Goal: Task Accomplishment & Management: Use online tool/utility

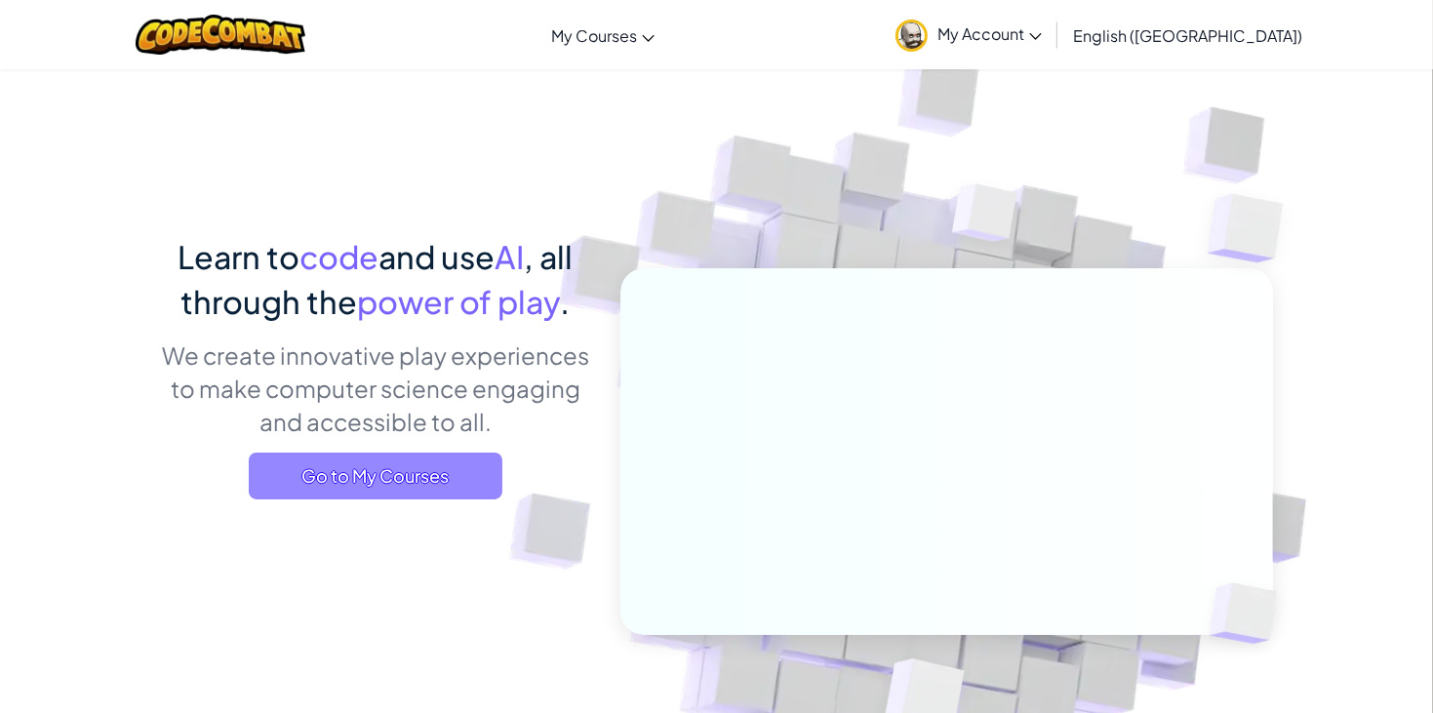
click at [310, 462] on span "Go to My Courses" at bounding box center [376, 476] width 254 height 47
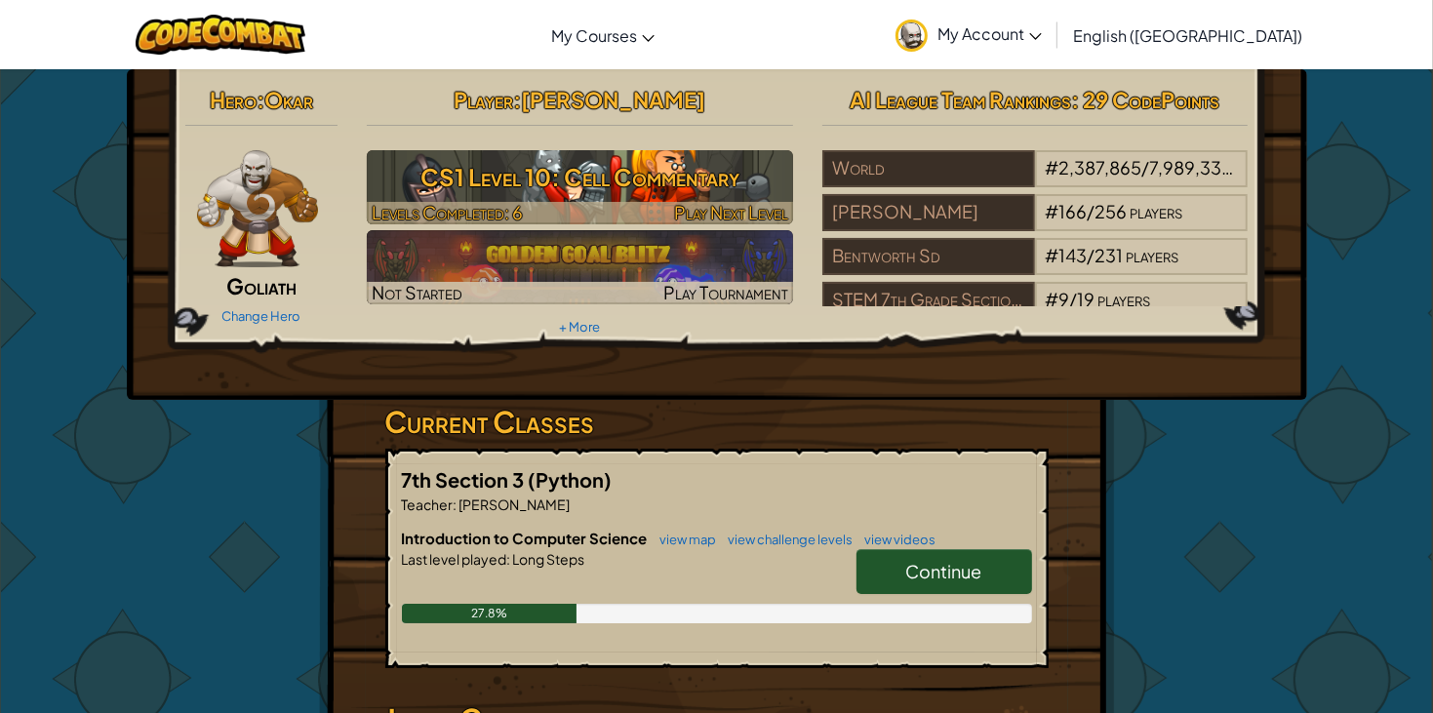
click at [560, 188] on h3 "CS1 Level 10: Cell Commentary" at bounding box center [580, 177] width 426 height 44
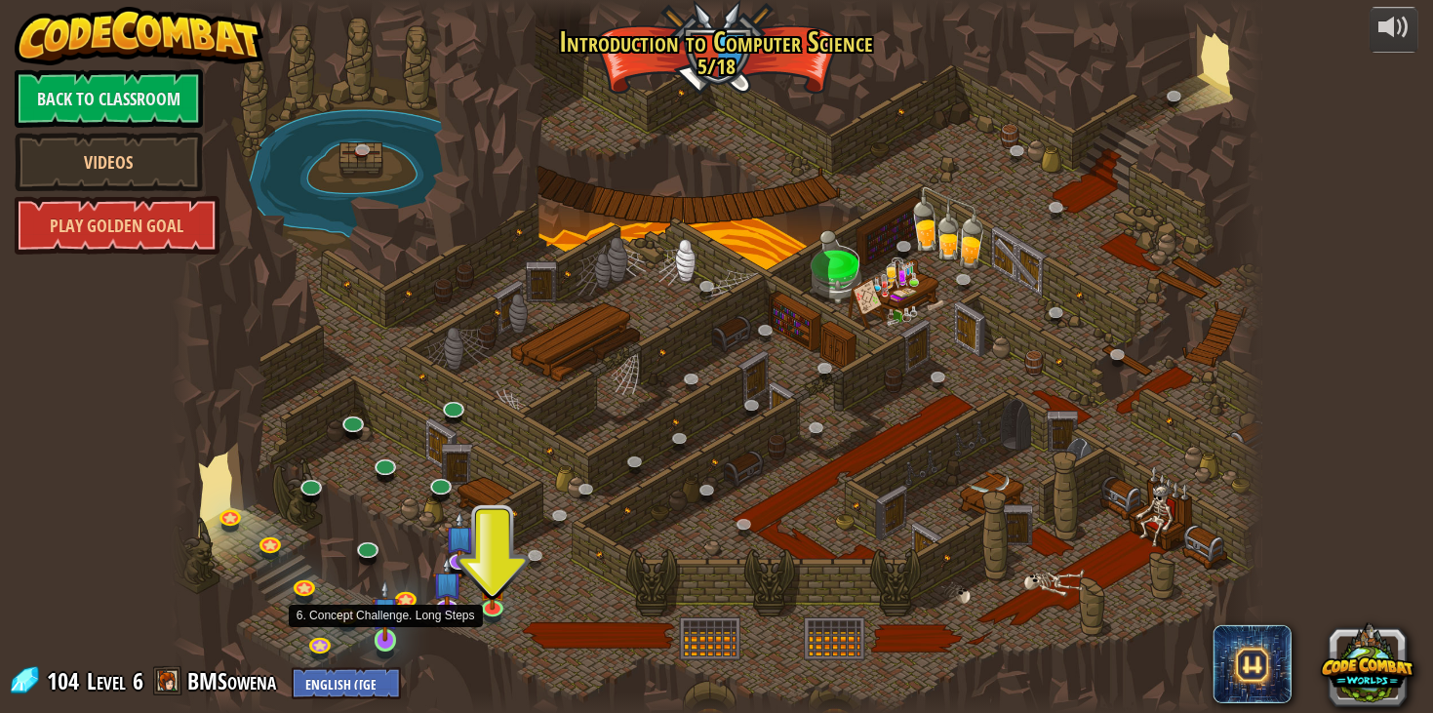
click at [395, 640] on img at bounding box center [385, 611] width 27 height 62
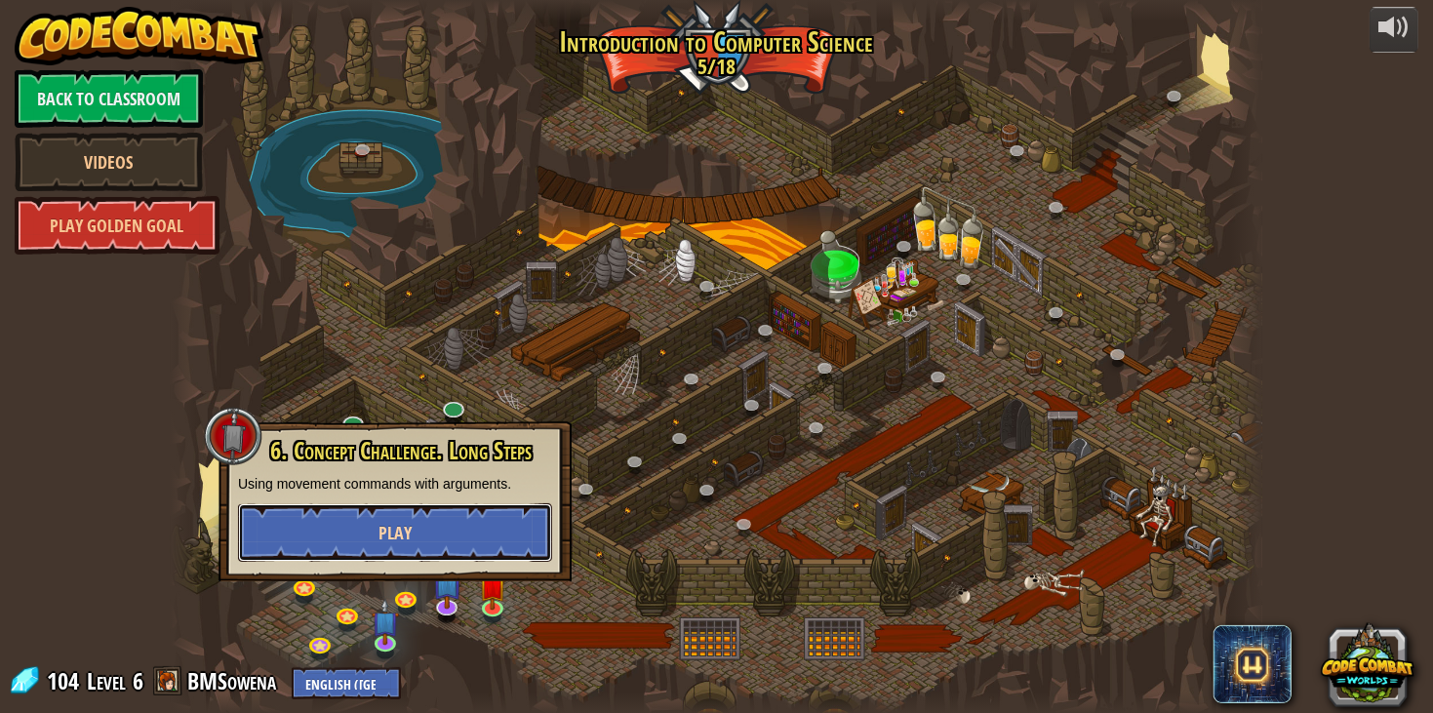
click at [424, 545] on button "Play" at bounding box center [395, 533] width 314 height 59
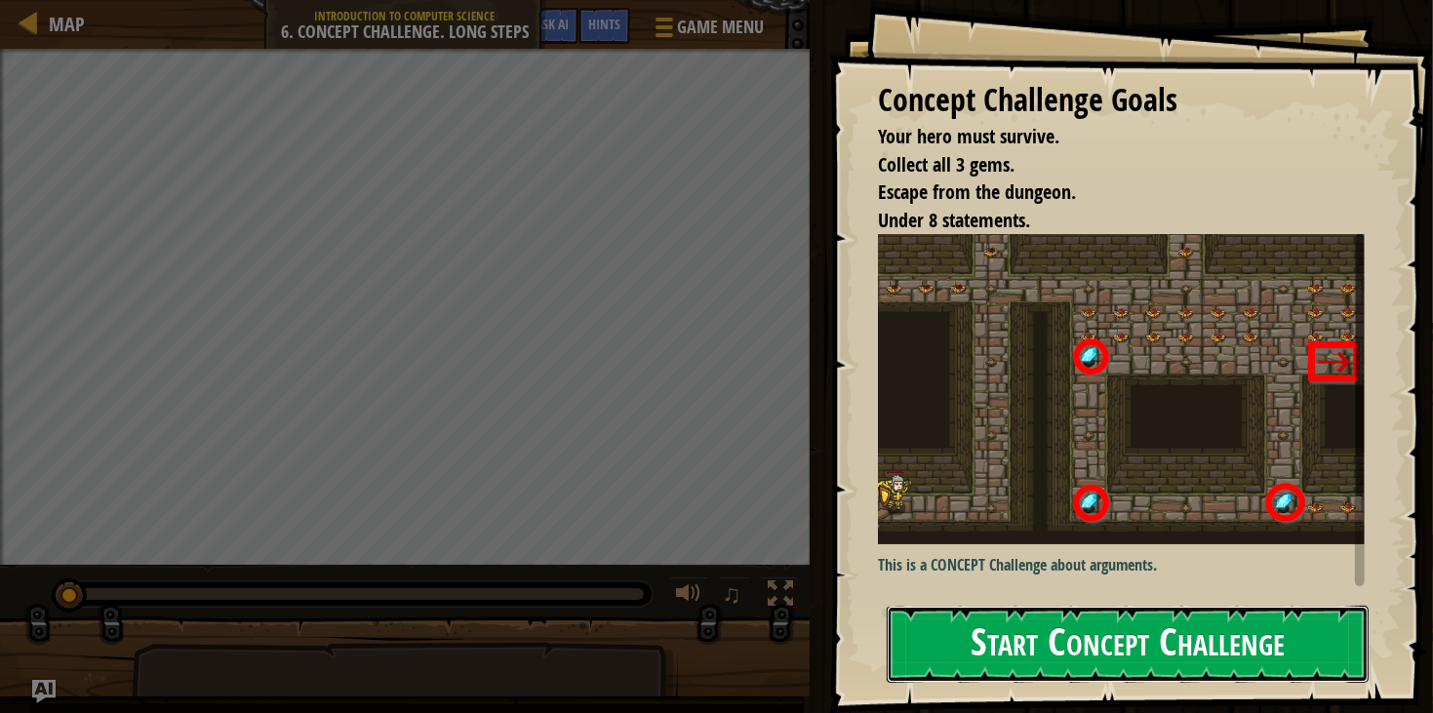
click at [1310, 680] on button "Start Concept Challenge" at bounding box center [1128, 644] width 482 height 77
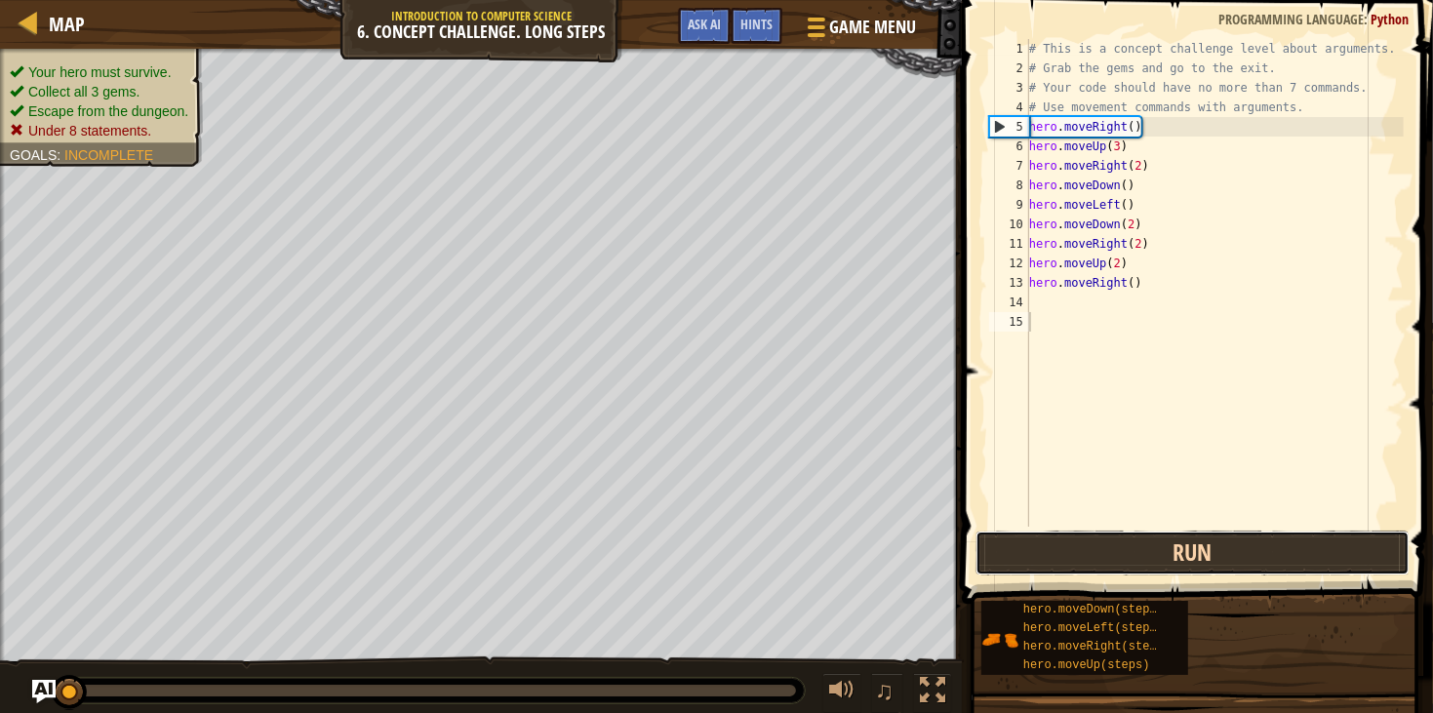
click at [1011, 541] on button "Run" at bounding box center [1193, 553] width 434 height 45
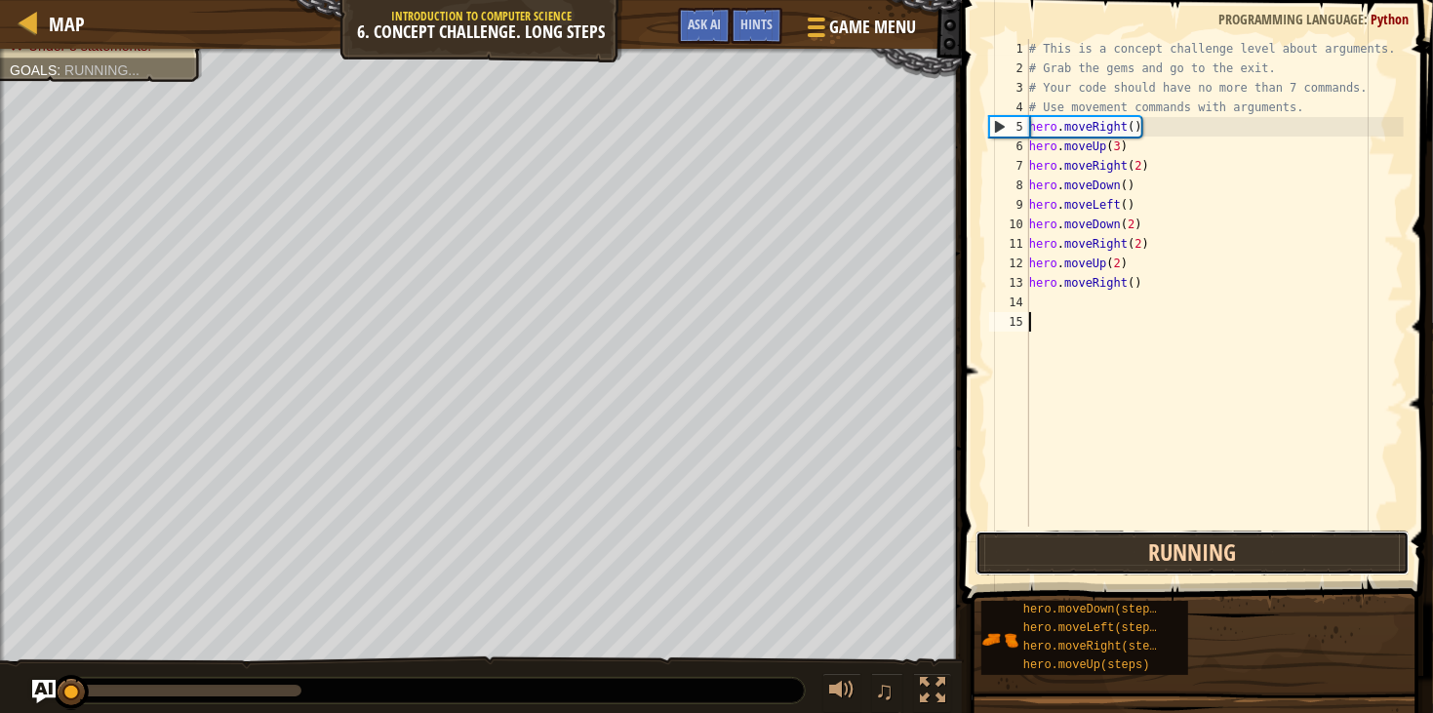
click at [1011, 541] on button "Running" at bounding box center [1193, 553] width 434 height 45
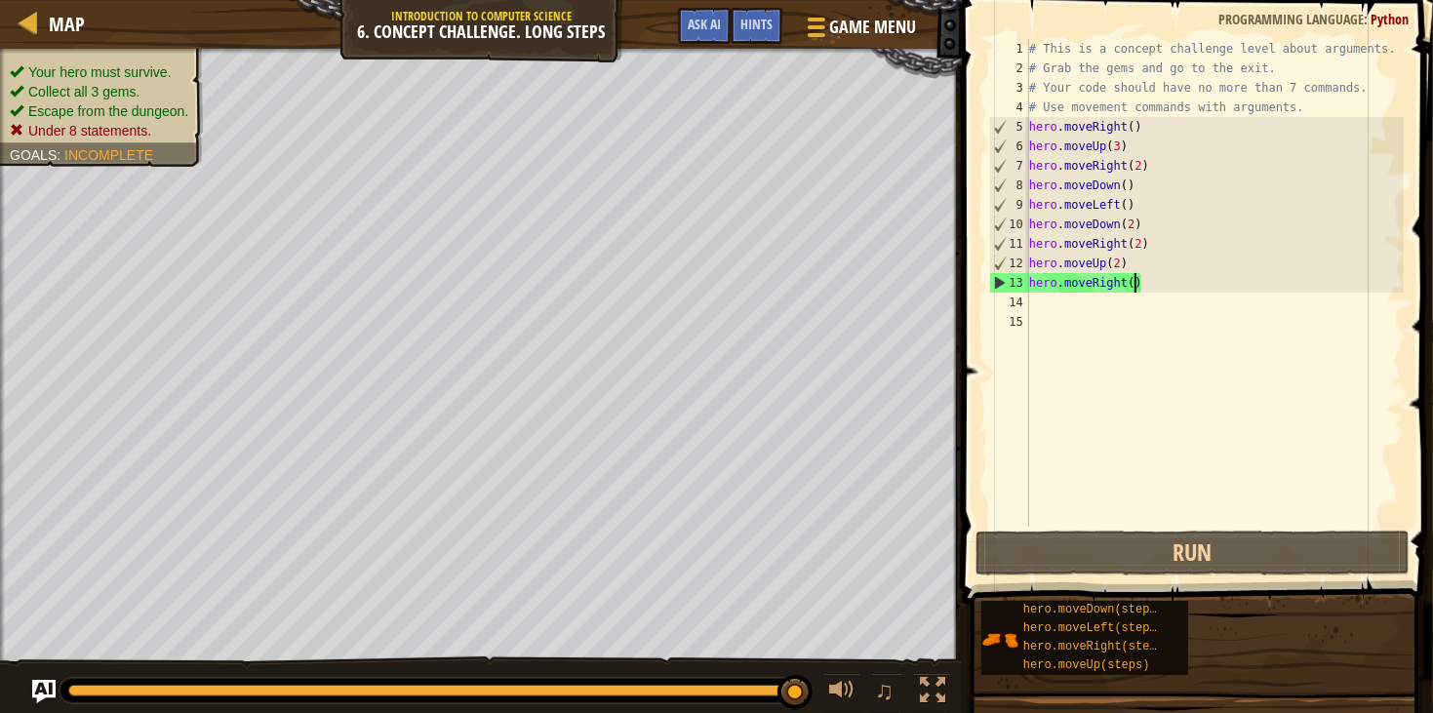
click at [1138, 285] on div "# This is a concept challenge level about arguments. # Grab the gems and go to …" at bounding box center [1215, 302] width 379 height 527
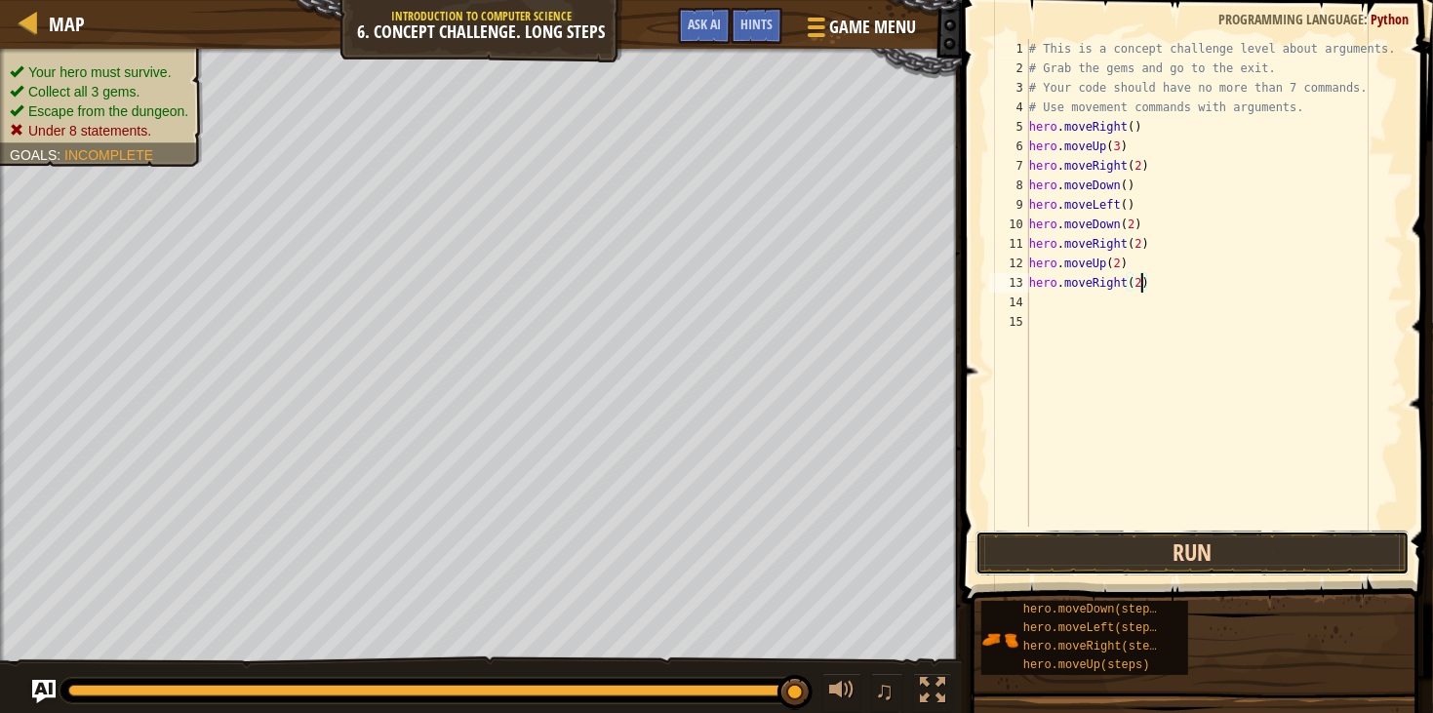
click at [1099, 542] on button "Run" at bounding box center [1193, 553] width 434 height 45
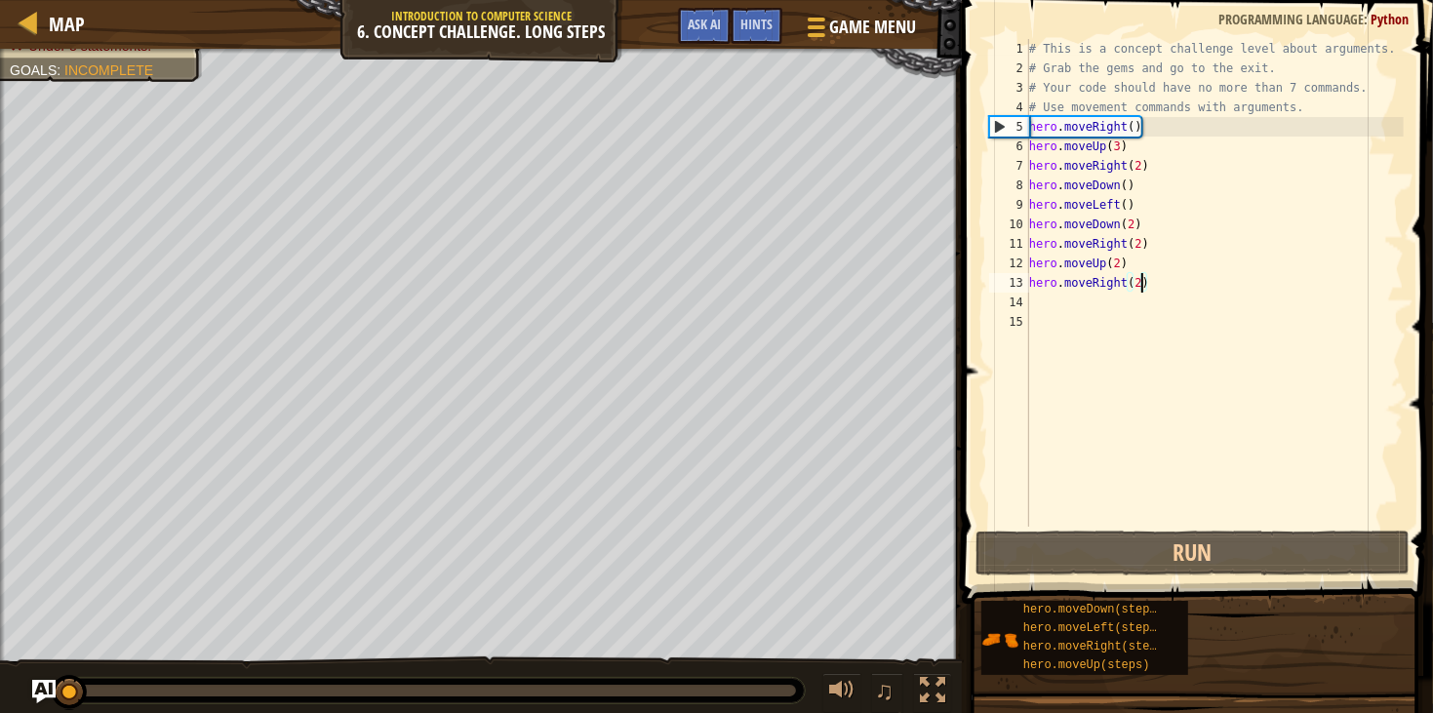
drag, startPoint x: 613, startPoint y: 695, endPoint x: -47, endPoint y: 609, distance: 665.2
click at [0, 0] on html "Map Introduction to Computer Science 6. Concept Challenge. Long Steps Game Menu…" at bounding box center [716, 0] width 1433 height 0
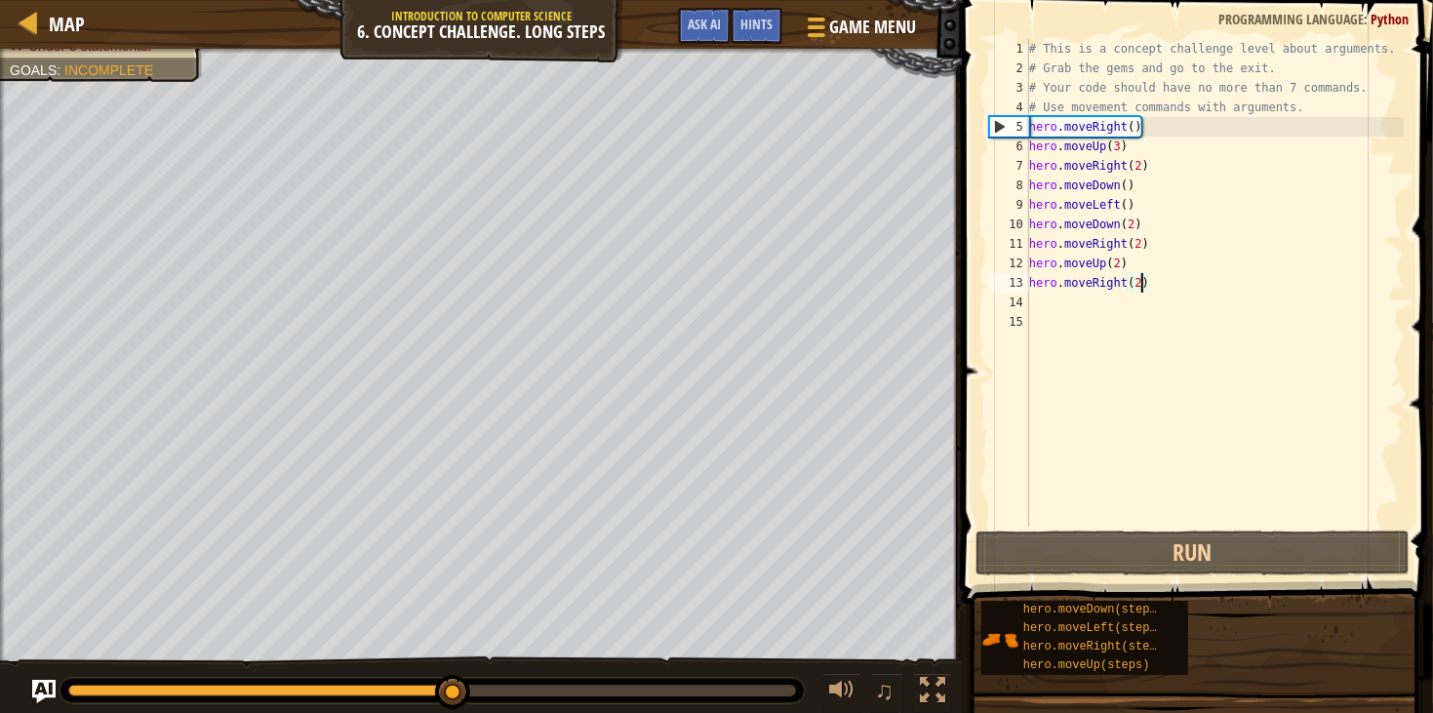
click at [1144, 245] on div "# This is a concept challenge level about arguments. # Grab the gems and go to …" at bounding box center [1215, 302] width 379 height 527
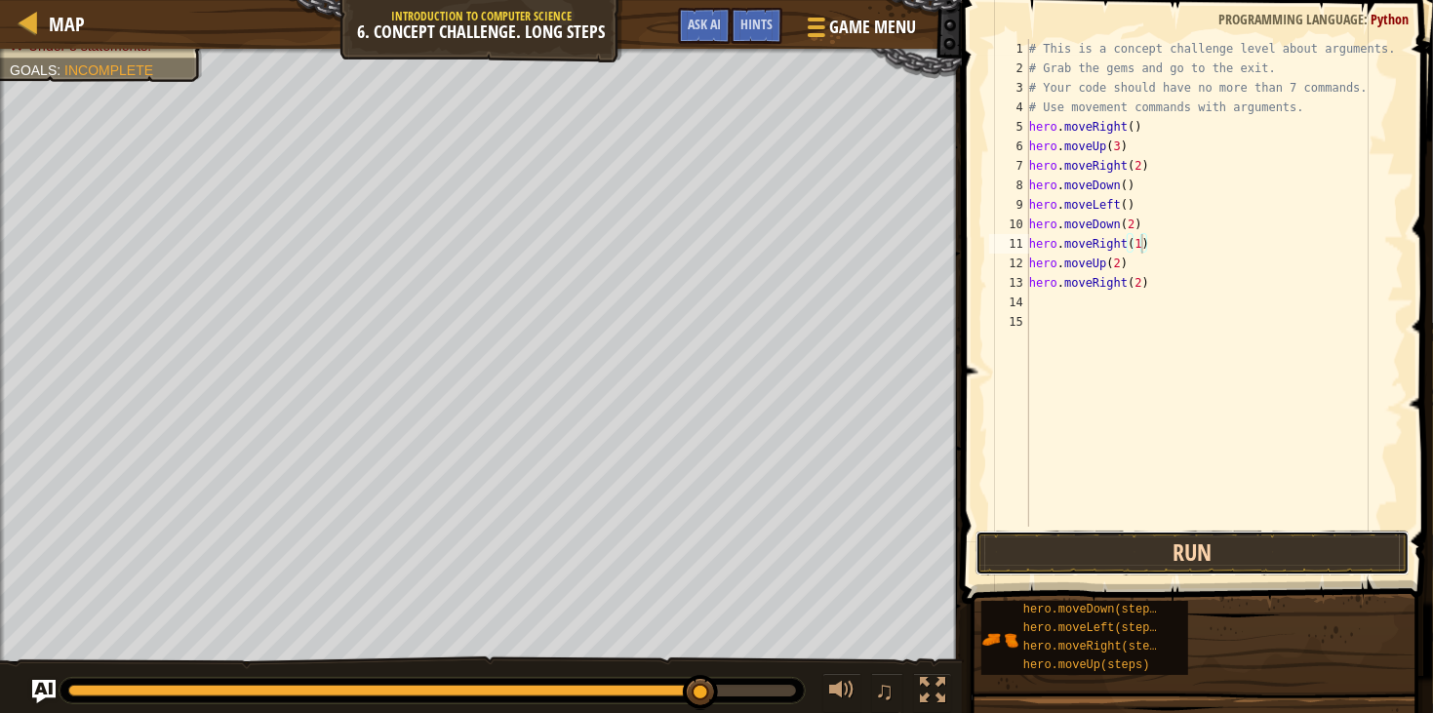
click at [1127, 559] on button "Run" at bounding box center [1193, 553] width 434 height 45
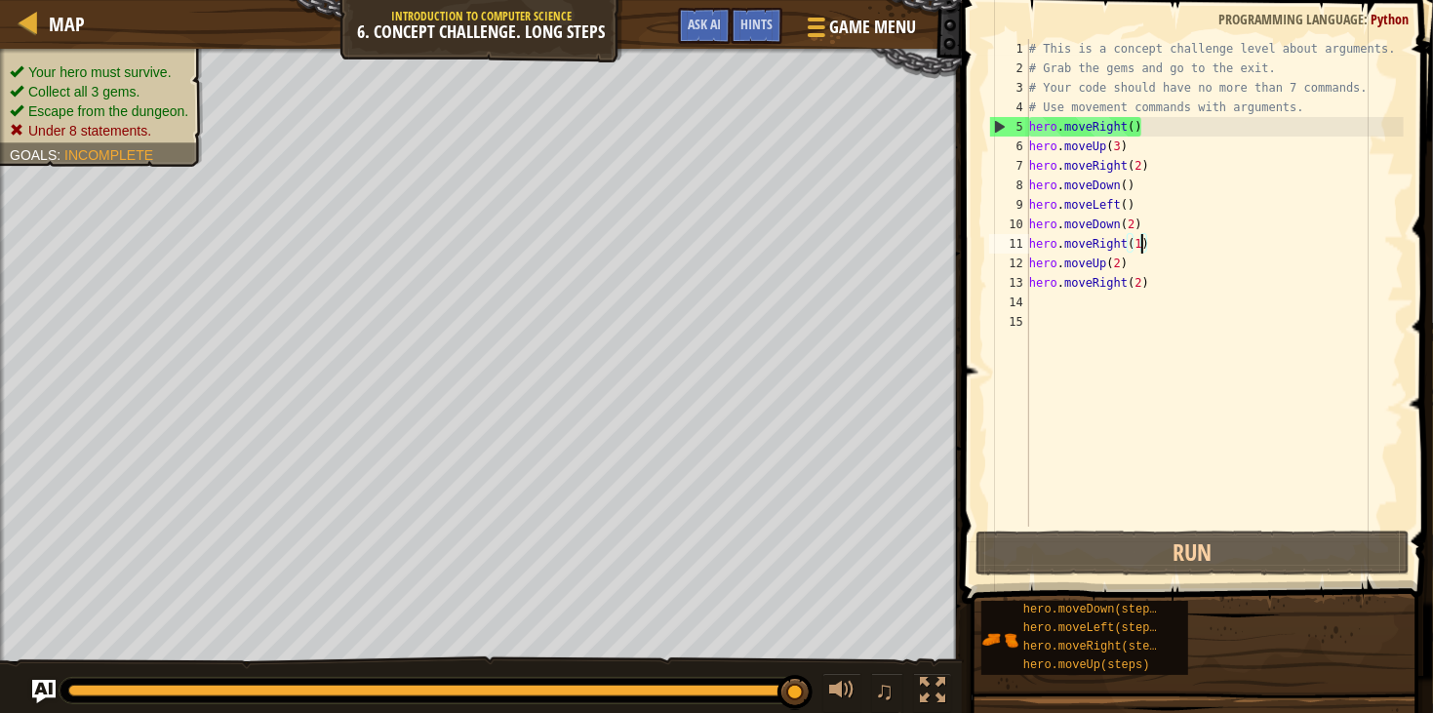
drag, startPoint x: 699, startPoint y: 695, endPoint x: 1007, endPoint y: 712, distance: 308.9
click at [1007, 712] on div "Map Introduction to Computer Science 6. Concept Challenge. Long Steps Game Menu…" at bounding box center [716, 356] width 1433 height 713
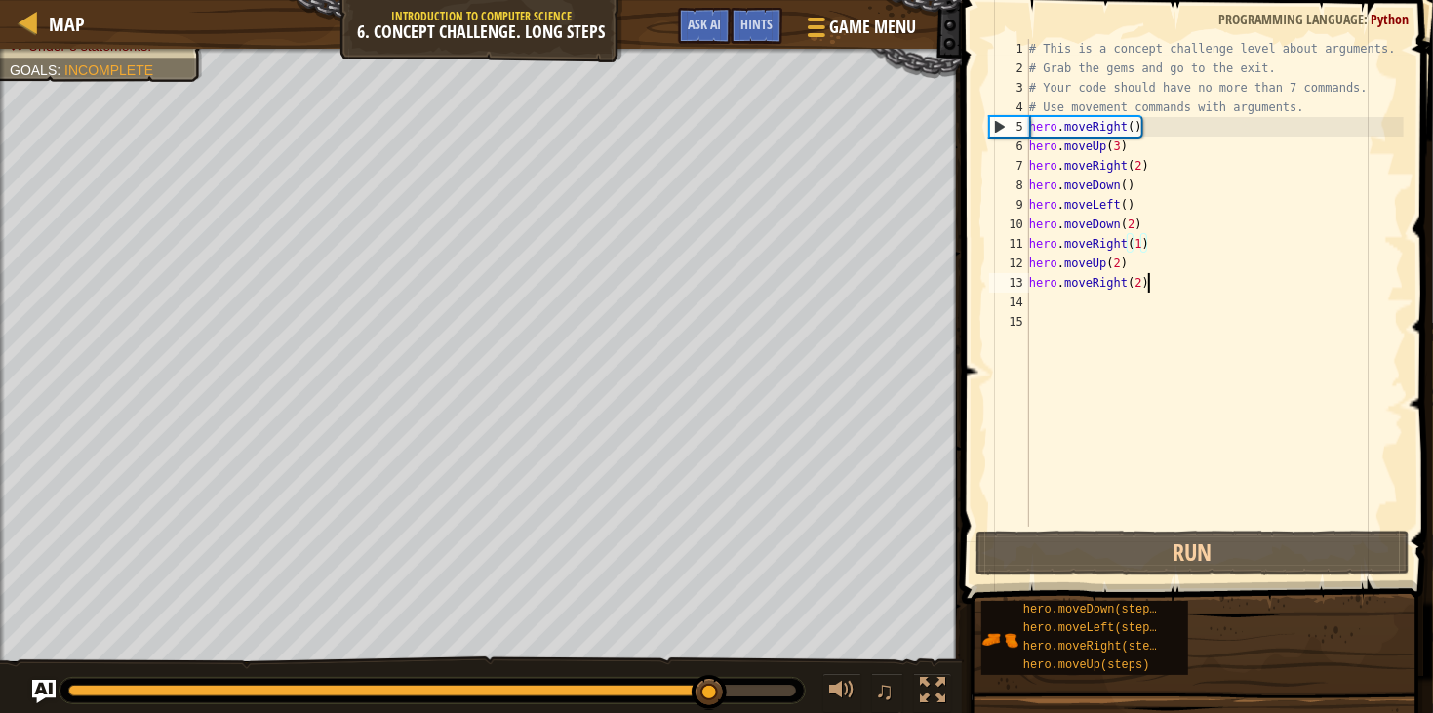
click at [1169, 288] on div "# This is a concept challenge level about arguments. # Grab the gems and go to …" at bounding box center [1215, 302] width 379 height 527
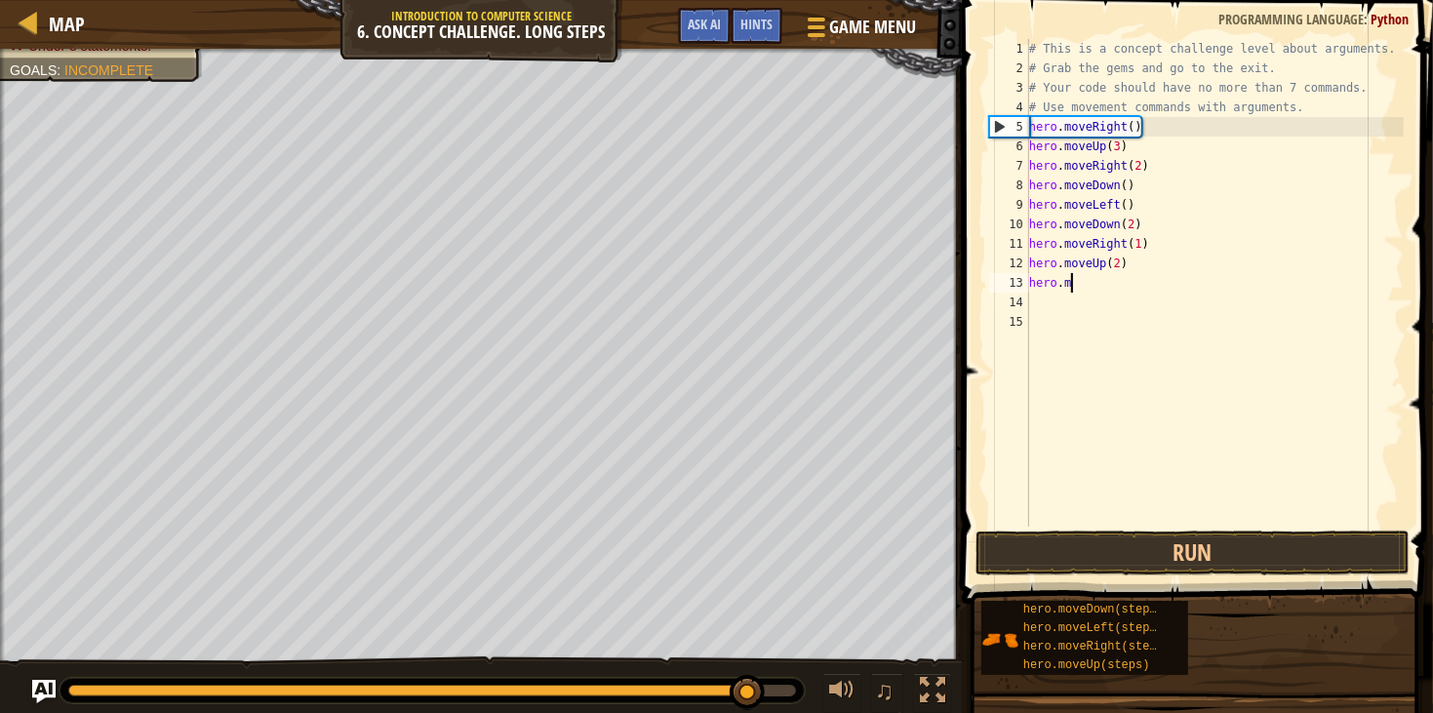
scroll to position [8, 1]
type textarea "h"
click at [1017, 324] on div "15" at bounding box center [1009, 322] width 40 height 20
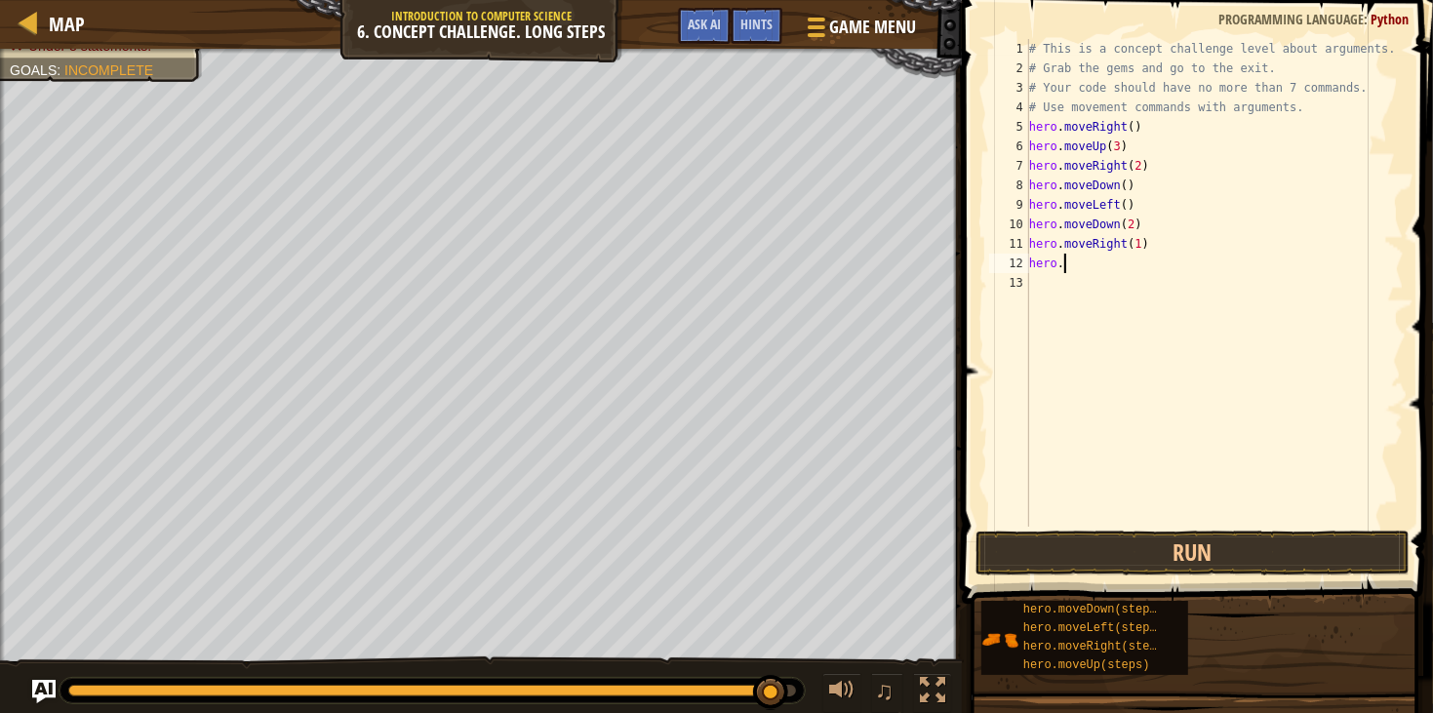
type textarea "h"
click at [1015, 275] on div "13" at bounding box center [1009, 283] width 40 height 20
type textarea "h"
click at [1019, 265] on div "12" at bounding box center [1009, 264] width 40 height 20
click at [1017, 249] on div "11" at bounding box center [1009, 244] width 40 height 20
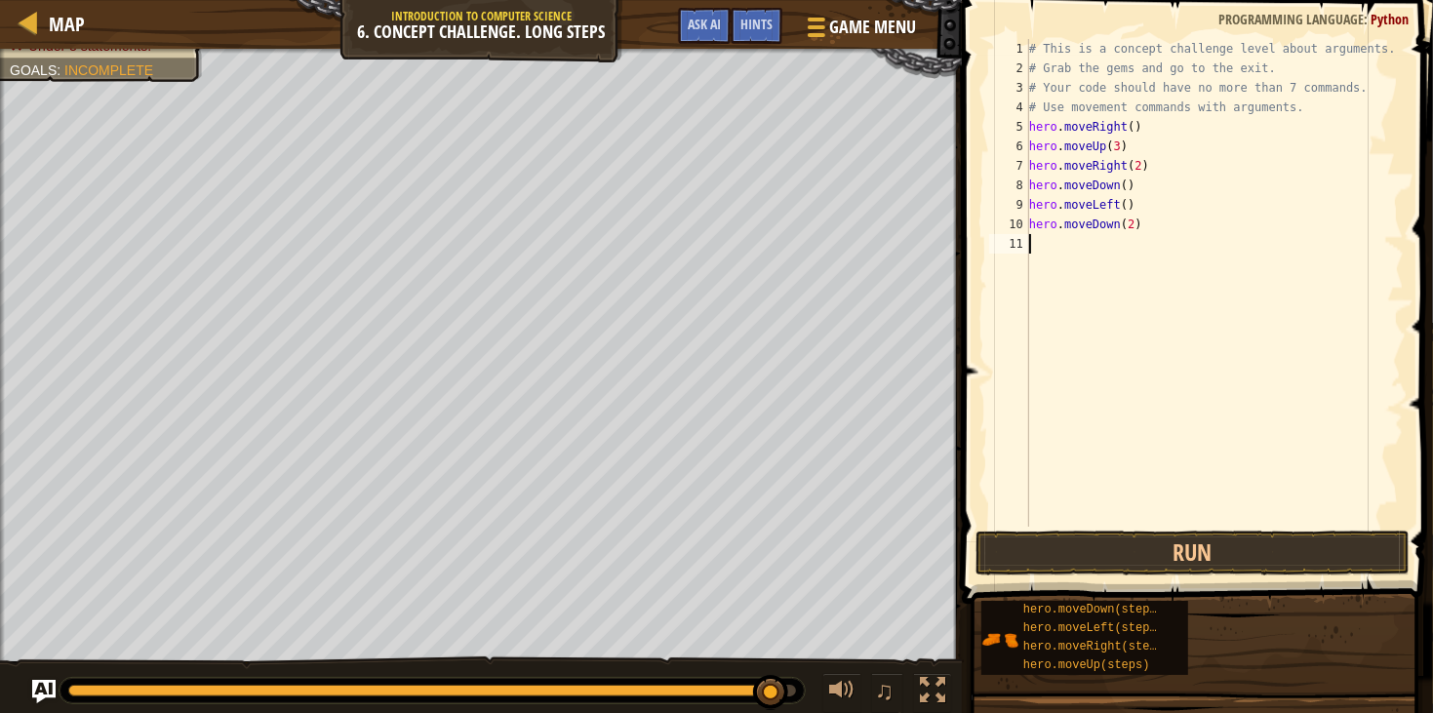
type textarea "hero.moveDown(2)"
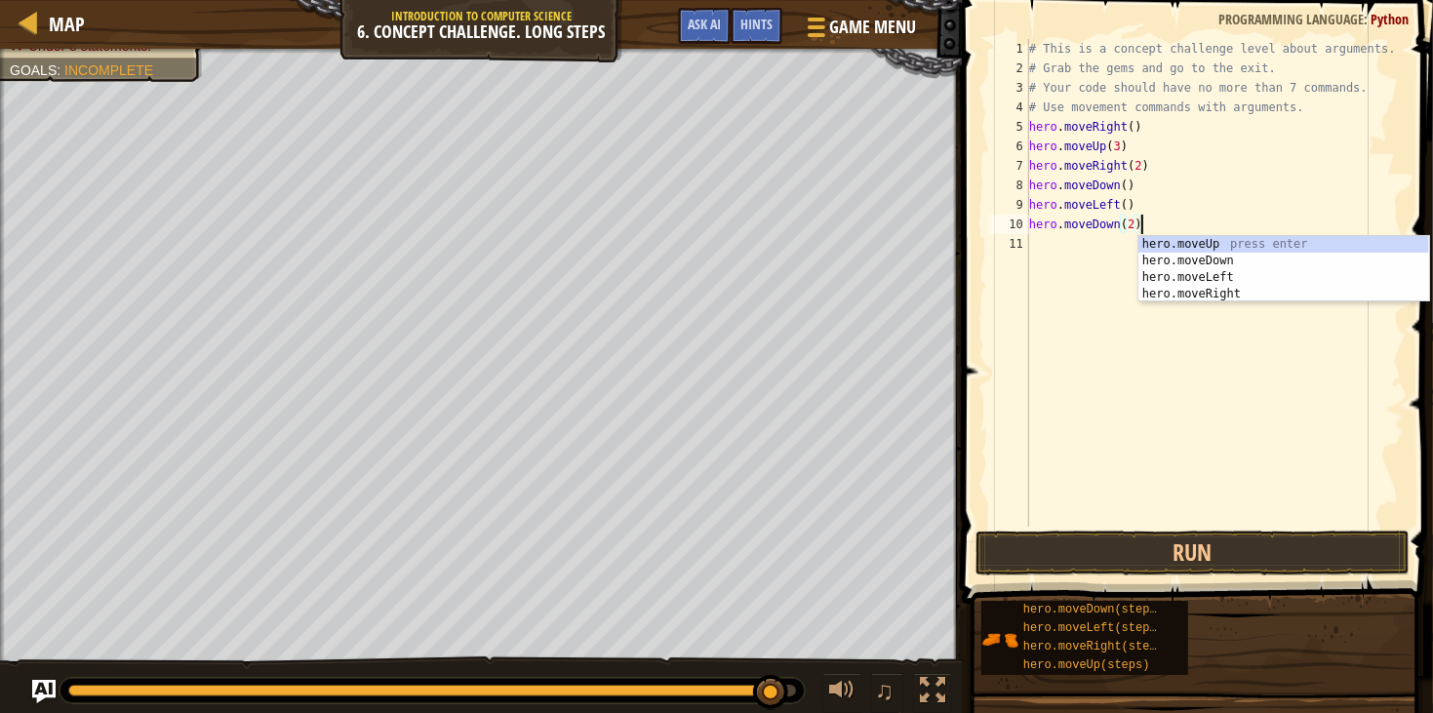
click at [1018, 243] on div "11" at bounding box center [1009, 244] width 40 height 20
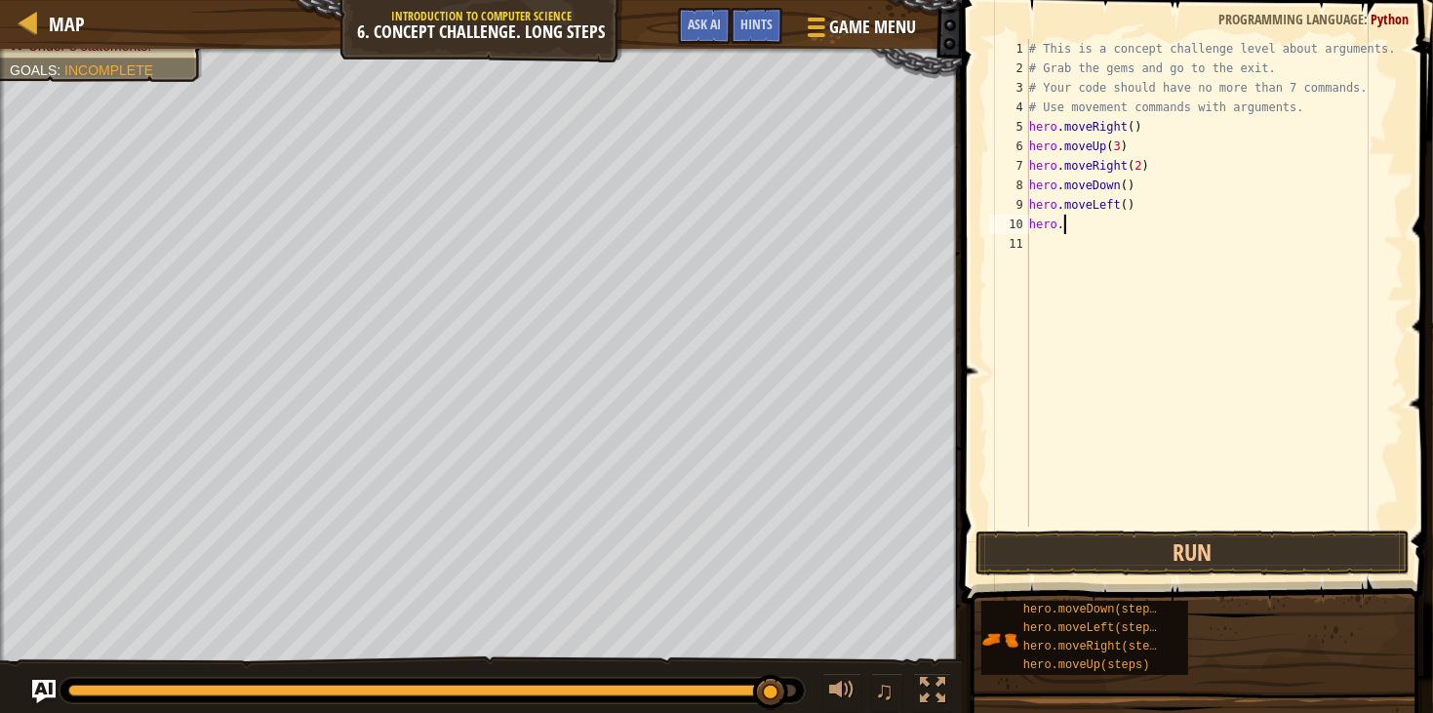
type textarea "h"
click at [1233, 222] on div "# This is a concept challenge level about arguments. # Grab the gems and go to …" at bounding box center [1215, 302] width 379 height 527
type textarea "h"
type textarea "hero.moveDown()"
click at [1253, 199] on div "# This is a concept challenge level about arguments. # Grab the gems and go to …" at bounding box center [1212, 302] width 386 height 527
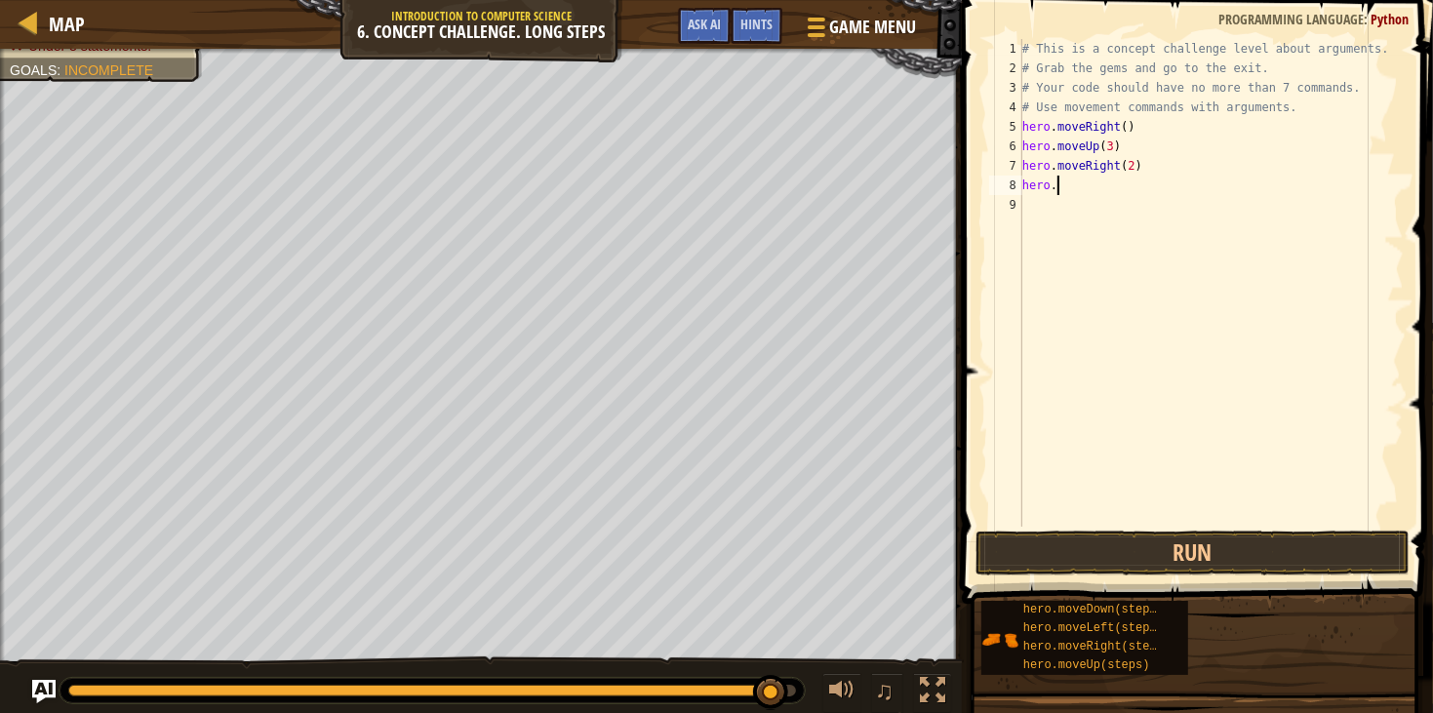
type textarea "h"
click at [1255, 196] on div "# This is a concept challenge level about arguments. # Grab the gems and go to …" at bounding box center [1212, 302] width 386 height 527
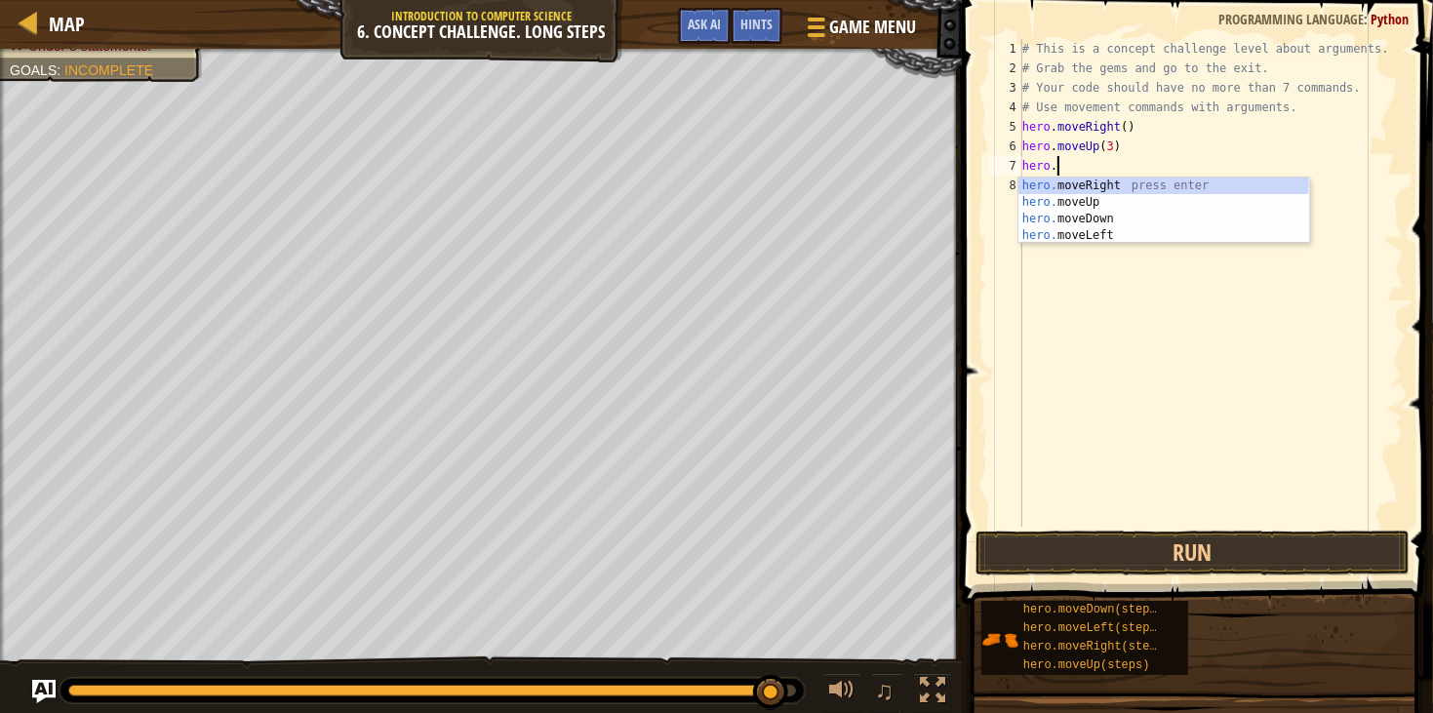
type textarea "h"
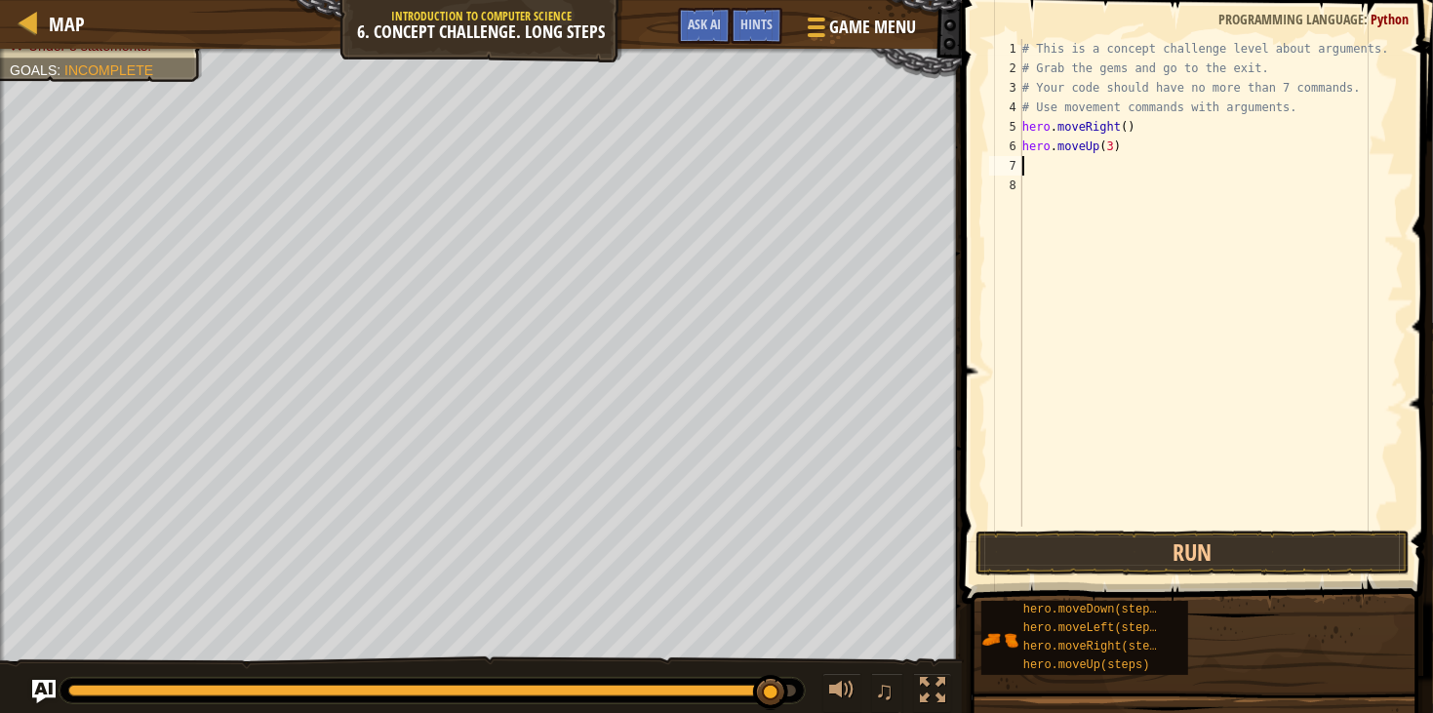
type textarea "]"
click at [1246, 186] on div "# This is a concept challenge level about arguments. # Grab the gems and go to …" at bounding box center [1212, 302] width 386 height 527
type textarea "]"
type textarea "hero.moveUp(3)"
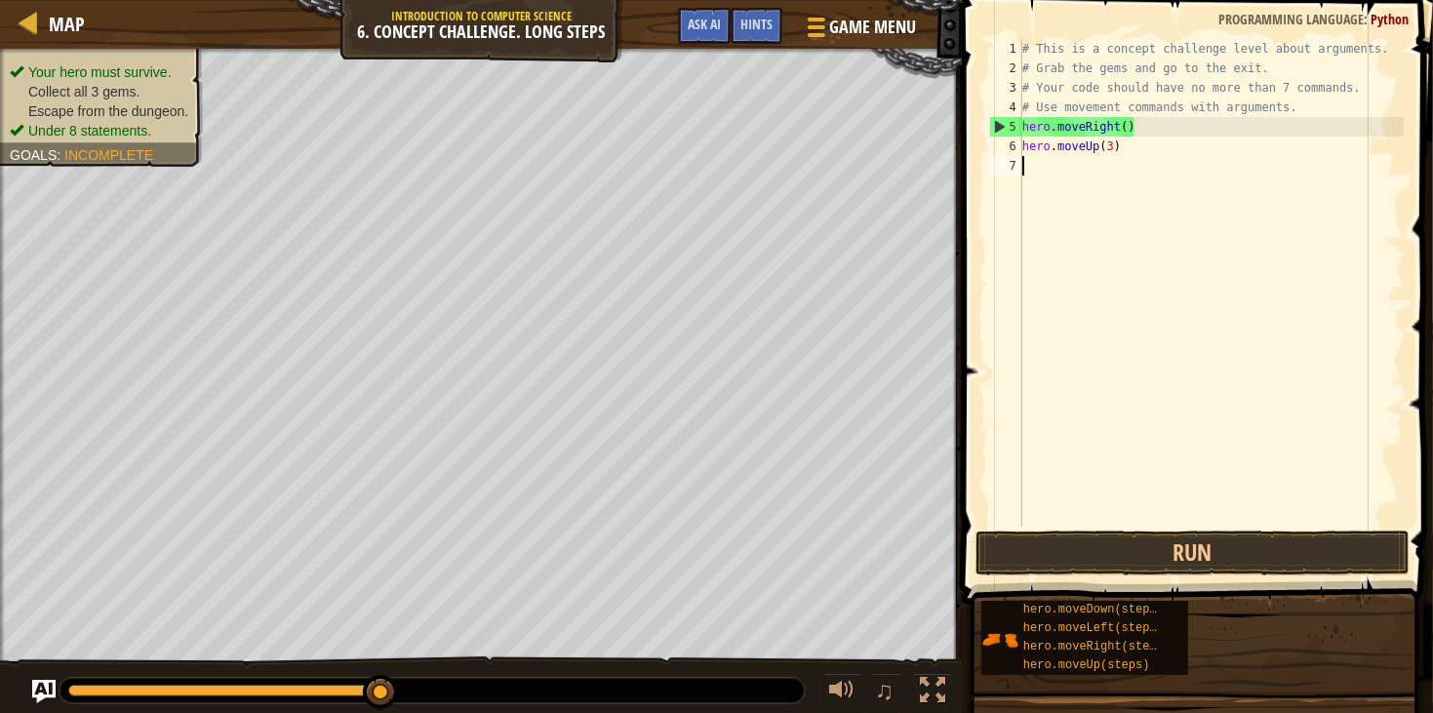
click at [1058, 216] on div "# This is a concept challenge level about arguments. # Grab the gems and go to …" at bounding box center [1212, 302] width 386 height 527
click at [1081, 186] on div "# This is a concept challenge level about arguments. # Grab the gems and go to …" at bounding box center [1212, 302] width 386 height 527
type textarea "m"
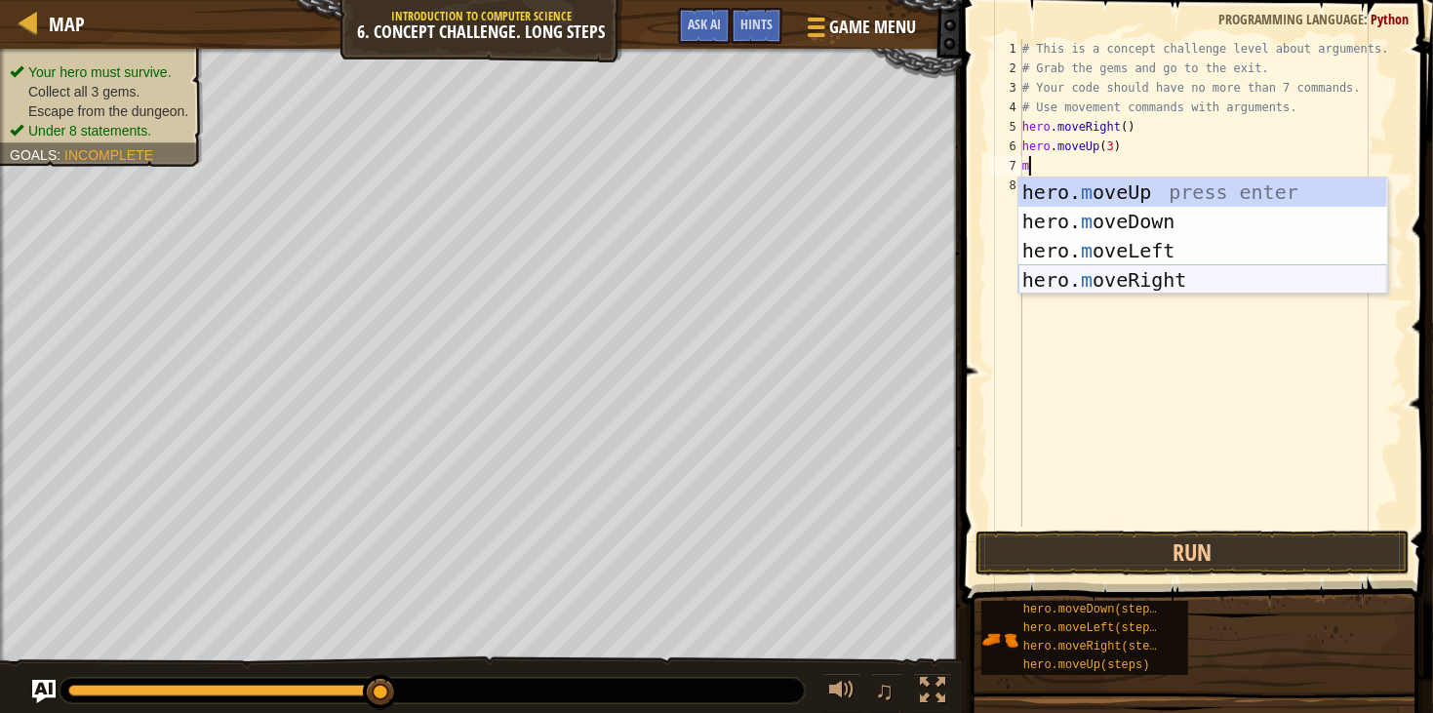
click at [1128, 274] on div "hero. m oveUp press enter hero. m oveDown press enter hero. m oveLeft press ent…" at bounding box center [1203, 266] width 369 height 176
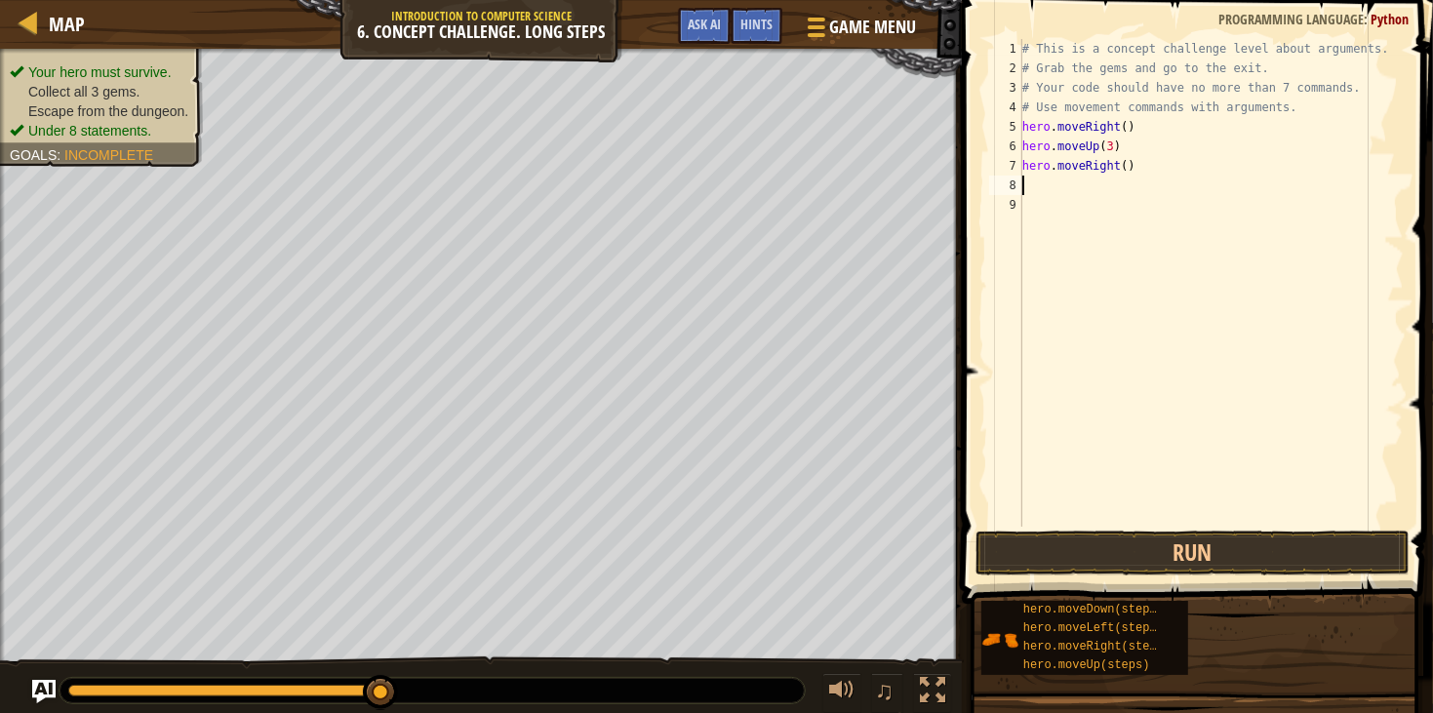
click at [1129, 166] on div "# This is a concept challenge level about arguments. # Grab the gems and go to …" at bounding box center [1212, 302] width 386 height 527
type textarea "hero.moveRight(2)"
click at [1136, 184] on div "# This is a concept challenge level about arguments. # Grab the gems and go to …" at bounding box center [1212, 302] width 386 height 527
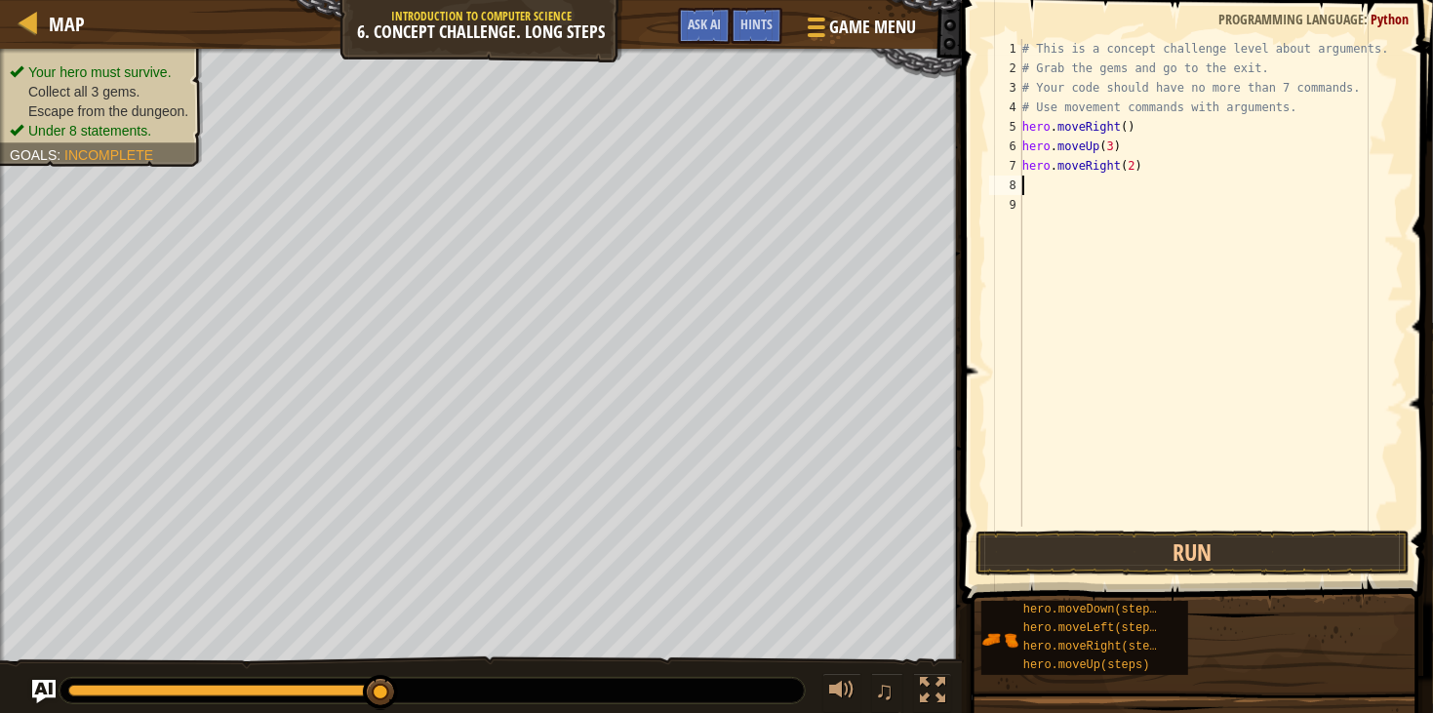
click at [1066, 189] on div "# This is a concept challenge level about arguments. # Grab the gems and go to …" at bounding box center [1212, 302] width 386 height 527
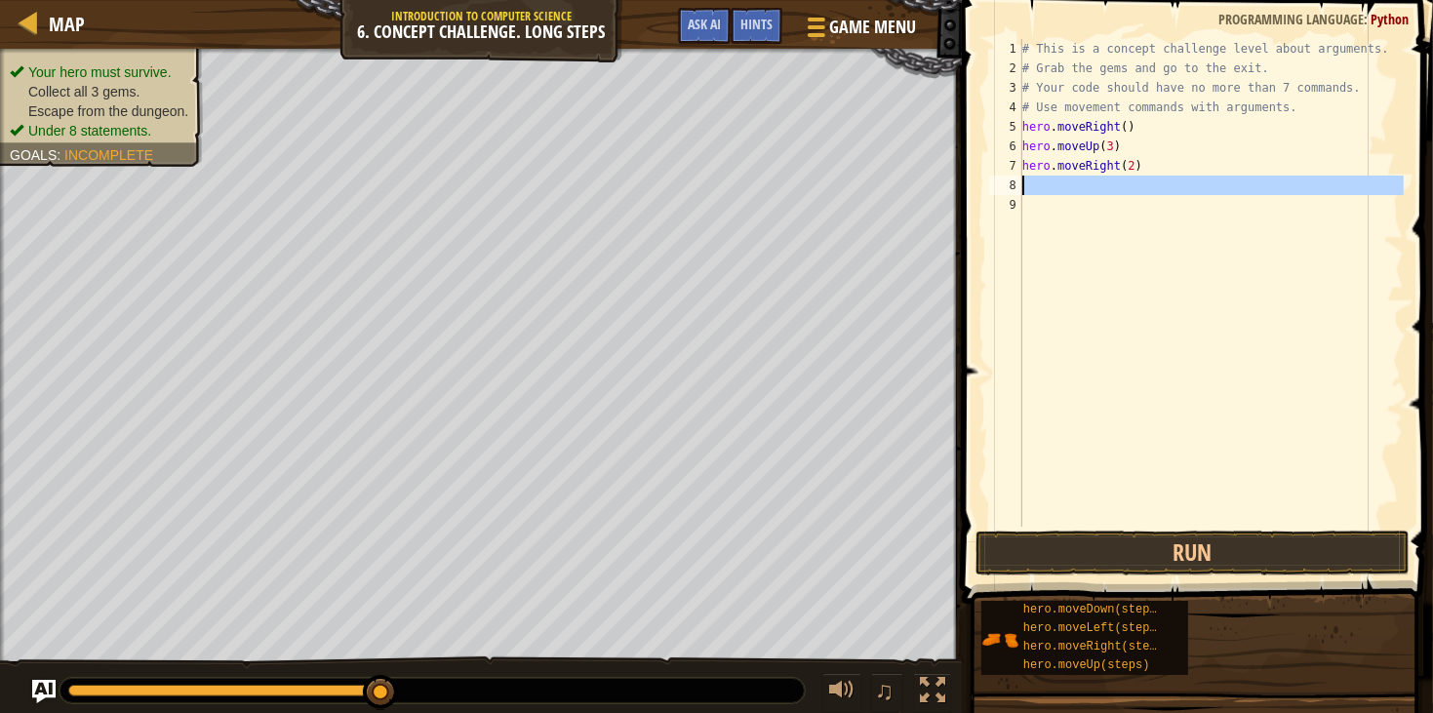
click at [1018, 187] on div "8" at bounding box center [1005, 186] width 33 height 20
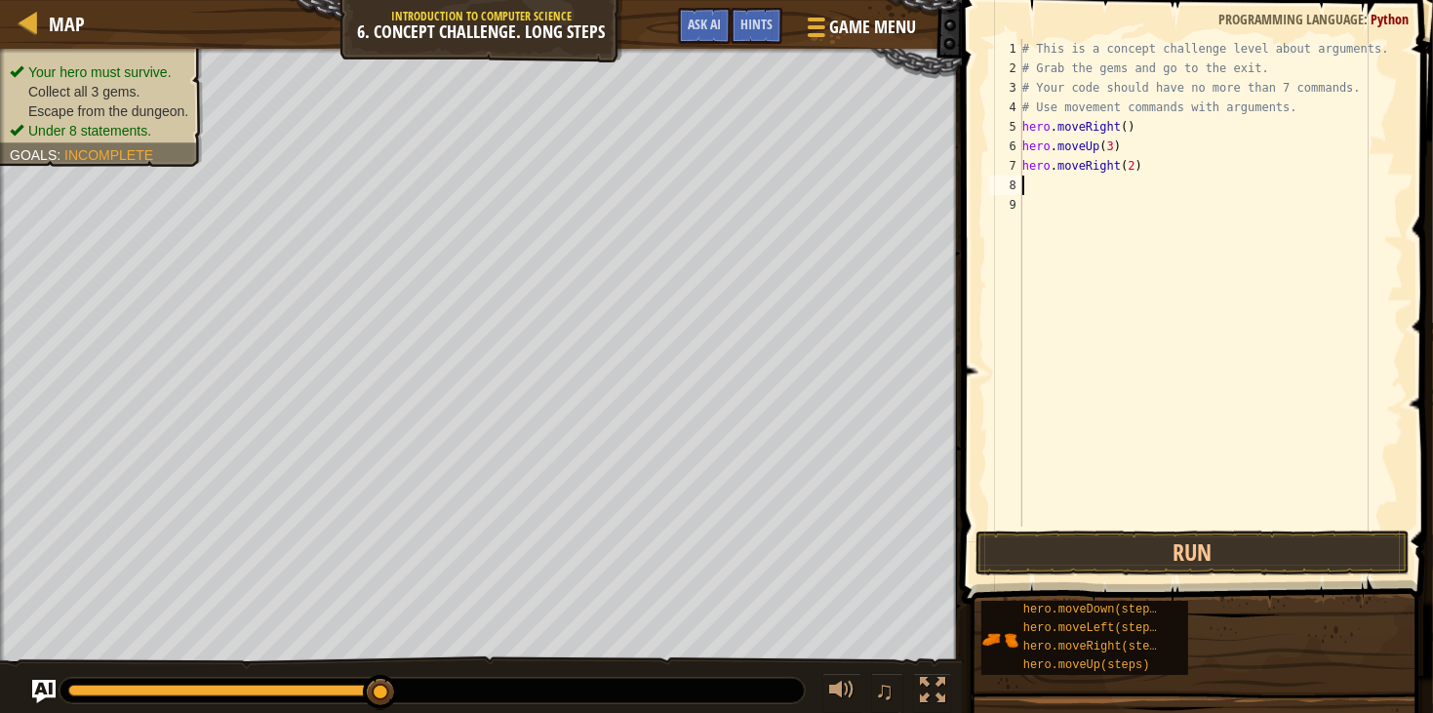
click at [1036, 187] on div "# This is a concept challenge level about arguments. # Grab the gems and go to …" at bounding box center [1212, 302] width 386 height 527
type textarea "m"
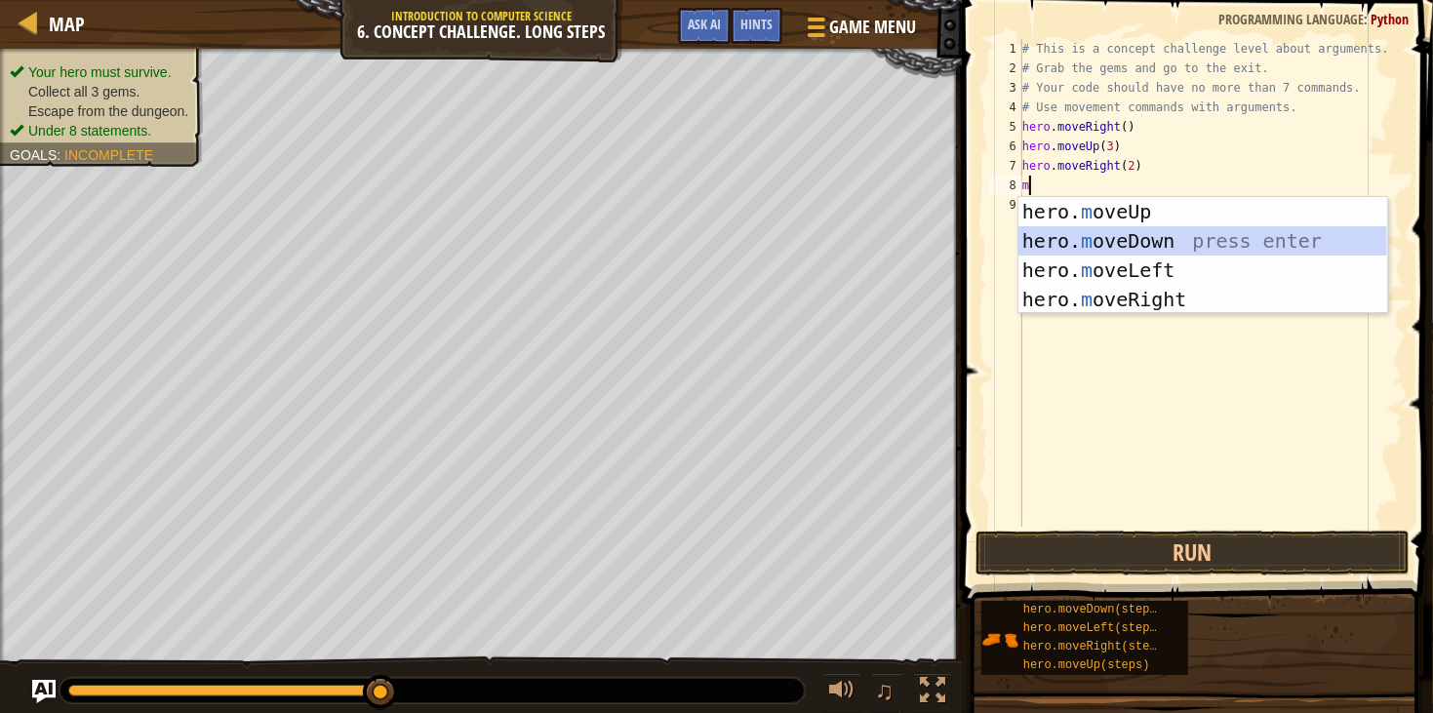
click at [1083, 239] on div "hero. m oveUp press enter hero. m oveDown press enter hero. m oveLeft press ent…" at bounding box center [1203, 285] width 369 height 176
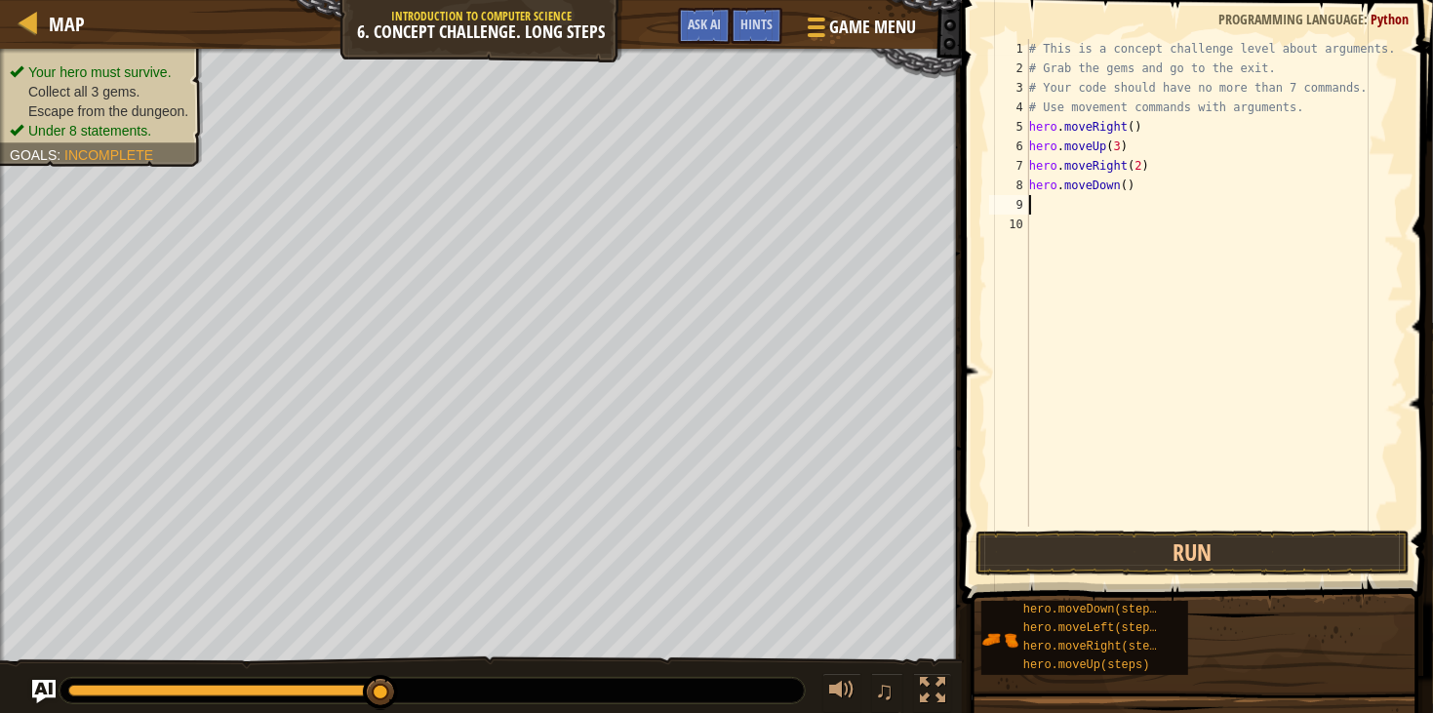
click at [1128, 182] on div "# This is a concept challenge level about arguments. # Grab the gems and go to …" at bounding box center [1216, 302] width 380 height 527
type textarea "hero.moveDown(3)"
click at [1119, 203] on div "# This is a concept challenge level about arguments. # Grab the gems and go to …" at bounding box center [1216, 302] width 380 height 527
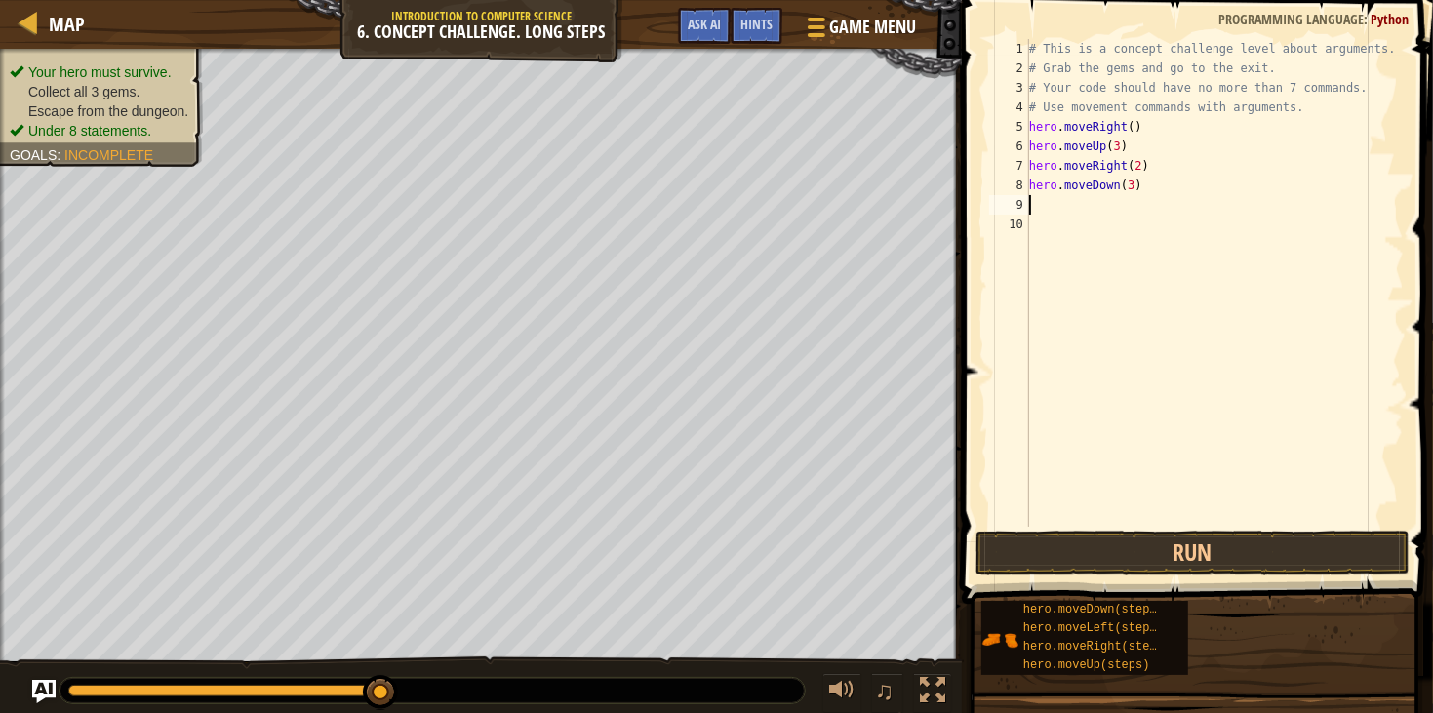
type textarea "m"
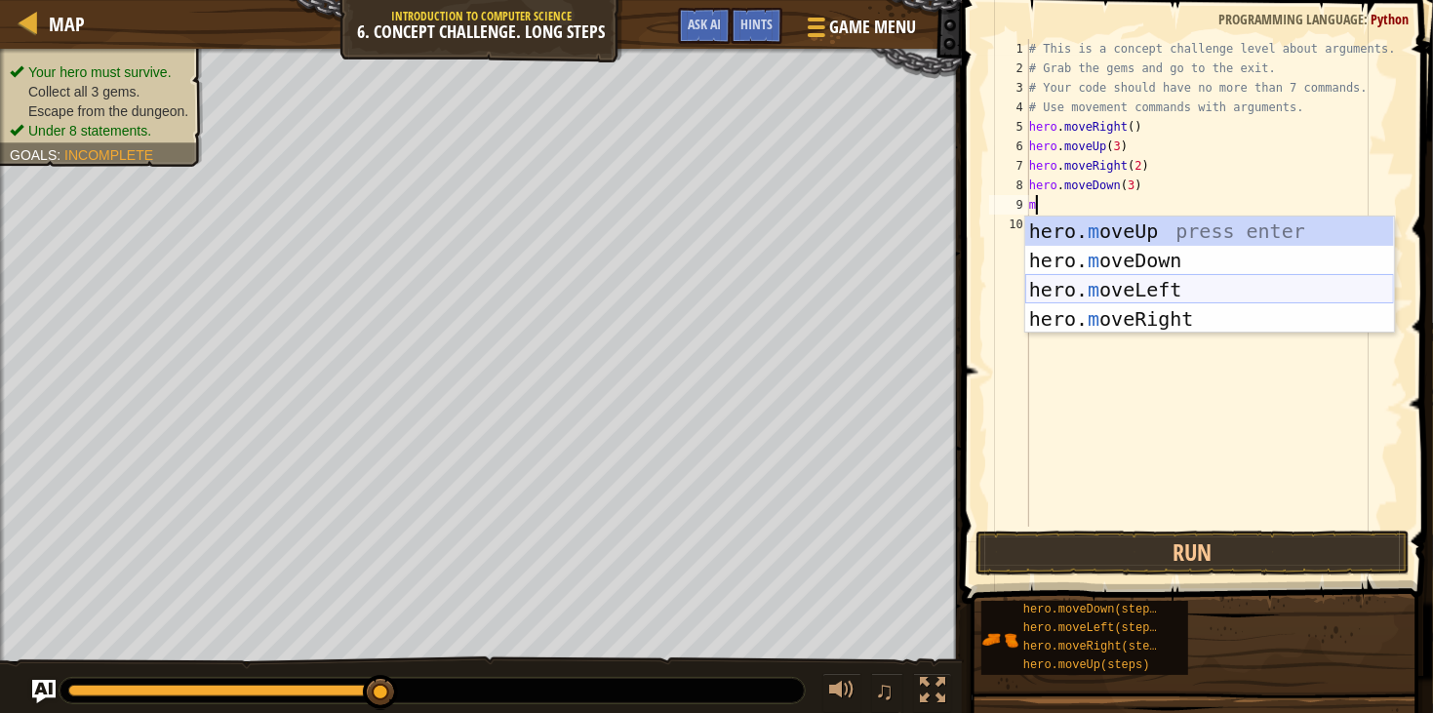
click at [1153, 293] on div "hero. m oveUp press enter hero. m oveDown press enter hero. m oveLeft press ent…" at bounding box center [1210, 305] width 369 height 176
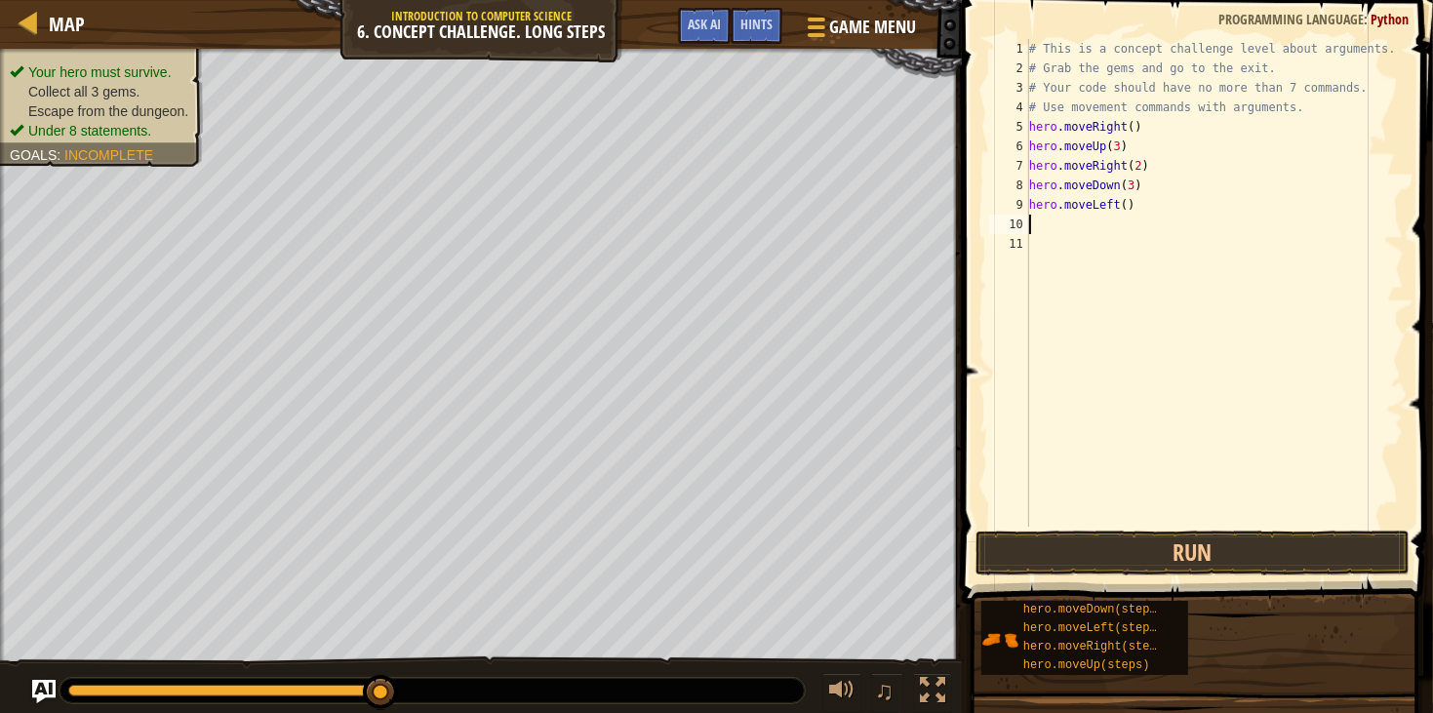
type textarea "l"
type textarea "m"
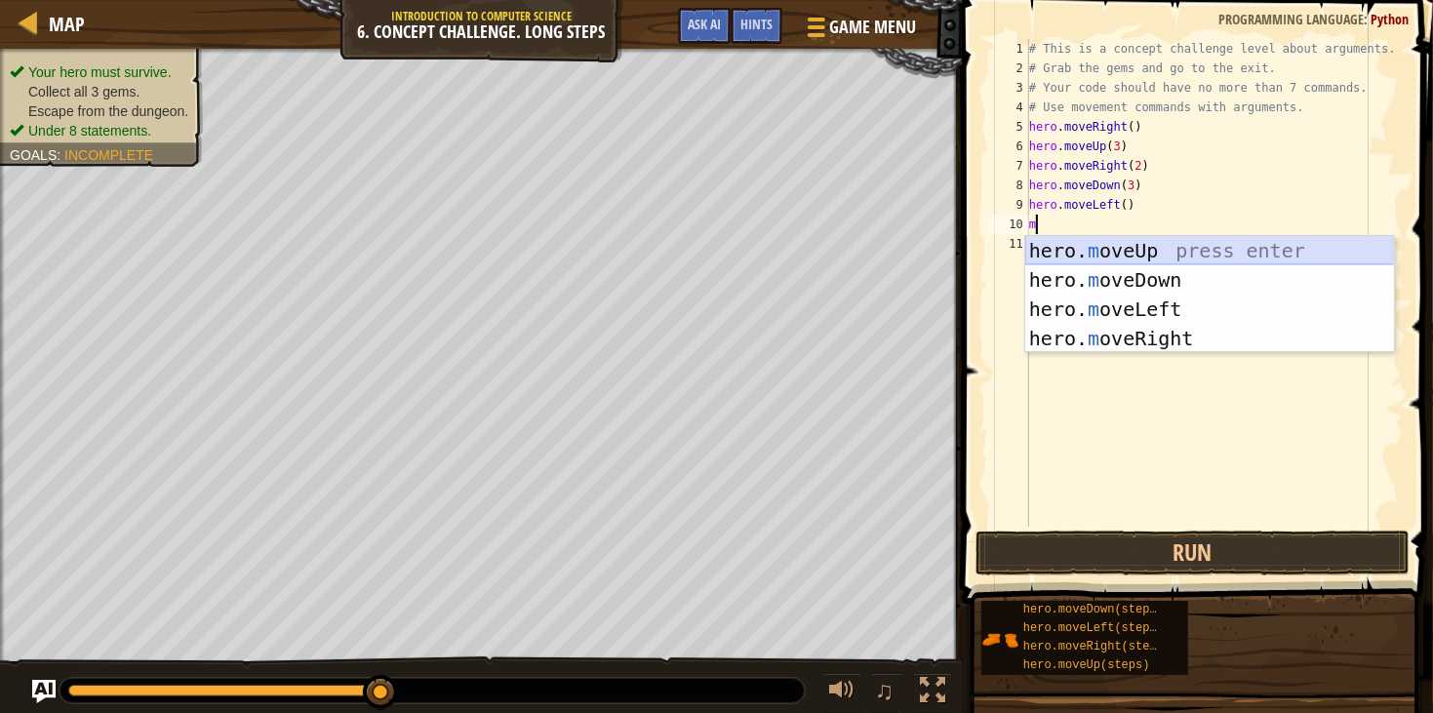
click at [1117, 245] on div "hero. m oveUp press enter hero. m oveDown press enter hero. m oveLeft press ent…" at bounding box center [1210, 324] width 369 height 176
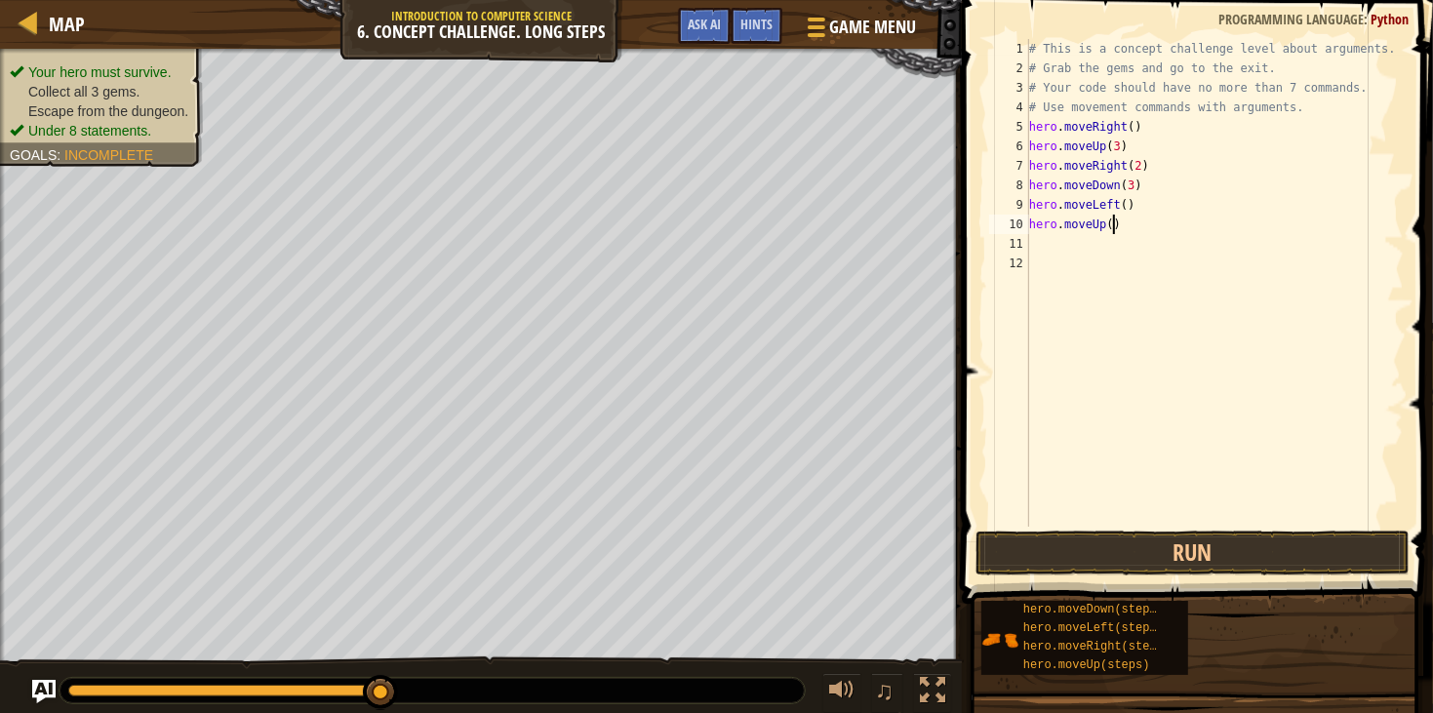
click at [1114, 224] on div "# This is a concept challenge level about arguments. # Grab the gems and go to …" at bounding box center [1216, 302] width 380 height 527
type textarea "hero.moveUp(2)"
click at [1093, 246] on div "# This is a concept challenge level about arguments. # Grab the gems and go to …" at bounding box center [1216, 302] width 380 height 527
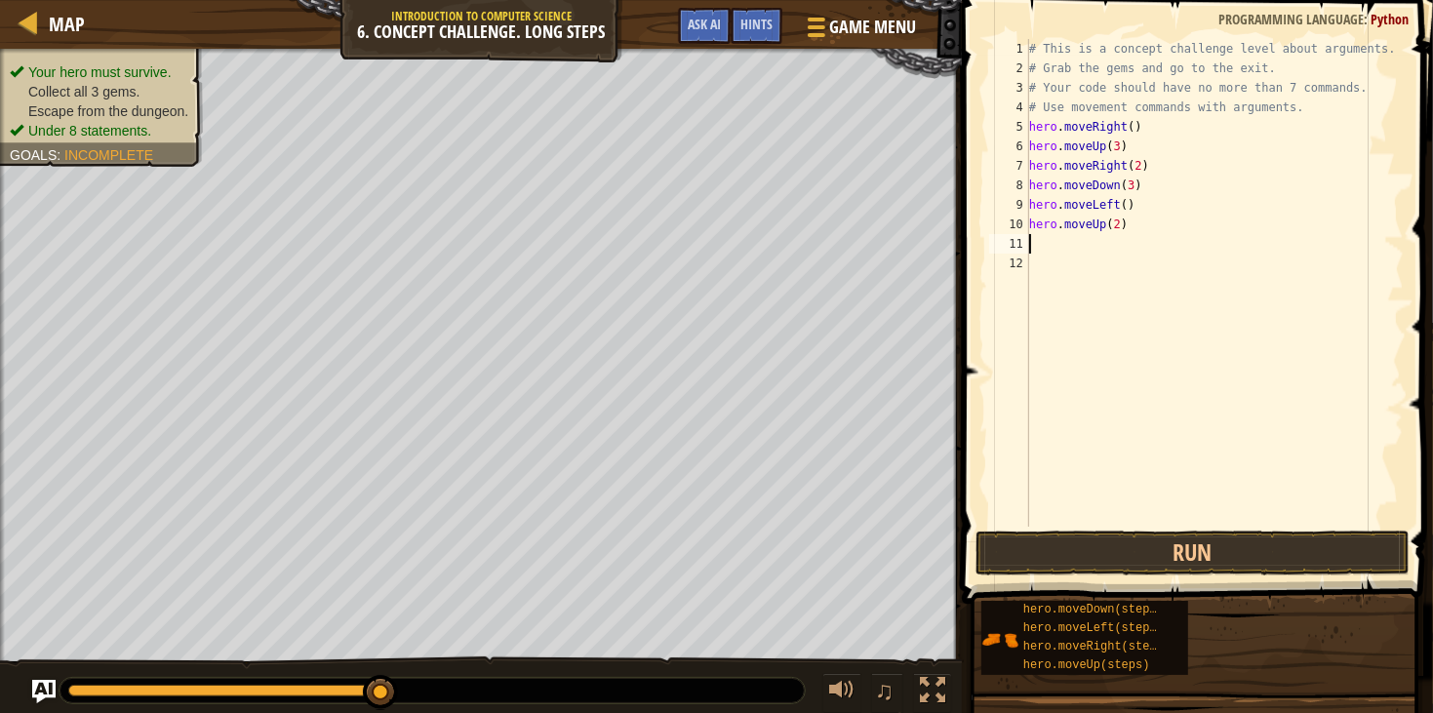
type textarea "m"
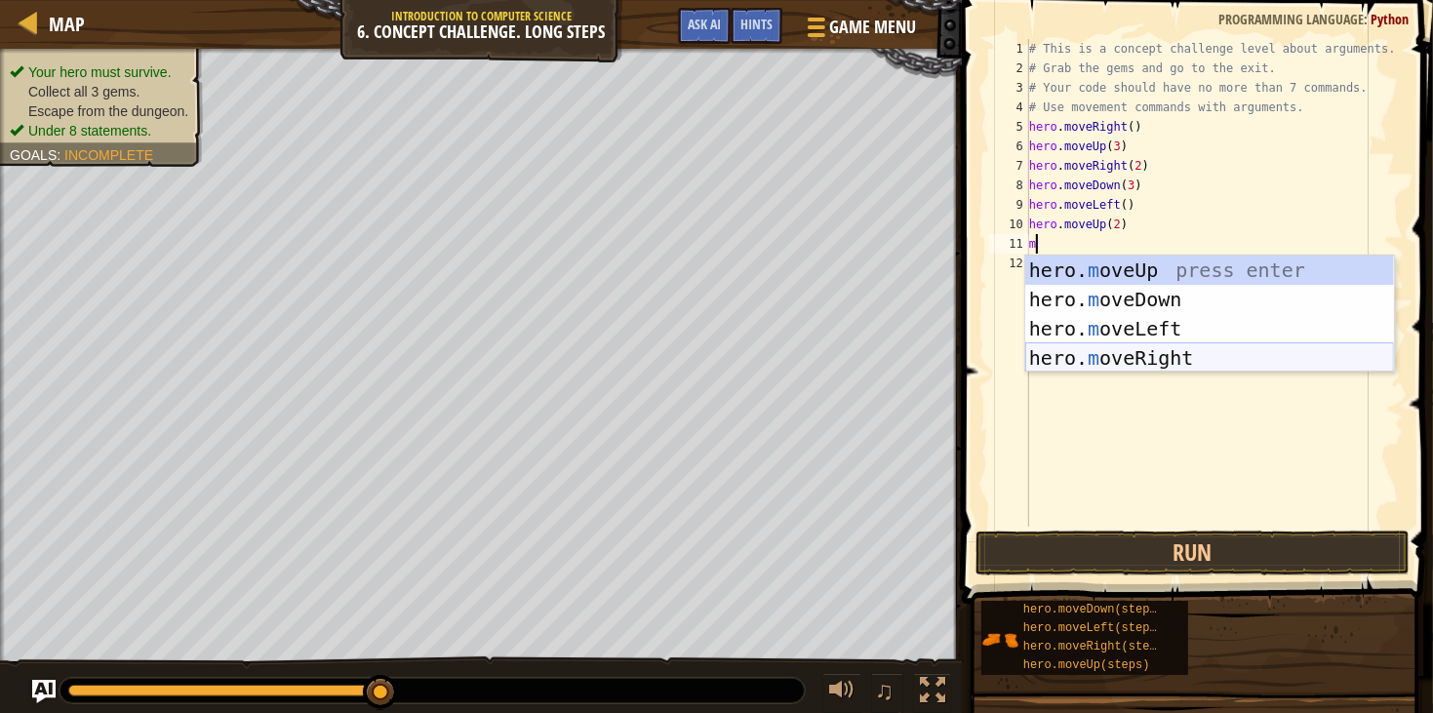
click at [1148, 355] on div "hero. m oveUp press enter hero. m oveDown press enter hero. m oveLeft press ent…" at bounding box center [1210, 344] width 369 height 176
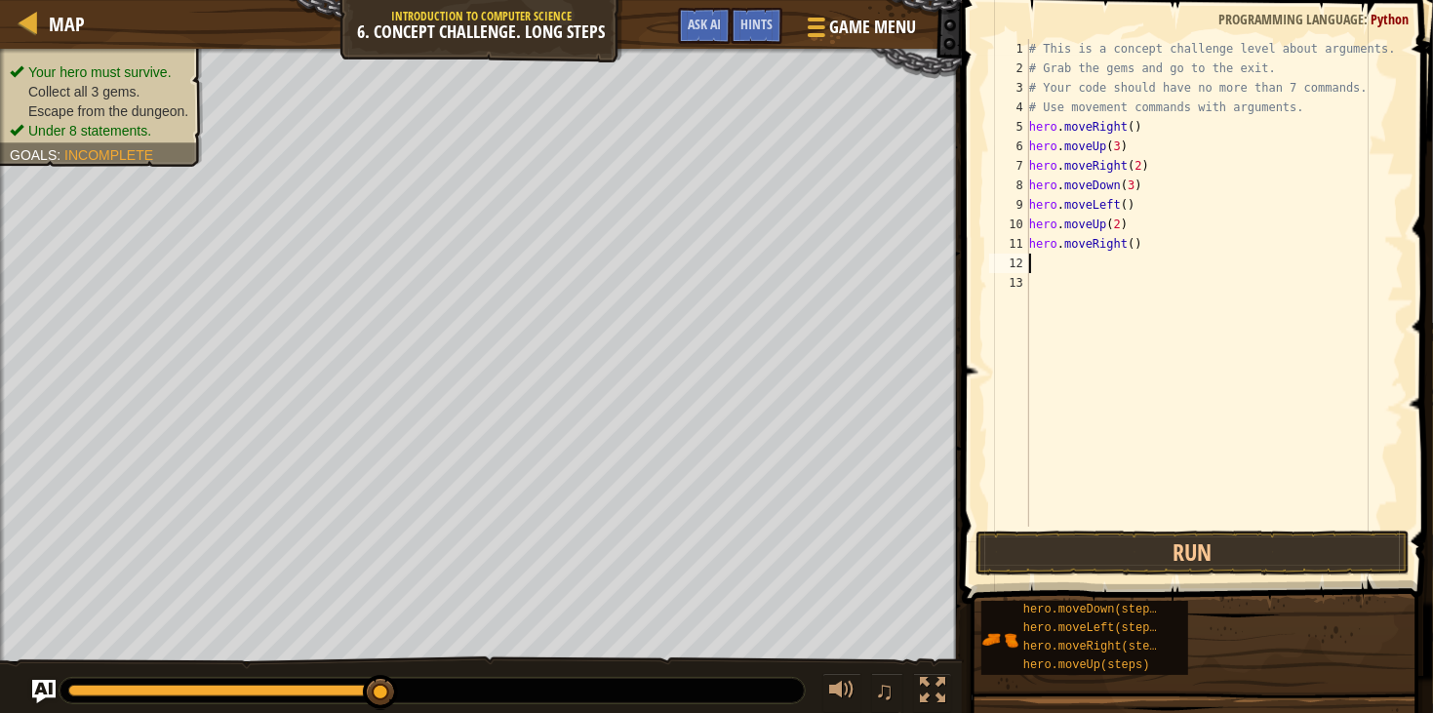
click at [1136, 238] on div "# This is a concept challenge level about arguments. # Grab the gems and go to …" at bounding box center [1216, 302] width 380 height 527
type textarea "hero.moveRight(3)"
click at [1267, 555] on button "Run" at bounding box center [1193, 553] width 434 height 45
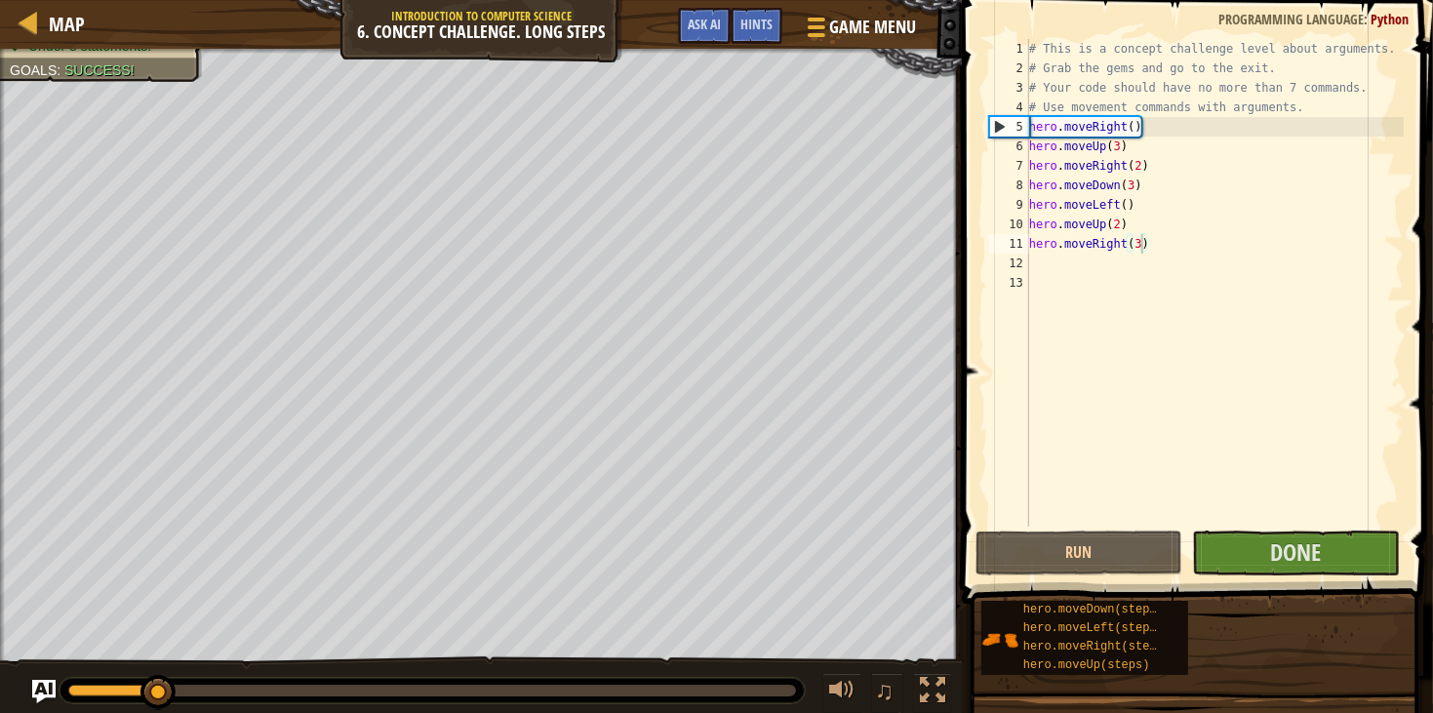
click at [234, 684] on div at bounding box center [433, 690] width 746 height 25
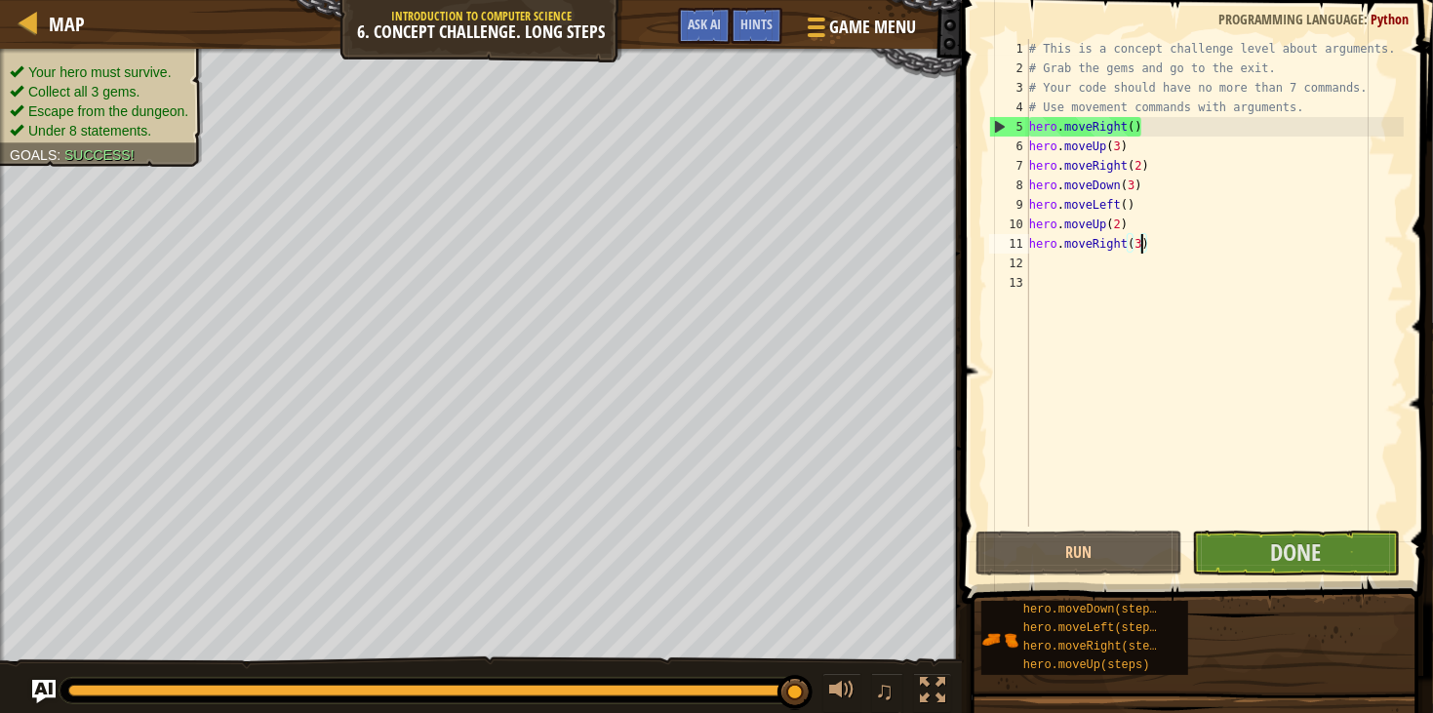
drag, startPoint x: 234, startPoint y: 684, endPoint x: 1190, endPoint y: 712, distance: 955.8
click at [1190, 712] on div "Map Introduction to Computer Science 6. Concept Challenge. Long Steps Game Menu…" at bounding box center [716, 356] width 1433 height 713
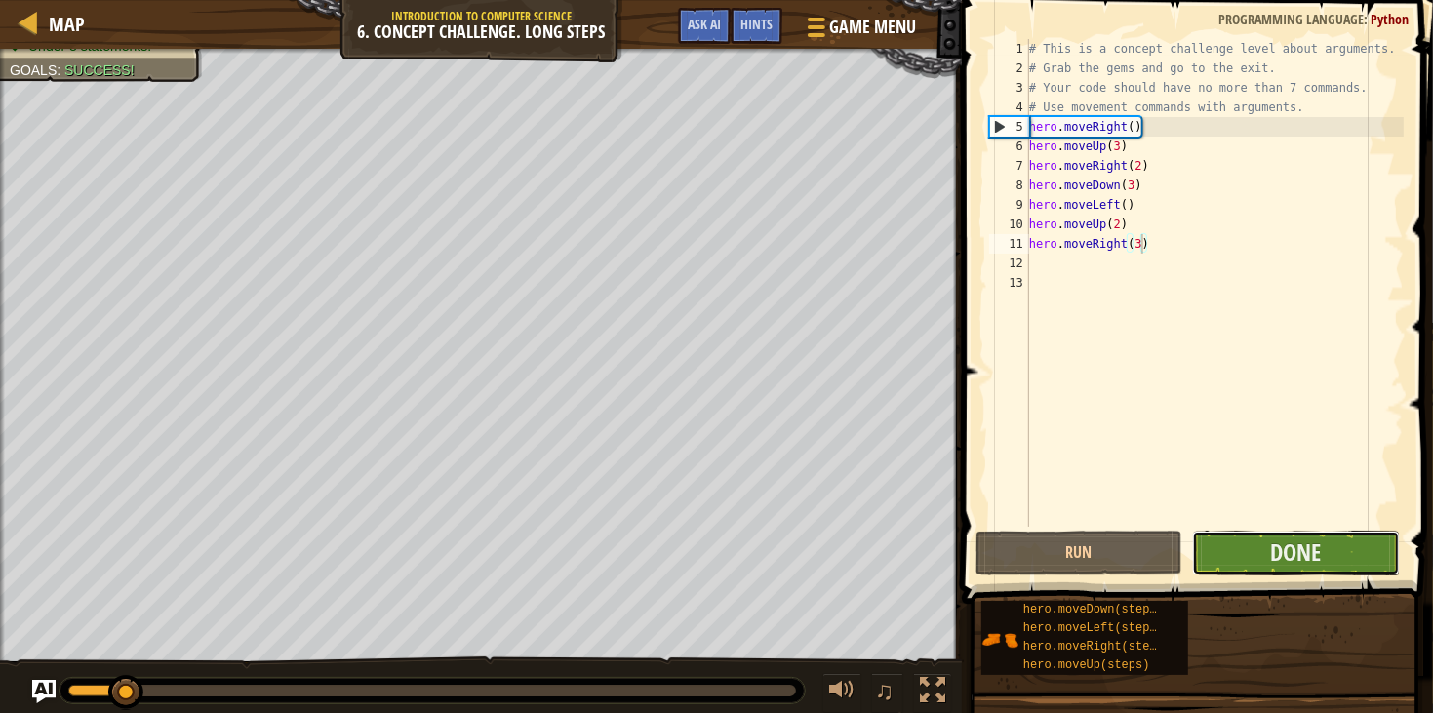
click at [1261, 558] on button "Done" at bounding box center [1295, 553] width 207 height 45
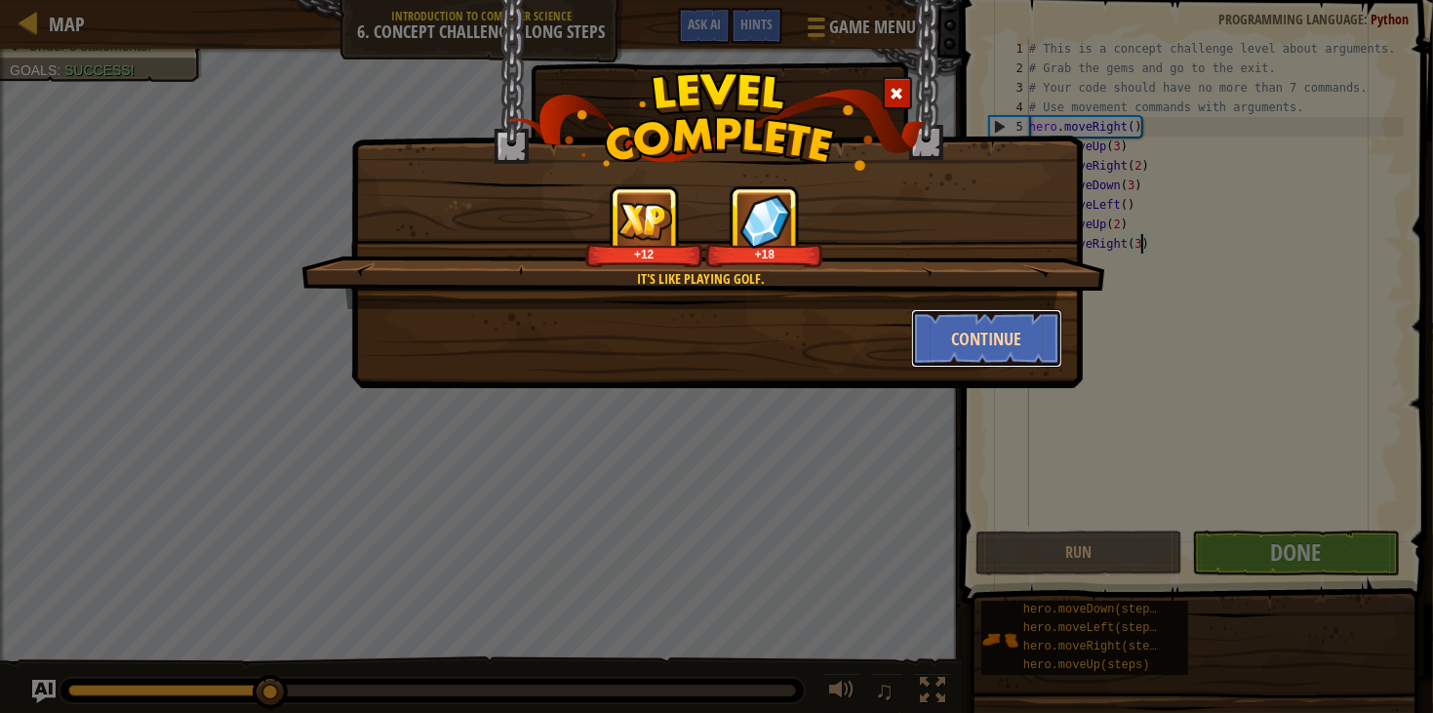
click at [1030, 326] on button "Continue" at bounding box center [986, 338] width 151 height 59
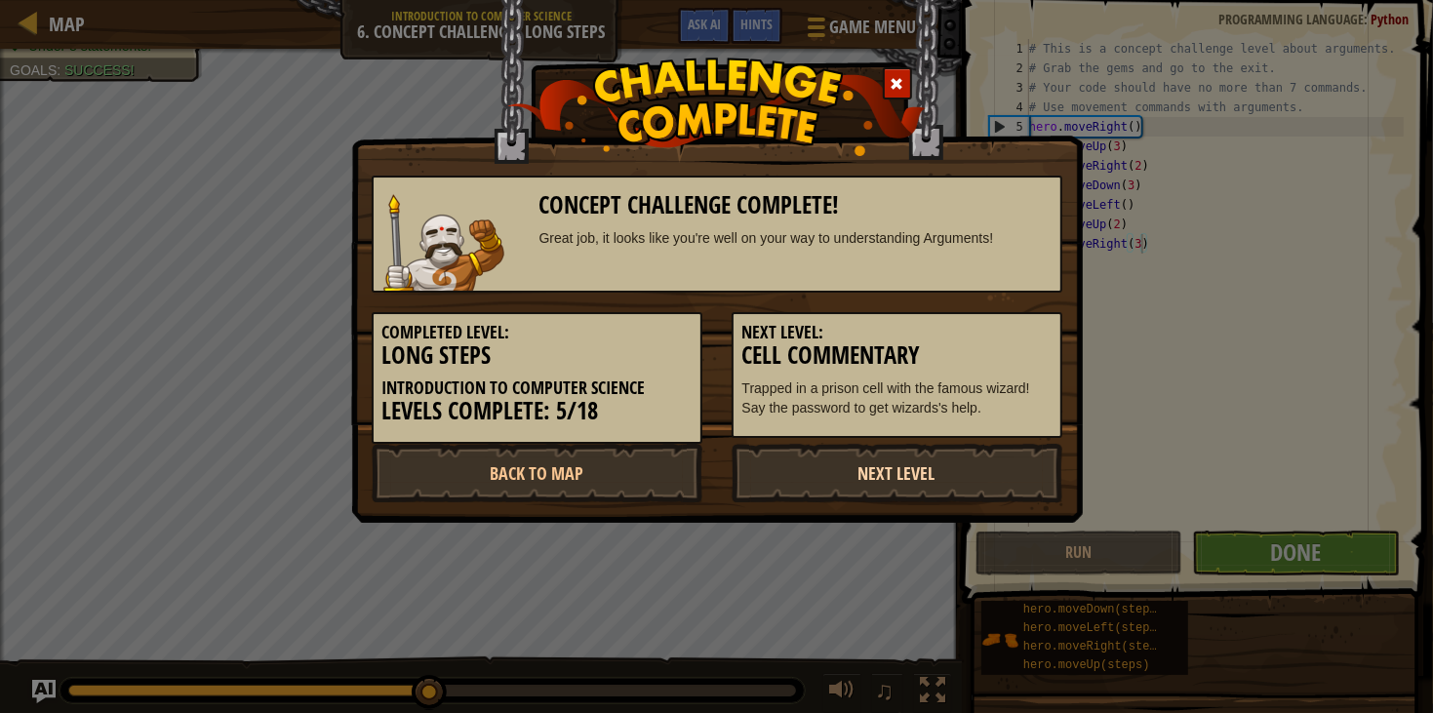
click at [924, 461] on link "Next Level" at bounding box center [897, 473] width 331 height 59
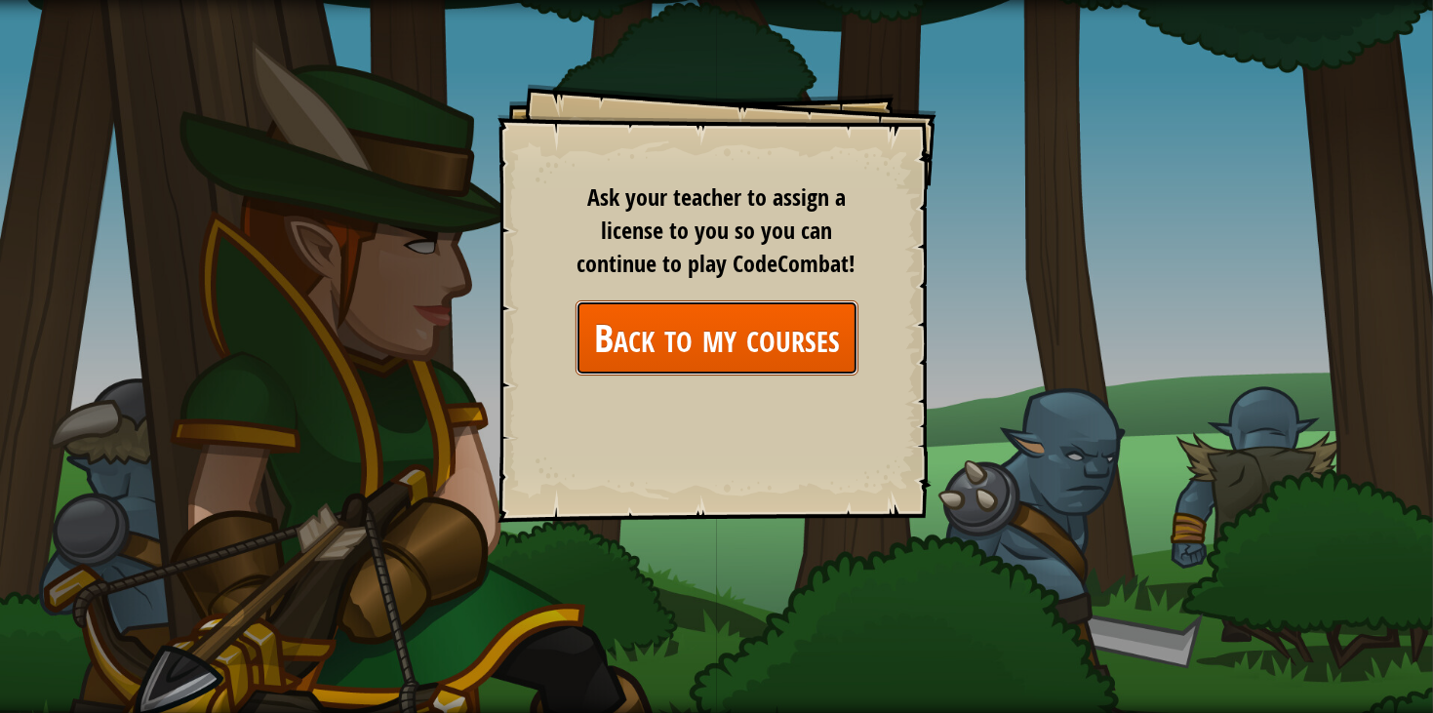
click at [763, 314] on link "Back to my courses" at bounding box center [717, 338] width 283 height 75
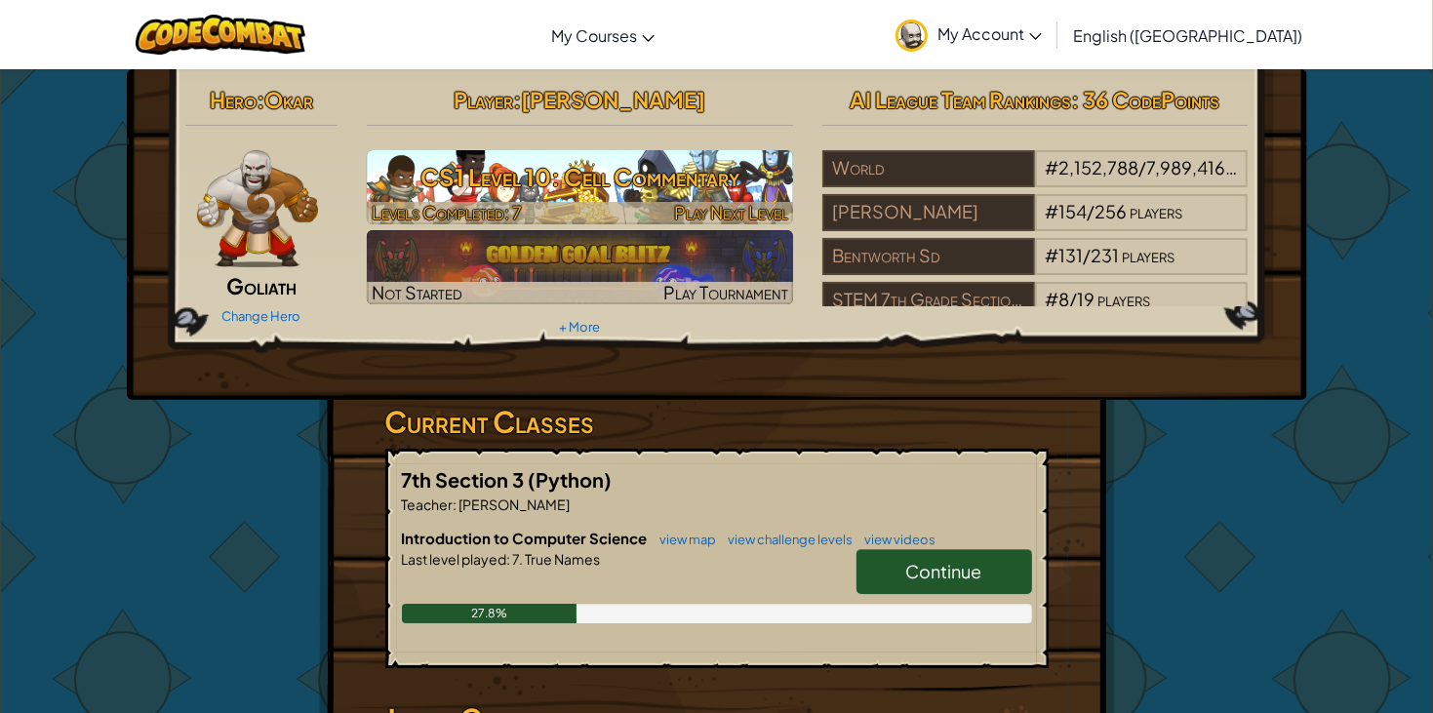
click at [545, 159] on h3 "CS1 Level 10: Cell Commentary" at bounding box center [580, 177] width 426 height 44
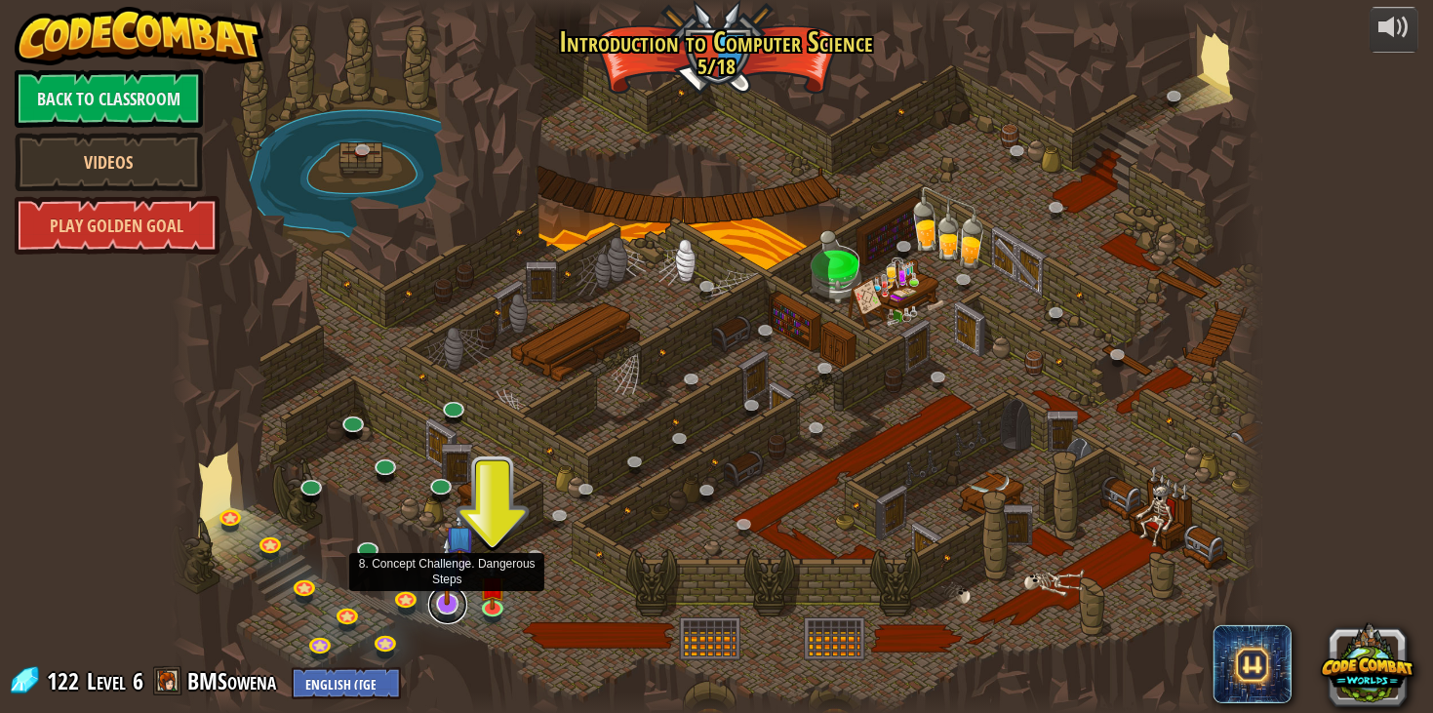
click at [442, 607] on link at bounding box center [447, 604] width 39 height 39
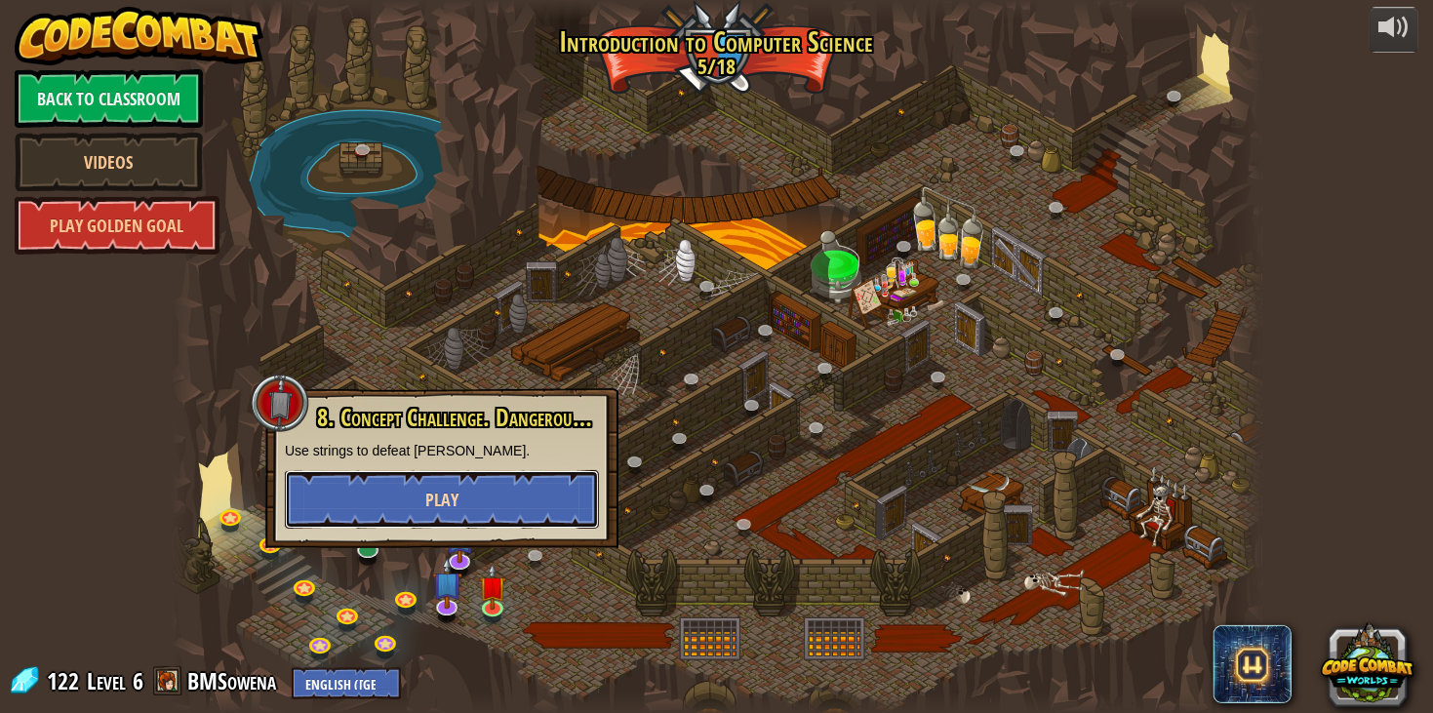
click at [420, 484] on button "Play" at bounding box center [442, 499] width 314 height 59
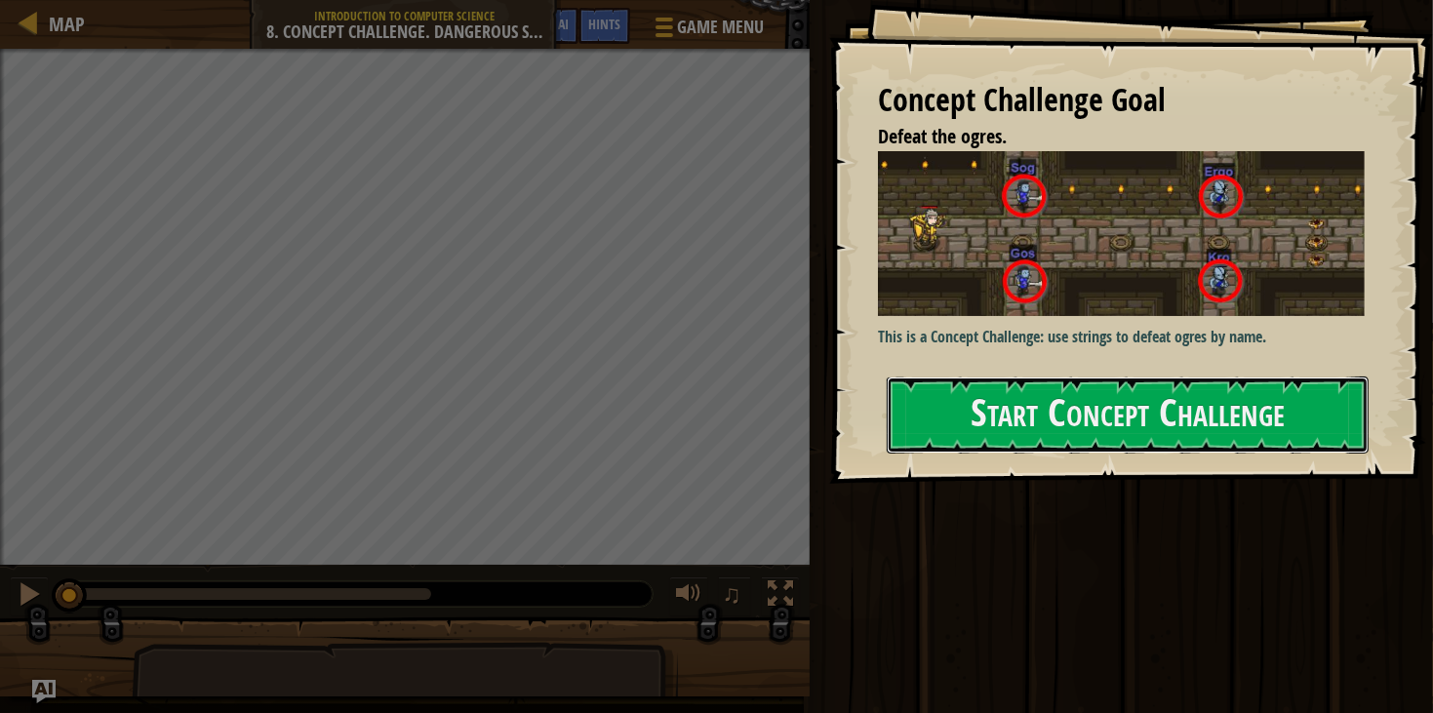
click at [919, 414] on button "Start Concept Challenge" at bounding box center [1128, 415] width 482 height 77
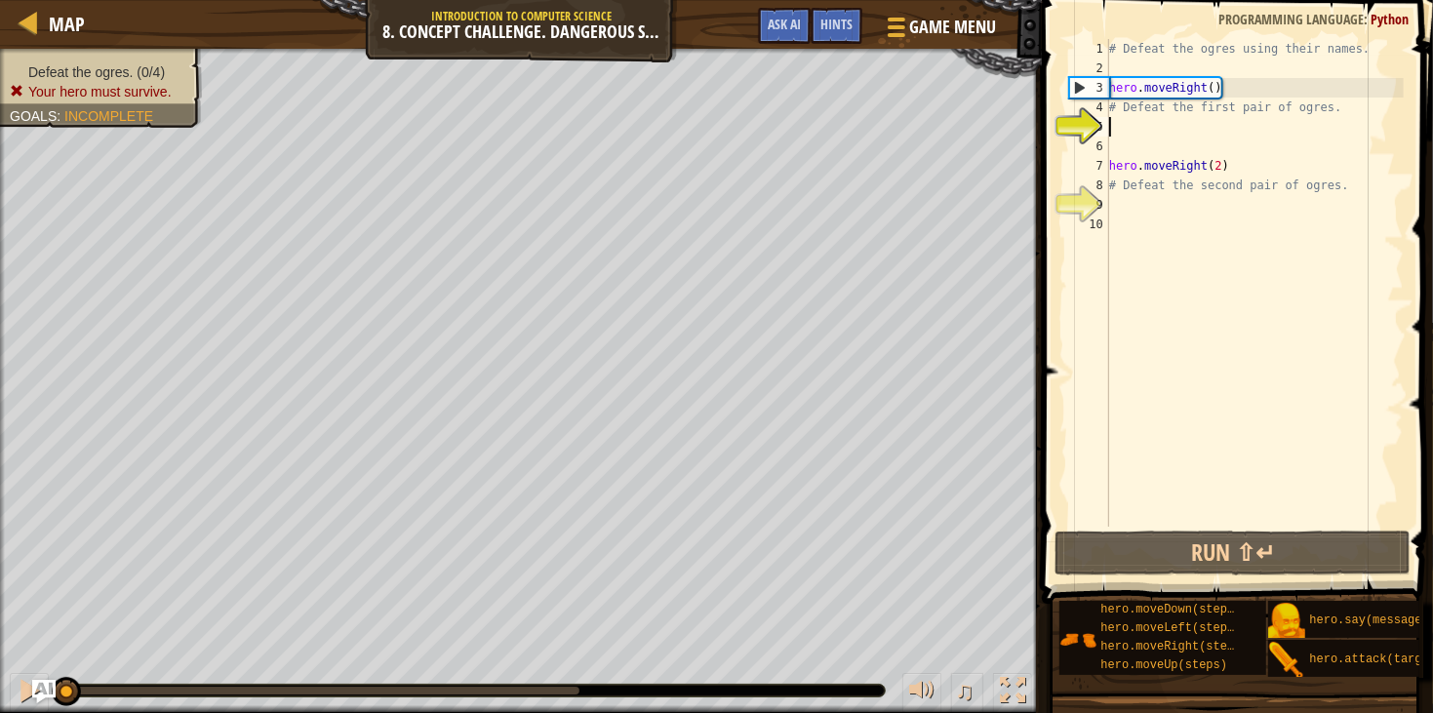
click at [1166, 128] on div "# Defeat the ogres using their names. hero . moveRight ( ) # Defeat the first p…" at bounding box center [1255, 302] width 299 height 527
type textarea "d"
type textarea "f"
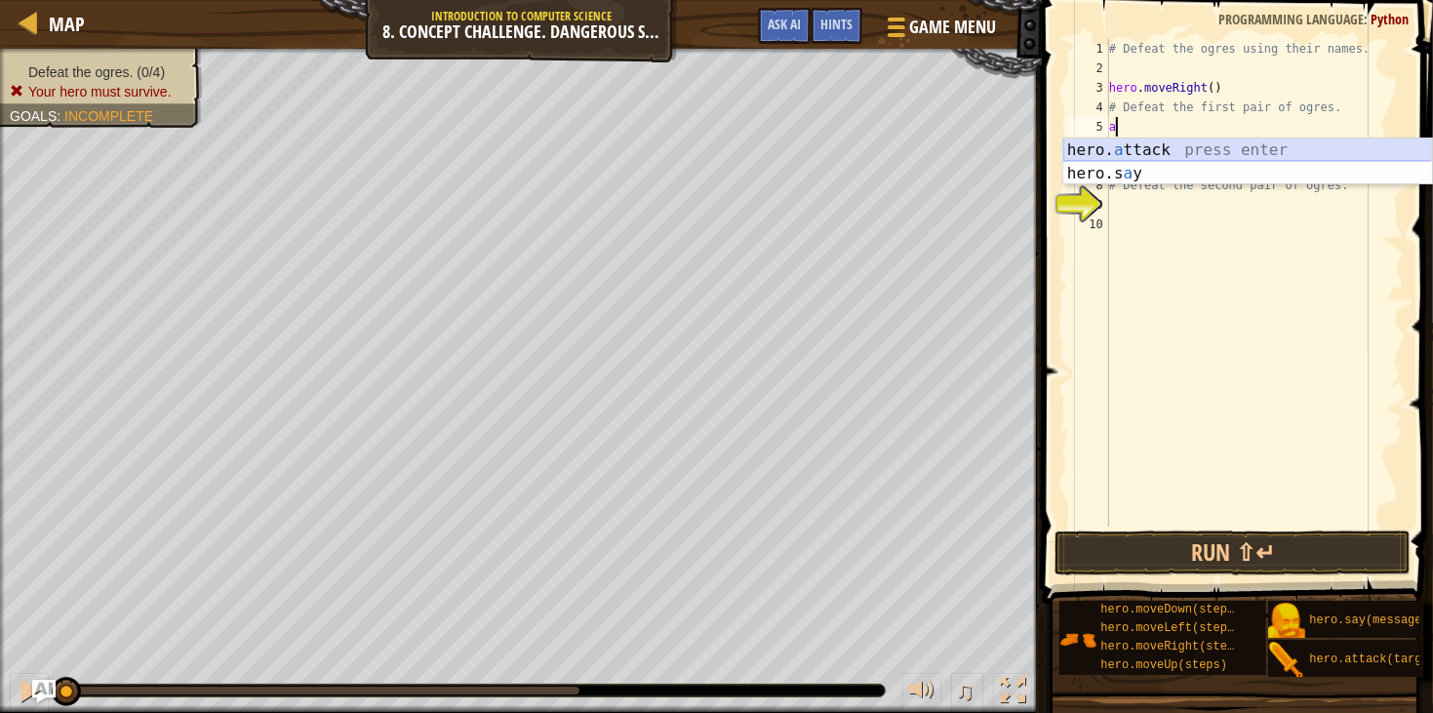
click at [1253, 143] on div "hero. a ttack press enter hero.s a y press enter" at bounding box center [1248, 186] width 369 height 94
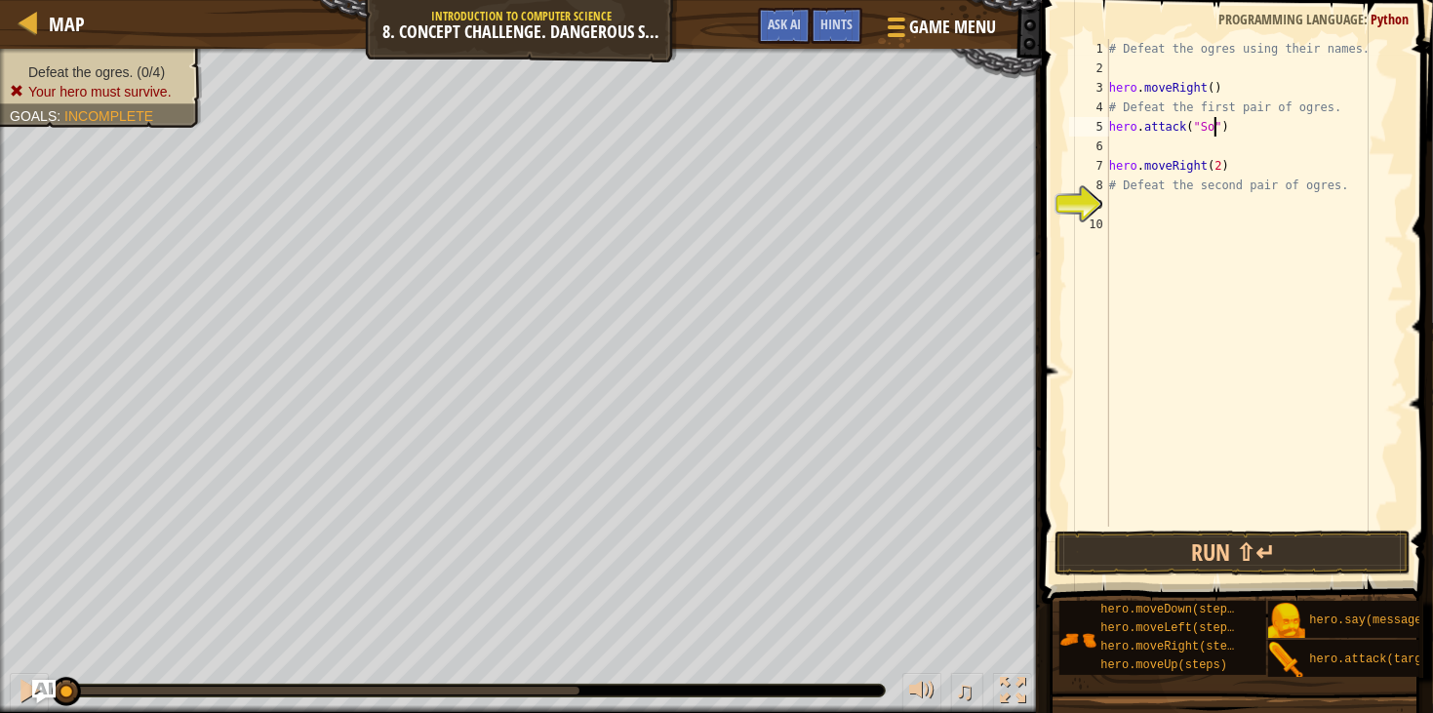
scroll to position [8, 8]
type textarea "hero.attack("Sog")"
click at [1250, 148] on div "# Defeat the ogres using their names. hero . moveRight ( ) # Defeat the first p…" at bounding box center [1255, 302] width 299 height 527
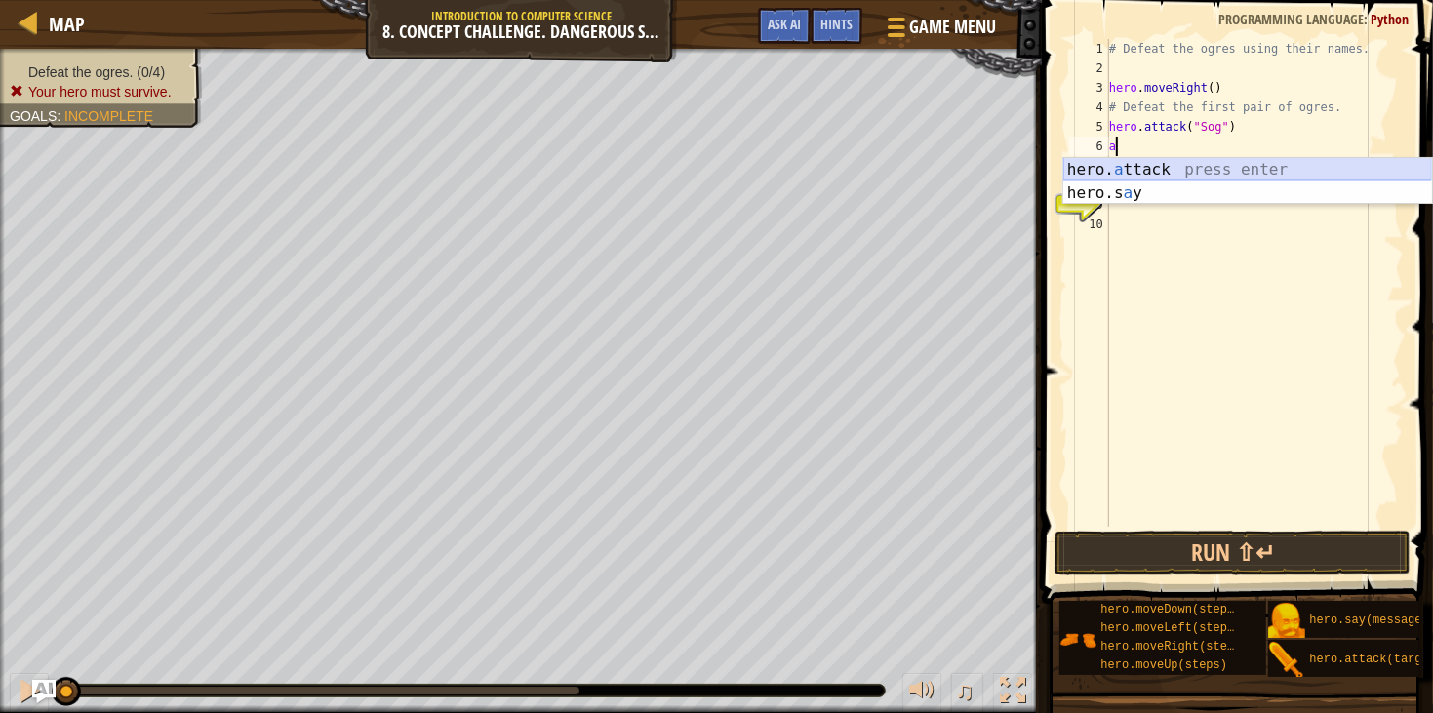
click at [1273, 167] on div "hero. a ttack press enter hero.s a y press enter" at bounding box center [1248, 205] width 369 height 94
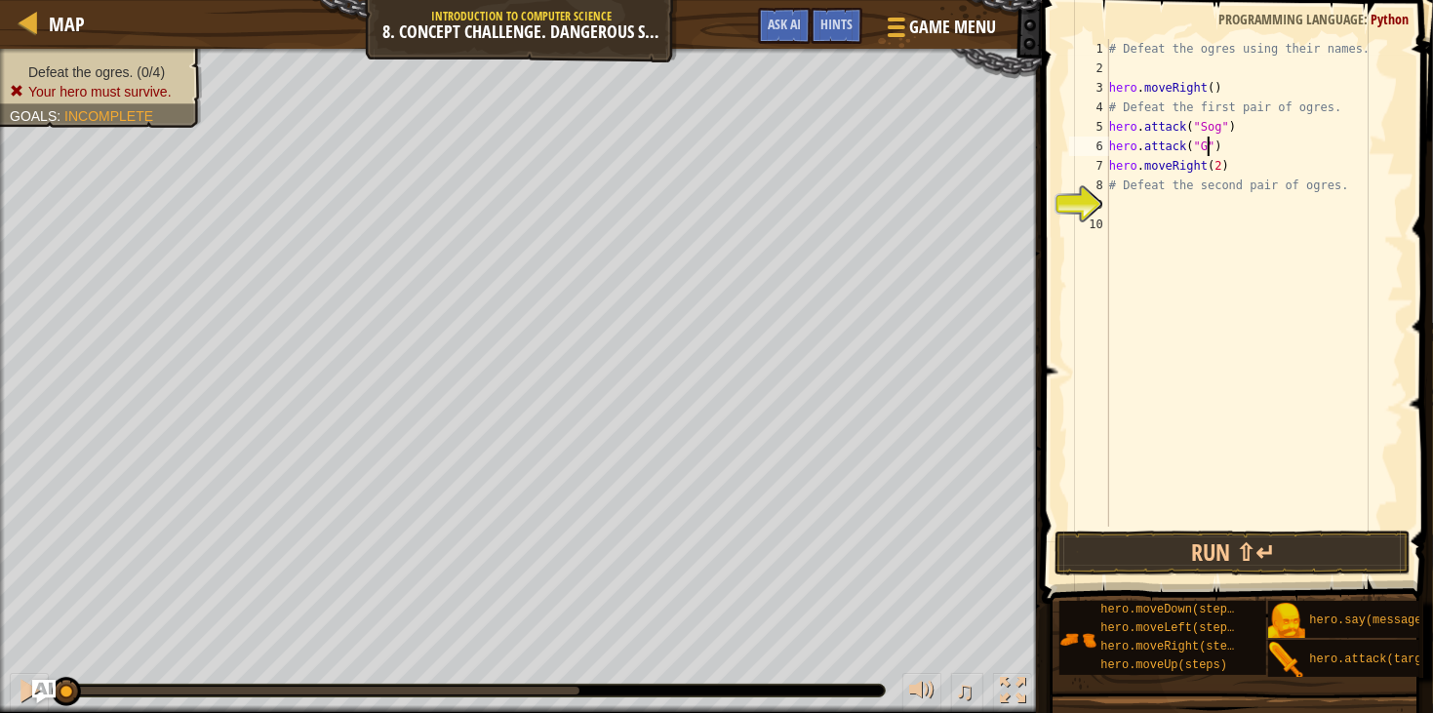
scroll to position [8, 8]
click at [1259, 165] on div "# Defeat the ogres using their names. hero . moveRight ( ) # Defeat the first p…" at bounding box center [1255, 302] width 299 height 527
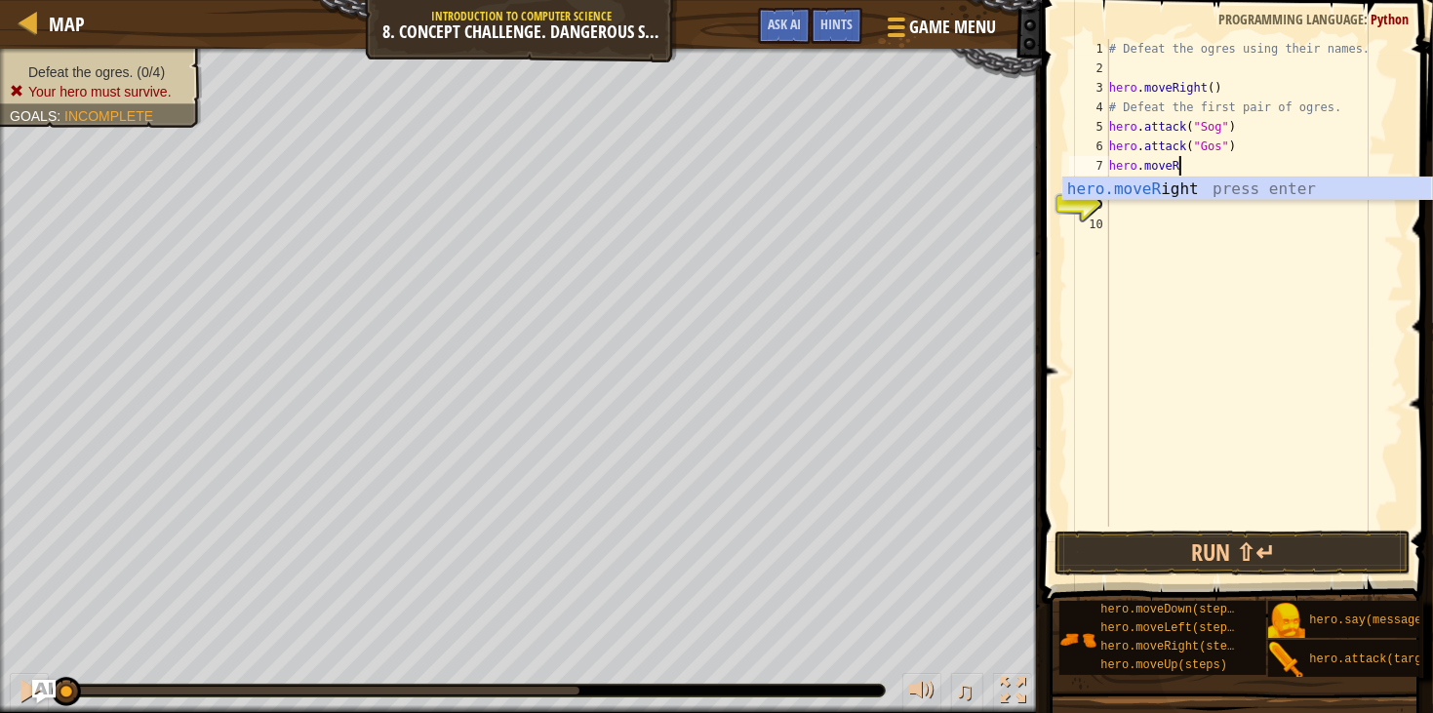
type textarea "hero.mov"
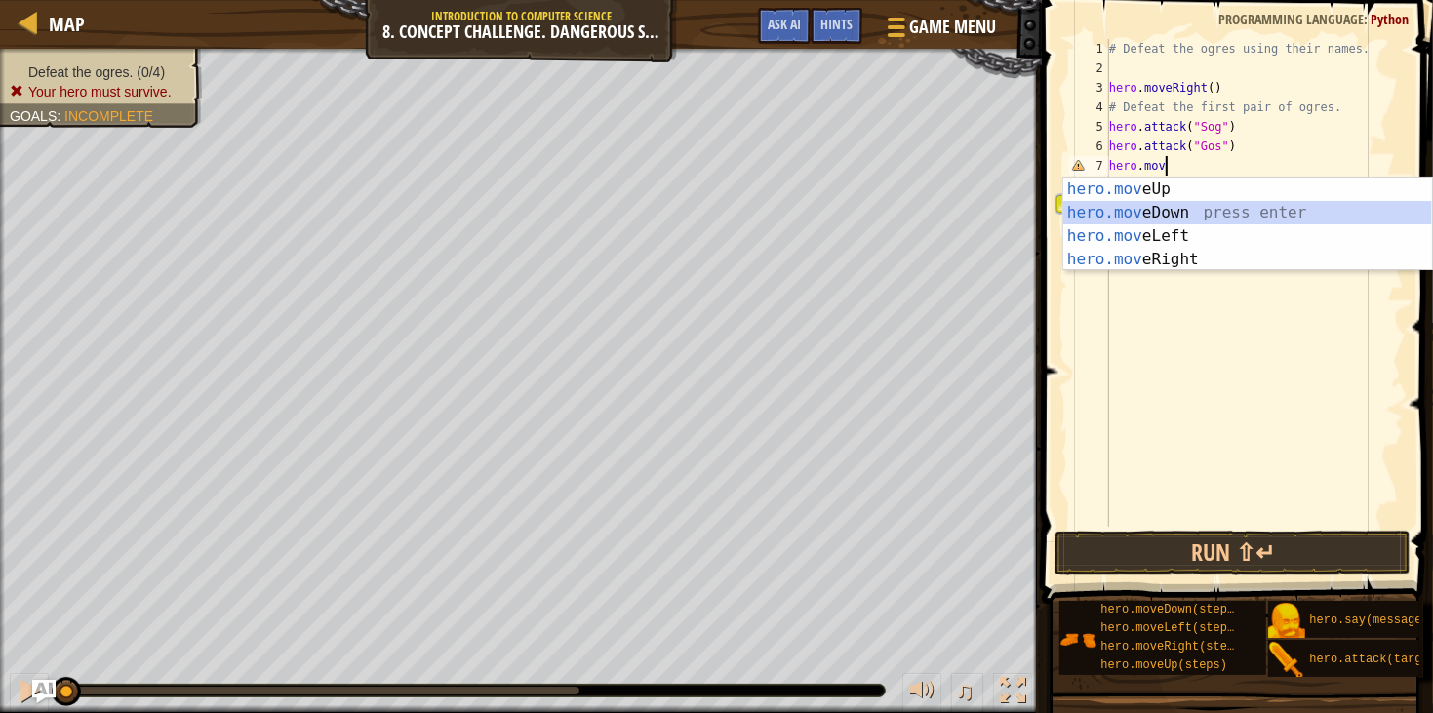
click at [1245, 208] on div "hero.mov eUp press enter hero.mov eDown press enter hero.mov eLeft press enter …" at bounding box center [1248, 248] width 369 height 141
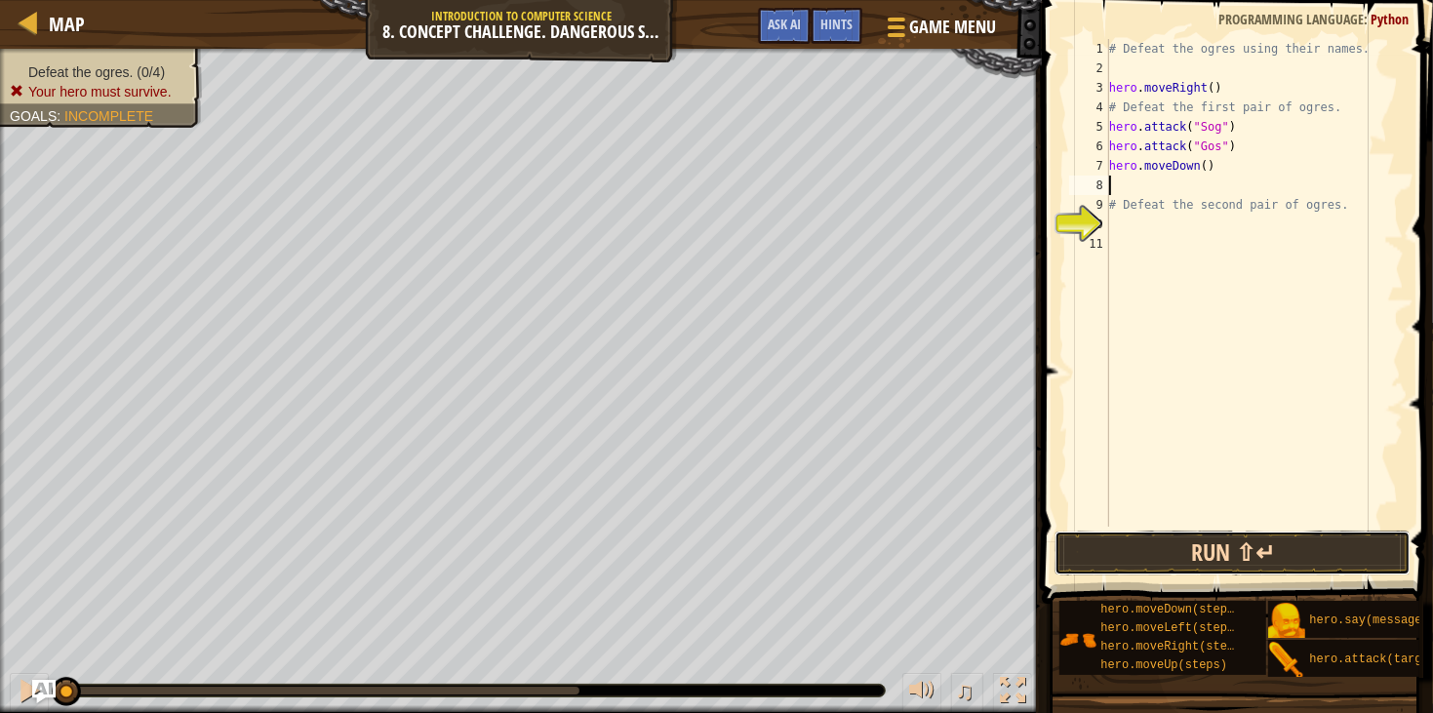
click at [1303, 561] on button "Run ⇧↵" at bounding box center [1233, 553] width 356 height 45
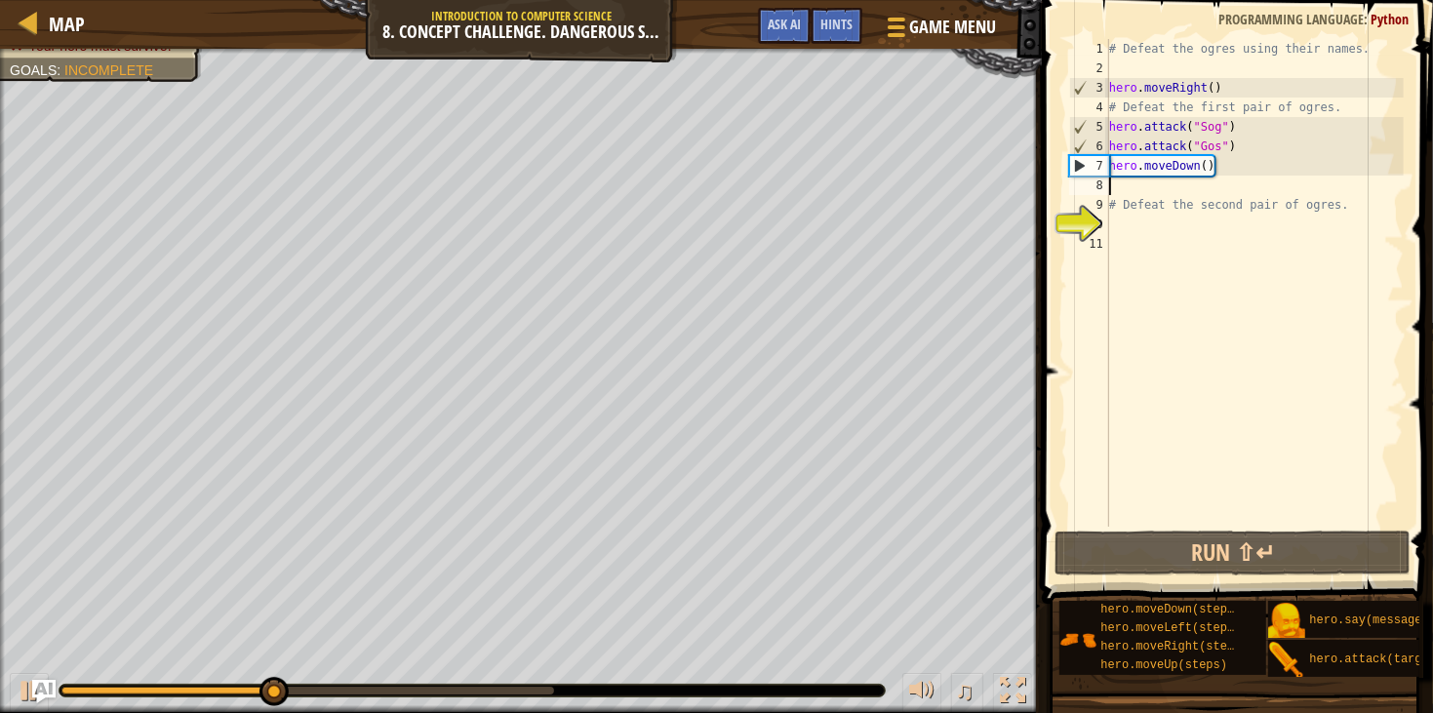
click at [1248, 136] on div "# Defeat the ogres using their names. hero . moveRight ( ) # Defeat the first p…" at bounding box center [1255, 302] width 299 height 527
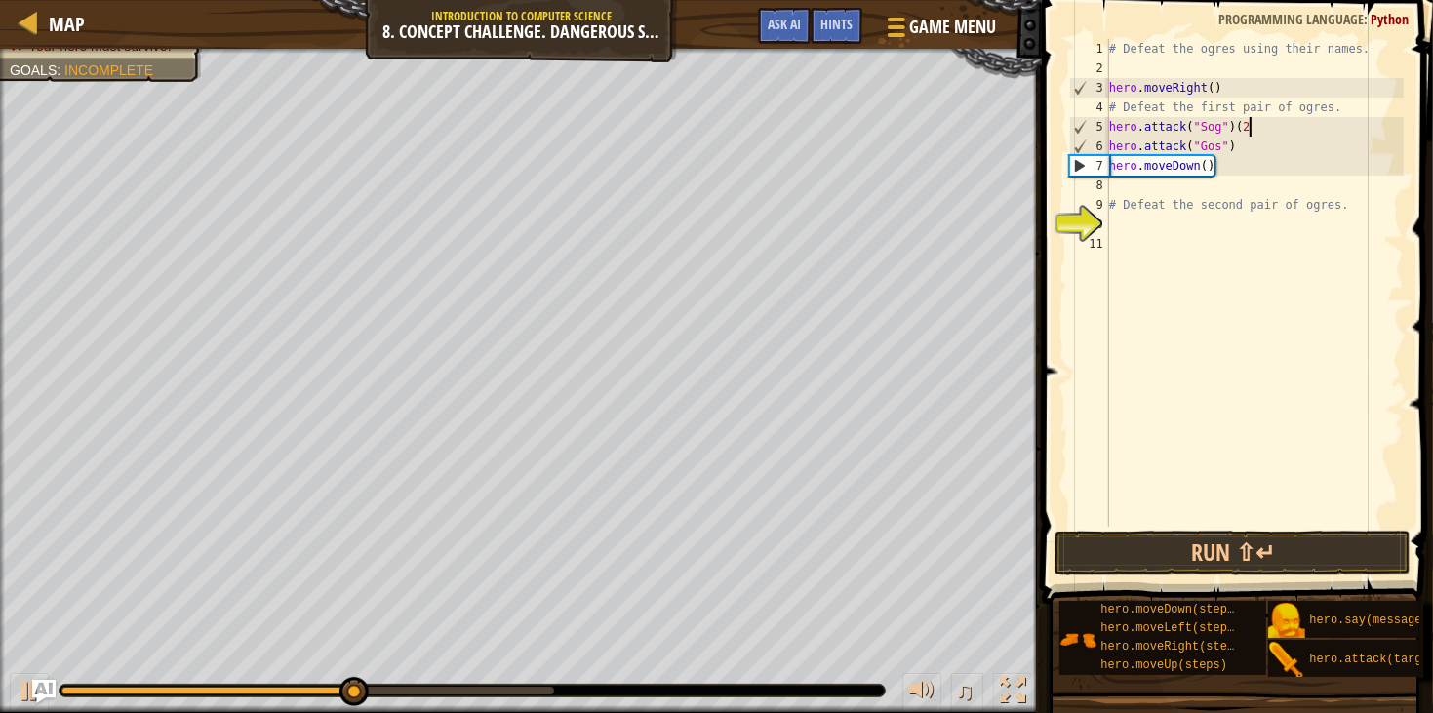
scroll to position [8, 11]
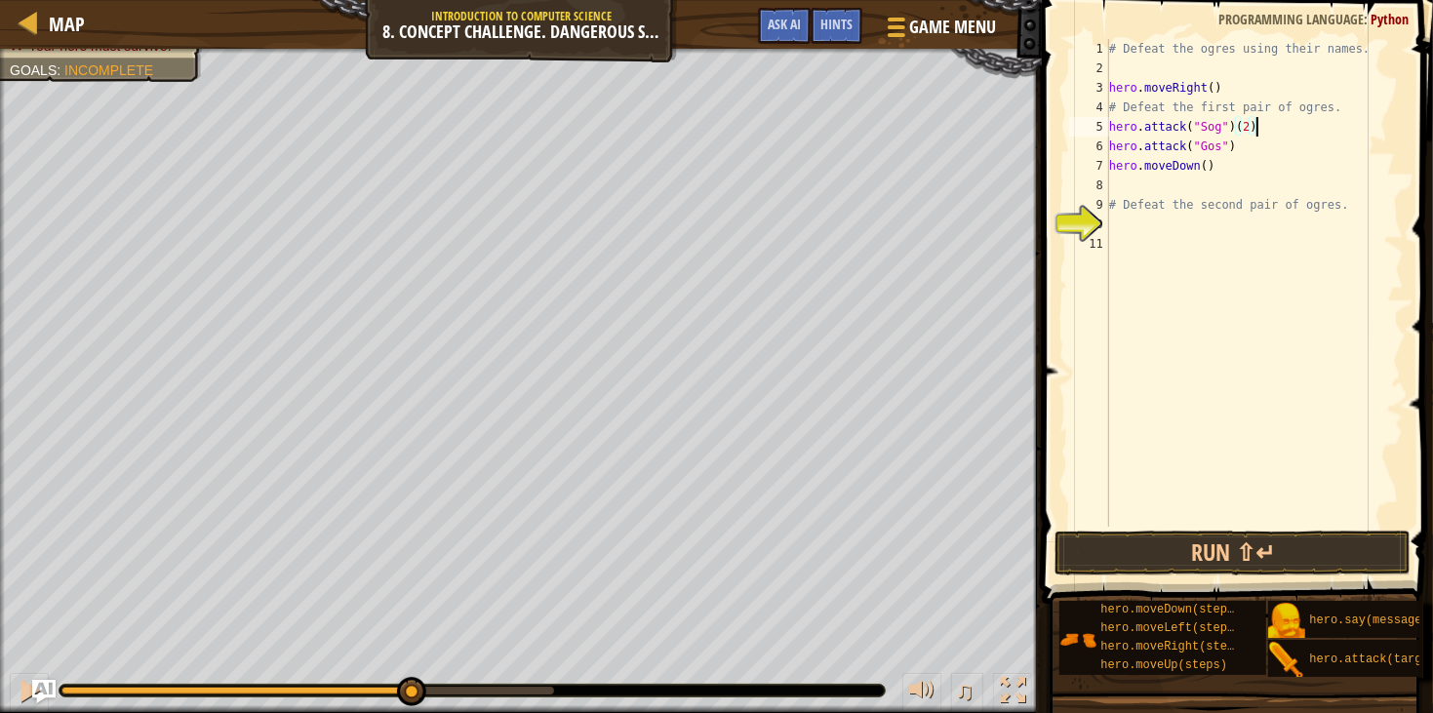
click at [1276, 143] on div "# Defeat the ogres using their names. hero . moveRight ( ) # Defeat the first p…" at bounding box center [1255, 302] width 299 height 527
click at [1295, 168] on div "# Defeat the ogres using their names. hero . moveRight ( ) # Defeat the first p…" at bounding box center [1255, 302] width 299 height 527
type textarea "hero.moveDown()"
click at [1140, 185] on div "# Defeat the ogres using their names. hero . moveRight ( ) # Defeat the first p…" at bounding box center [1255, 302] width 299 height 527
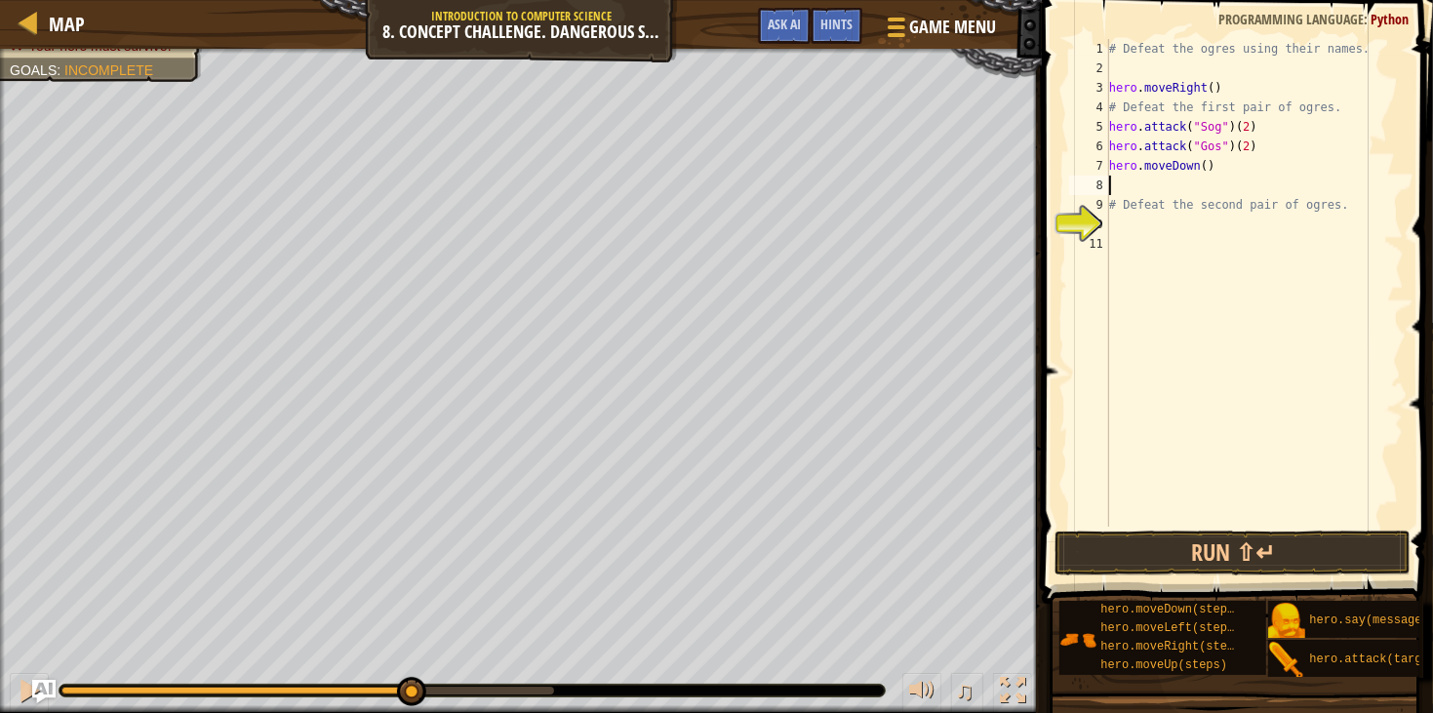
scroll to position [8, 0]
type textarea "m"
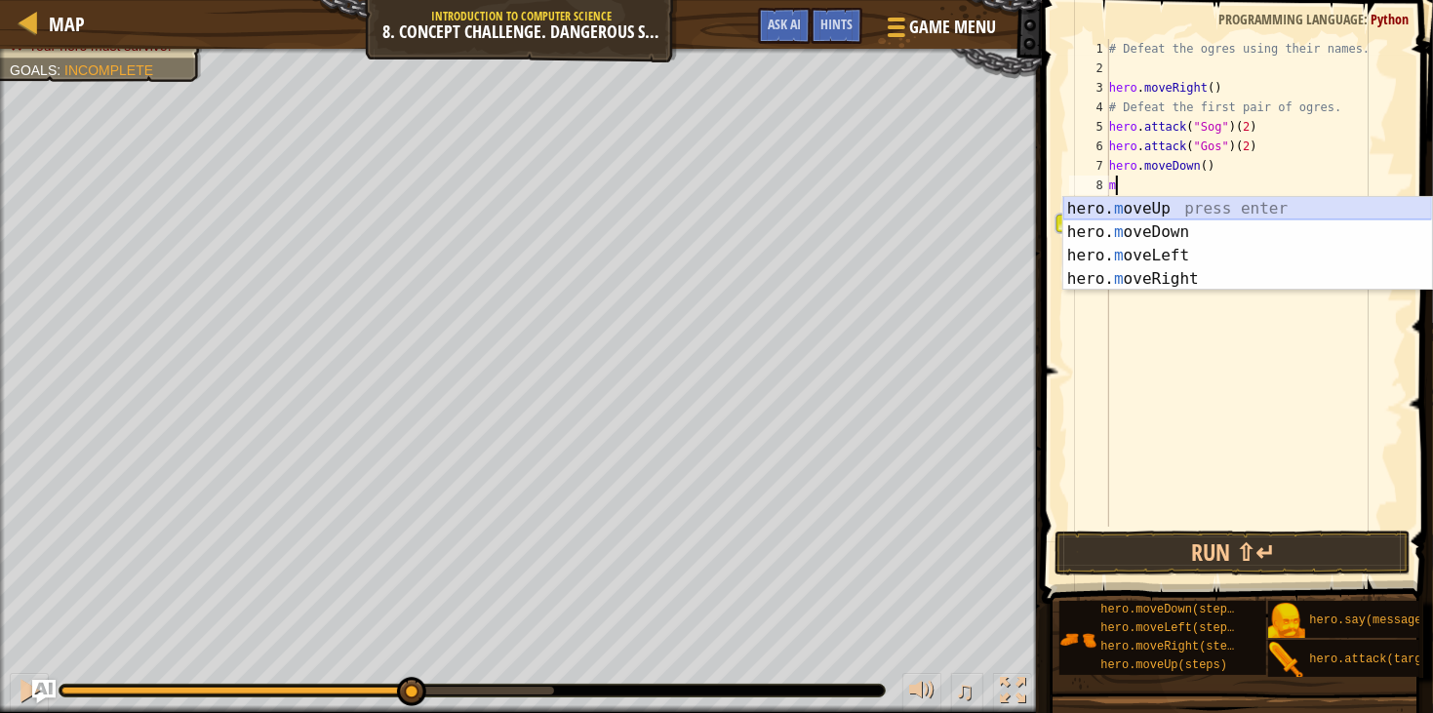
click at [1182, 207] on div "hero. m oveUp press enter hero. m oveDown press enter hero. m oveLeft press ent…" at bounding box center [1248, 267] width 369 height 141
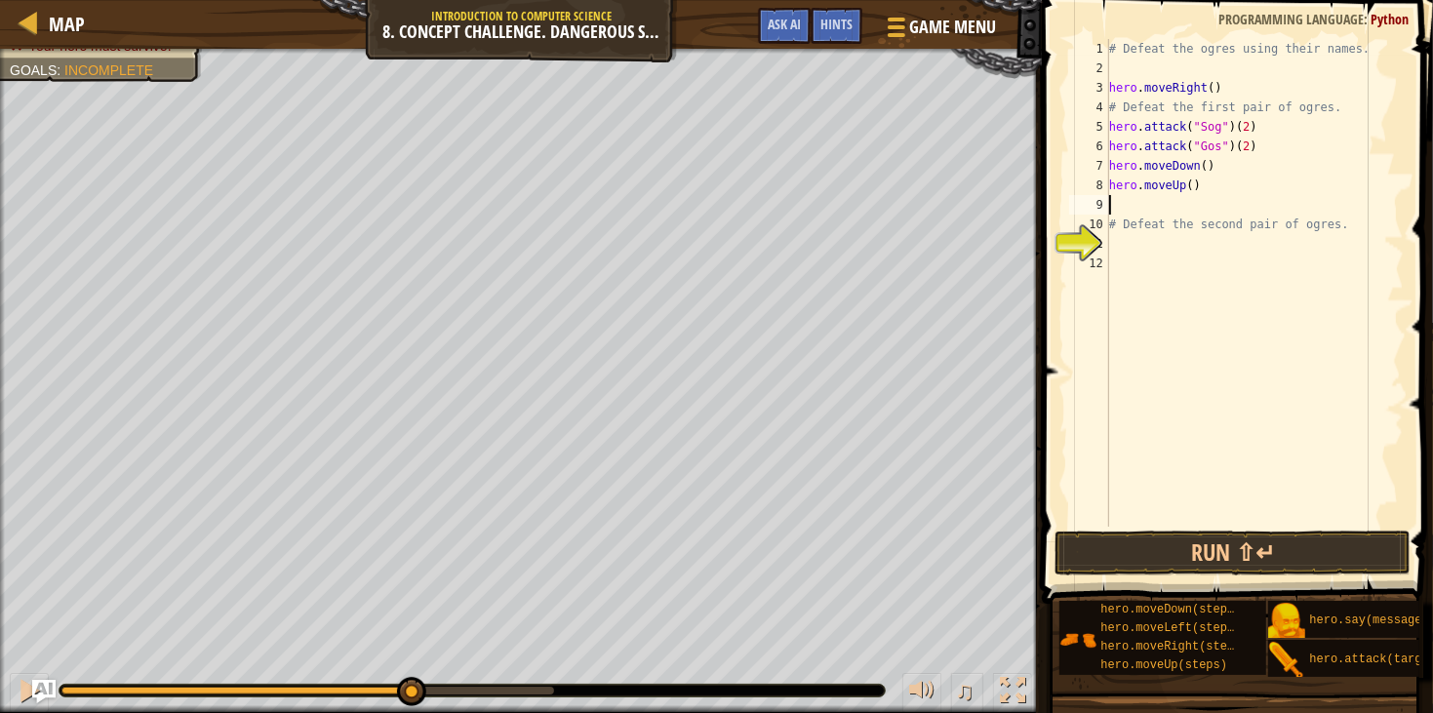
type textarea "m"
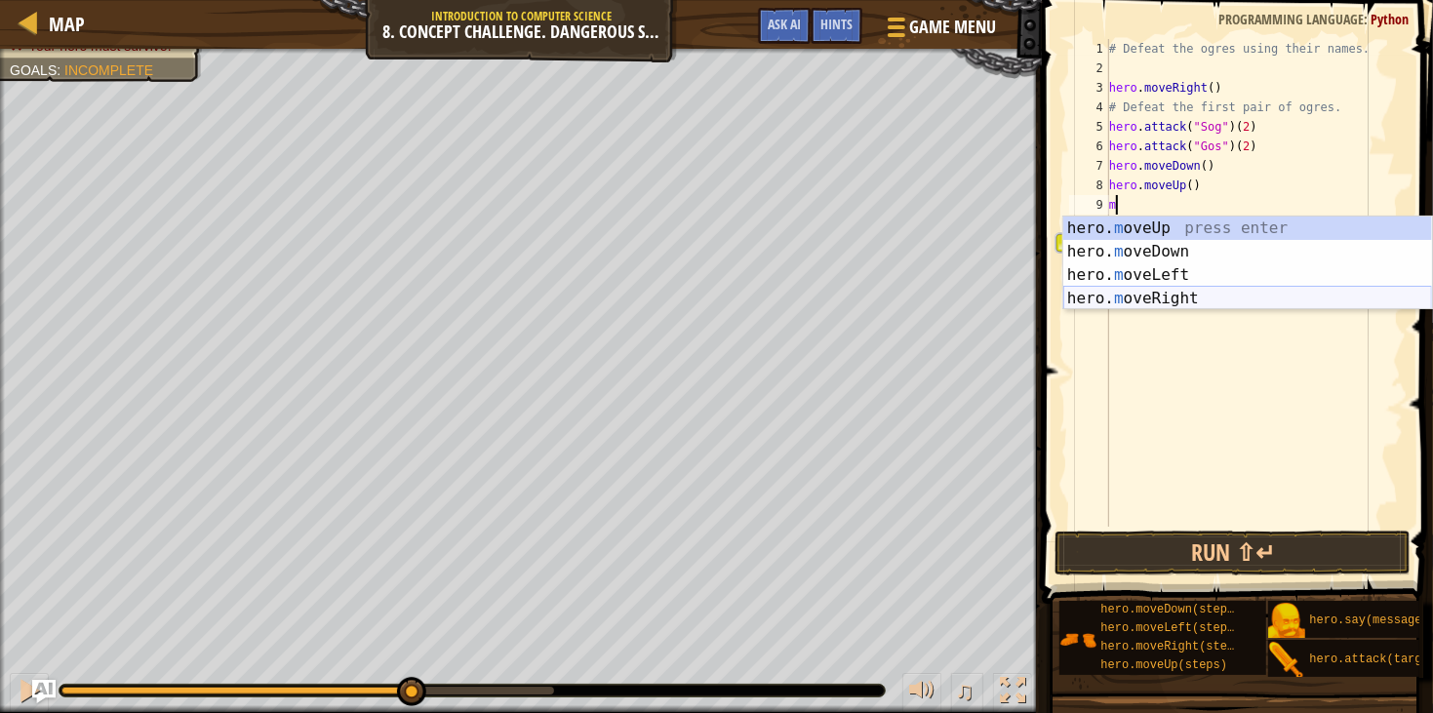
click at [1182, 299] on div "hero. m oveUp press enter hero. m oveDown press enter hero. m oveLeft press ent…" at bounding box center [1248, 287] width 369 height 141
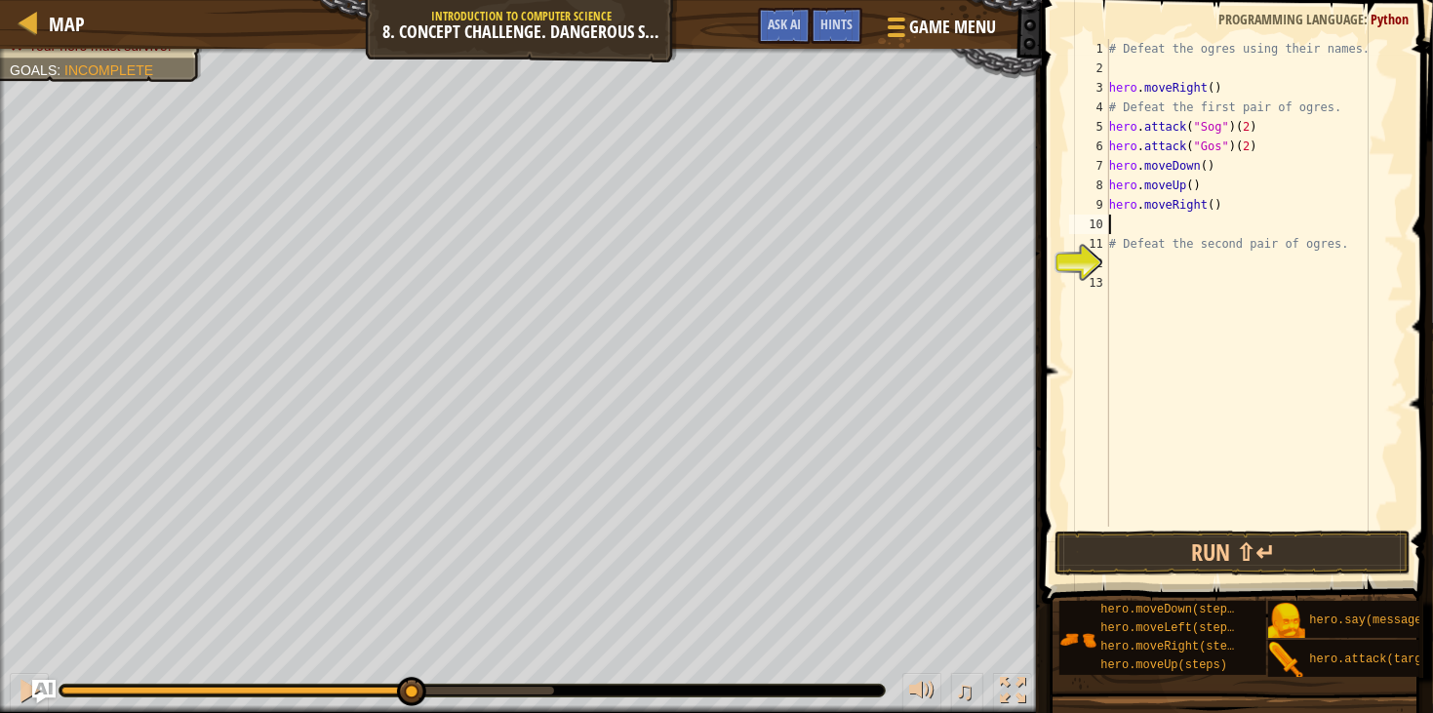
click at [1220, 205] on div "# Defeat the ogres using their names. hero . moveRight ( ) # Defeat the first p…" at bounding box center [1255, 302] width 299 height 527
click at [1218, 204] on div "# Defeat the ogres using their names. hero . moveRight ( ) # Defeat the first p…" at bounding box center [1255, 302] width 299 height 527
type textarea "hero.moveRight(2)"
click at [1144, 218] on div "# Defeat the ogres using their names. hero . moveRight ( ) # Defeat the first p…" at bounding box center [1255, 302] width 299 height 527
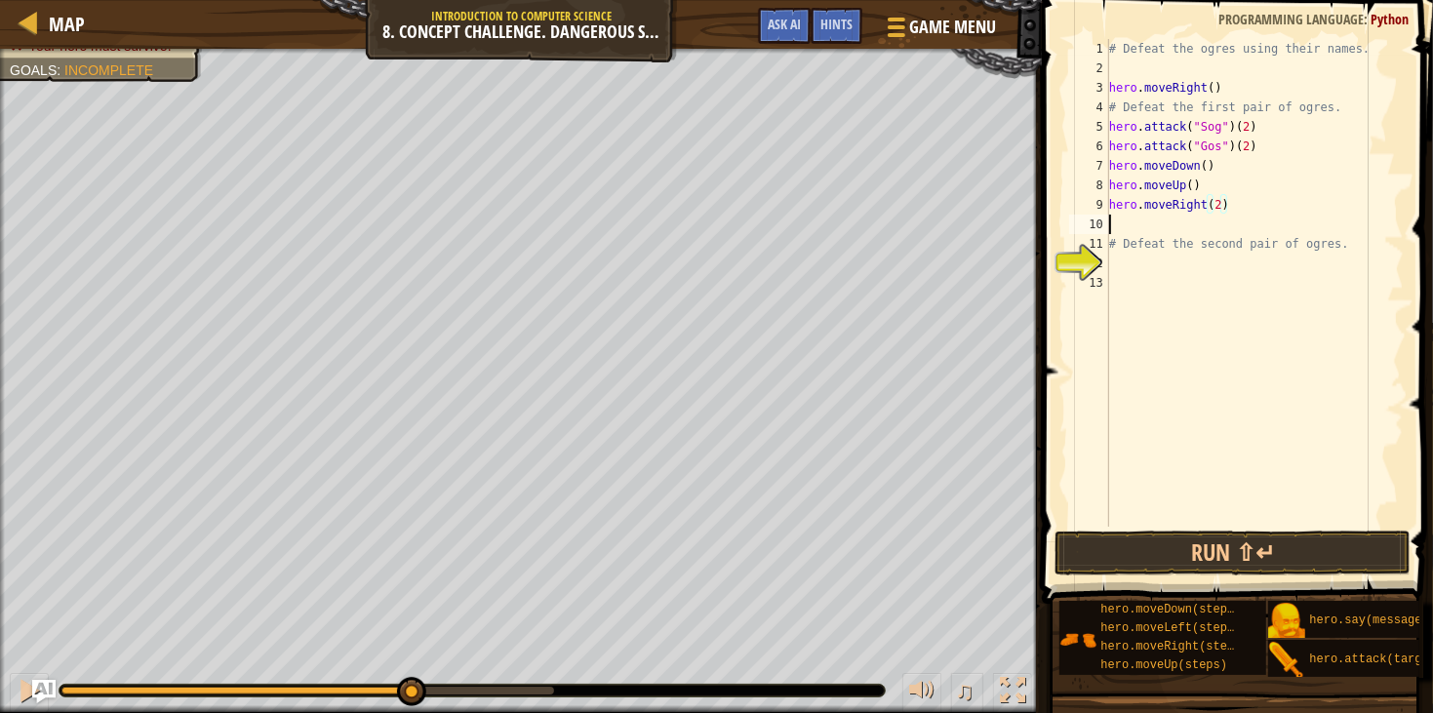
scroll to position [8, 0]
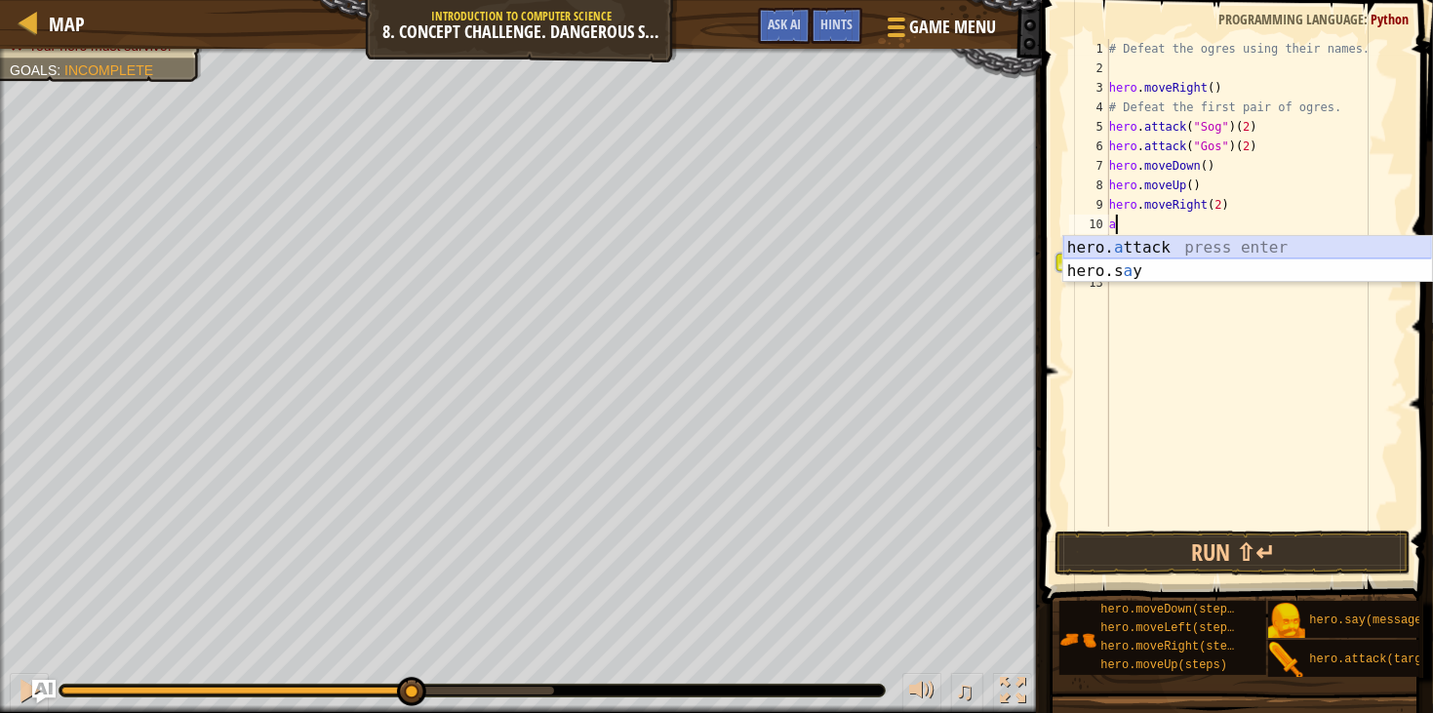
click at [1172, 250] on div "hero. a ttack press enter hero.s a y press enter" at bounding box center [1248, 283] width 369 height 94
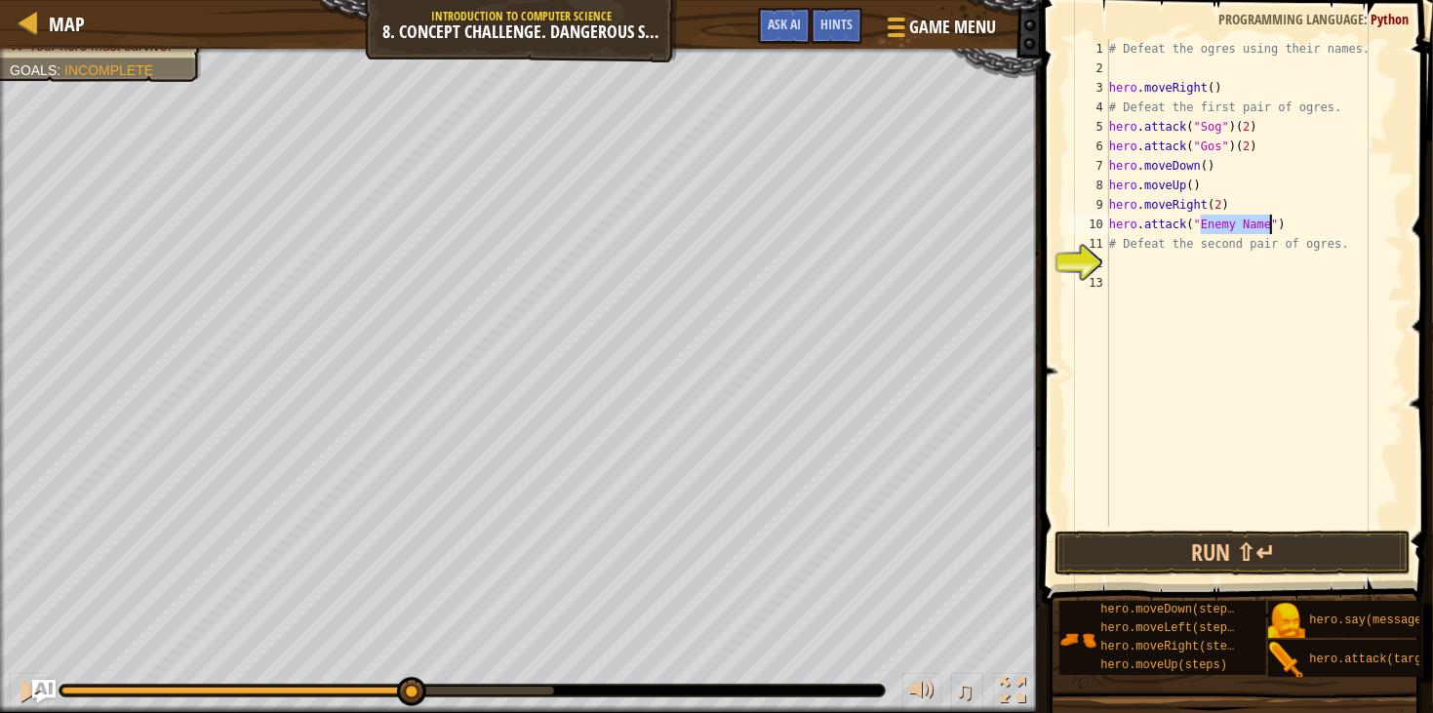
click at [1153, 241] on div "# Defeat the ogres using their names. hero . moveRight ( ) # Defeat the first p…" at bounding box center [1255, 302] width 299 height 527
type textarea "# Defeat the second pair of ogres."
click at [1153, 266] on div "# Defeat the ogres using their names. hero . moveRight ( ) # Defeat the first p…" at bounding box center [1255, 302] width 299 height 527
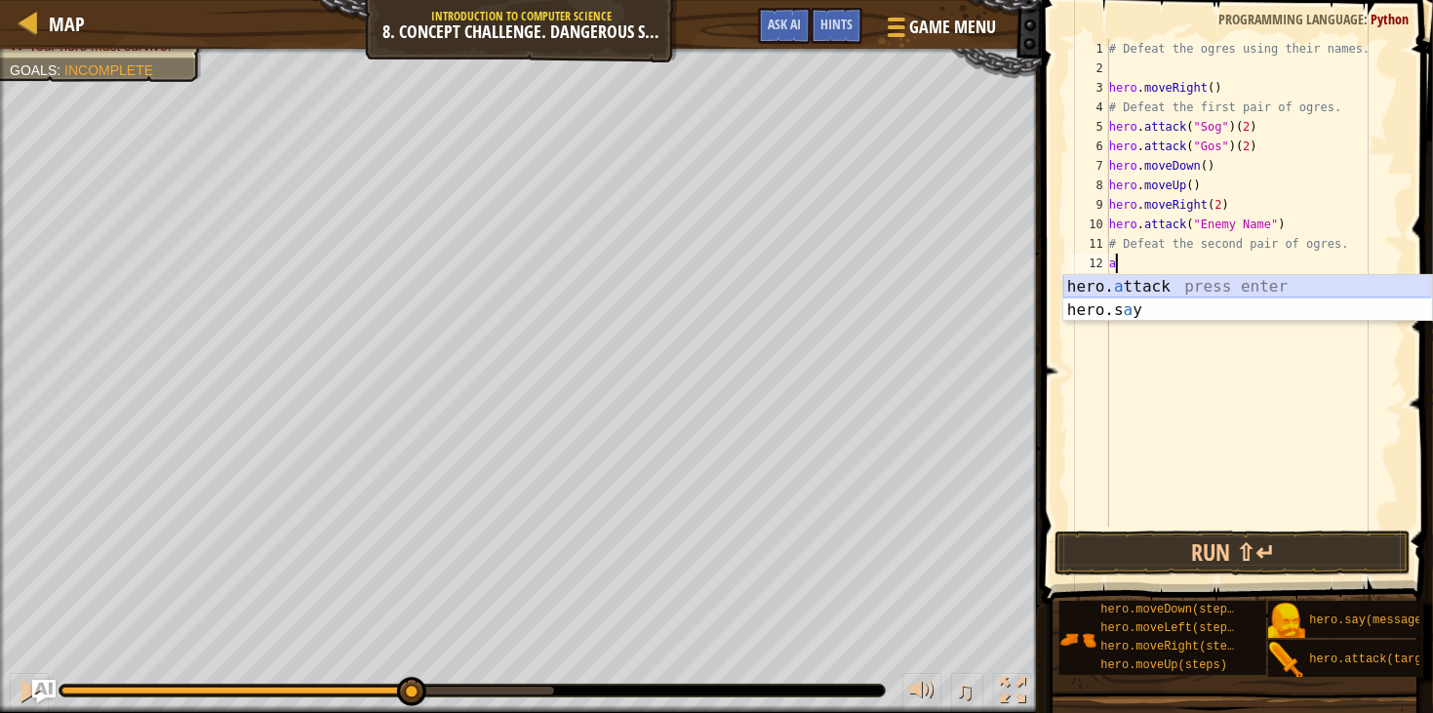
click at [1160, 286] on div "hero. a ttack press enter hero.s a y press enter" at bounding box center [1248, 322] width 369 height 94
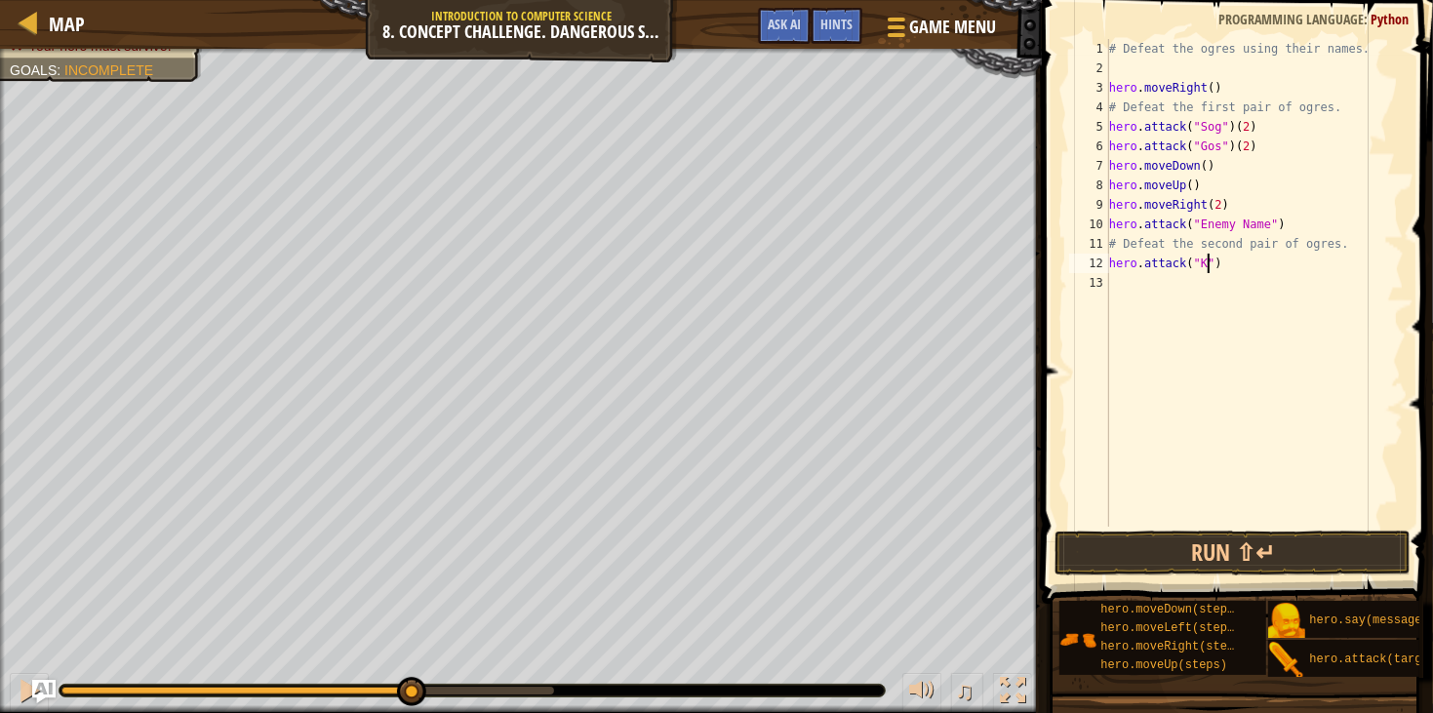
scroll to position [8, 8]
click at [1313, 262] on div "# Defeat the ogres using their names. hero . moveRight ( ) # Defeat the first p…" at bounding box center [1255, 302] width 299 height 527
click at [1272, 221] on div "# Defeat the ogres using their names. hero . moveRight ( ) # Defeat the first p…" at bounding box center [1255, 302] width 299 height 527
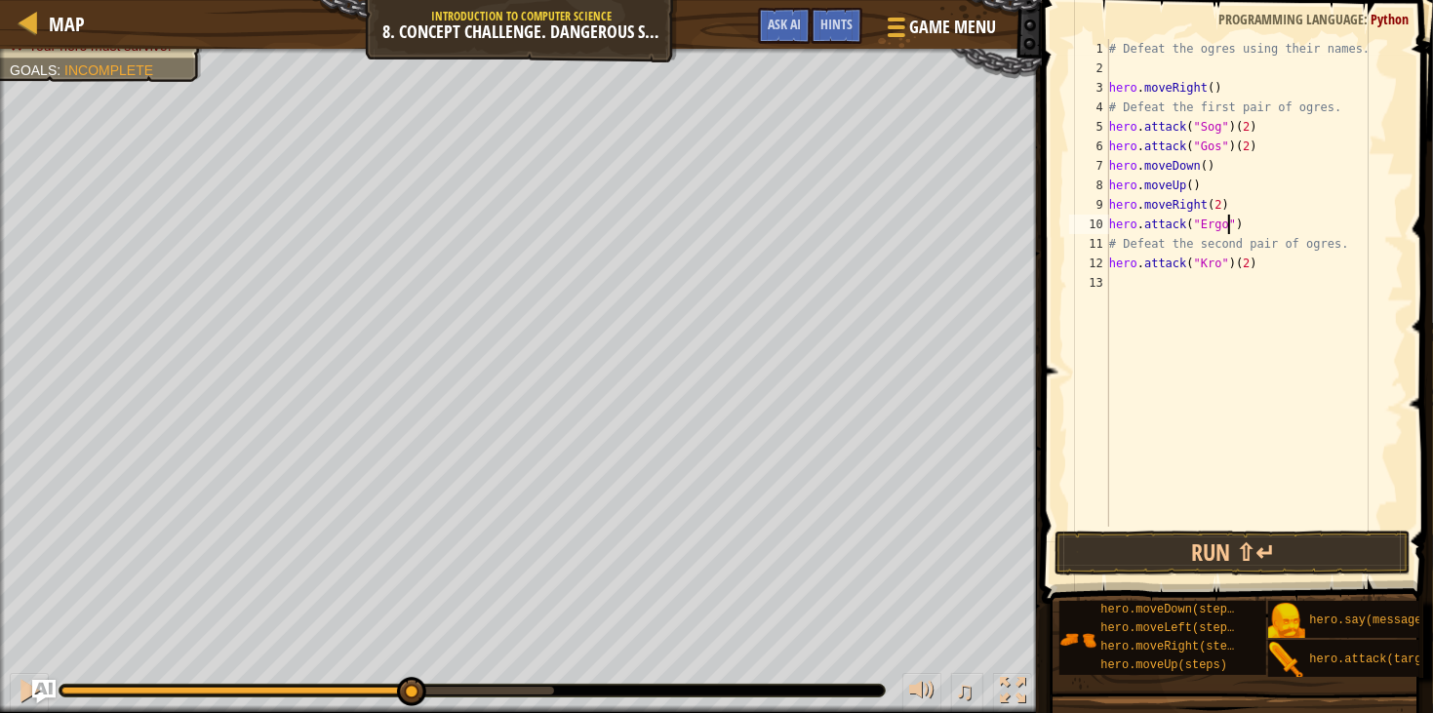
click at [1303, 234] on div "# Defeat the ogres using their names. hero . moveRight ( ) # Defeat the first p…" at bounding box center [1255, 302] width 299 height 527
click at [1296, 220] on div "# Defeat the ogres using their names. hero . moveRight ( ) # Defeat the first p…" at bounding box center [1255, 302] width 299 height 527
click at [1366, 553] on button "Run ⇧↵" at bounding box center [1233, 553] width 356 height 45
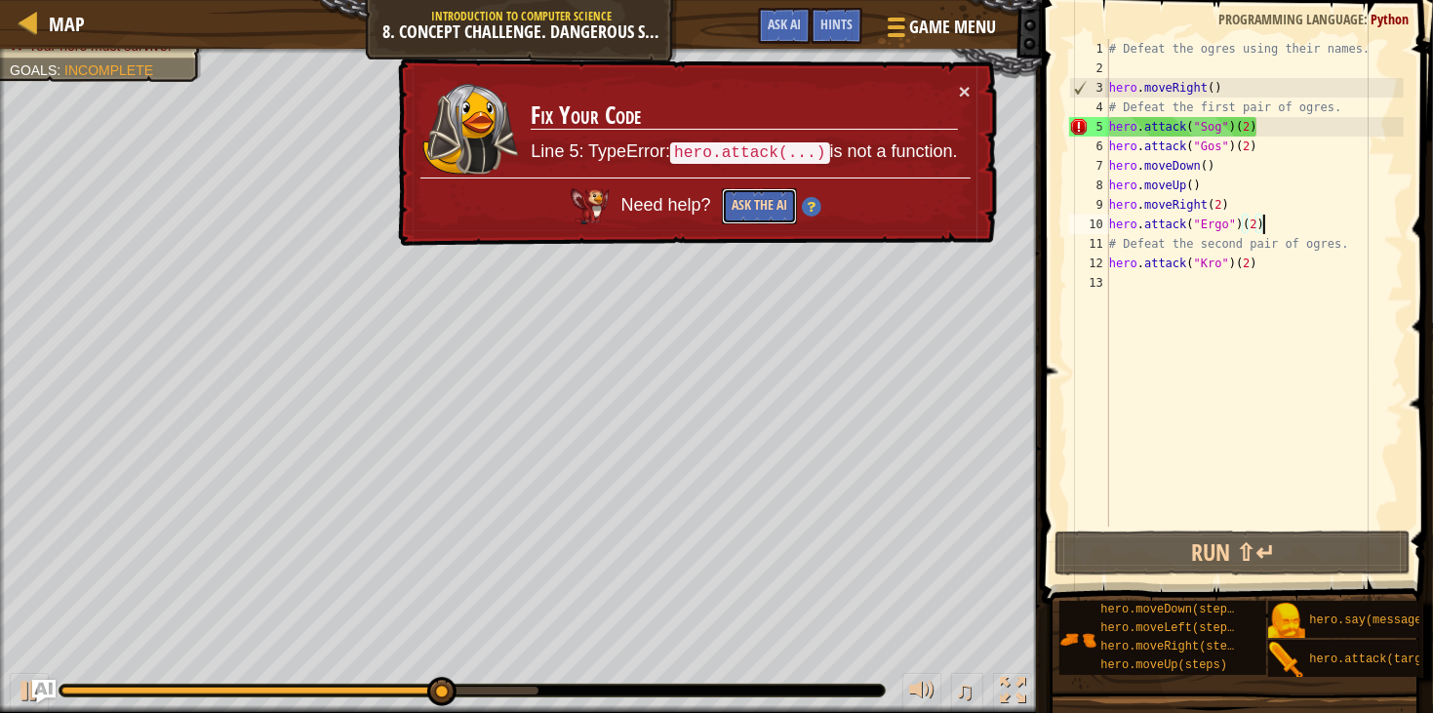
click at [780, 199] on button "Ask the AI" at bounding box center [759, 206] width 75 height 36
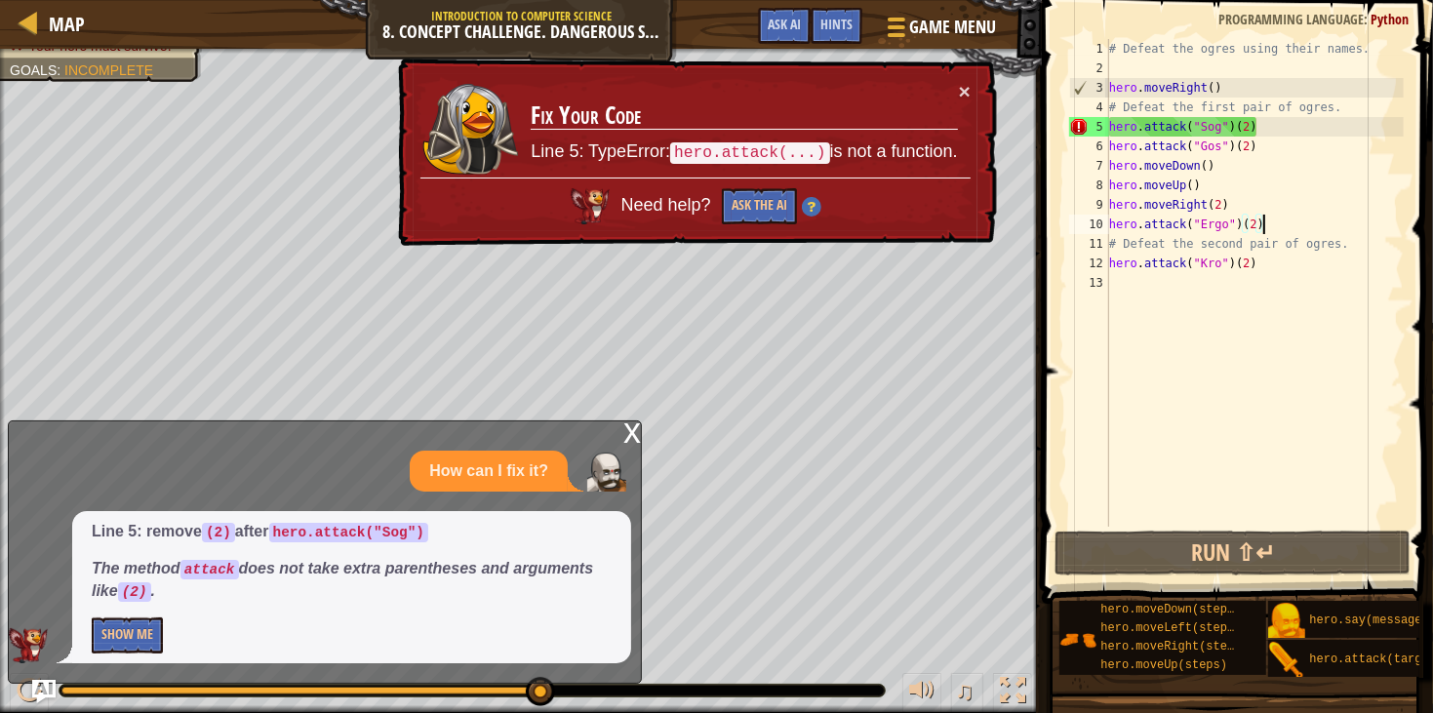
click at [1278, 125] on div "# Defeat the ogres using their names. hero . moveRight ( ) # Defeat the first p…" at bounding box center [1255, 302] width 299 height 527
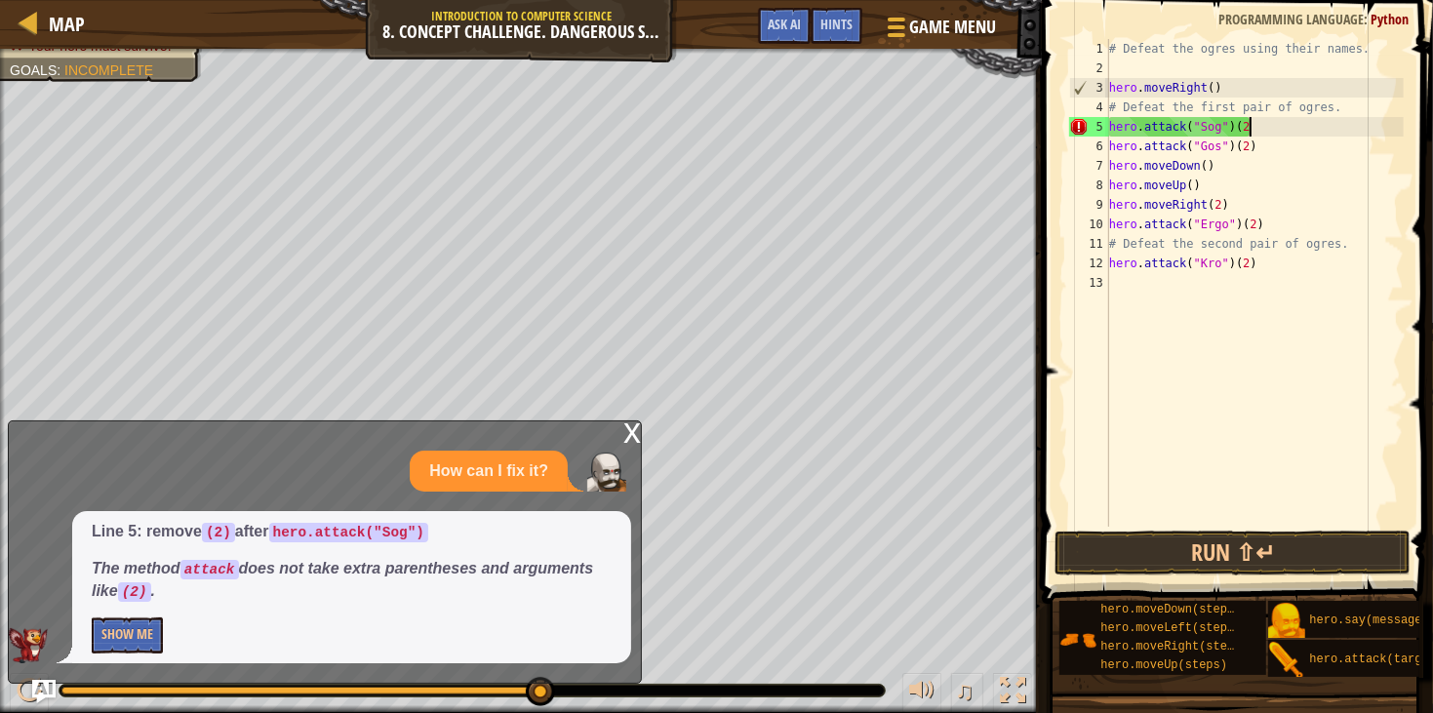
scroll to position [8, 9]
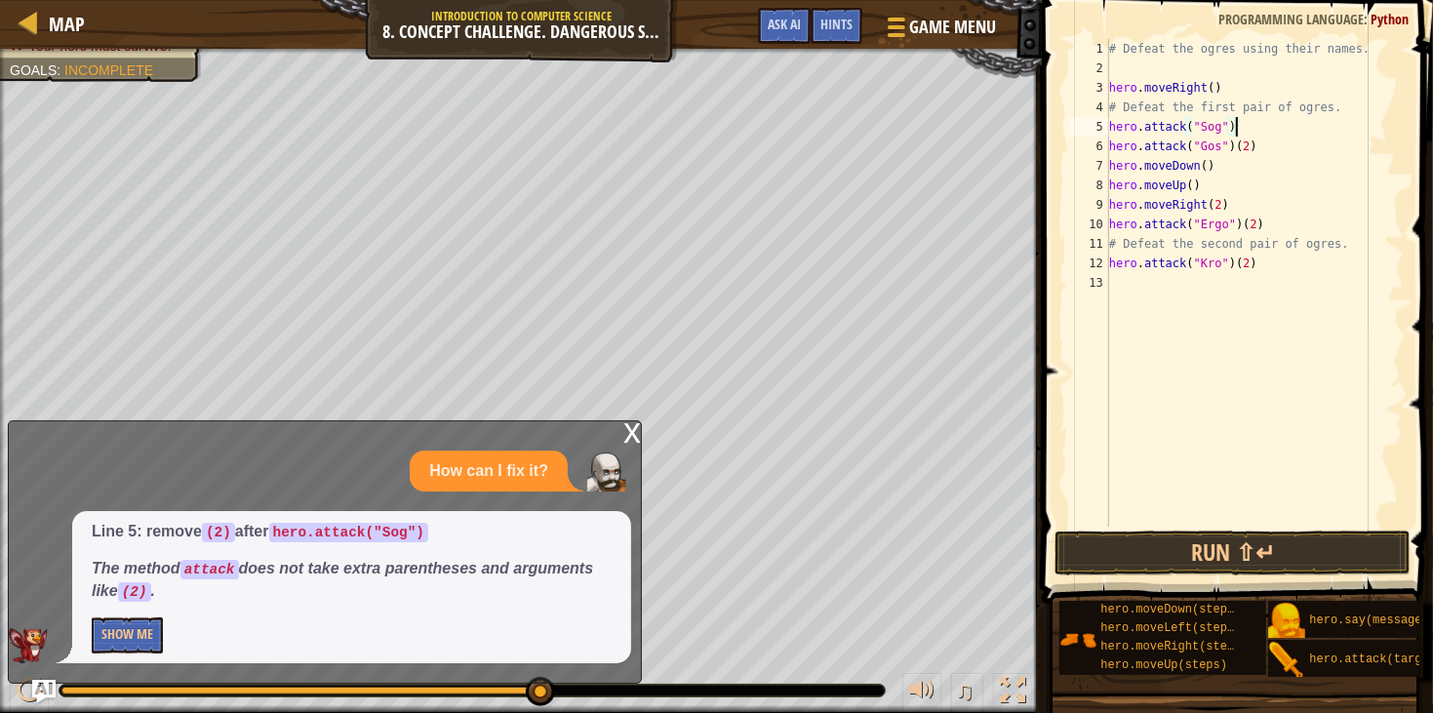
click at [1295, 149] on div "# Defeat the ogres using their names. hero . moveRight ( ) # Defeat the first p…" at bounding box center [1255, 302] width 299 height 527
click at [1323, 228] on div "# Defeat the ogres using their names. hero . moveRight ( ) # Defeat the first p…" at bounding box center [1255, 302] width 299 height 527
click at [1225, 166] on div "# Defeat the ogres using their names. hero . moveRight ( ) # Defeat the first p…" at bounding box center [1255, 302] width 299 height 527
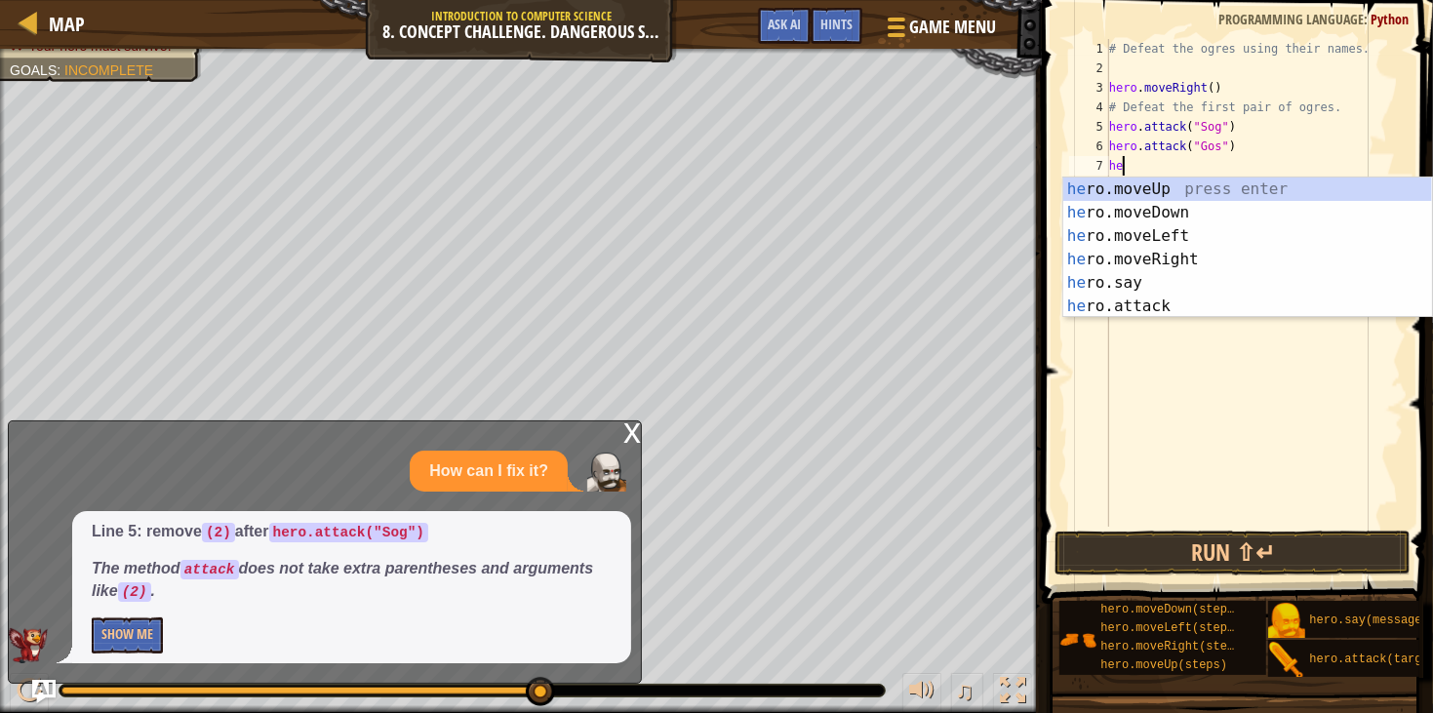
scroll to position [8, 0]
type textarea "h"
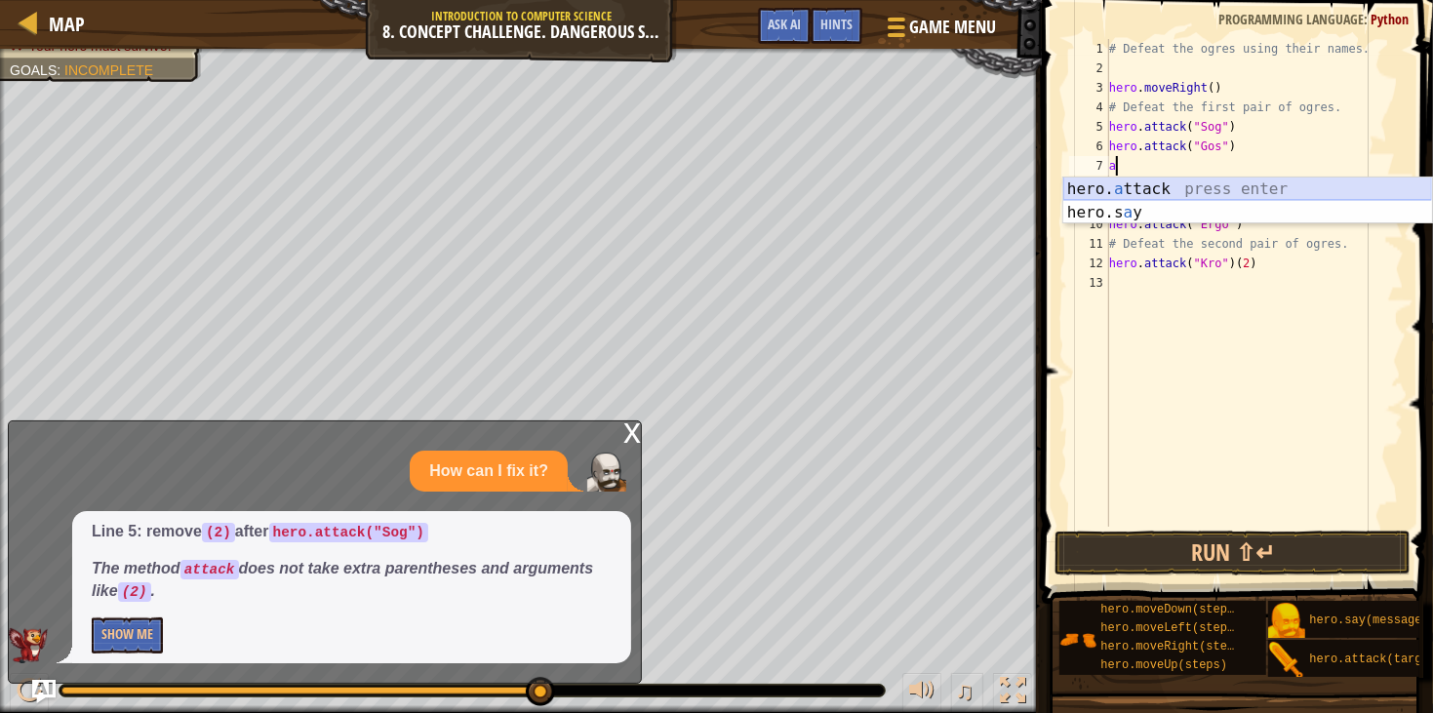
click at [1246, 183] on div "hero. a ttack press enter hero.s a y press enter" at bounding box center [1248, 225] width 369 height 94
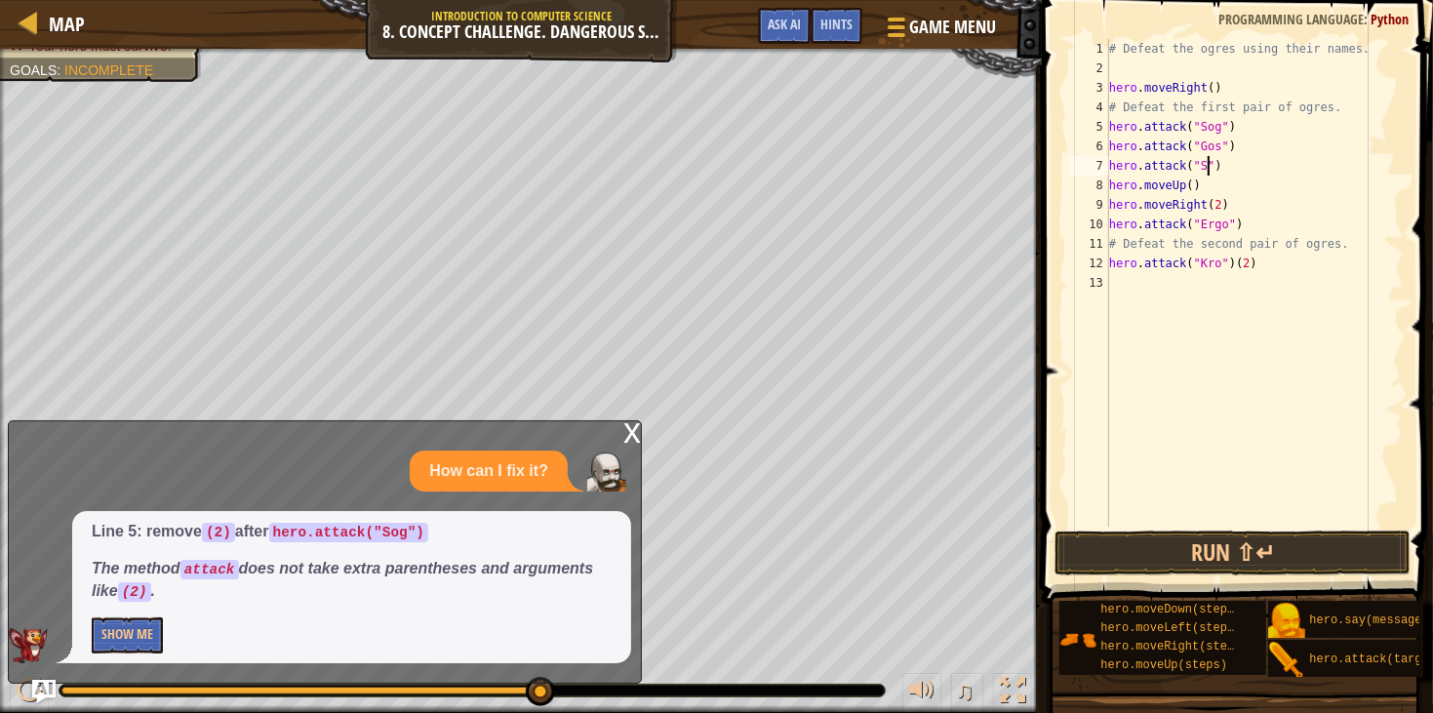
scroll to position [8, 8]
type textarea "hero.attack("Sog")"
click at [1245, 168] on div "# Defeat the ogres using their names. hero . moveRight ( ) # Defeat the first p…" at bounding box center [1255, 302] width 299 height 527
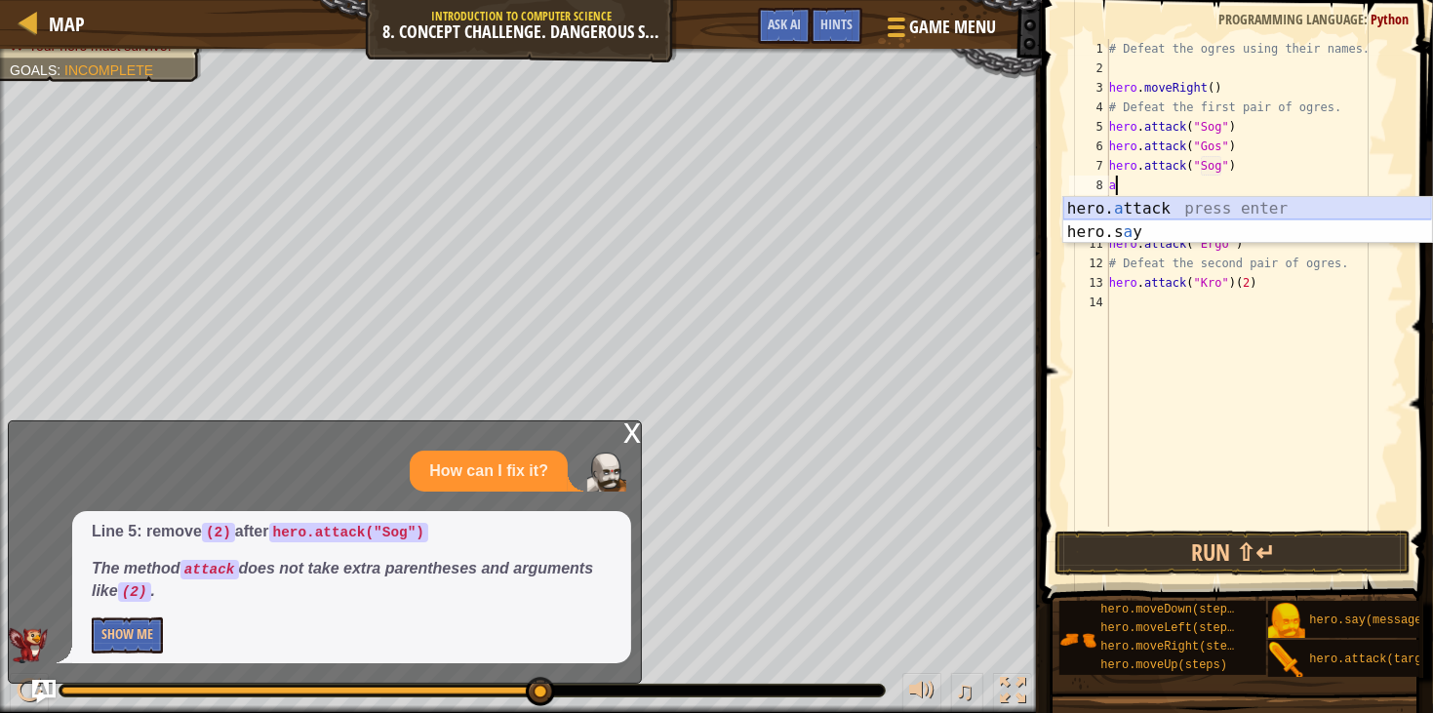
click at [1251, 202] on div "hero. a ttack press enter hero.s a y press enter" at bounding box center [1248, 244] width 369 height 94
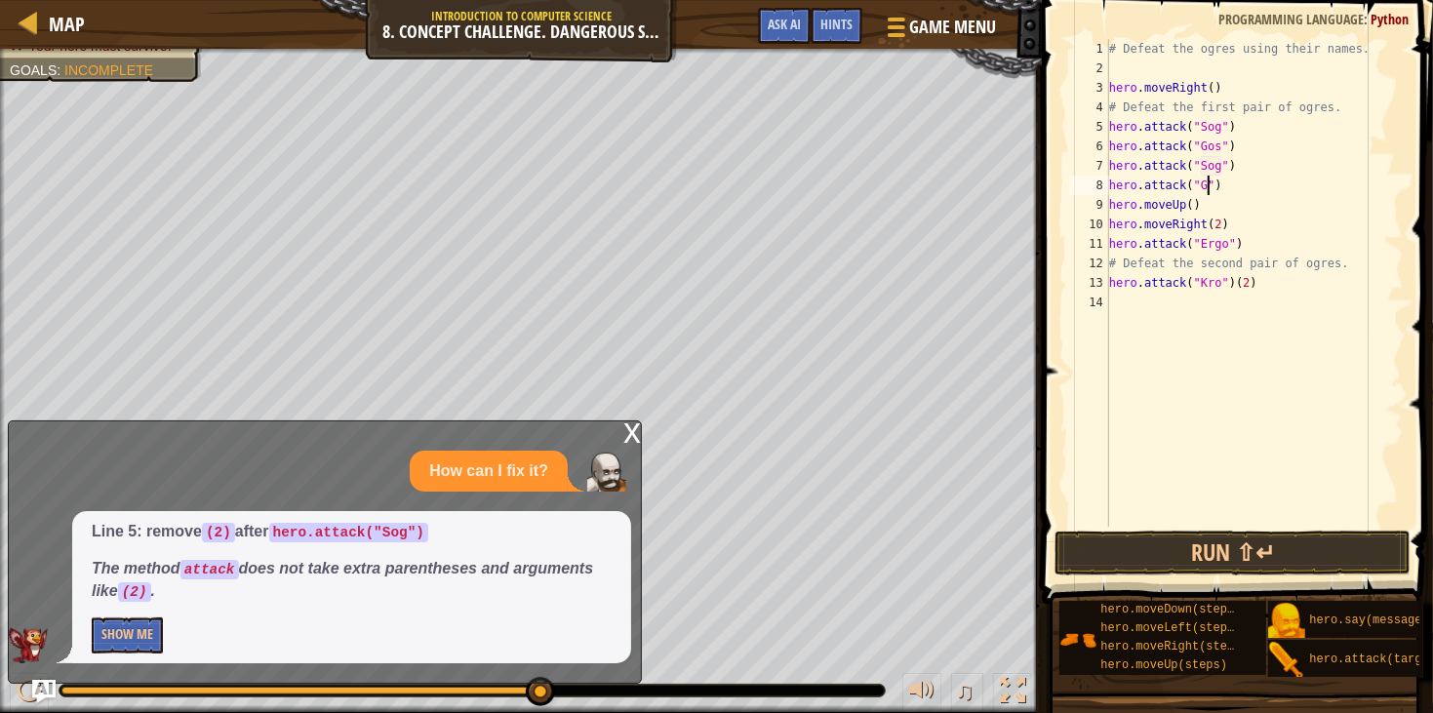
scroll to position [8, 8]
click at [1249, 241] on div "# Defeat the ogres using their names. hero . moveRight ( ) # Defeat the first p…" at bounding box center [1255, 302] width 299 height 527
type textarea "hero.attack("Ergo")"
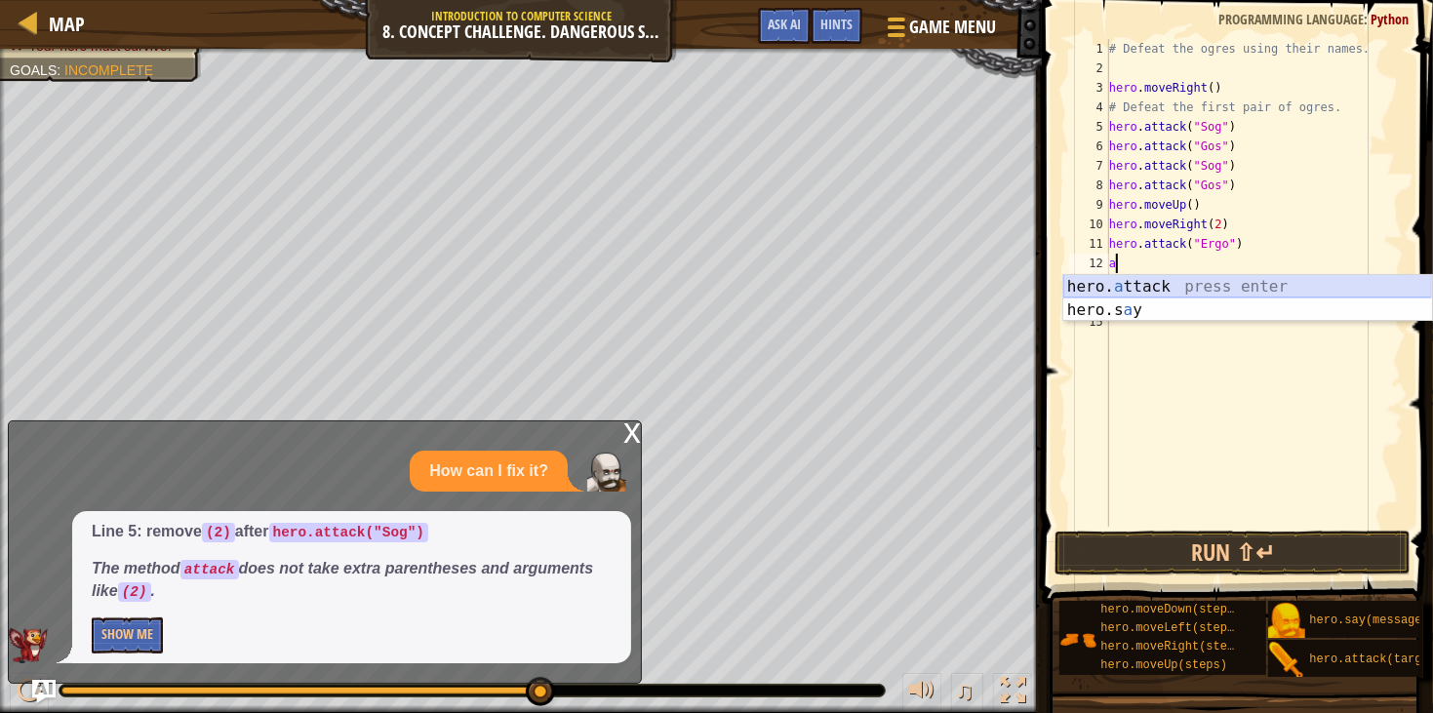
click at [1250, 283] on div "hero. a ttack press enter hero.s a y press enter" at bounding box center [1248, 322] width 369 height 94
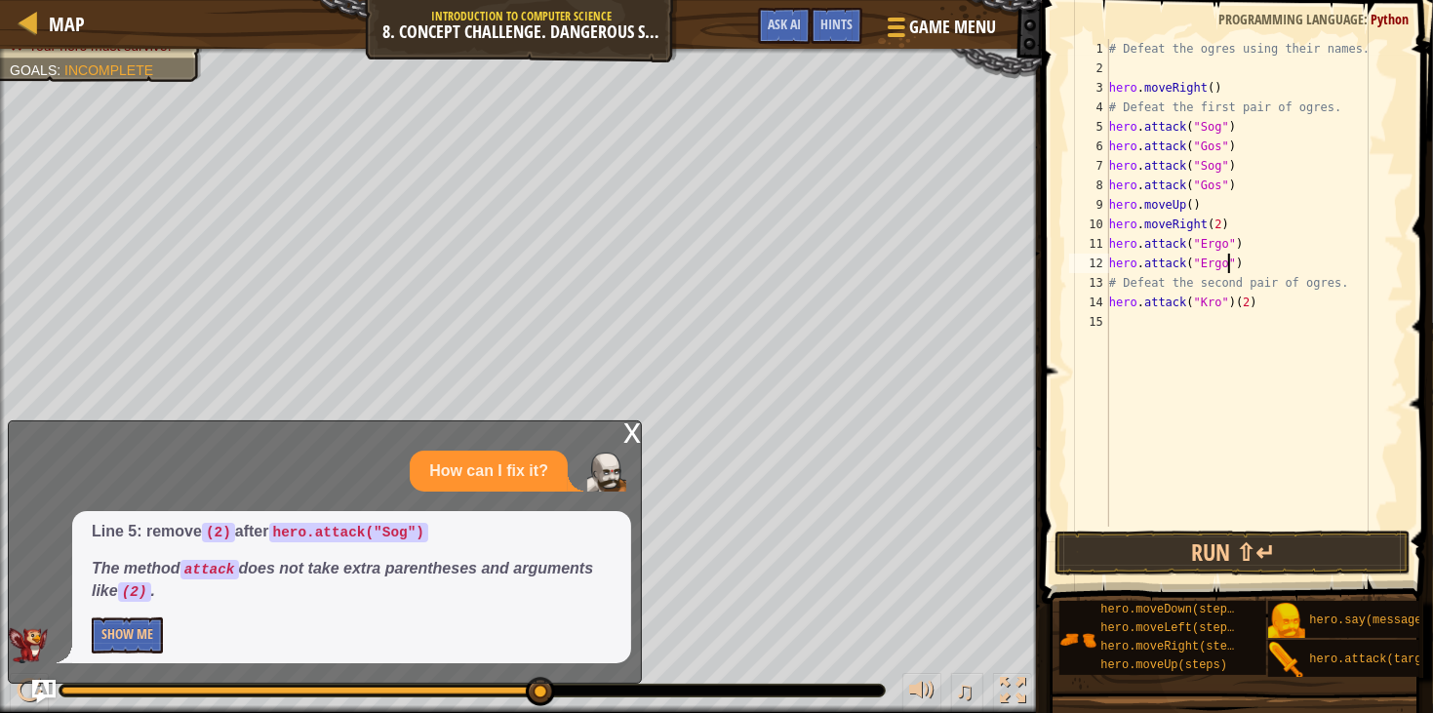
scroll to position [8, 9]
click at [1261, 305] on div "# Defeat the ogres using their names. hero . moveRight ( ) # Defeat the first p…" at bounding box center [1255, 302] width 299 height 527
type textarea "hero.attack("Kro")"
click at [1270, 333] on div "# Defeat the ogres using their names. hero . moveRight ( ) # Defeat the first p…" at bounding box center [1255, 302] width 299 height 527
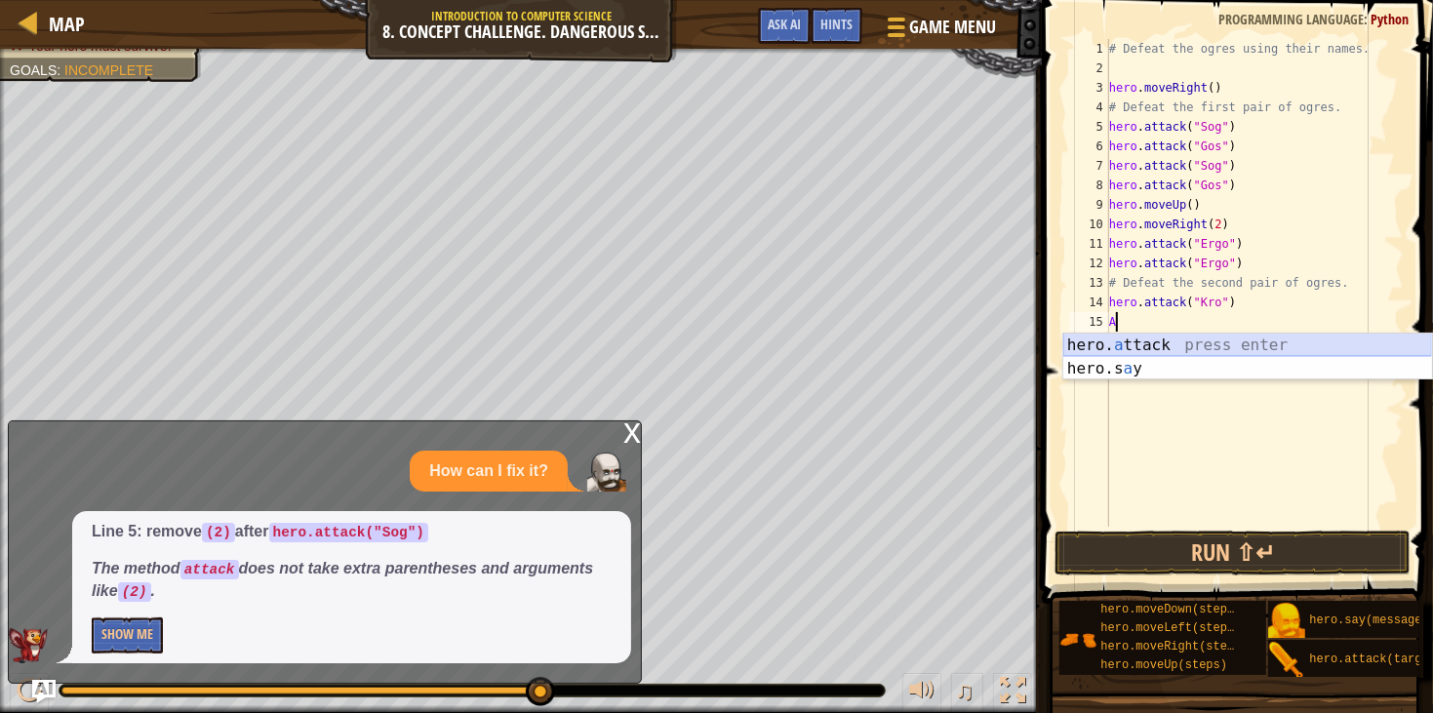
click at [1276, 341] on div "hero. a ttack press enter hero.s a y press enter" at bounding box center [1248, 381] width 369 height 94
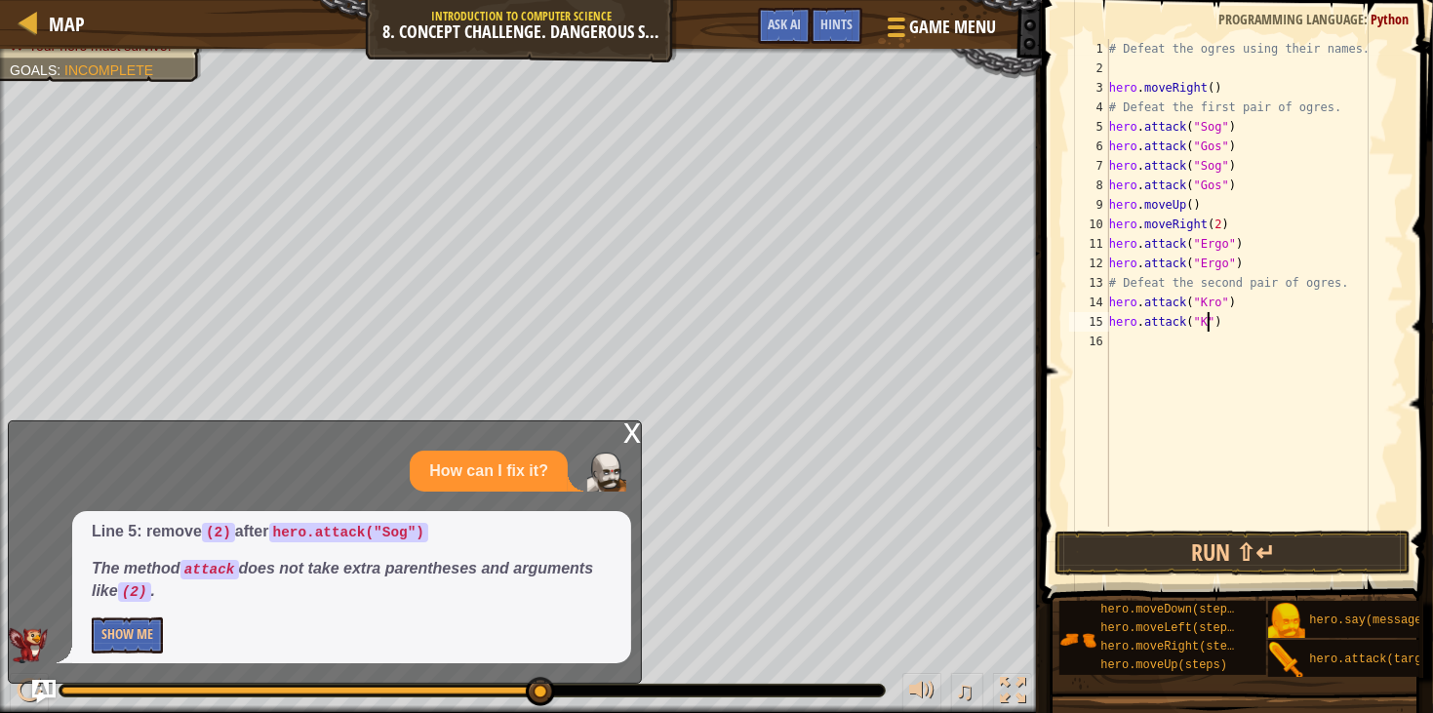
scroll to position [8, 8]
click at [1254, 184] on div "# Defeat the ogres using their names. hero . moveRight ( ) # Defeat the first p…" at bounding box center [1255, 302] width 299 height 527
type textarea "hero.attack("Gos")"
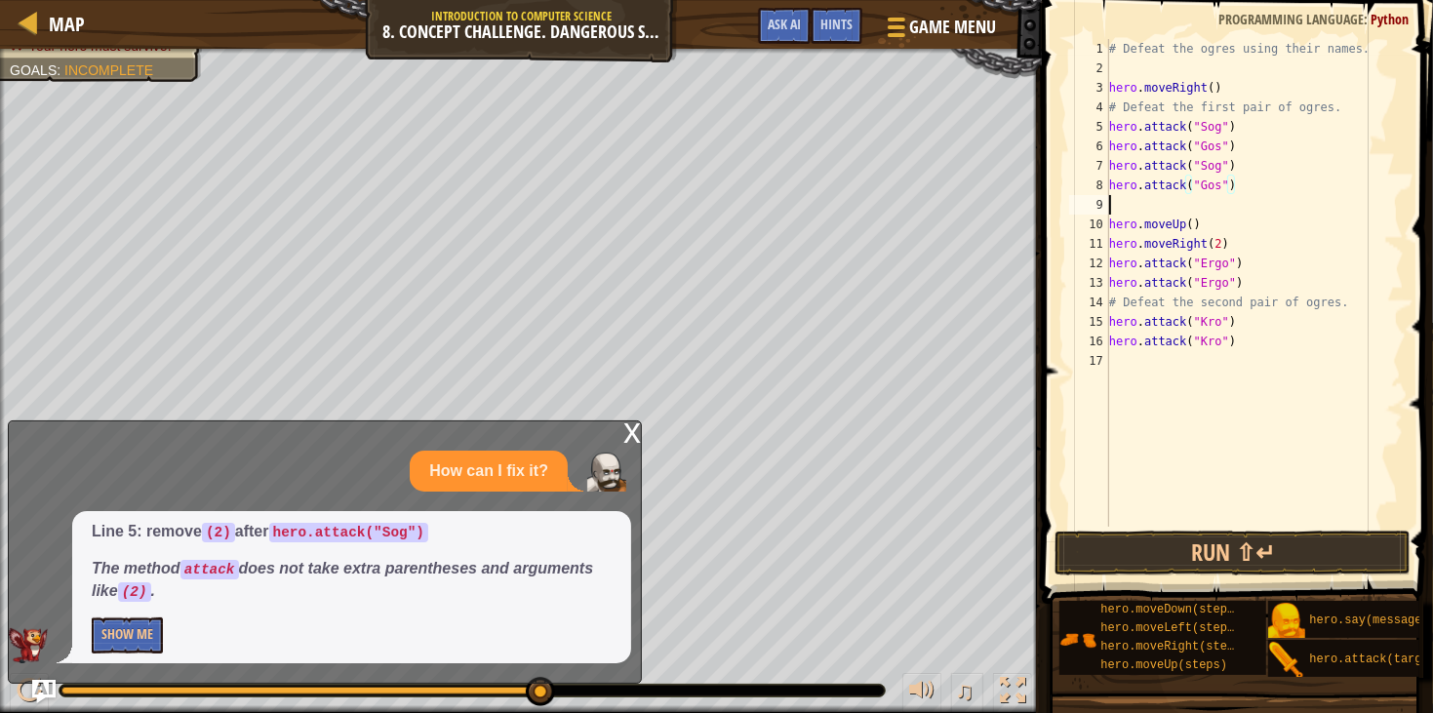
scroll to position [8, 0]
type textarea "m"
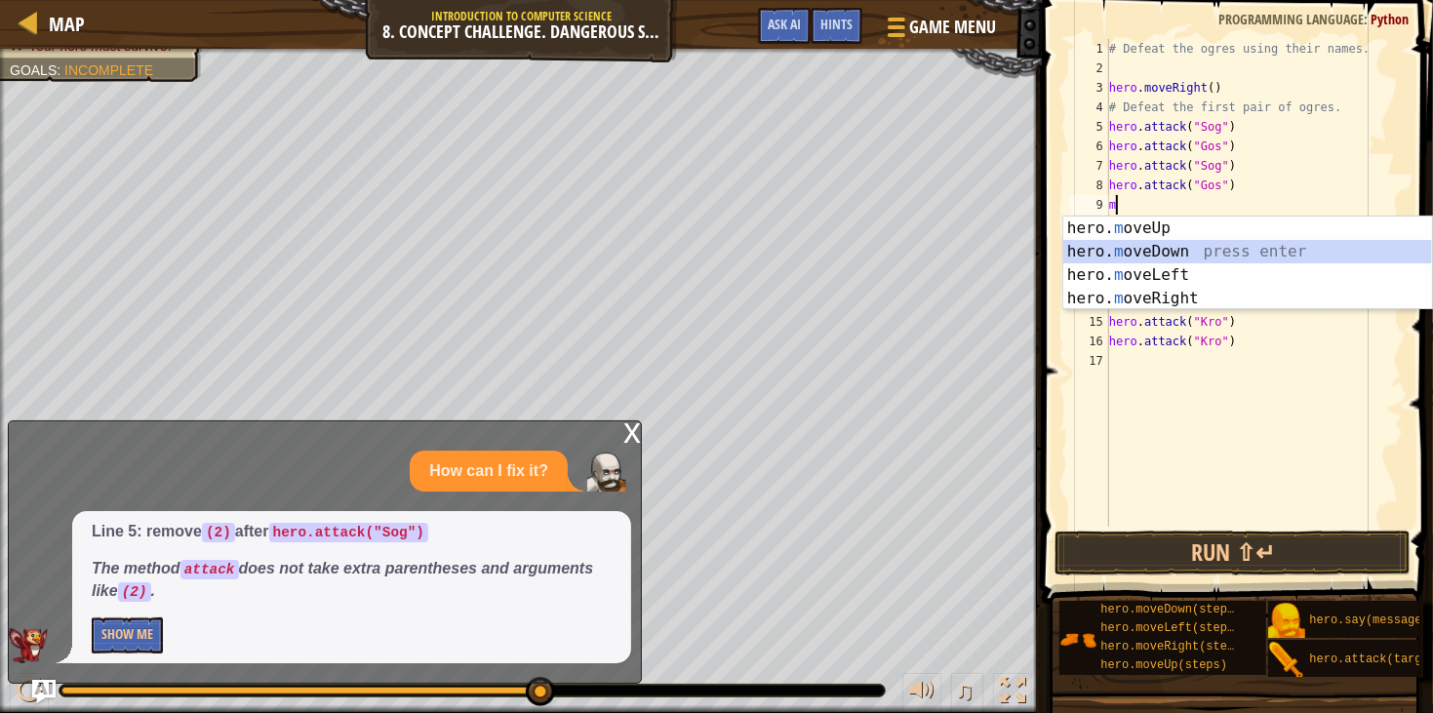
click at [1282, 259] on div "hero. m oveUp press enter hero. m oveDown press enter hero. m oveLeft press ent…" at bounding box center [1248, 287] width 369 height 141
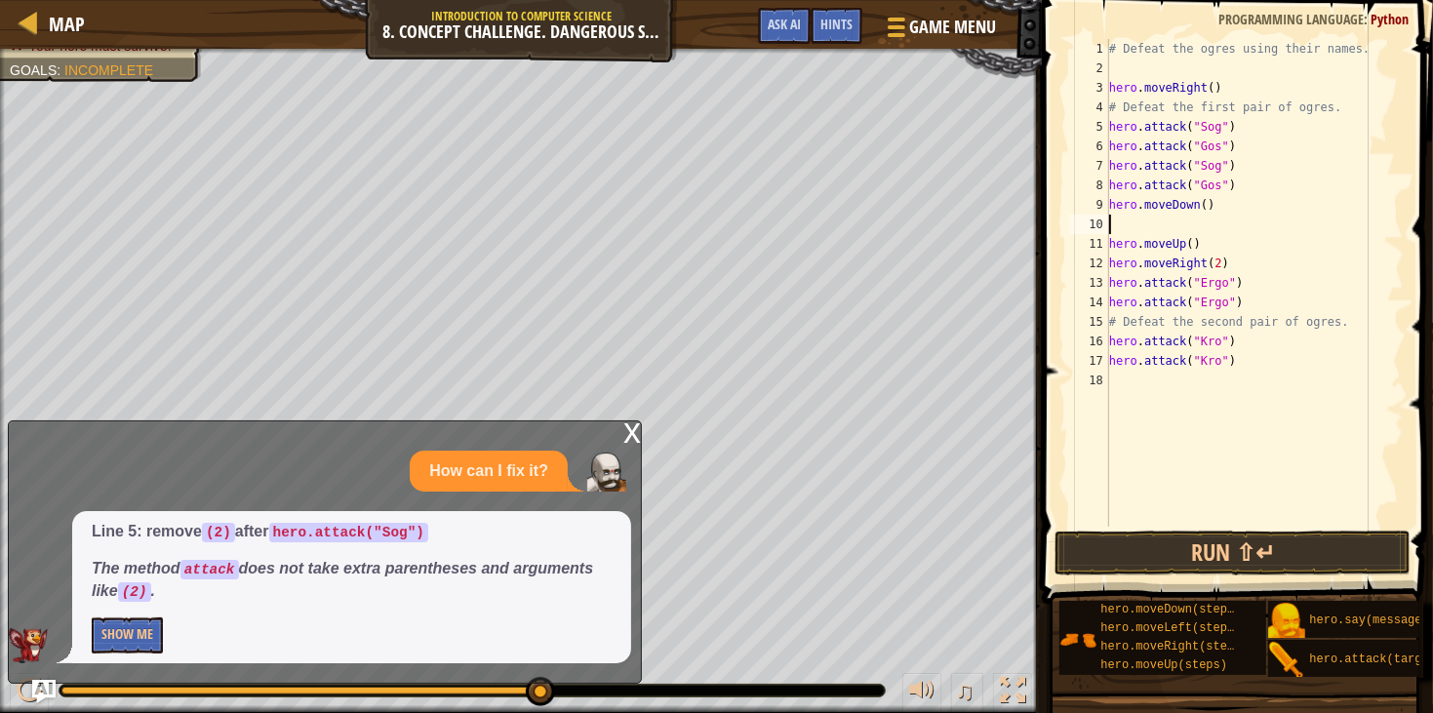
click at [1103, 221] on div "10" at bounding box center [1090, 225] width 40 height 20
type textarea "hero.moveUp()"
click at [1098, 225] on div "10" at bounding box center [1090, 225] width 40 height 20
type textarea "hero.moveUp()"
type textarea "hero.moveDown()"
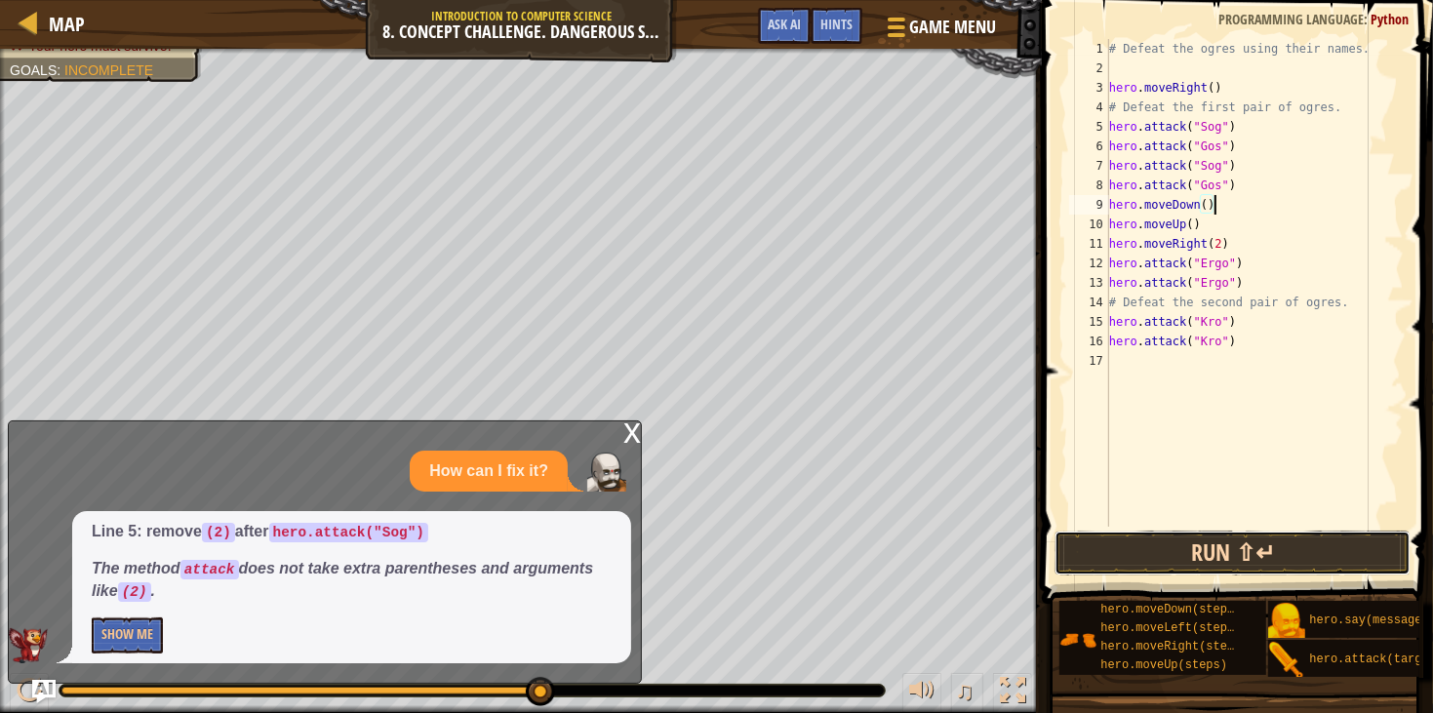
click at [1196, 552] on button "Run ⇧↵" at bounding box center [1233, 553] width 356 height 45
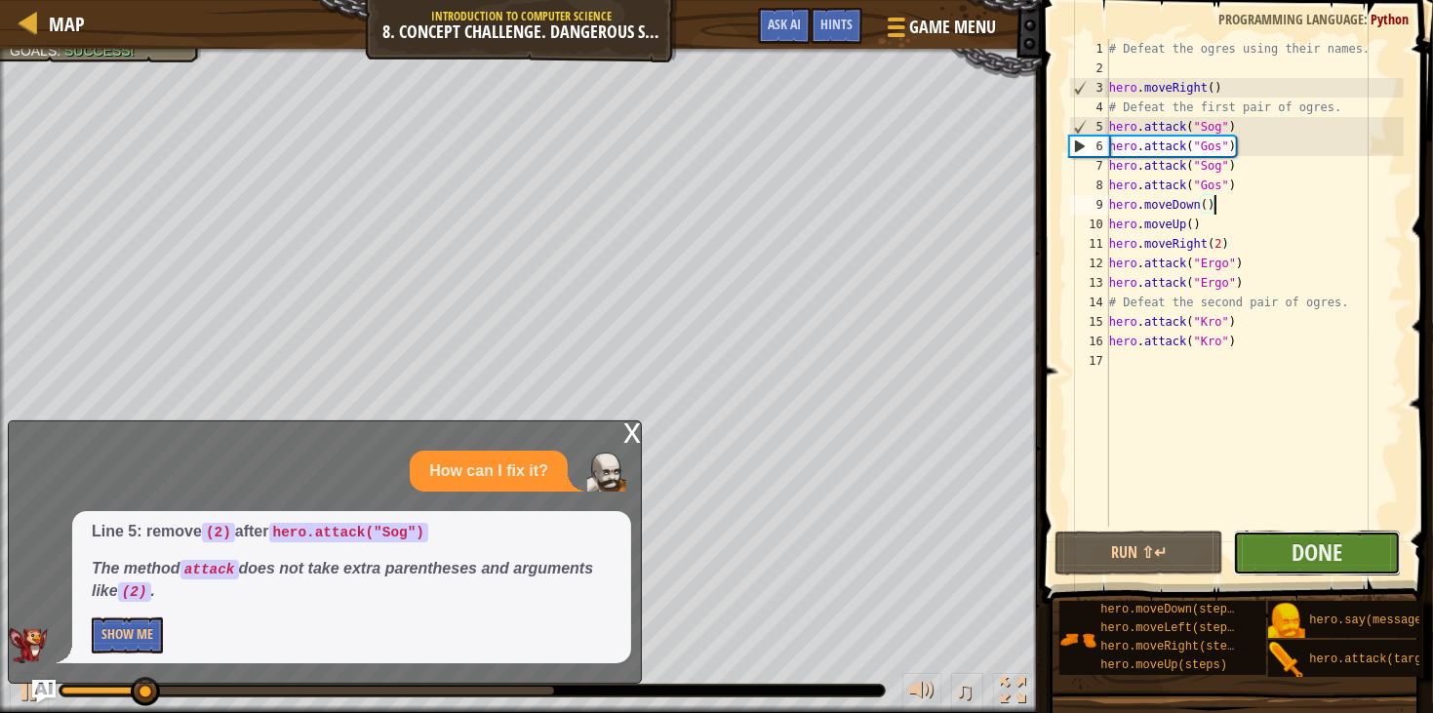
click at [1272, 549] on button "Done" at bounding box center [1317, 553] width 169 height 45
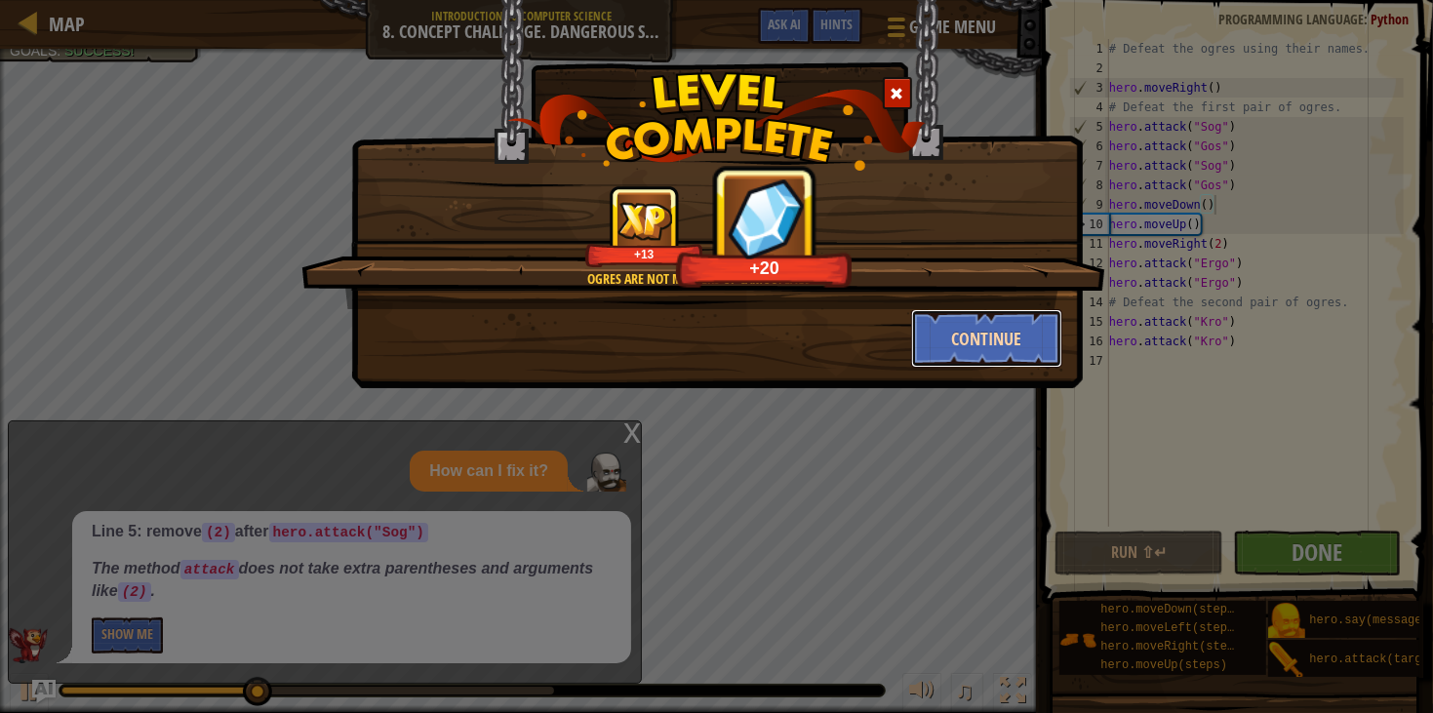
click at [989, 340] on button "Continue" at bounding box center [986, 338] width 151 height 59
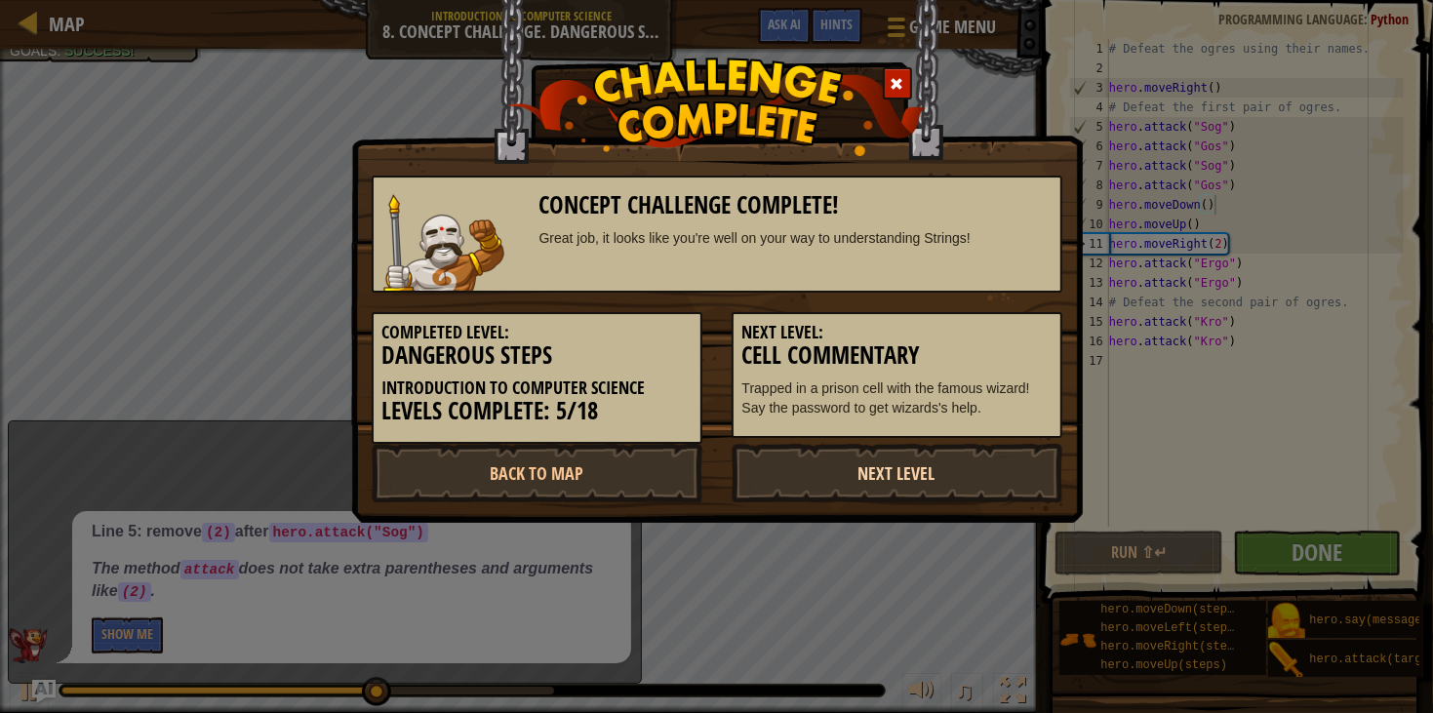
click at [903, 473] on link "Next Level" at bounding box center [897, 473] width 331 height 59
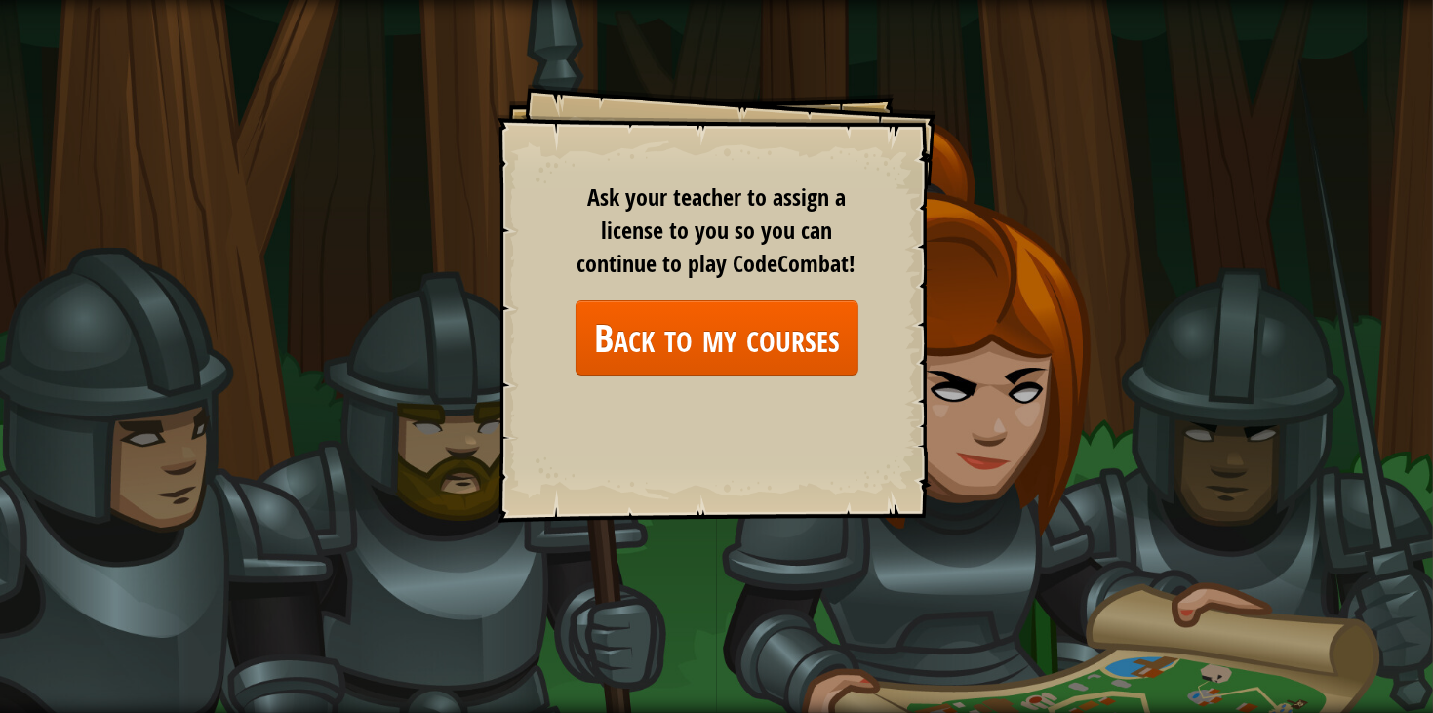
click at [683, 292] on div "Ask your teacher to assign a license to you so you can continue to play CodeCom…" at bounding box center [717, 278] width 283 height 195
click at [693, 327] on link "Back to my courses" at bounding box center [717, 338] width 283 height 75
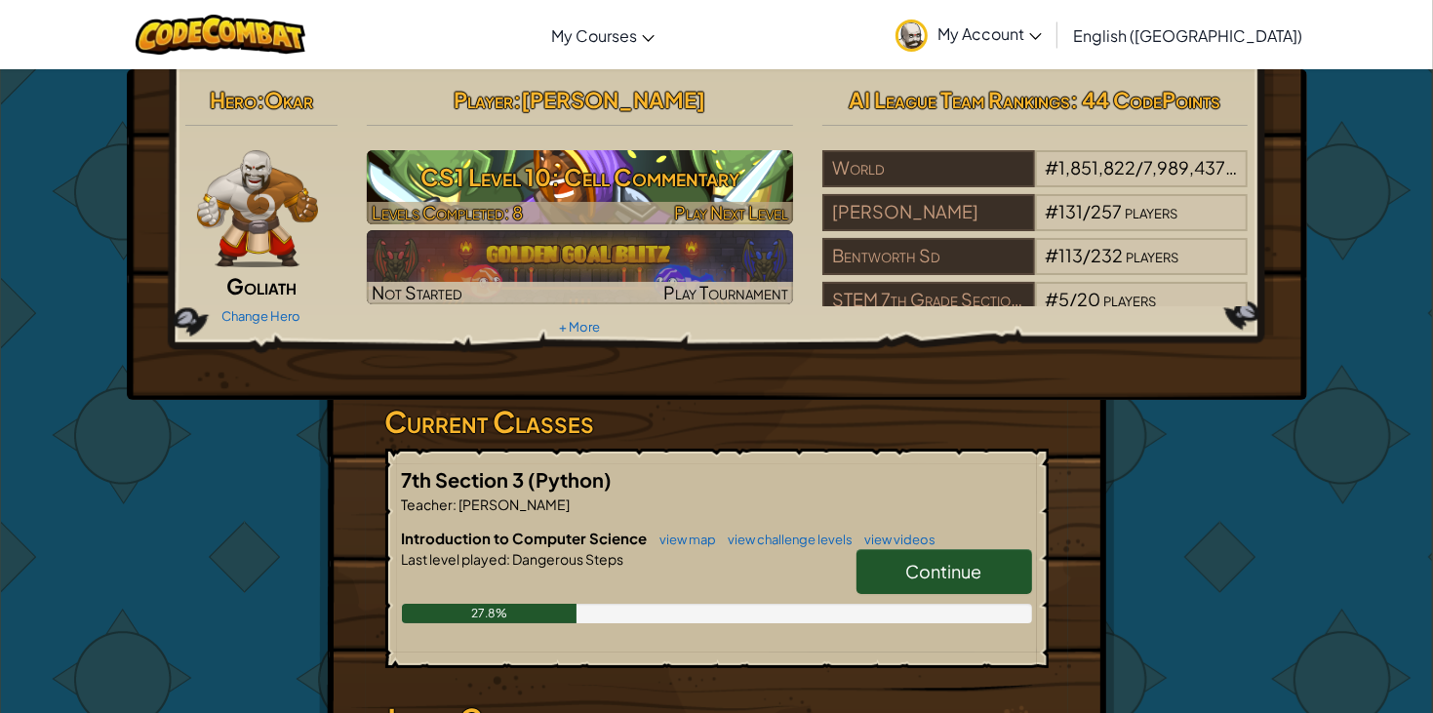
click at [684, 197] on h3 "CS1 Level 10: Cell Commentary" at bounding box center [580, 177] width 426 height 44
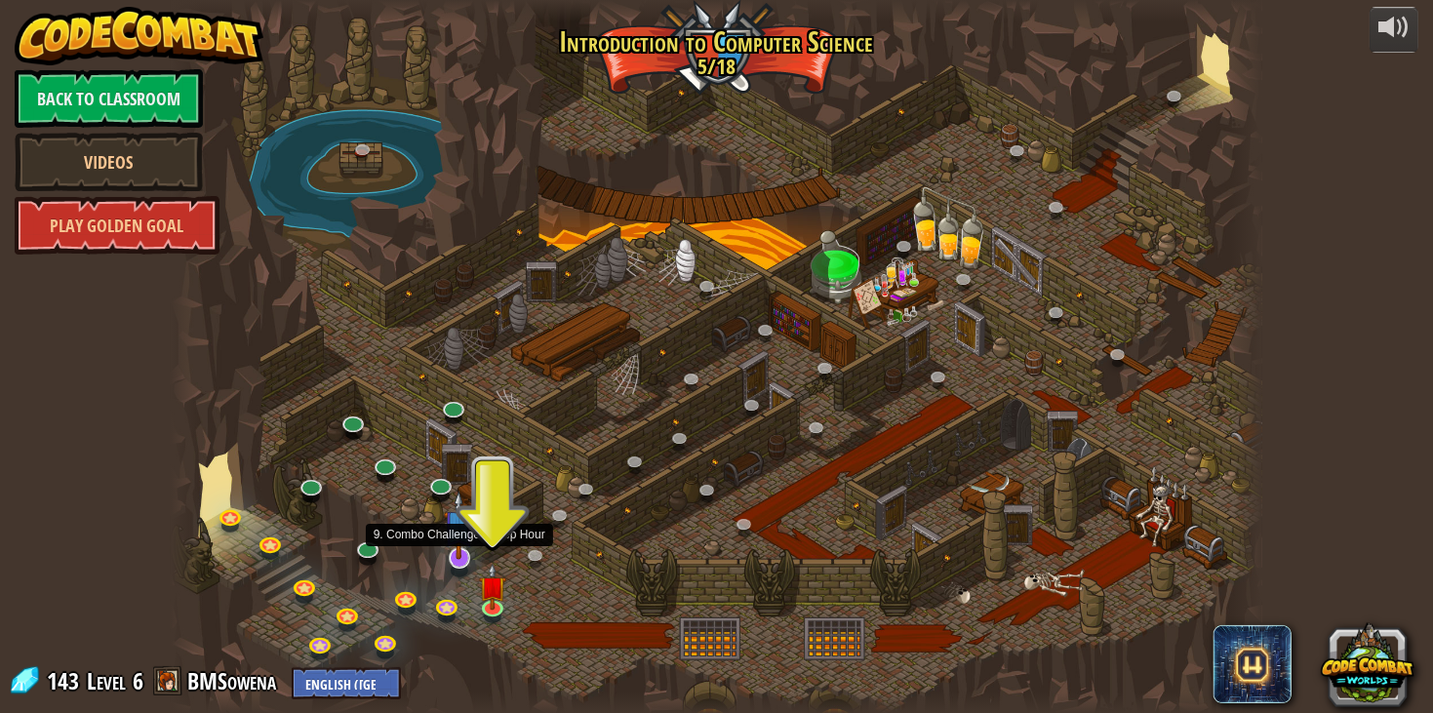
click at [464, 557] on img at bounding box center [459, 526] width 30 height 70
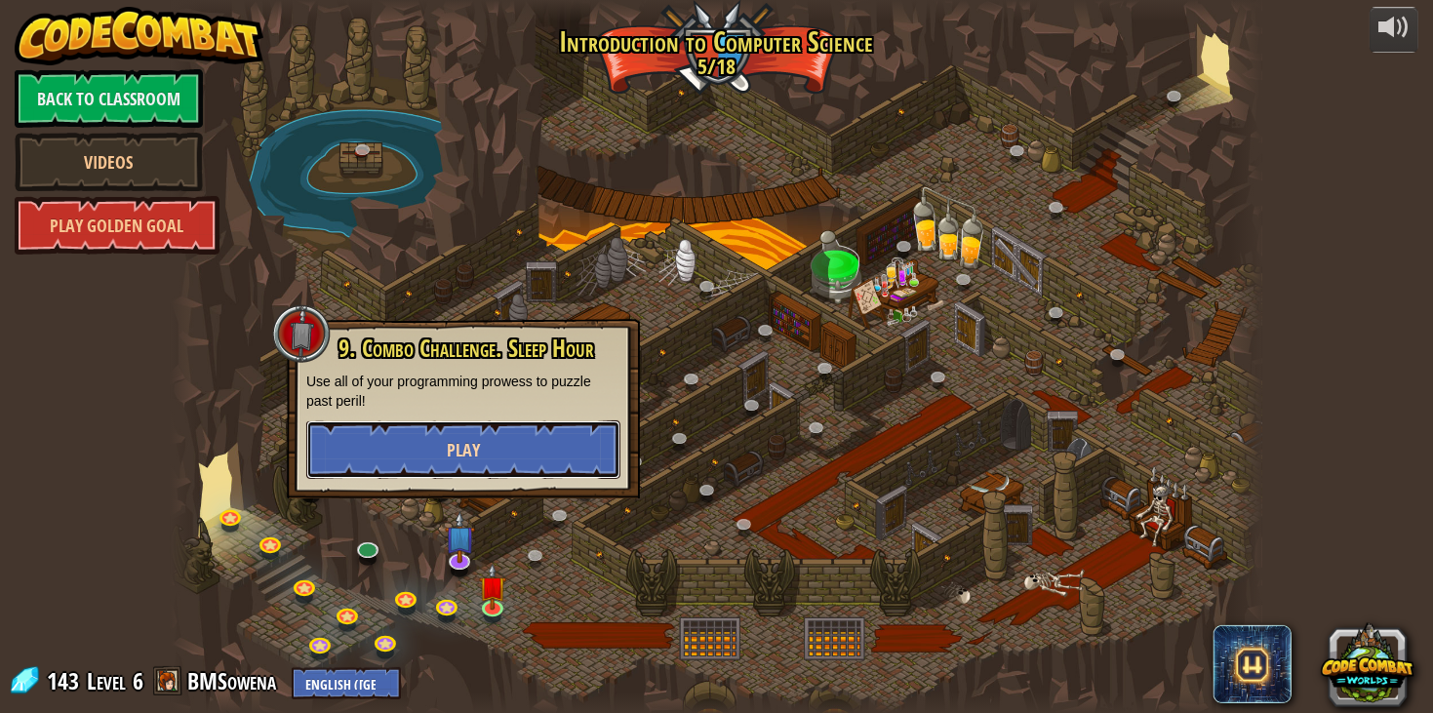
click at [493, 428] on button "Play" at bounding box center [463, 450] width 314 height 59
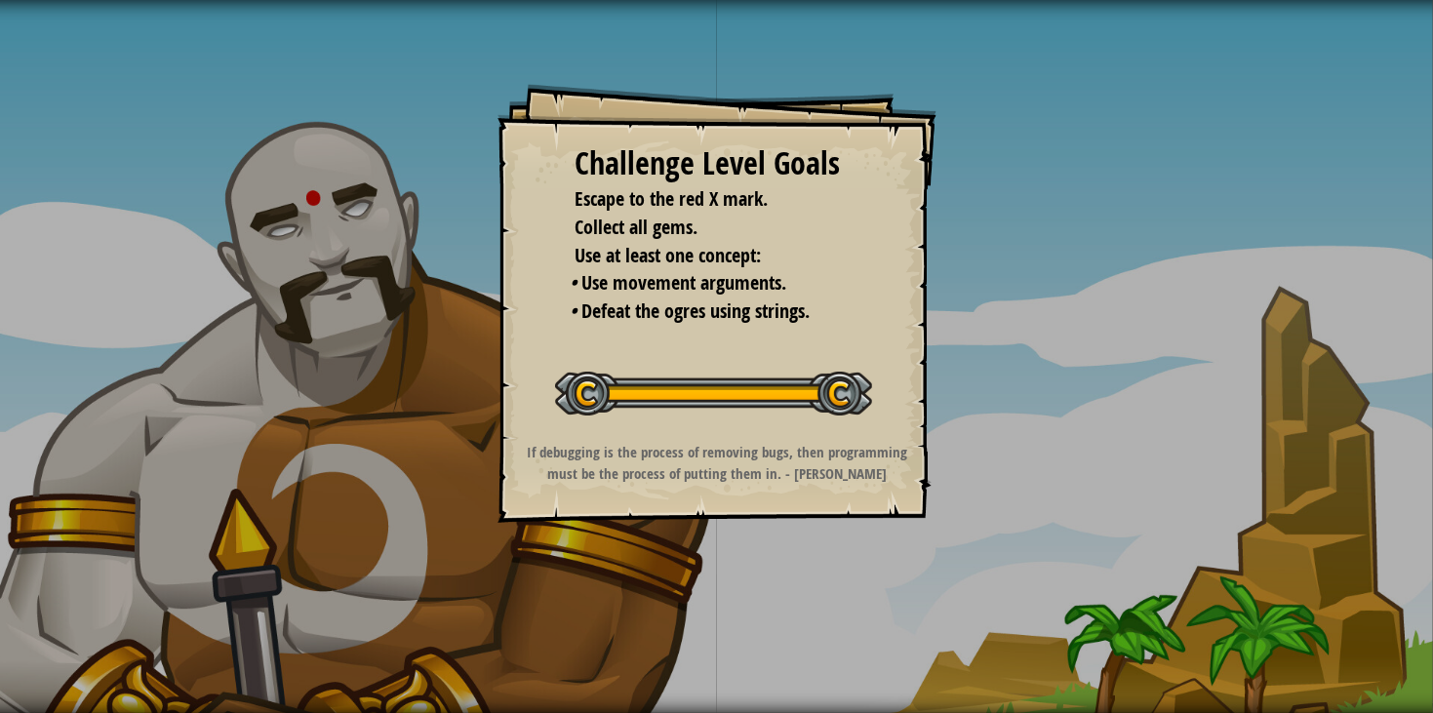
click at [915, 528] on div "Challenge Level Goals Escape to the red X mark. Collect all gems. Use at least …" at bounding box center [716, 356] width 1433 height 713
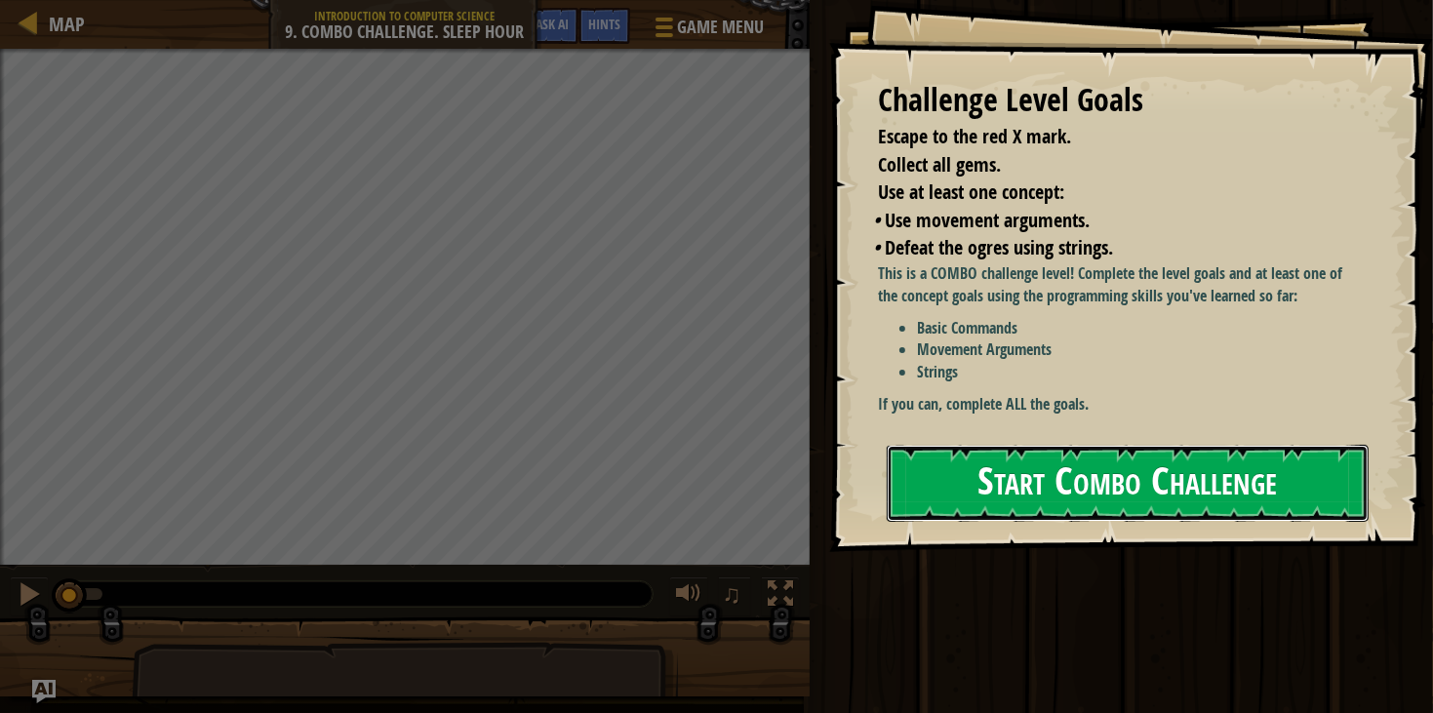
click at [1018, 445] on button "Start Combo Challenge" at bounding box center [1128, 483] width 482 height 77
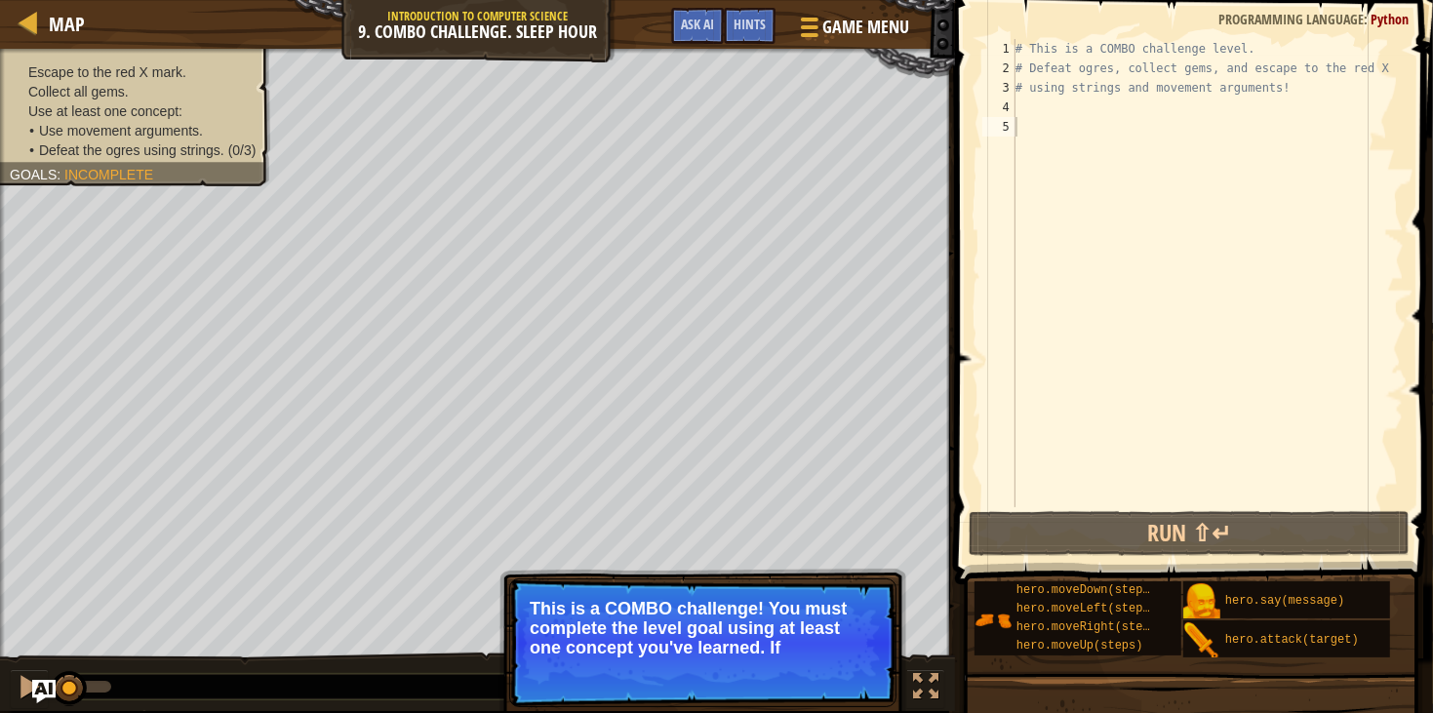
click at [641, 650] on p "This is a COMBO challenge! You must complete the level goal using at least one …" at bounding box center [703, 628] width 346 height 59
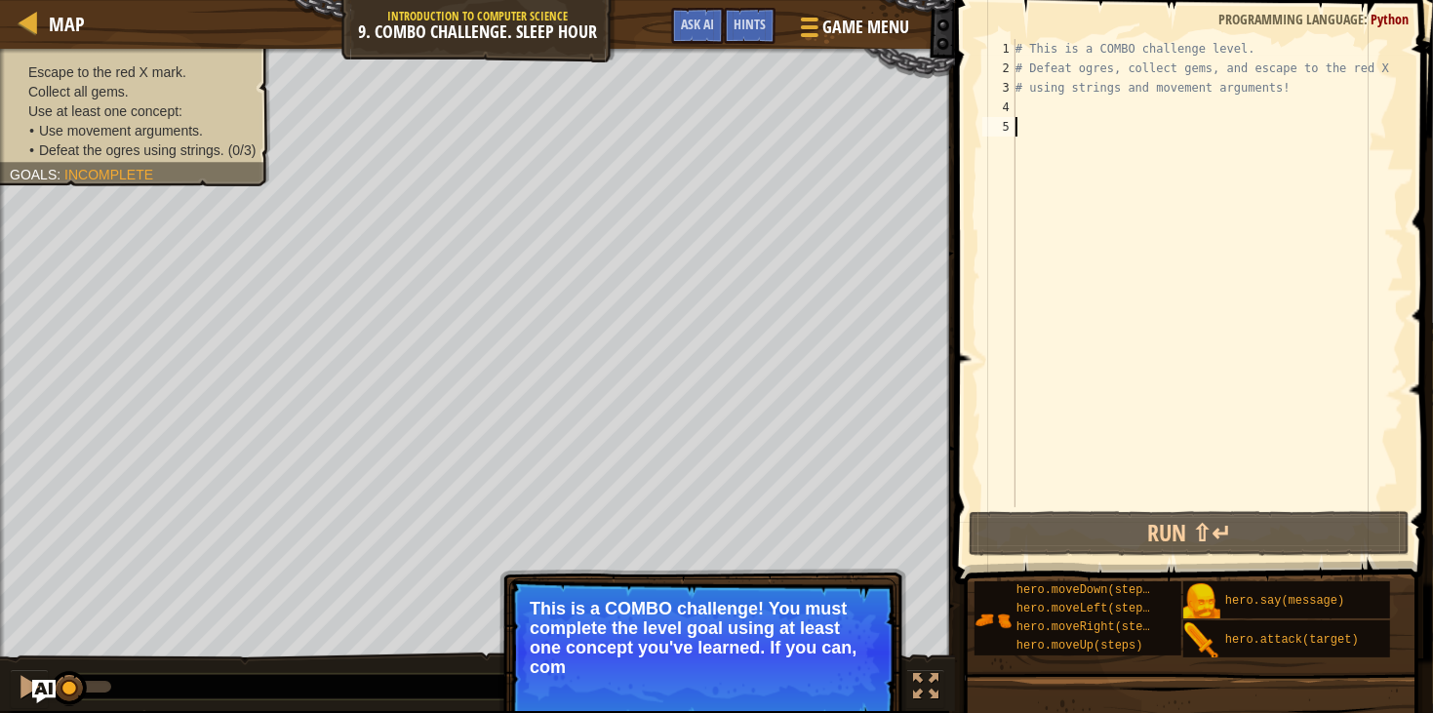
click at [641, 650] on p "This is a COMBO challenge! You must complete the level goal using at least one …" at bounding box center [703, 638] width 346 height 78
click at [644, 651] on p "This is a COMBO challenge! You must complete the level goal using at least one …" at bounding box center [703, 638] width 346 height 78
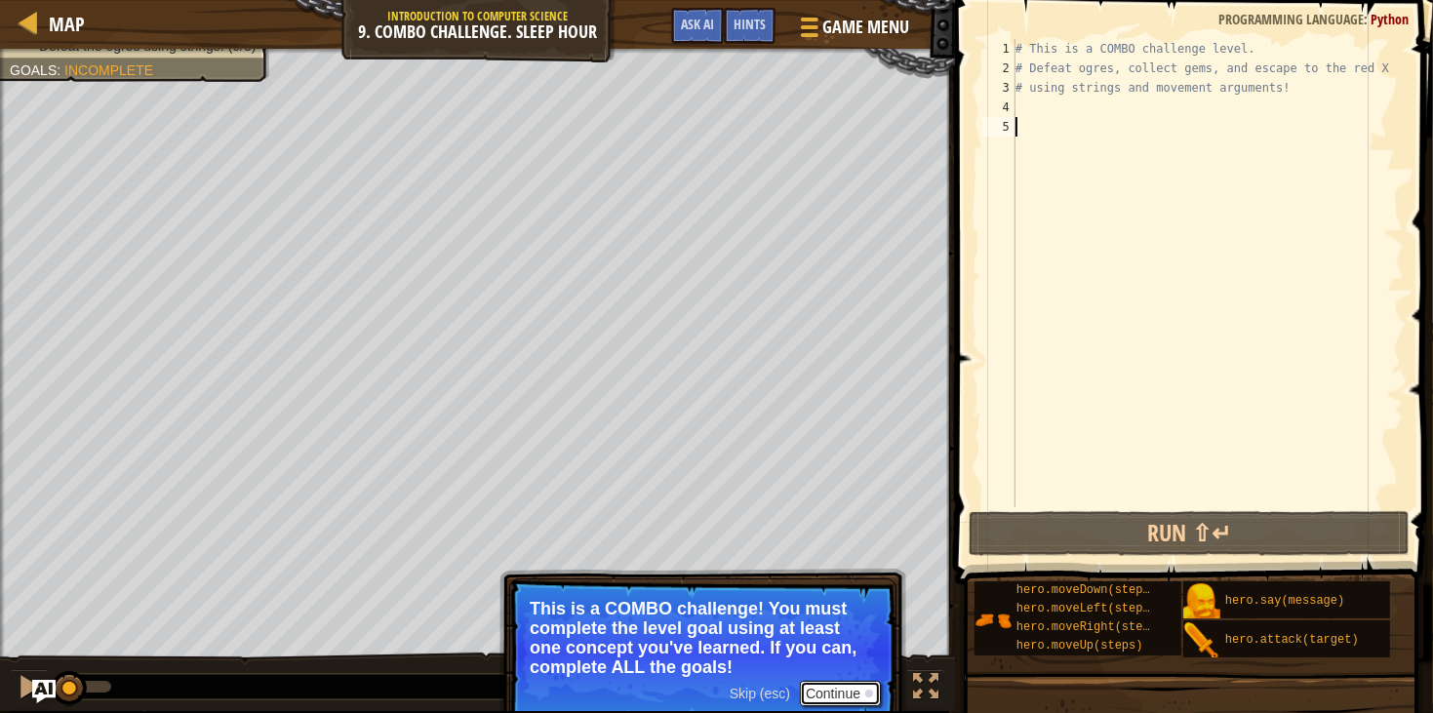
click at [841, 695] on button "Continue" at bounding box center [840, 693] width 81 height 25
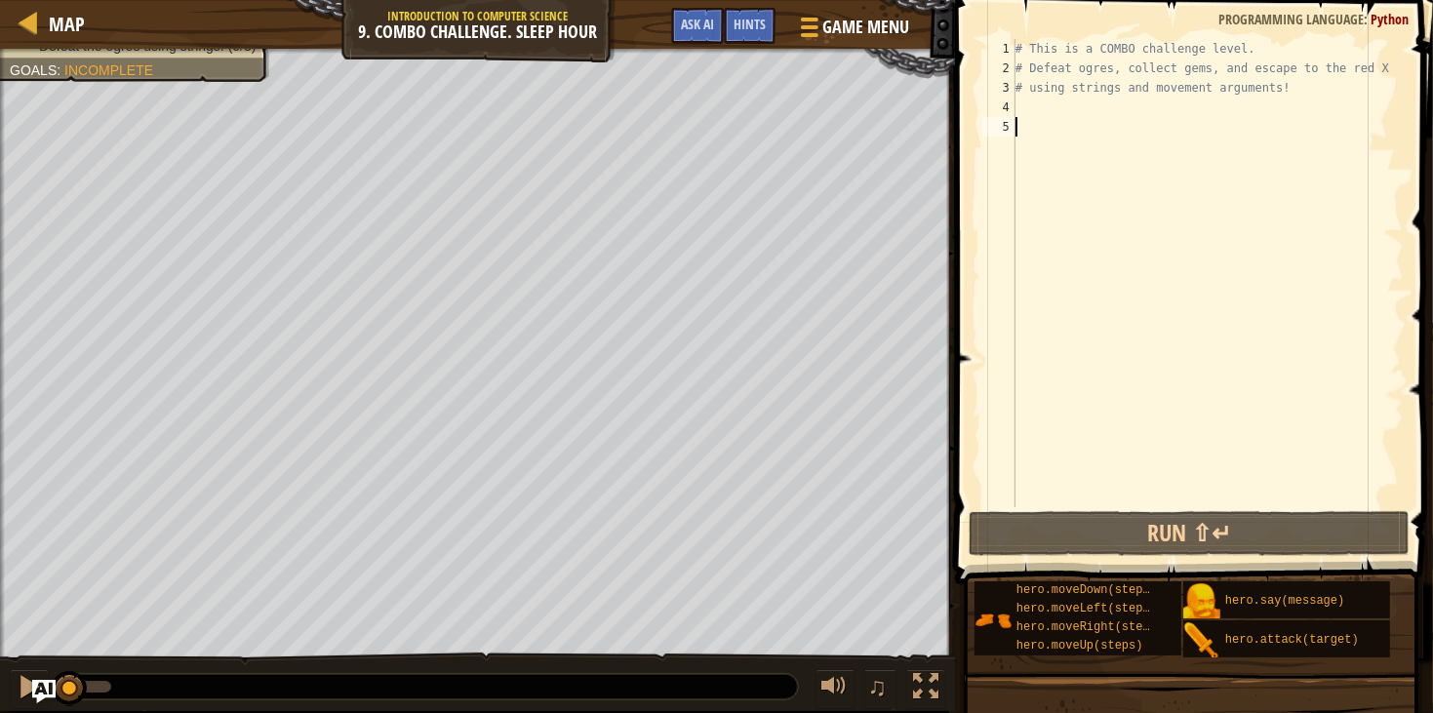
click at [1122, 102] on div "# This is a COMBO challenge level. # Defeat [PERSON_NAME], collect gems, and es…" at bounding box center [1208, 292] width 392 height 507
type textarea "m"
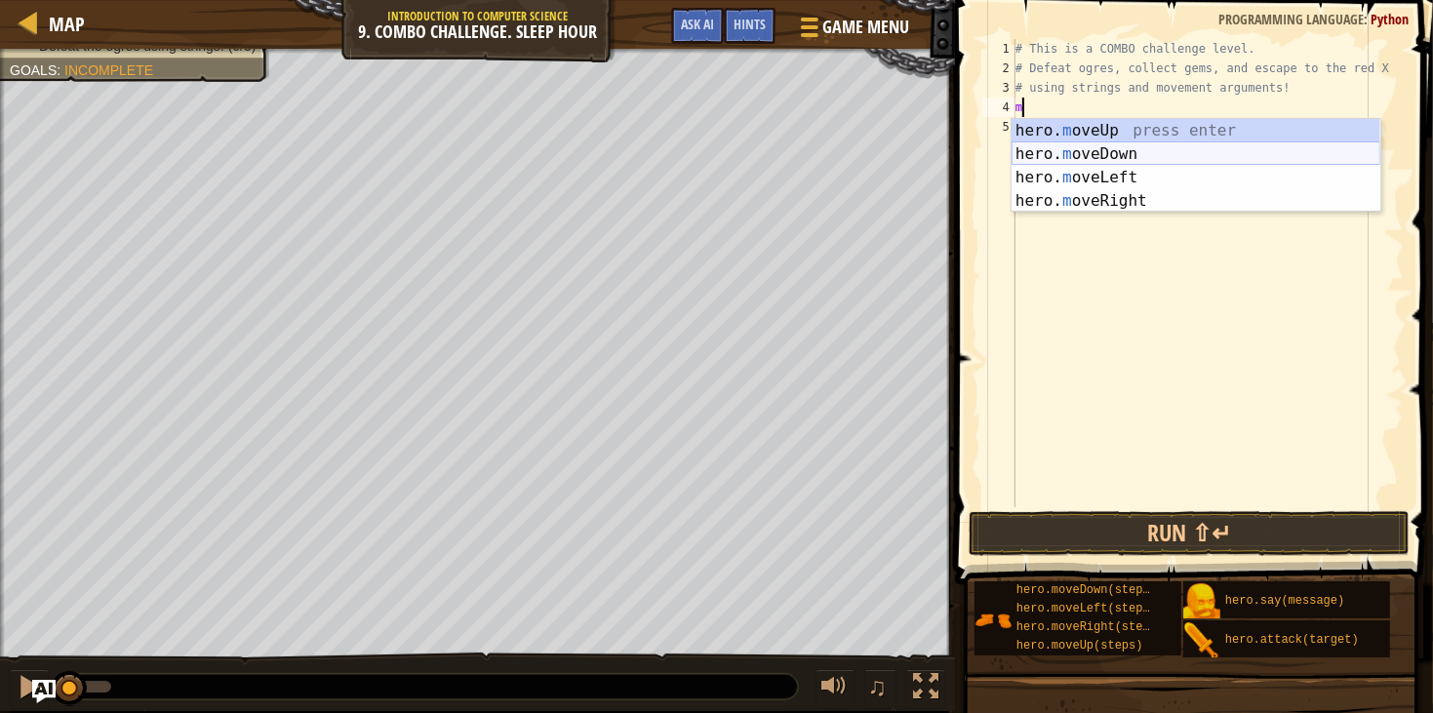
click at [1143, 150] on div "hero. m oveUp press enter hero. m oveDown press enter hero. m oveLeft press ent…" at bounding box center [1196, 189] width 369 height 141
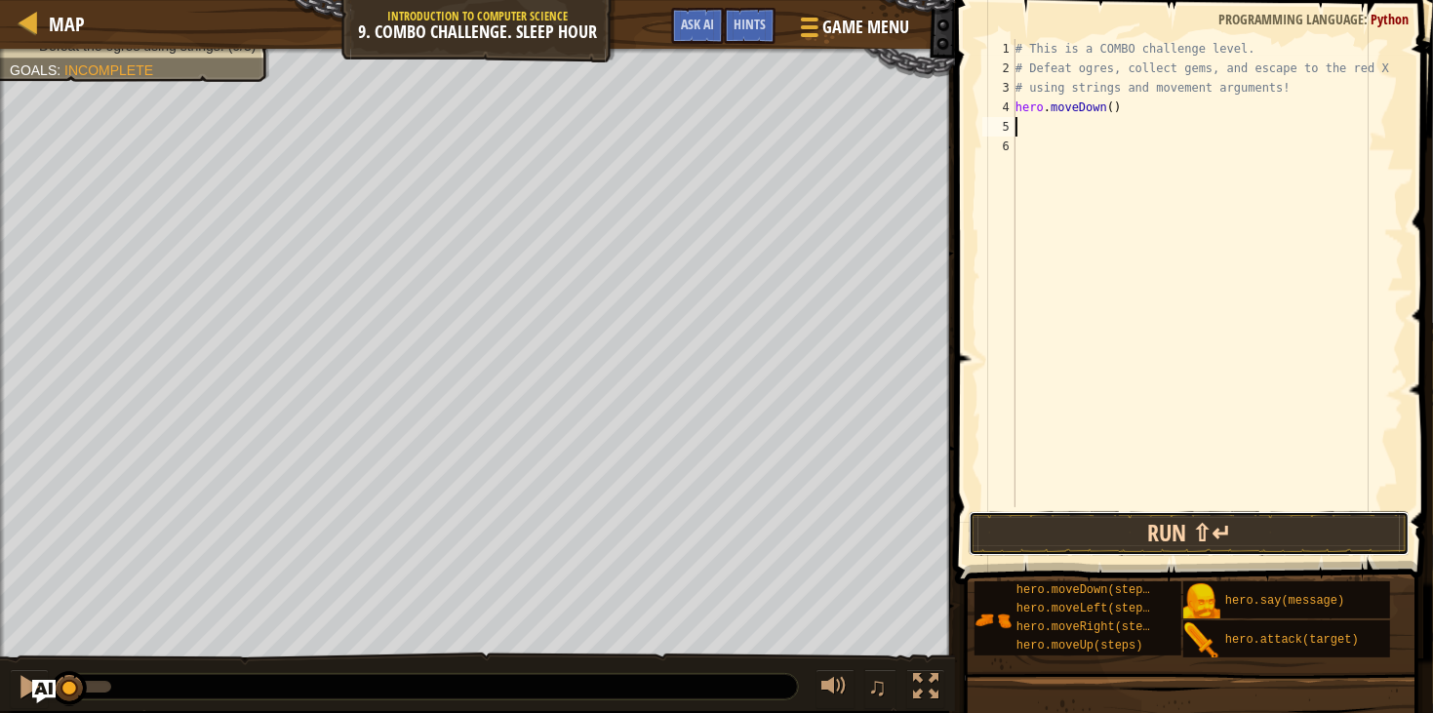
click at [1154, 537] on button "Run ⇧↵" at bounding box center [1189, 533] width 441 height 45
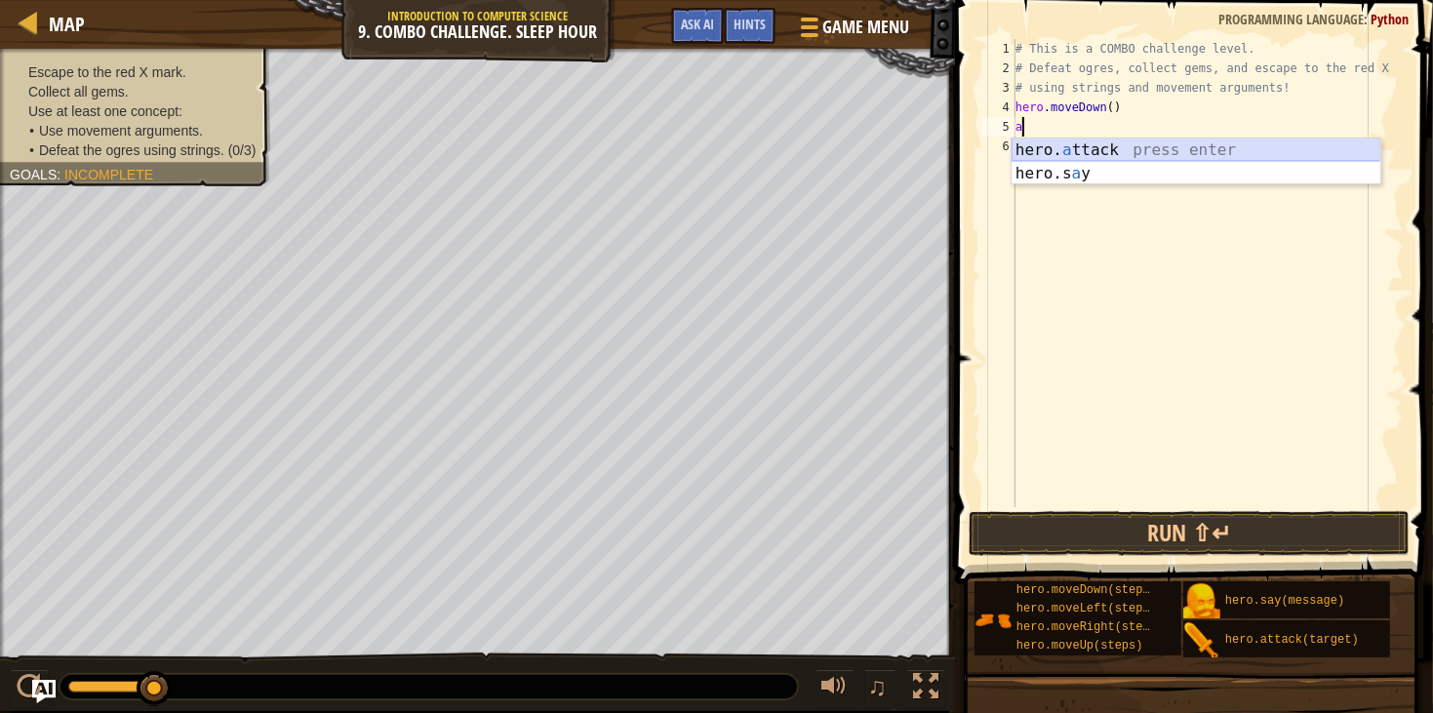
click at [1047, 155] on div "hero. a ttack press enter hero.s a y press enter" at bounding box center [1196, 186] width 369 height 94
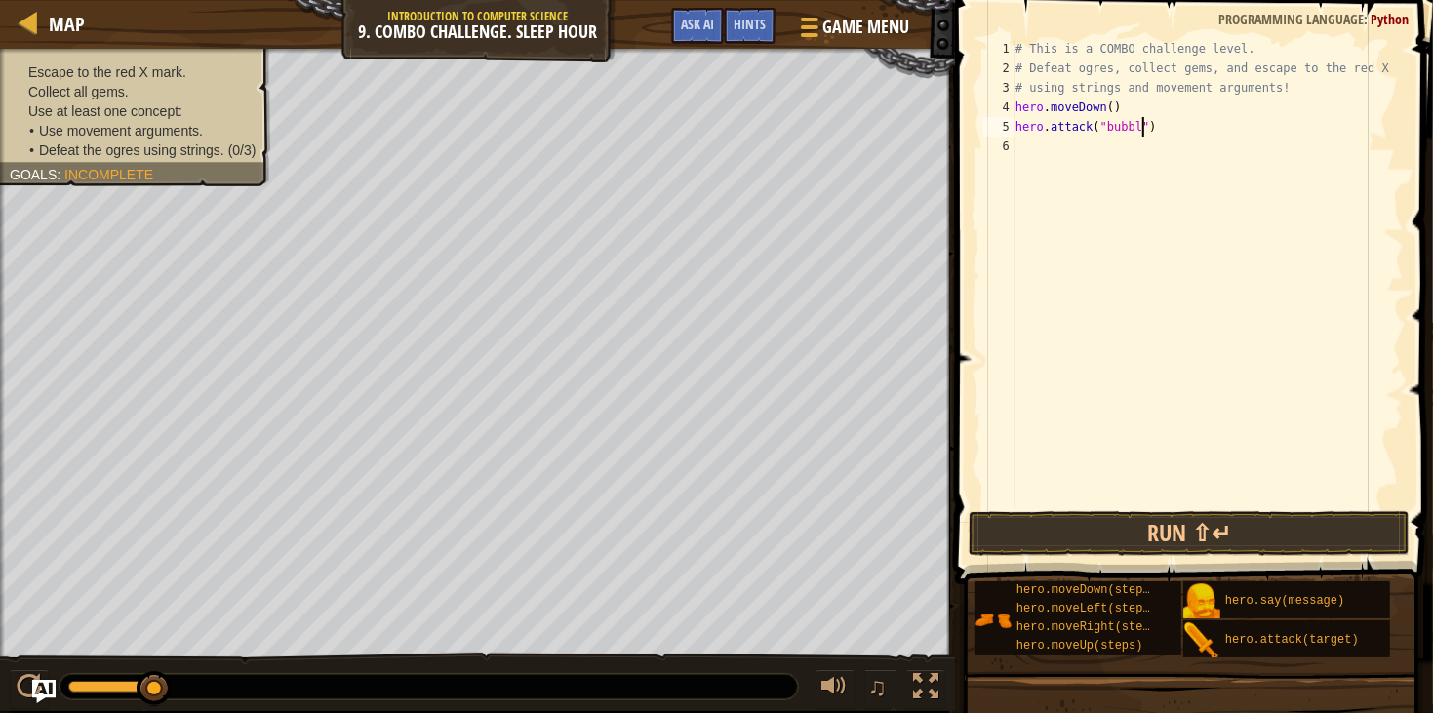
type textarea "hero.attack("bubble")"
click at [1187, 152] on div "# This is a COMBO challenge level. # Defeat [PERSON_NAME], collect gems, and es…" at bounding box center [1208, 292] width 392 height 507
click at [1179, 534] on button "Run ⇧↵" at bounding box center [1189, 533] width 441 height 45
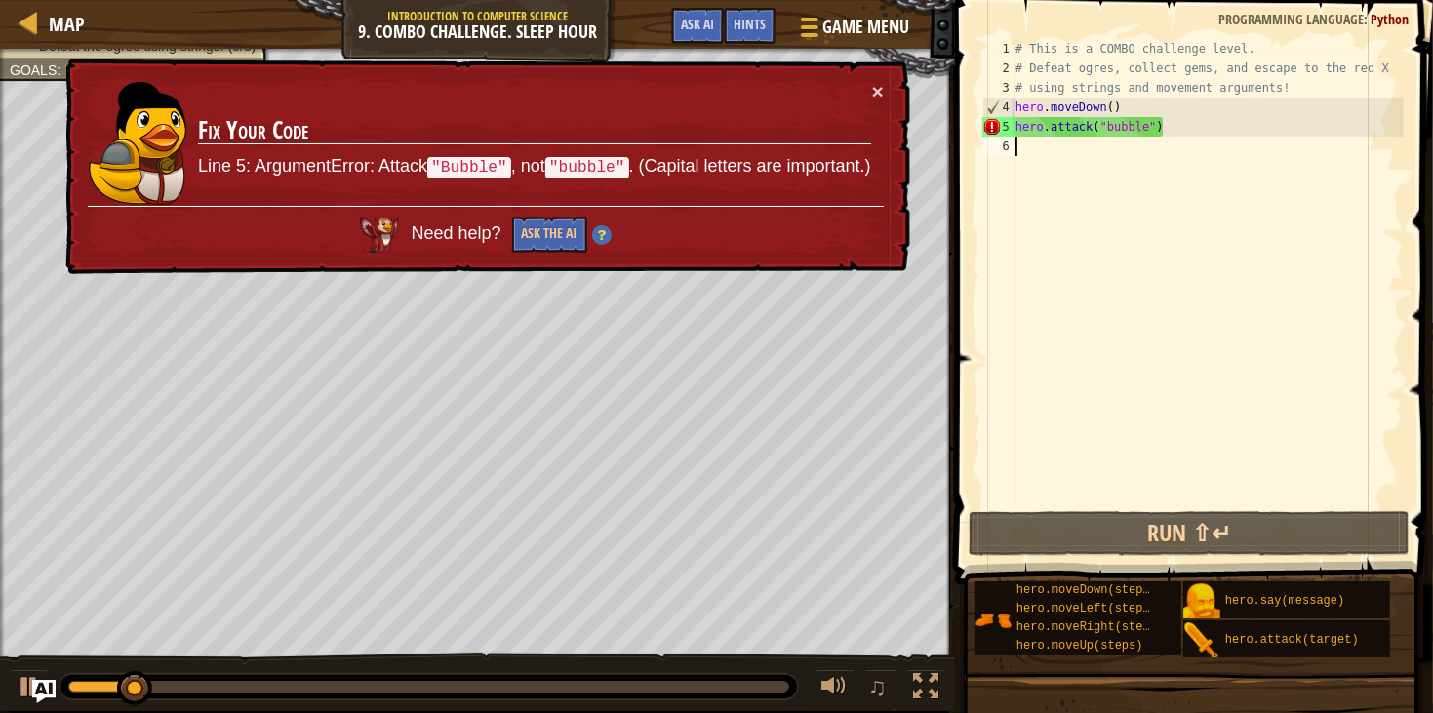
click at [1117, 129] on div "# This is a COMBO challenge level. # Defeat [PERSON_NAME], collect gems, and es…" at bounding box center [1208, 292] width 392 height 507
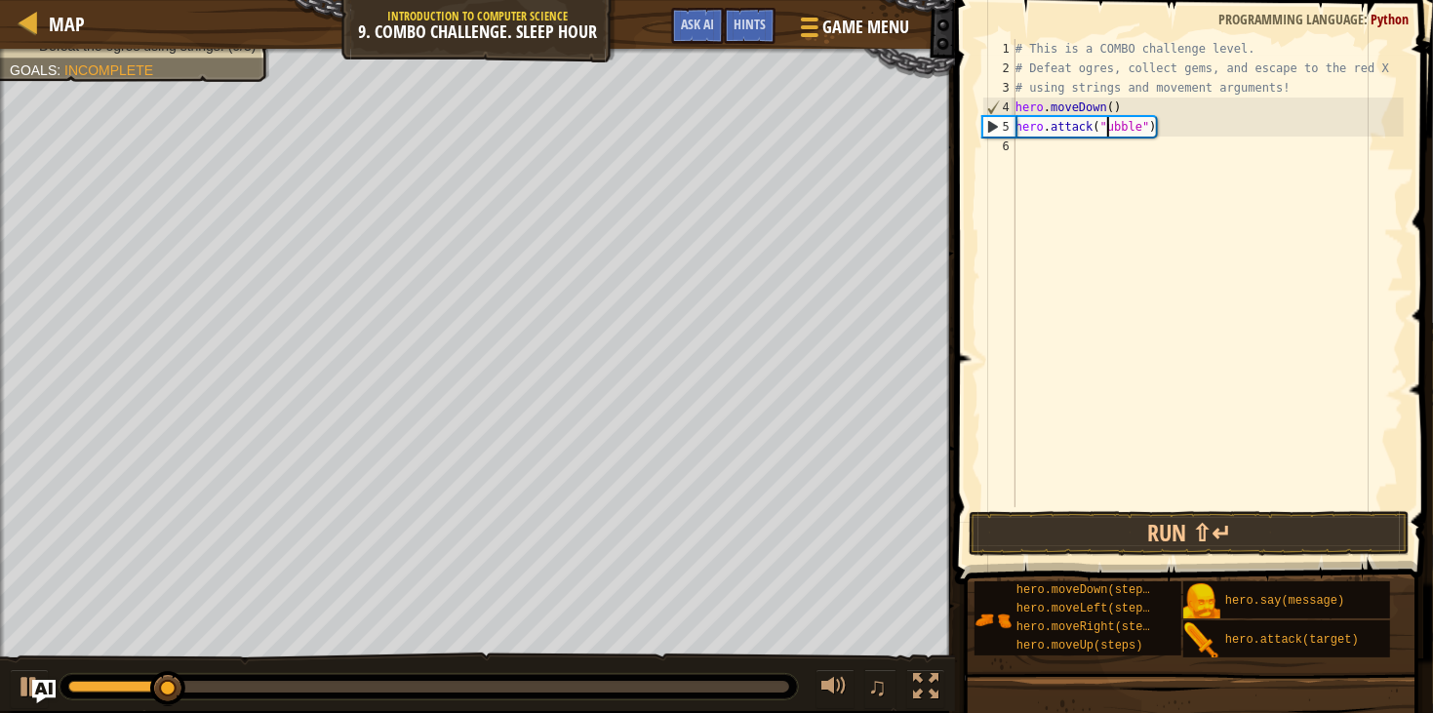
scroll to position [8, 8]
type textarea "hero.attack("Bubble")"
click at [1164, 519] on button "Run ⇧↵" at bounding box center [1189, 533] width 441 height 45
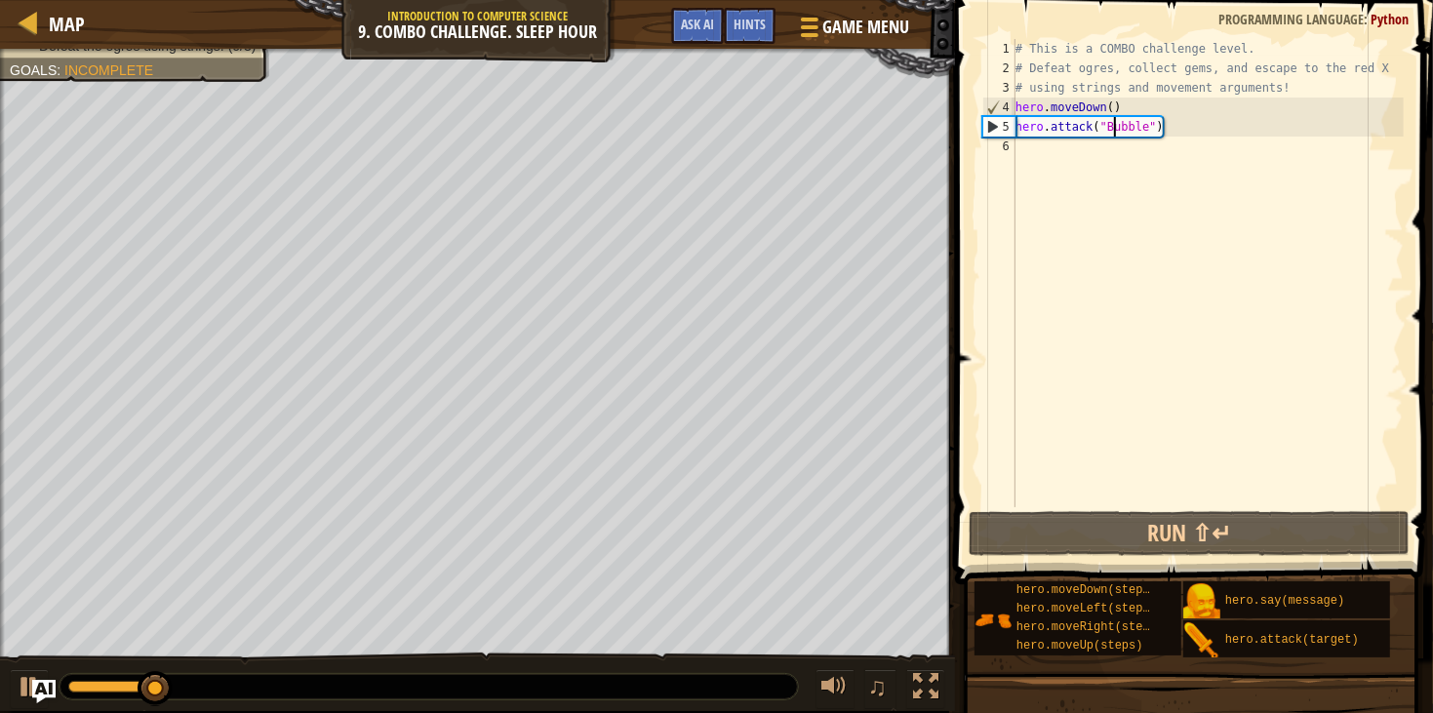
click at [1198, 266] on div "# This is a COMBO challenge level. # Defeat [PERSON_NAME], collect gems, and es…" at bounding box center [1208, 292] width 392 height 507
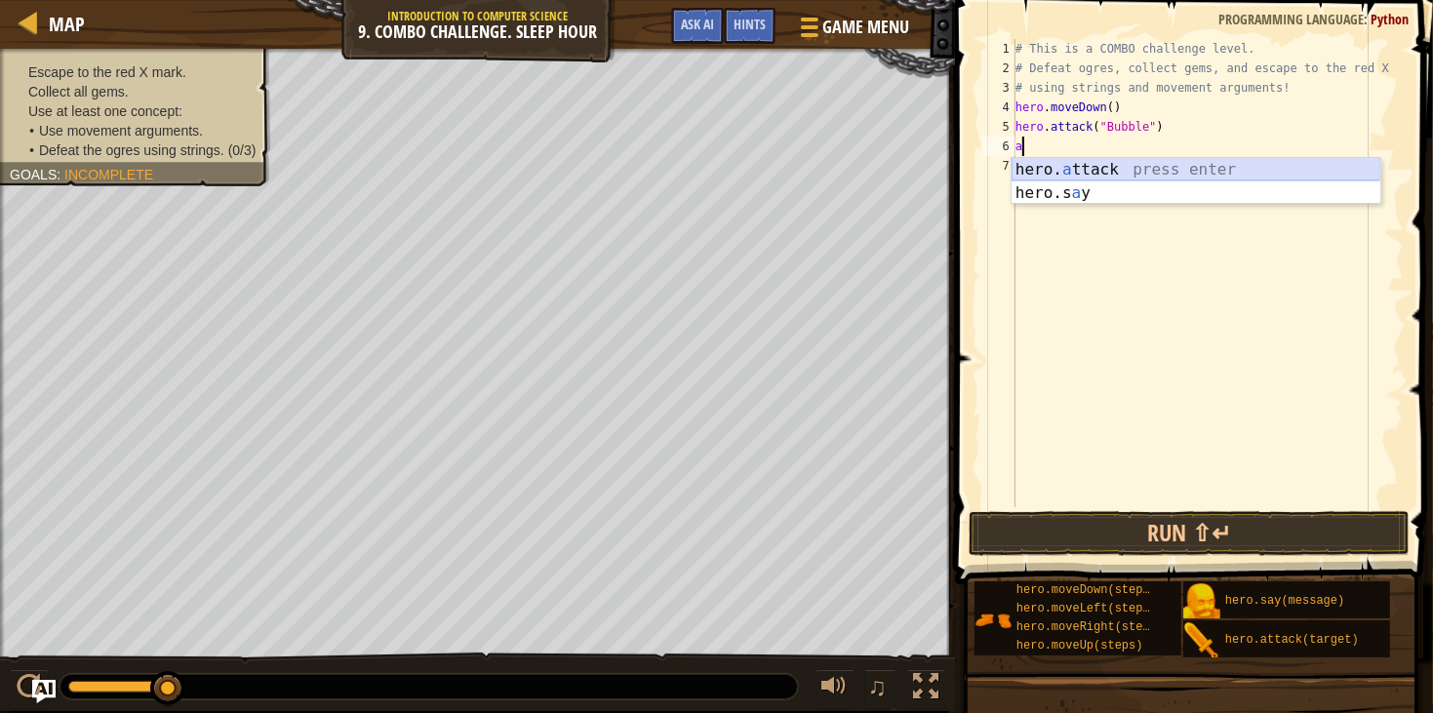
click at [1219, 167] on div "hero. a ttack press enter hero.s a y press enter" at bounding box center [1196, 205] width 369 height 94
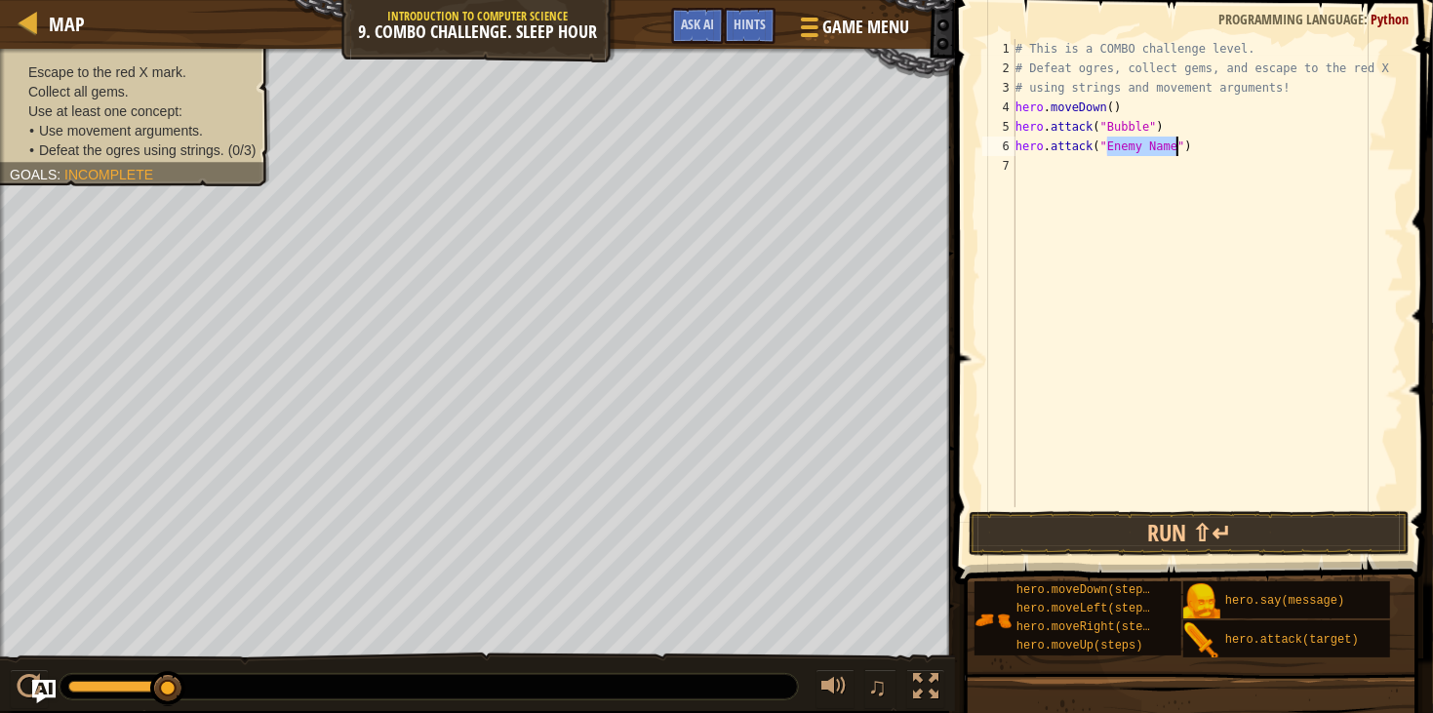
scroll to position [8, 7]
type textarea "hero.attack("Bubble")"
click at [1241, 182] on div "# This is a COMBO challenge level. # Defeat [PERSON_NAME], collect gems, and es…" at bounding box center [1208, 292] width 392 height 507
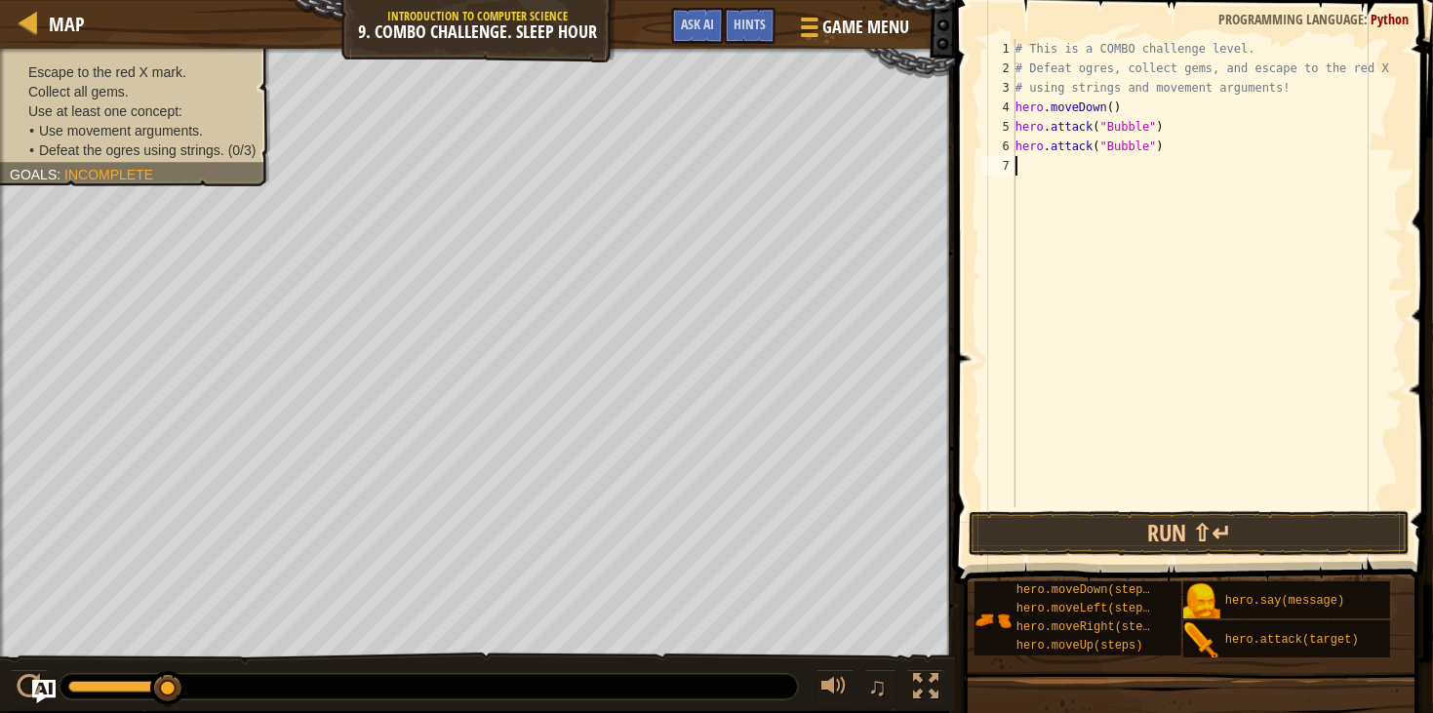
type textarea "m"
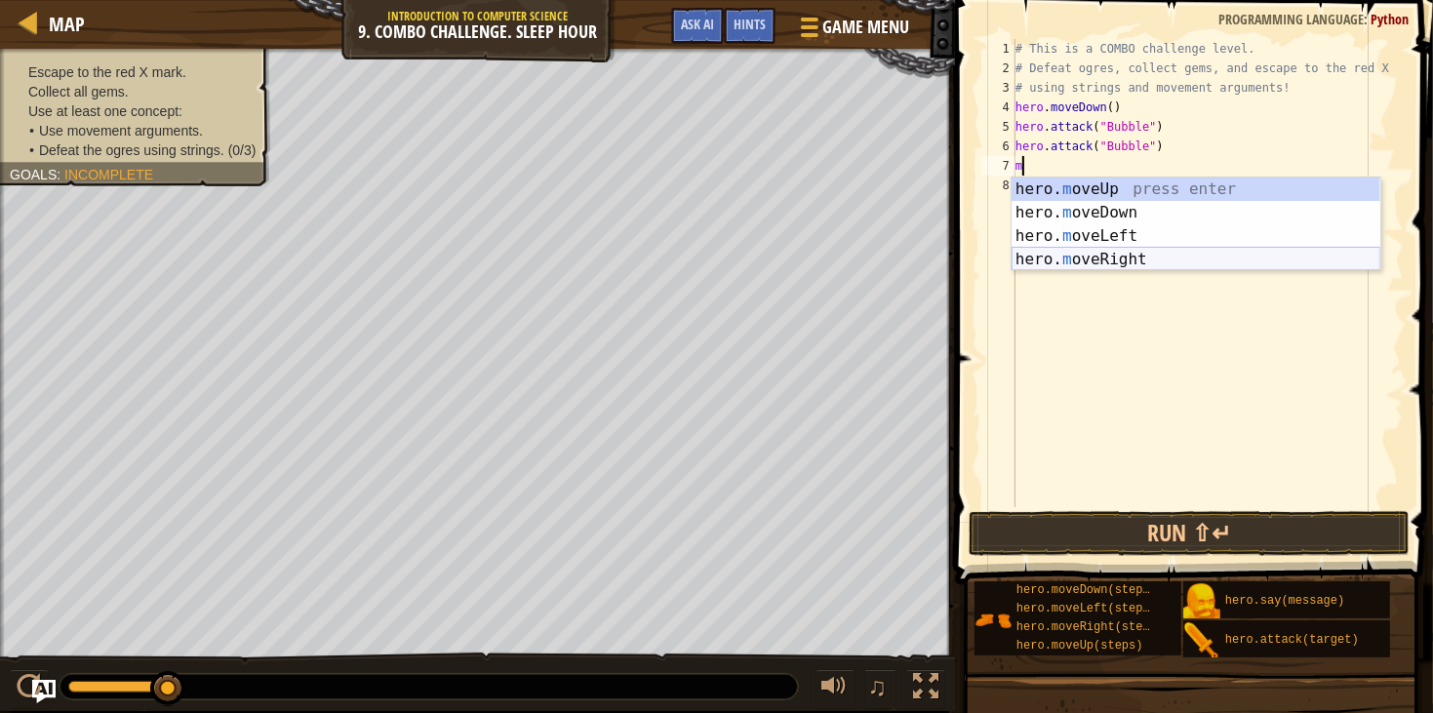
click at [1261, 259] on div "hero. m oveUp press enter hero. m oveDown press enter hero. m oveLeft press ent…" at bounding box center [1196, 248] width 369 height 141
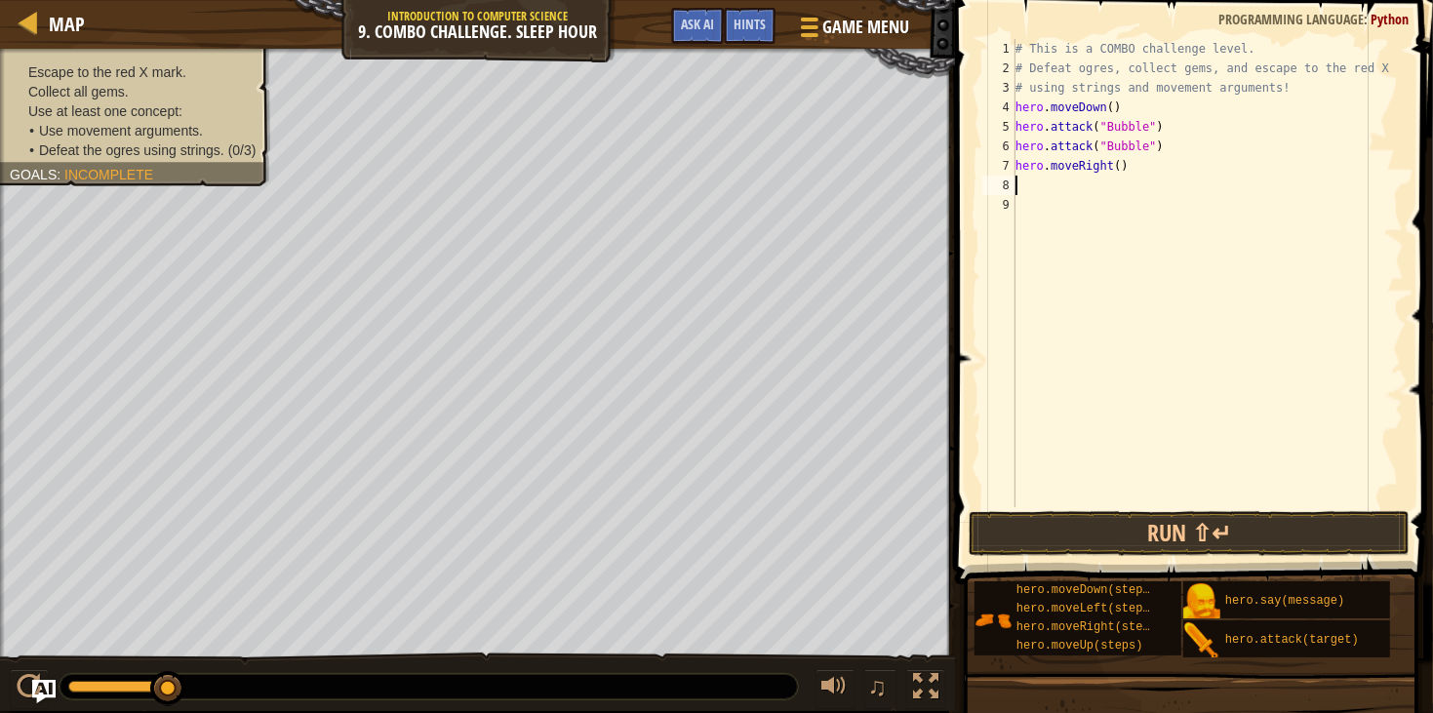
click at [1121, 170] on div "# This is a COMBO challenge level. # Defeat [PERSON_NAME], collect gems, and es…" at bounding box center [1208, 292] width 392 height 507
type textarea "hero.moveRight(2)"
click at [1134, 188] on div "# This is a COMBO challenge level. # Defeat [PERSON_NAME], collect gems, and es…" at bounding box center [1208, 292] width 392 height 507
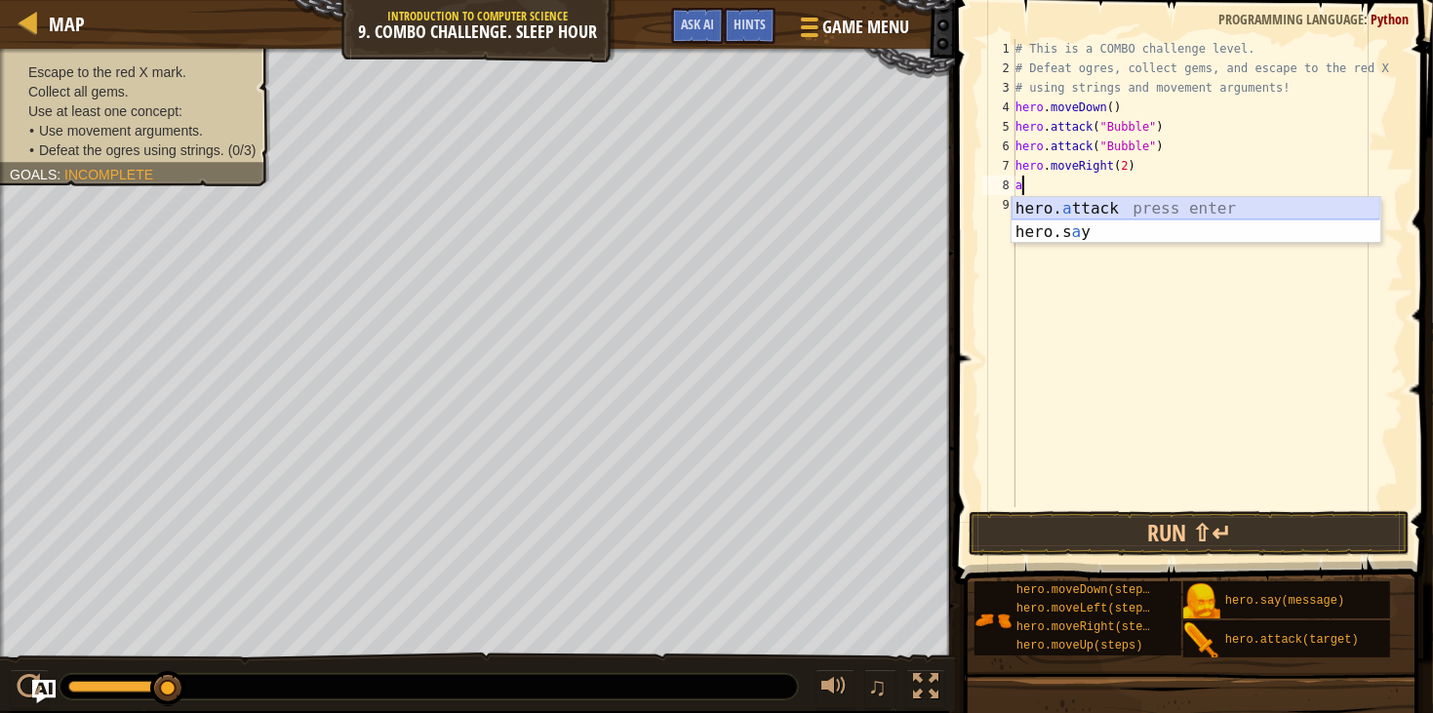
click at [1153, 205] on div "hero. a ttack press enter hero.s a y press enter" at bounding box center [1196, 244] width 369 height 94
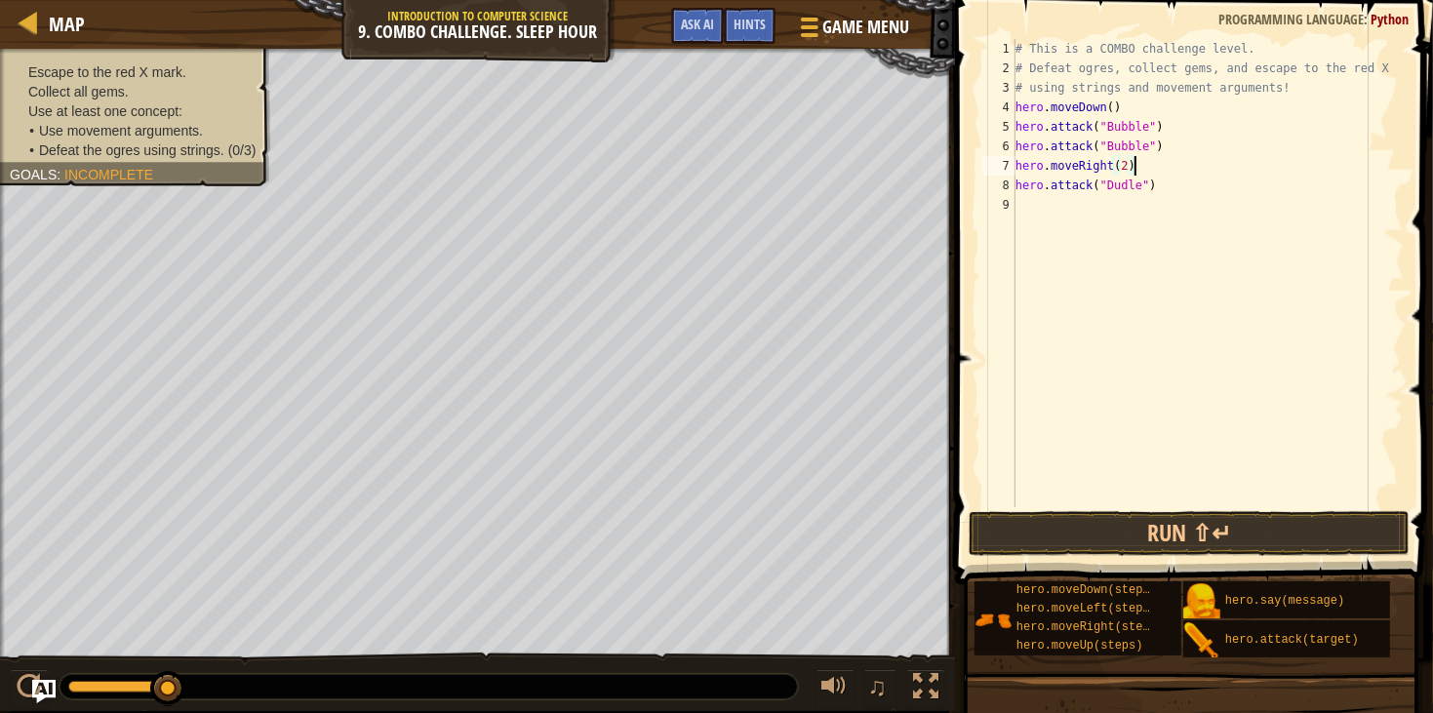
scroll to position [8, 8]
type textarea "hero.attack("Dudle")"
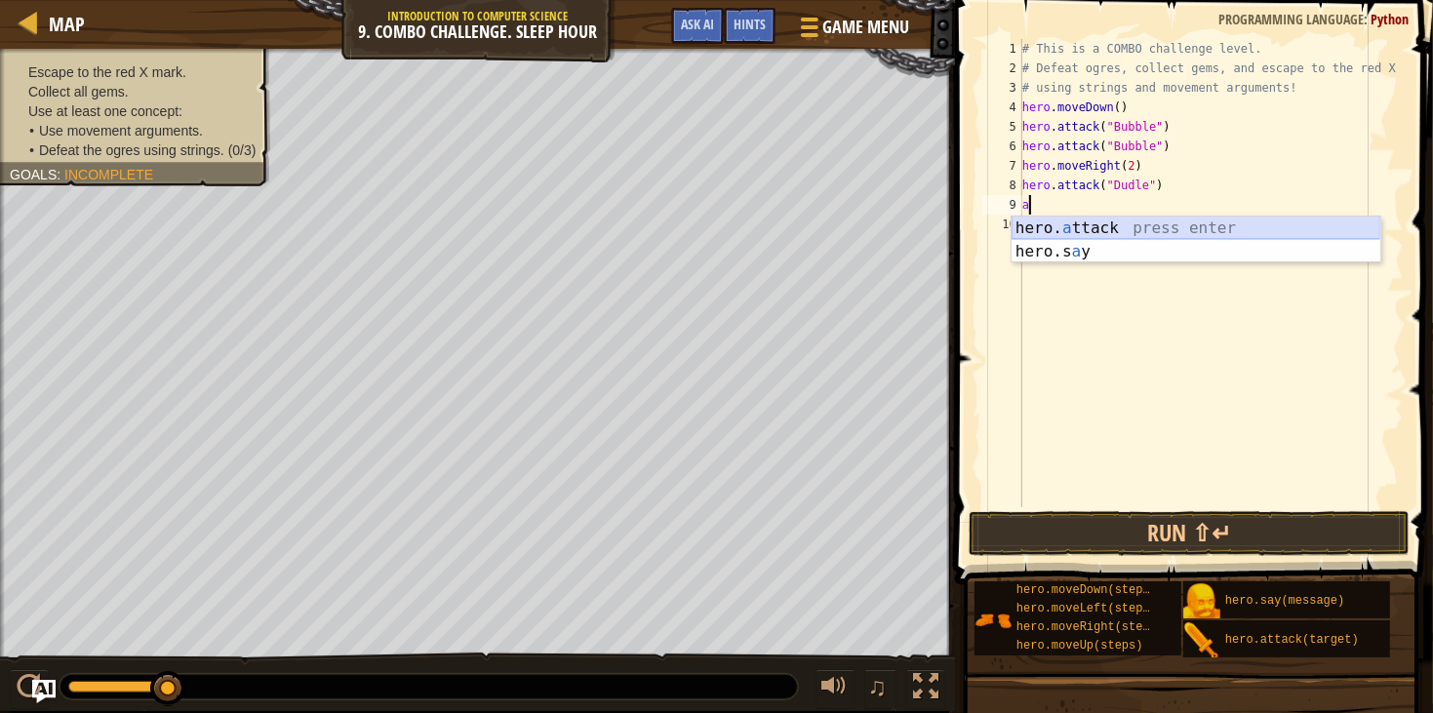
click at [1161, 226] on div "hero. a ttack press enter hero.s a y press enter" at bounding box center [1196, 264] width 369 height 94
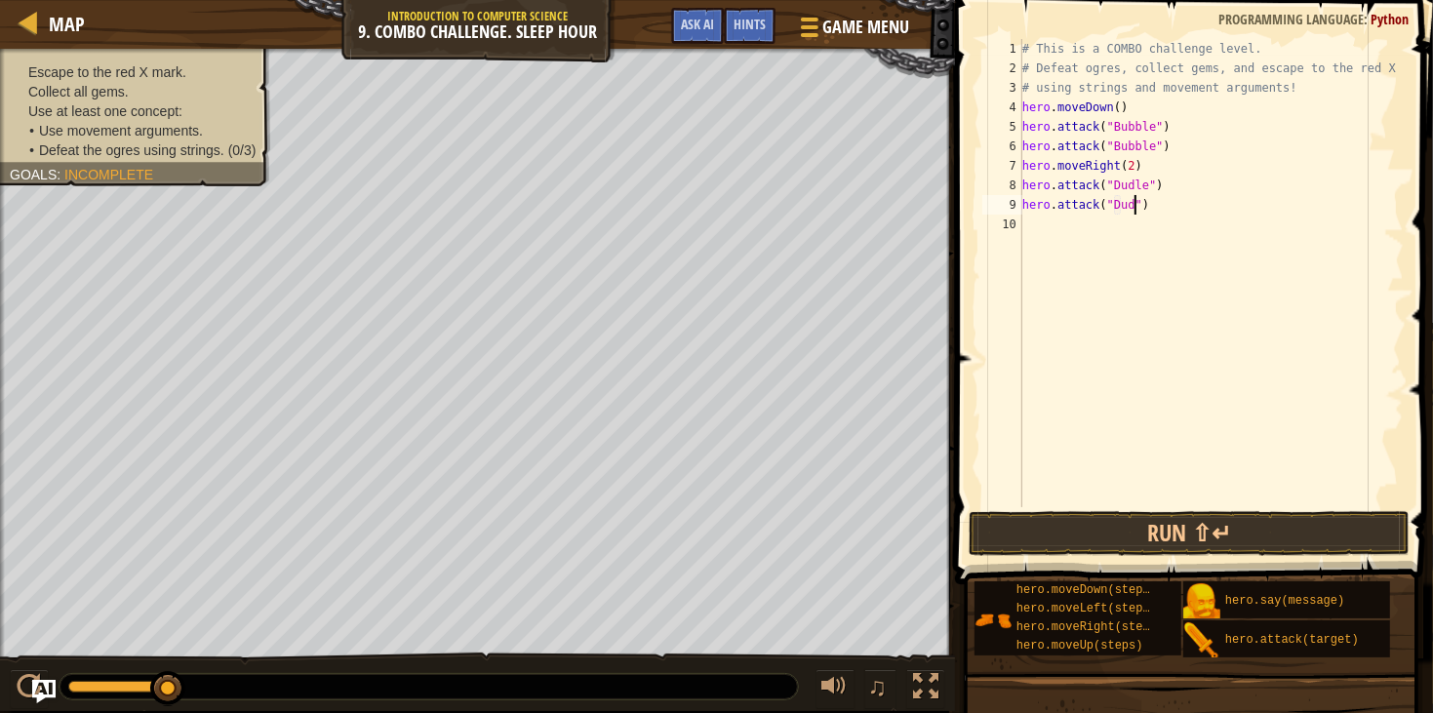
scroll to position [8, 9]
type textarea "hero.attack("Dudle")"
click at [1157, 234] on div "# This is a COMBO challenge level. # Defeat [PERSON_NAME], collect gems, and es…" at bounding box center [1212, 292] width 386 height 507
type textarea "m"
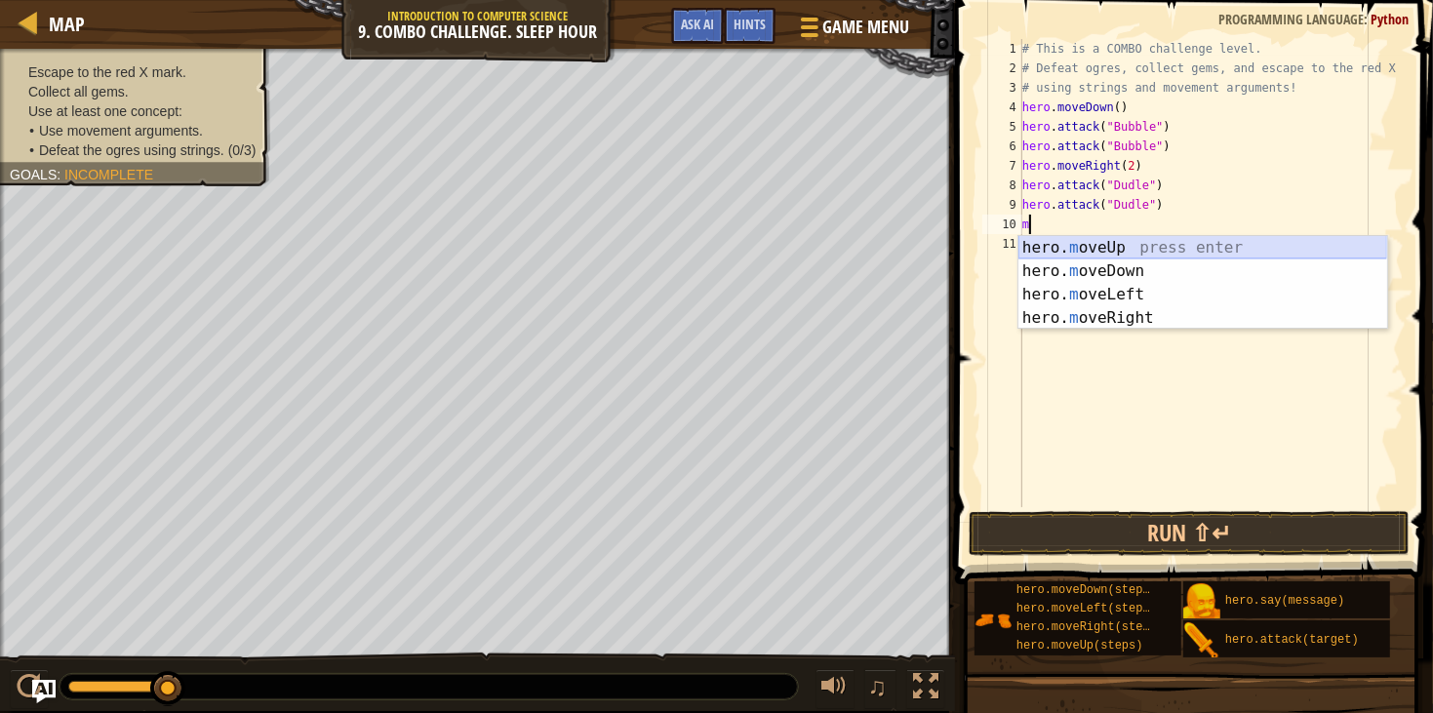
click at [1161, 244] on div "hero. m oveUp press enter hero. m oveDown press enter hero. m oveLeft press ent…" at bounding box center [1203, 306] width 369 height 141
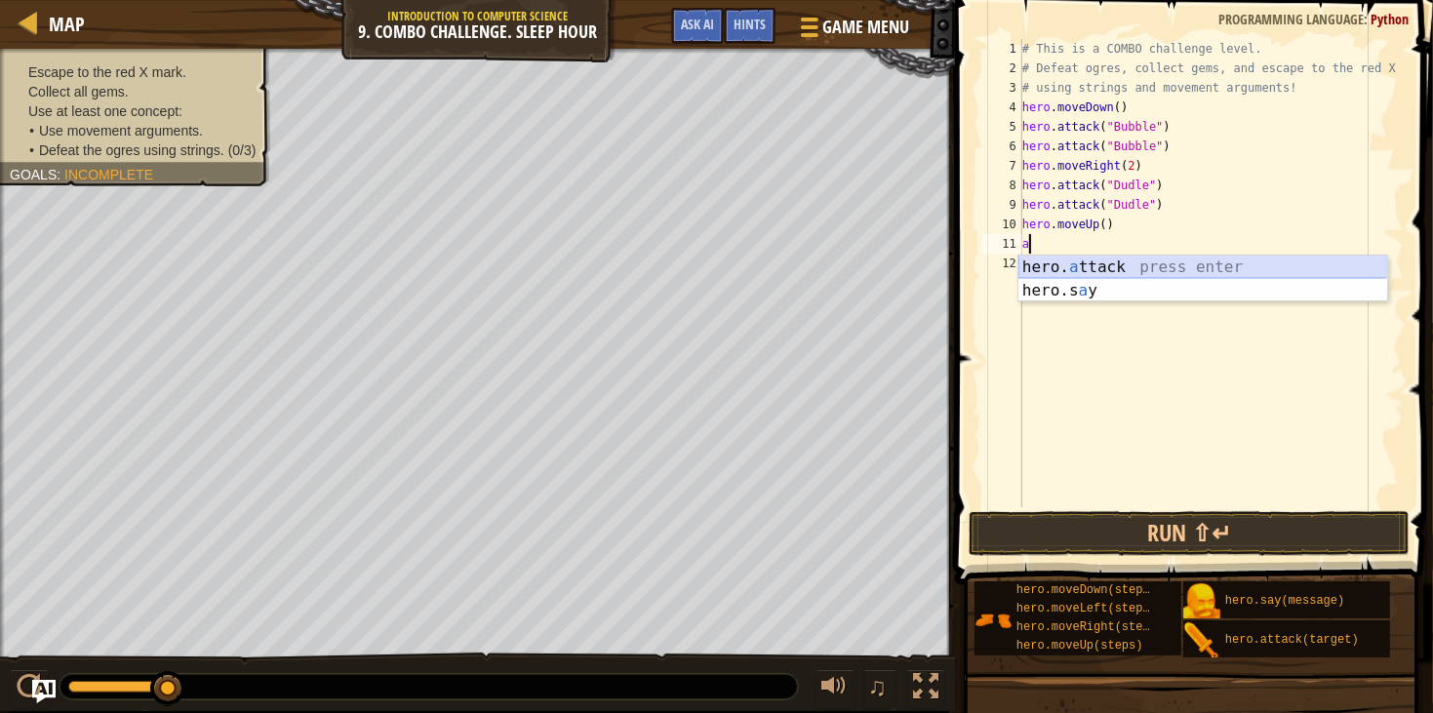
click at [1100, 264] on div "hero. a ttack press enter hero.s a y press enter" at bounding box center [1203, 303] width 369 height 94
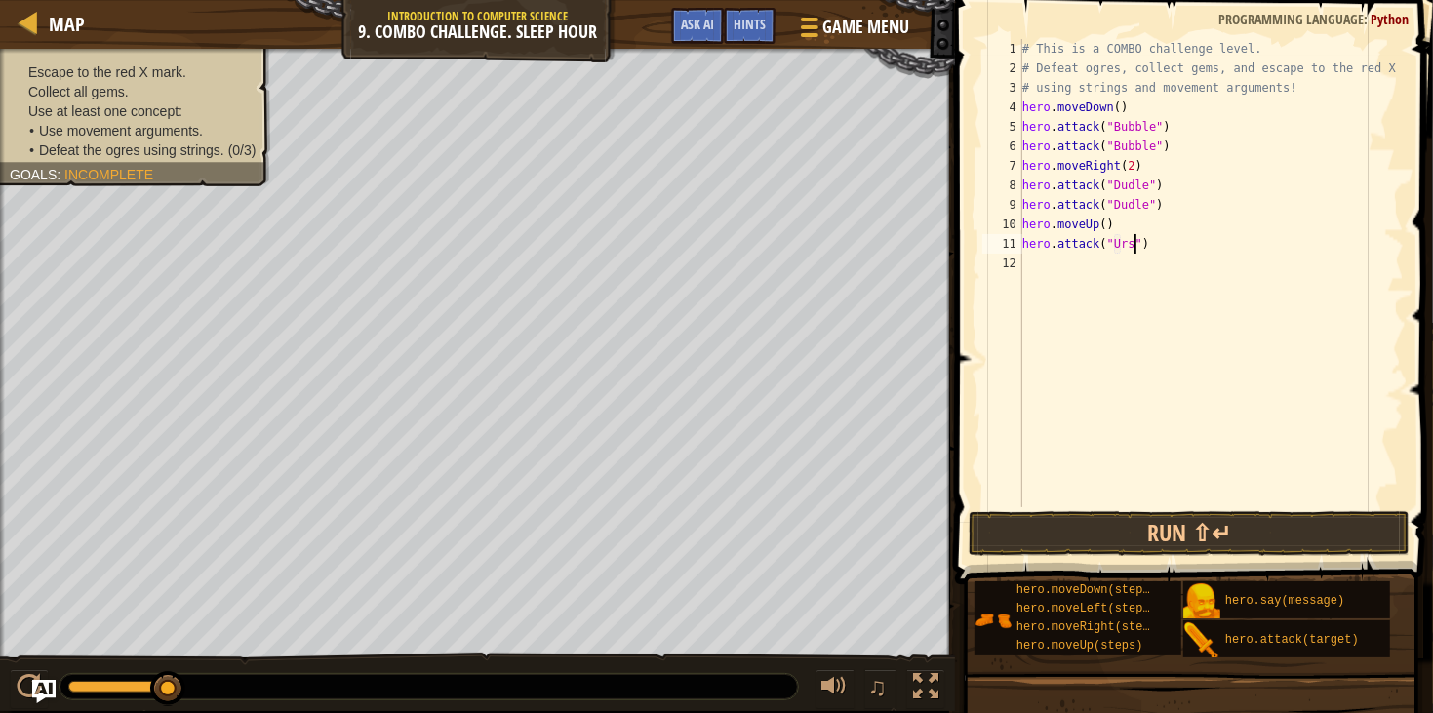
scroll to position [8, 9]
type textarea "hero.attack("Ursa")"
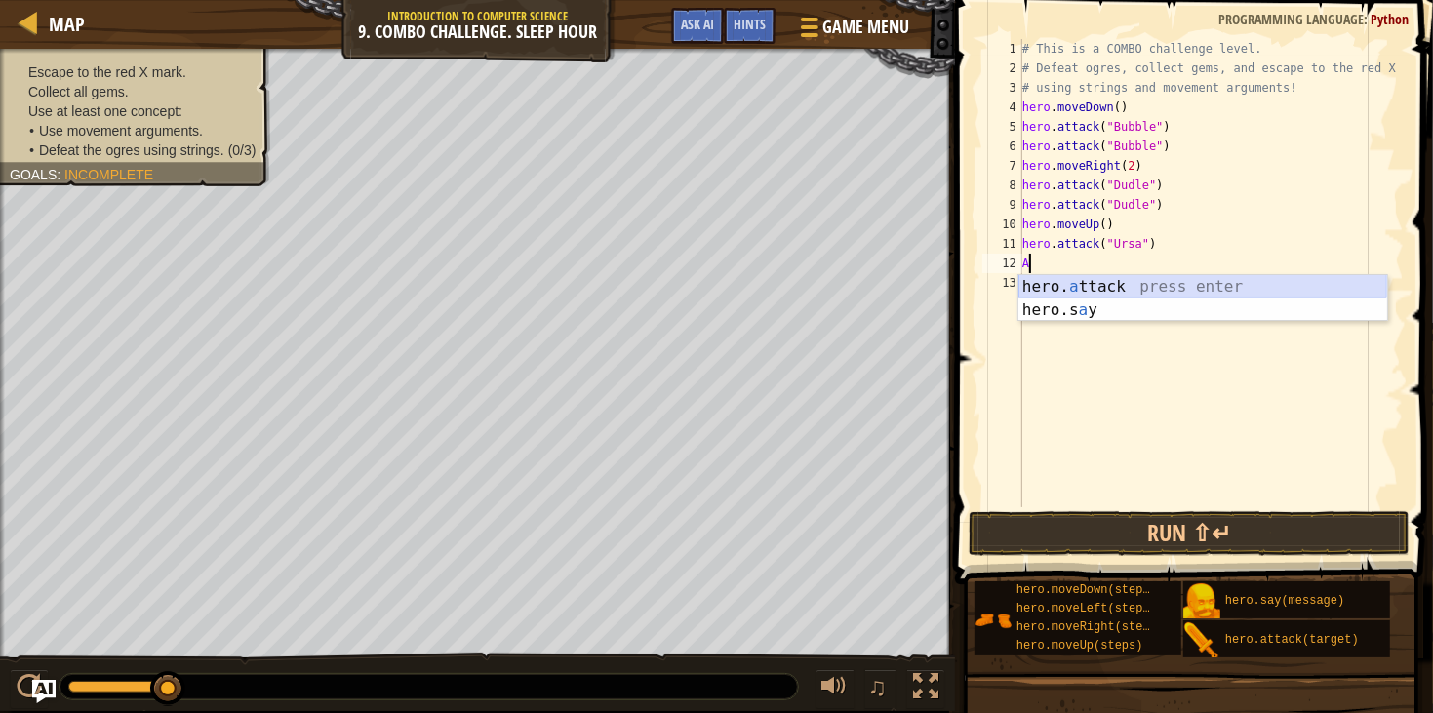
click at [1146, 284] on div "hero. a ttack press enter hero.s a y press enter" at bounding box center [1203, 322] width 369 height 94
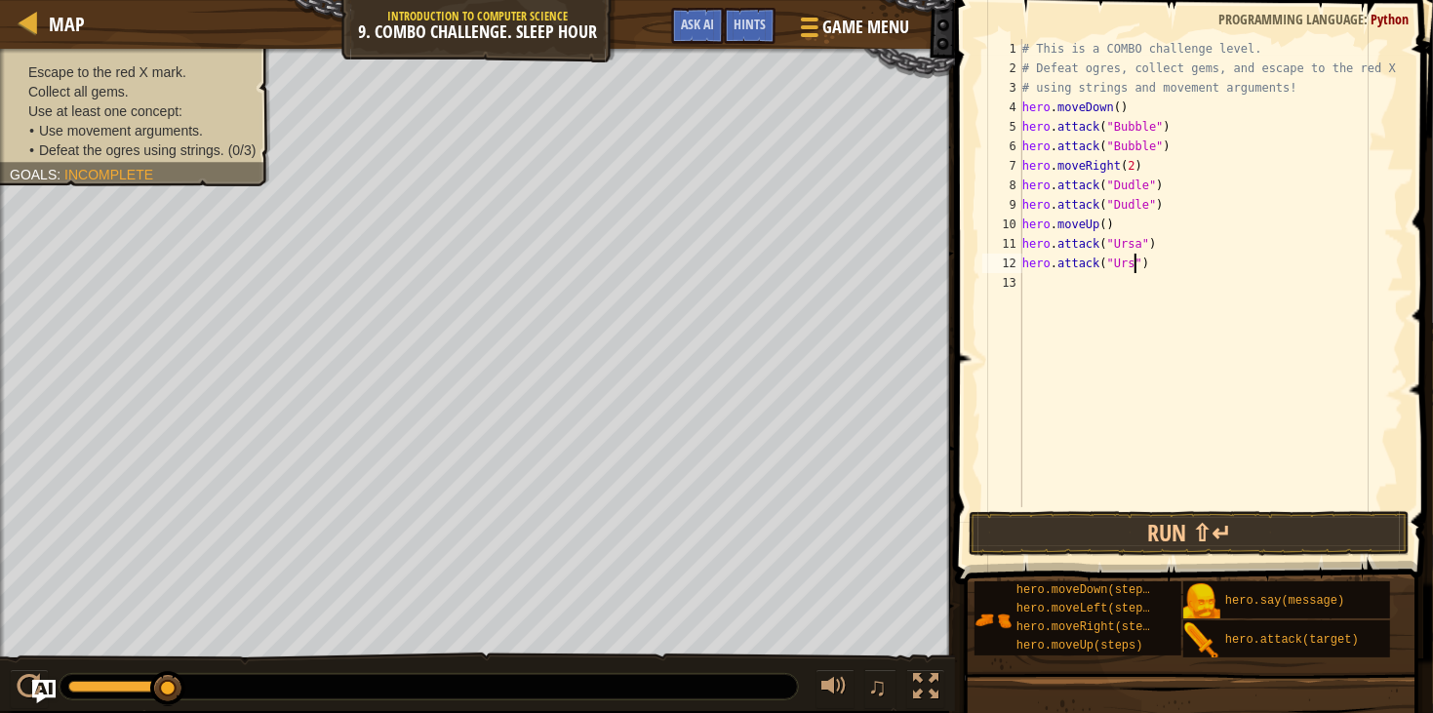
scroll to position [8, 9]
type textarea "hero.attack("Ursa")"
click at [1064, 290] on div "# This is a COMBO challenge level. # Defeat [PERSON_NAME], collect gems, and es…" at bounding box center [1212, 292] width 386 height 507
type textarea "m"
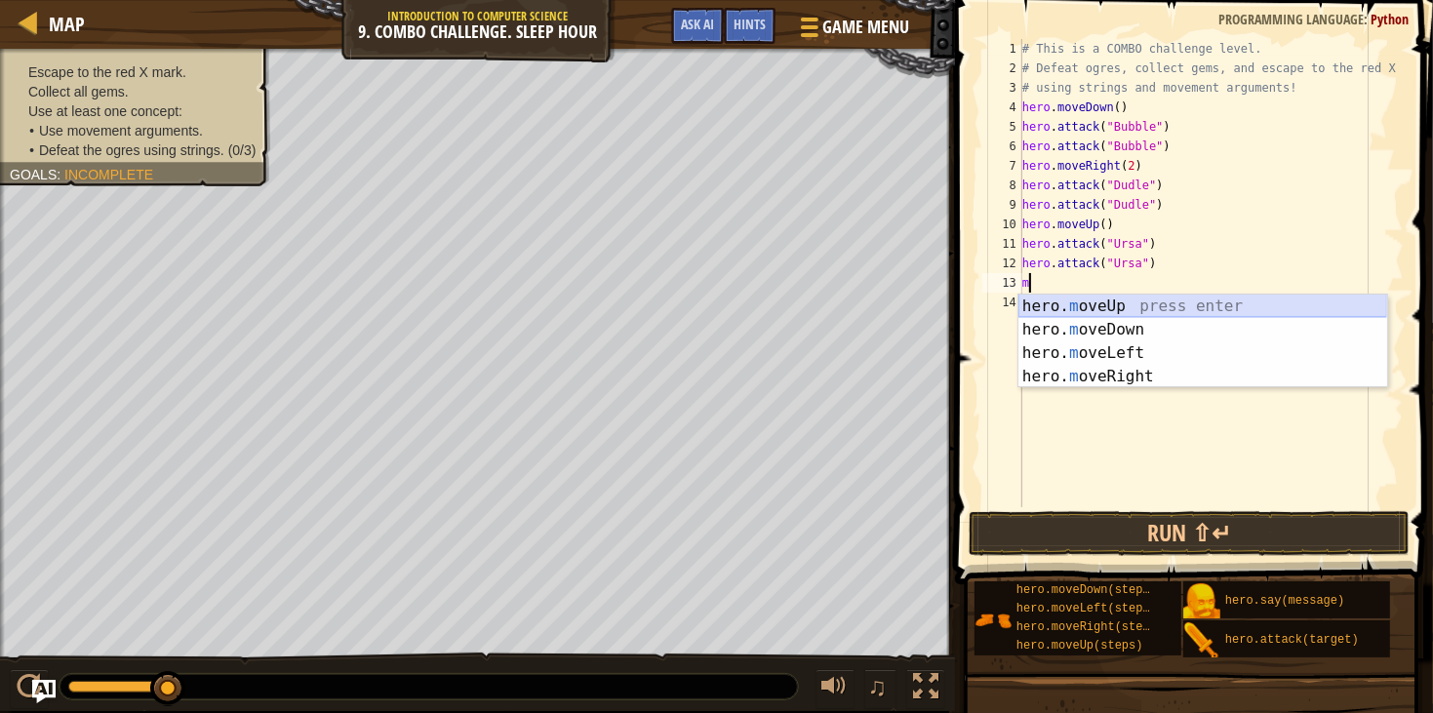
click at [1115, 308] on div "hero. m oveUp press enter hero. m oveDown press enter hero. m oveLeft press ent…" at bounding box center [1203, 365] width 369 height 141
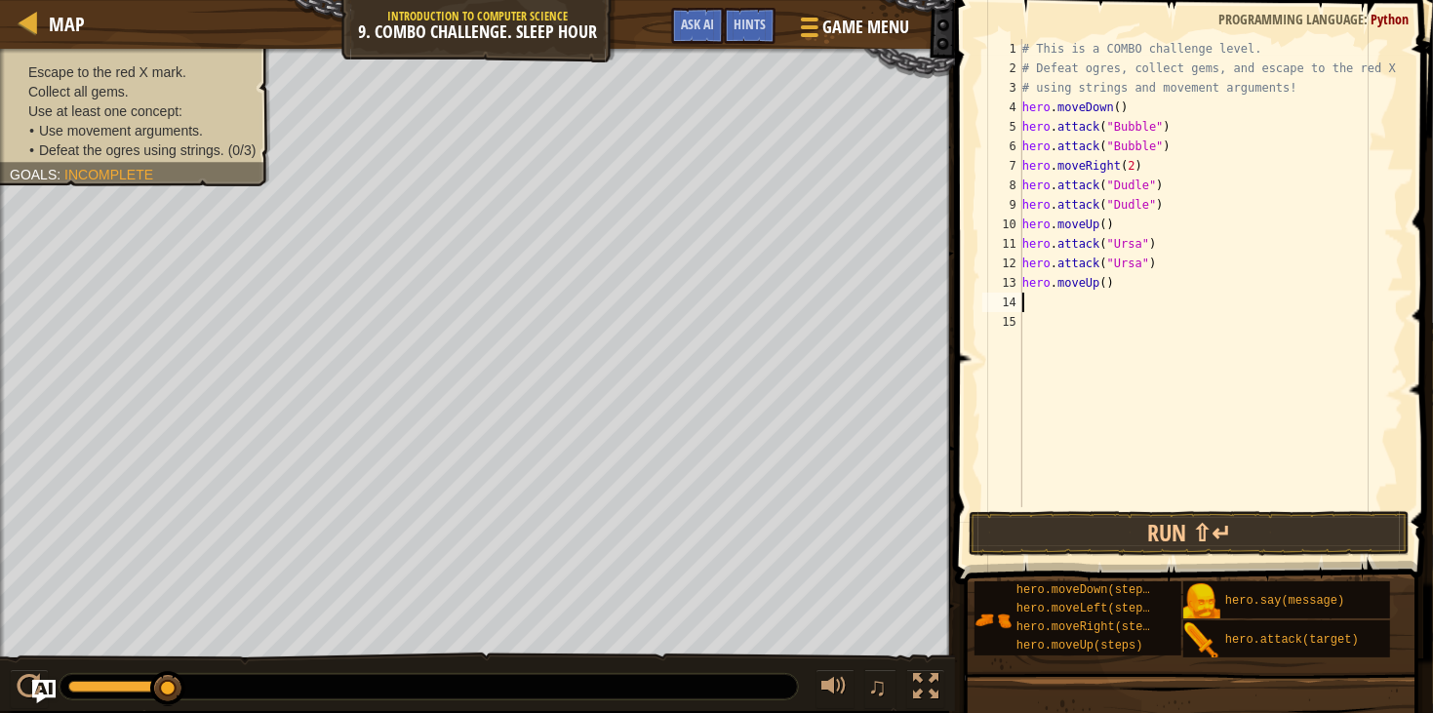
type textarea "m"
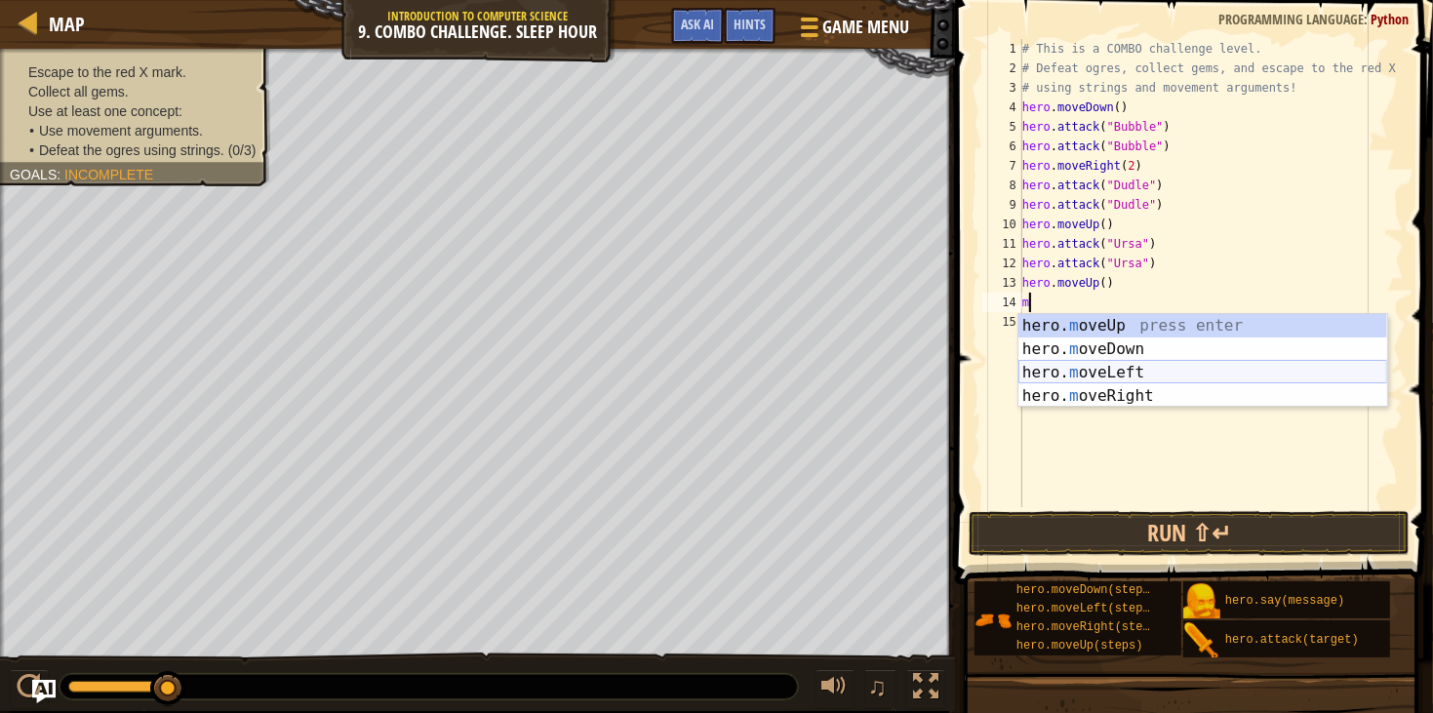
click at [1111, 376] on div "hero. m oveUp press enter hero. m oveDown press enter hero. m oveLeft press ent…" at bounding box center [1203, 384] width 369 height 141
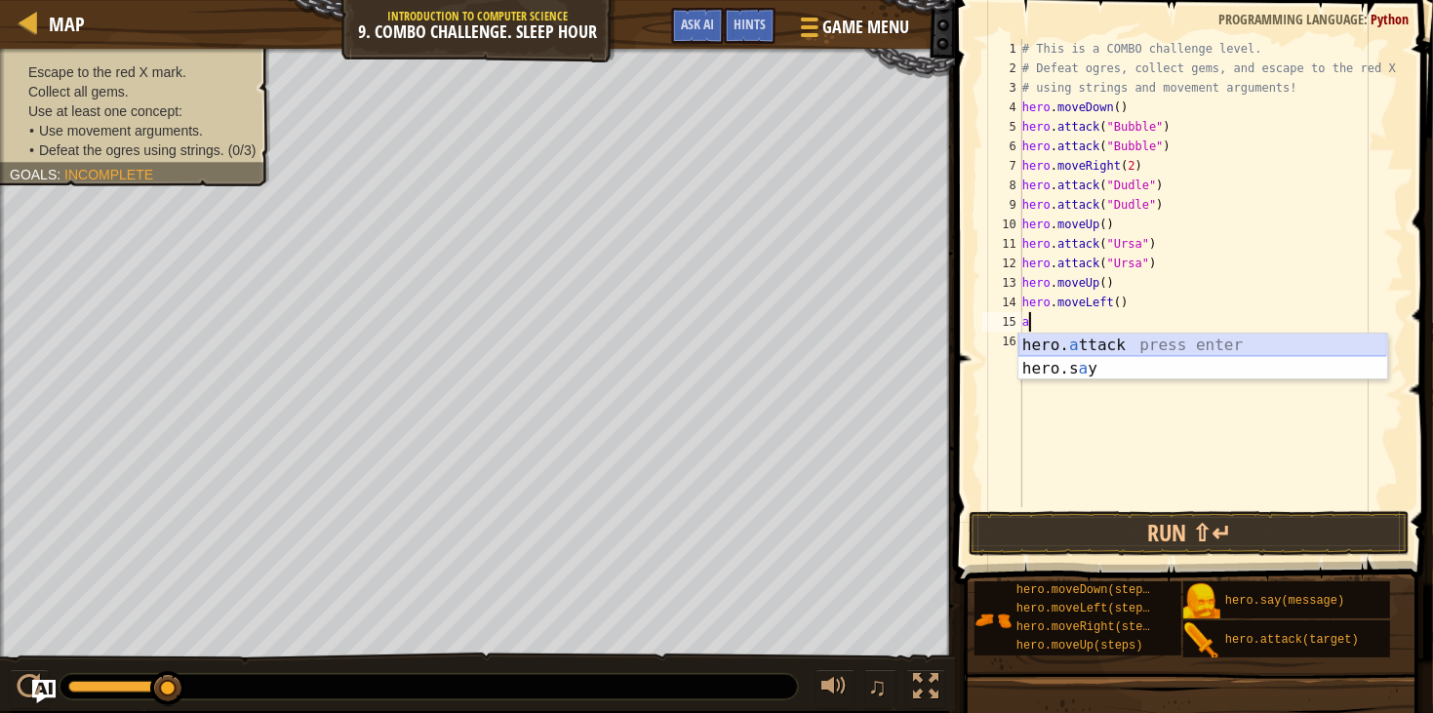
click at [1105, 343] on div "hero. a ttack press enter hero.s a y press enter" at bounding box center [1203, 381] width 369 height 94
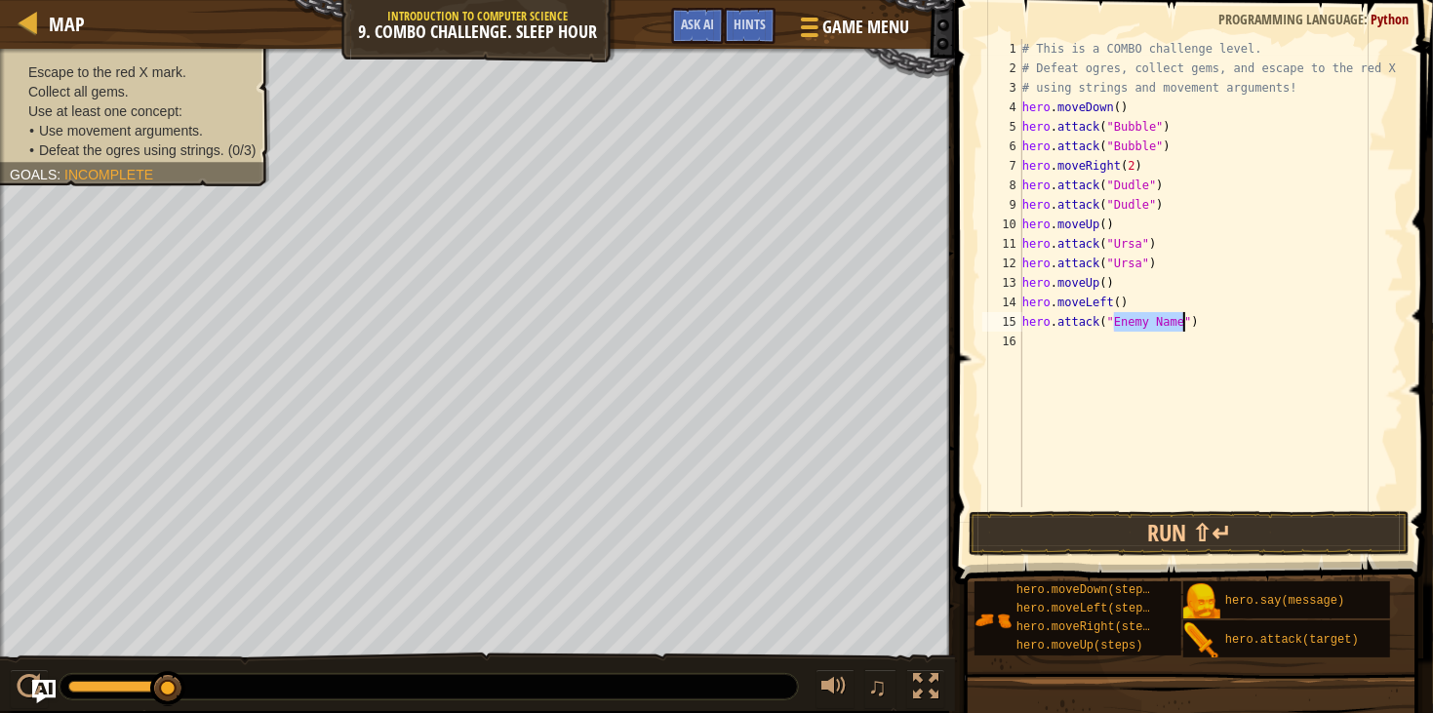
click at [1105, 343] on div "# This is a COMBO challenge level. # Defeat [PERSON_NAME], collect gems, and es…" at bounding box center [1212, 292] width 386 height 507
type textarea "hero.attack("Brack)"
click at [1112, 359] on div "# This is a COMBO challenge level. # Defeat [PERSON_NAME], collect gems, and es…" at bounding box center [1212, 292] width 386 height 507
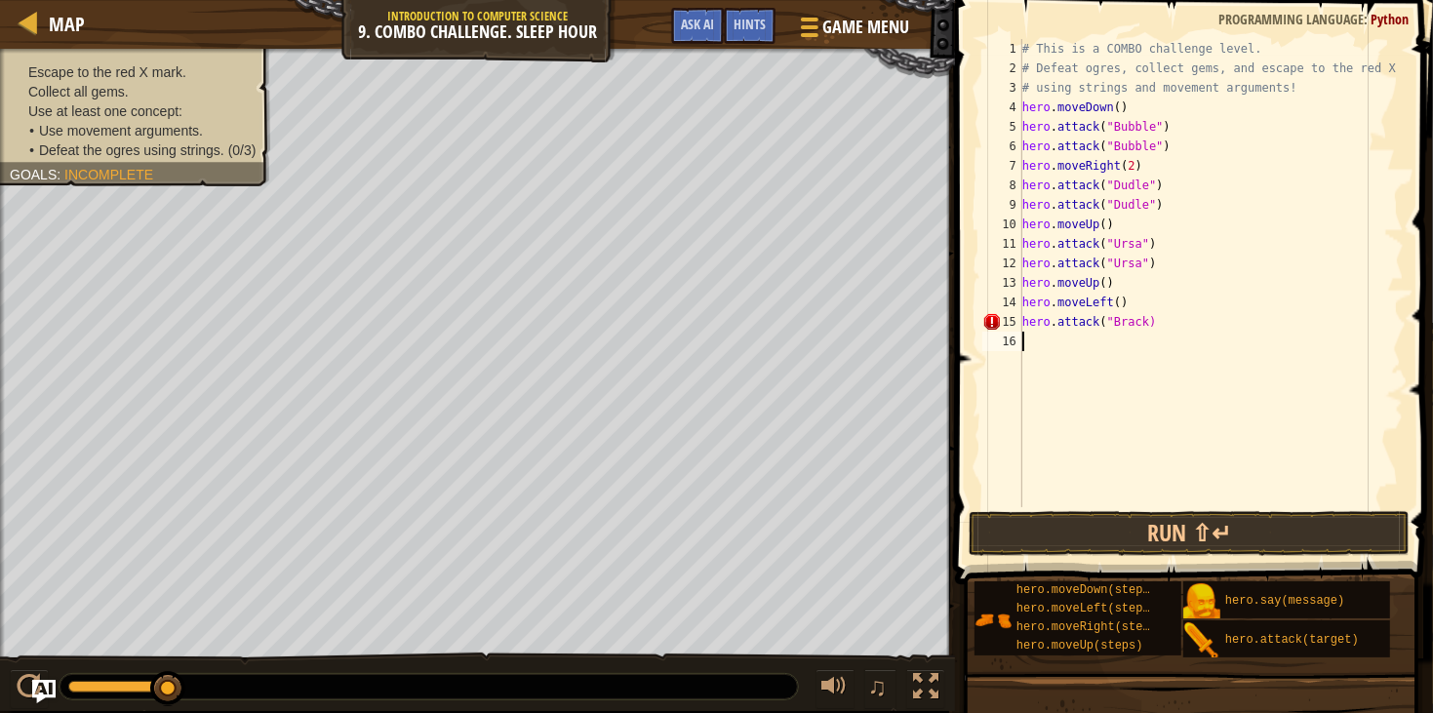
scroll to position [8, 0]
click at [1147, 325] on div "# This is a COMBO challenge level. # Defeat [PERSON_NAME], collect gems, and es…" at bounding box center [1212, 292] width 386 height 507
type textarea "hero.attack("Brack")"
click at [1146, 346] on div "# This is a COMBO challenge level. # Defeat [PERSON_NAME], collect gems, and es…" at bounding box center [1212, 292] width 386 height 507
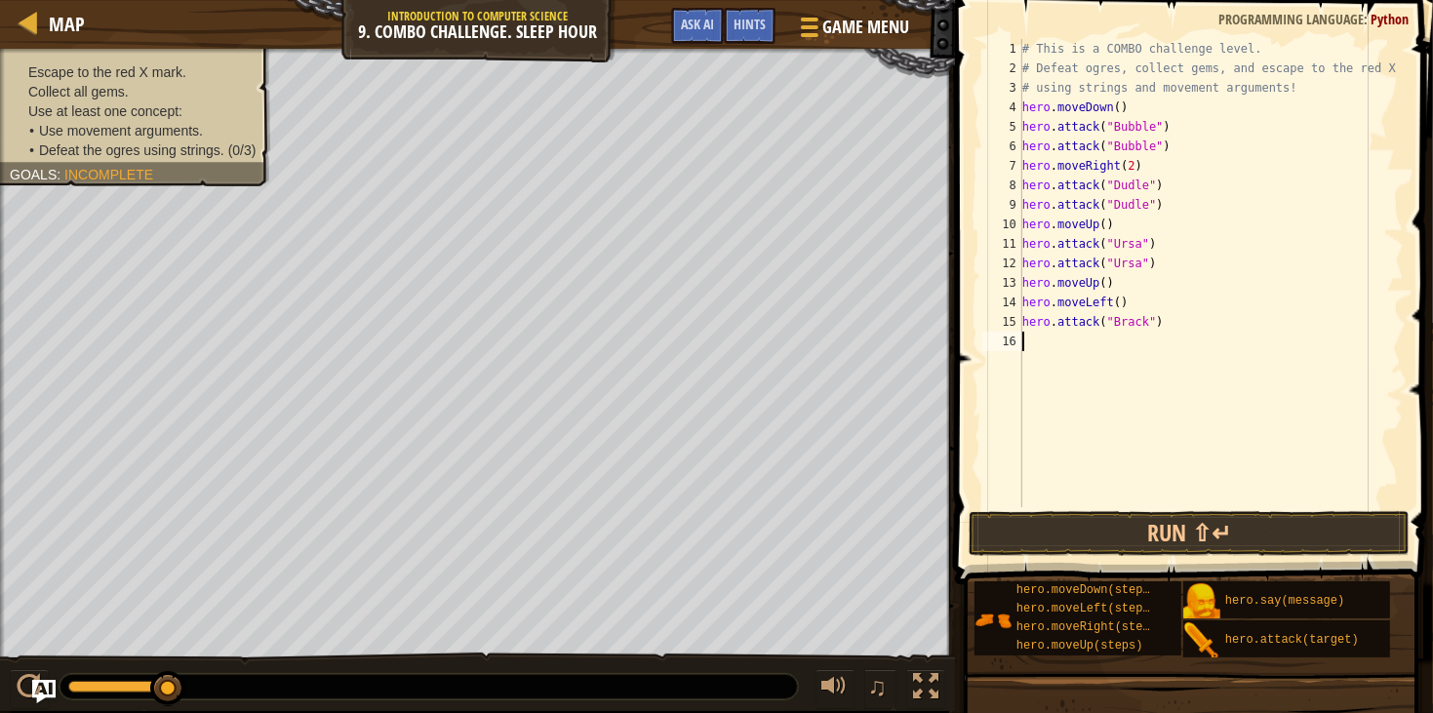
scroll to position [8, 0]
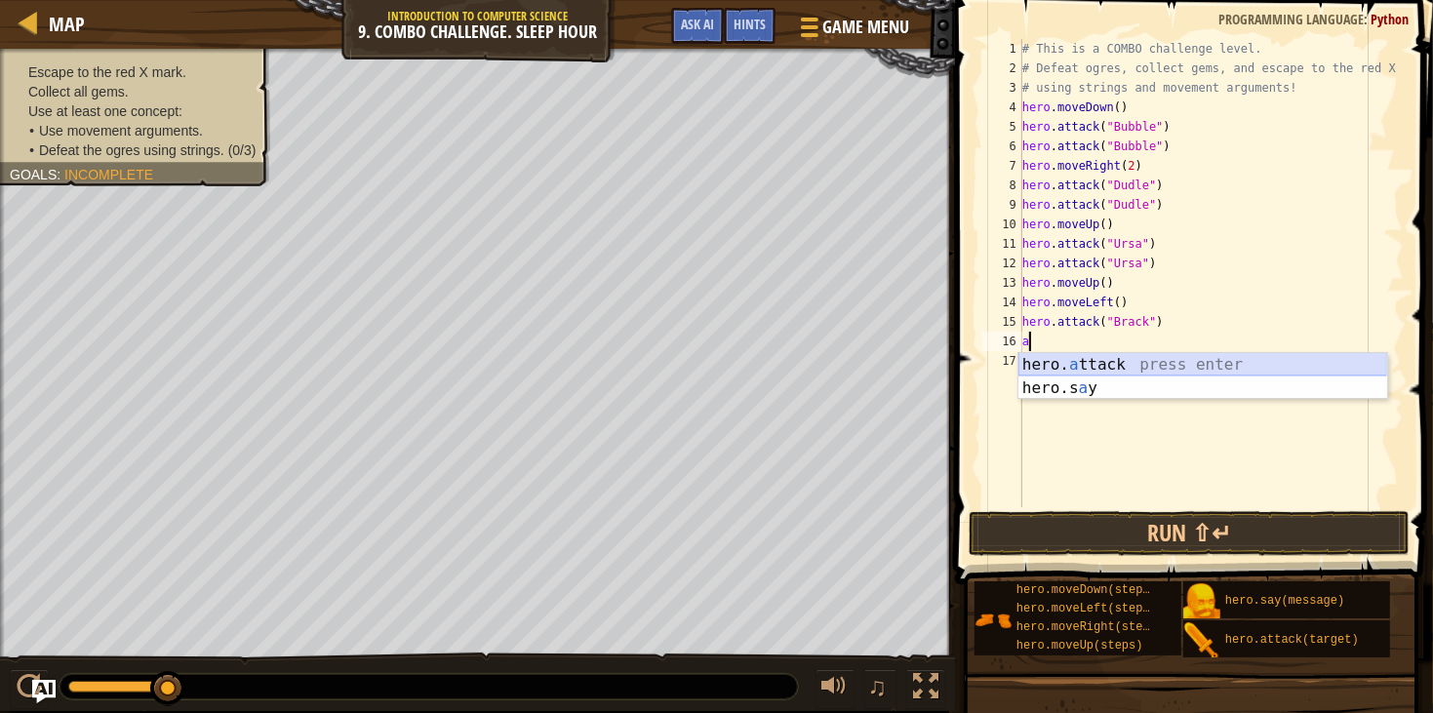
click at [1159, 360] on div "hero. a ttack press enter hero.s a y press enter" at bounding box center [1203, 400] width 369 height 94
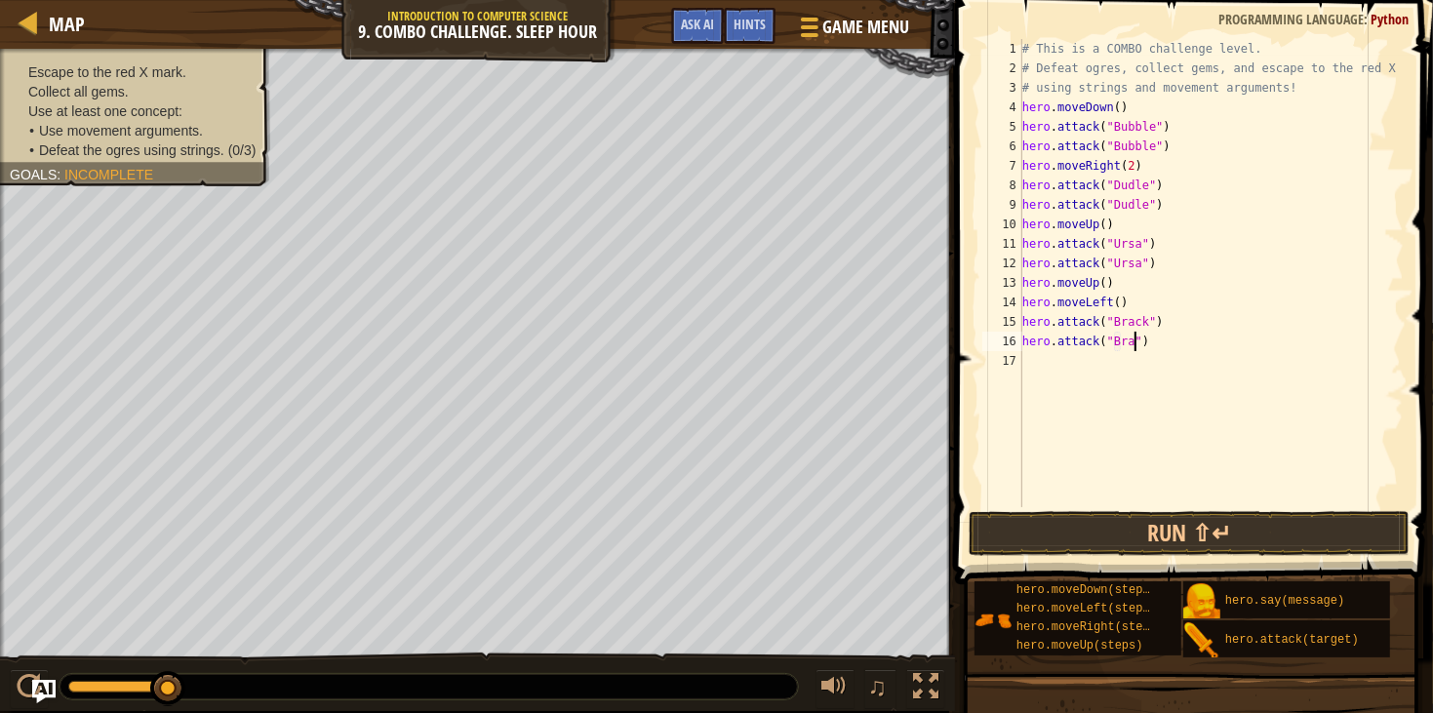
scroll to position [8, 9]
type textarea "hero.attack("Brack")"
click at [1172, 379] on div "# This is a COMBO challenge level. # Defeat [PERSON_NAME], collect gems, and es…" at bounding box center [1212, 292] width 386 height 507
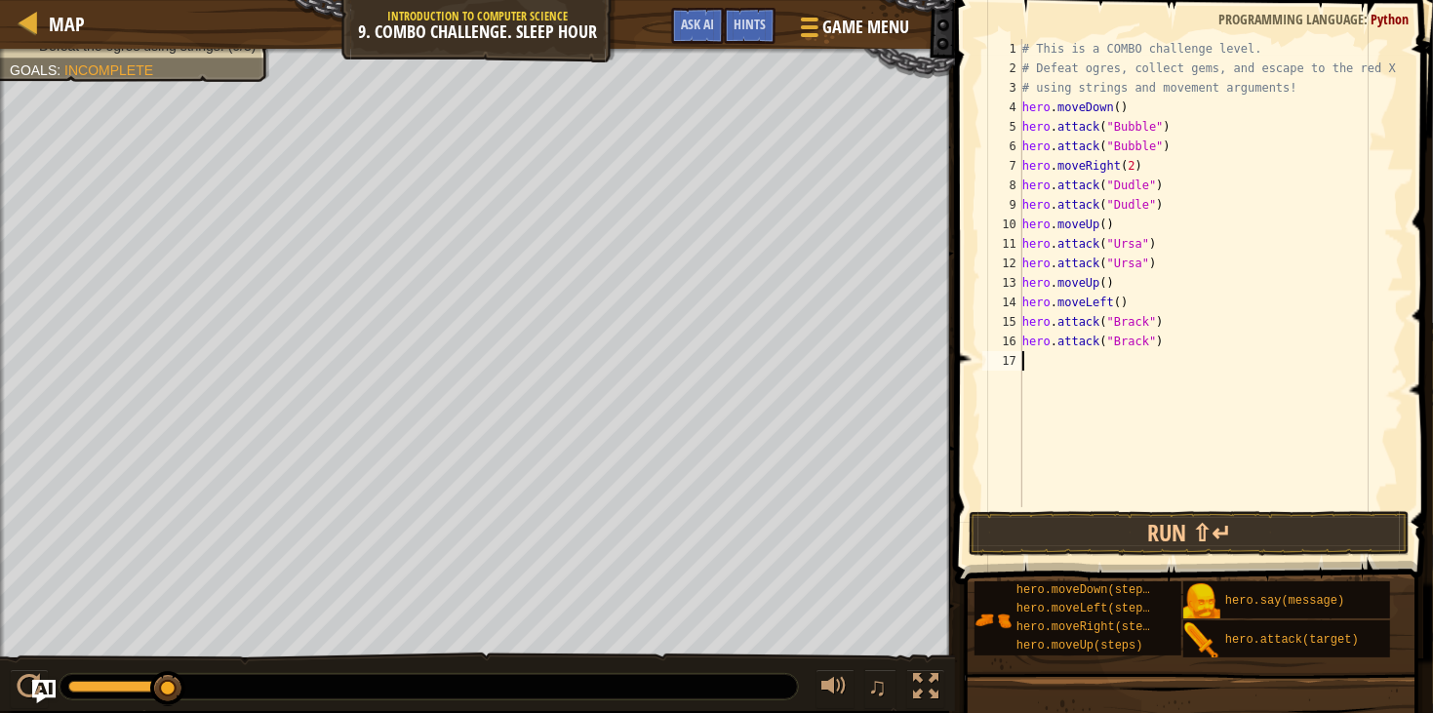
type textarea "m"
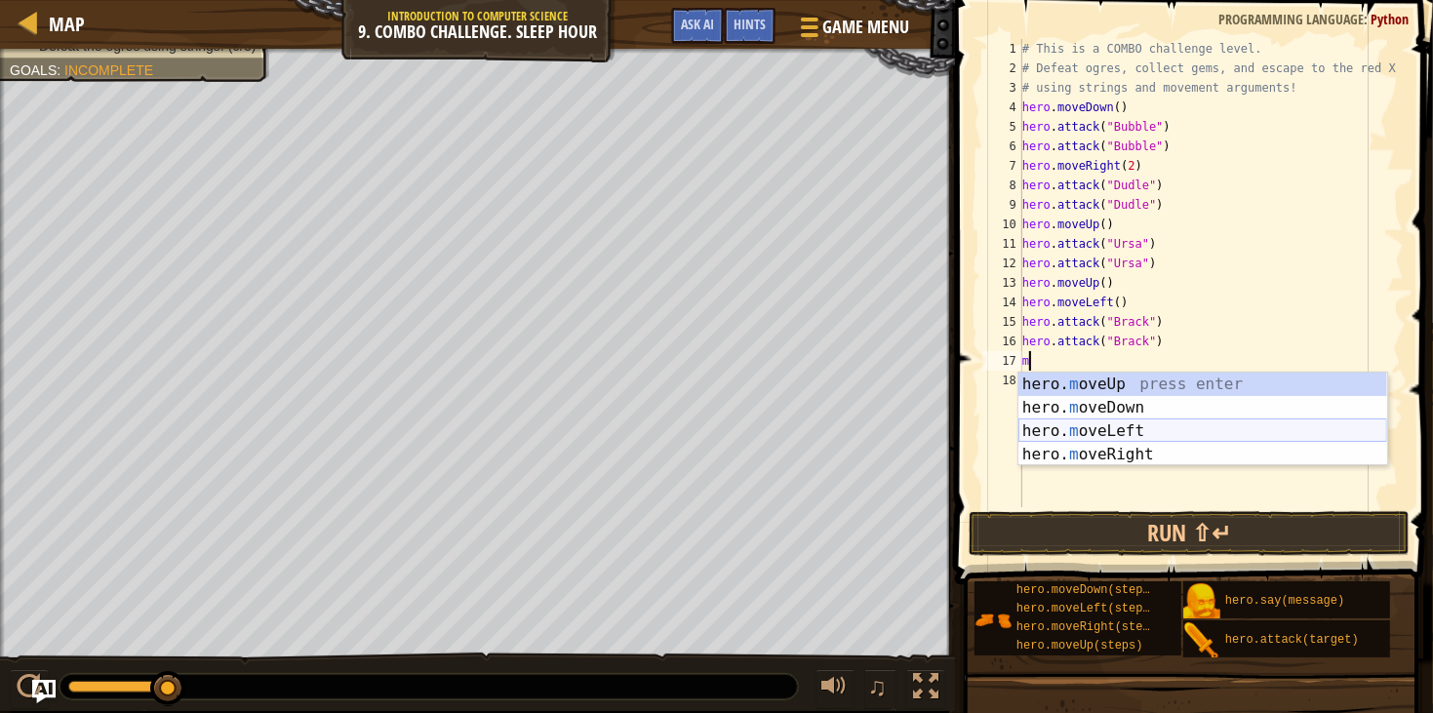
click at [1075, 430] on div "hero. m oveUp press enter hero. m oveDown press enter hero. m oveLeft press ent…" at bounding box center [1203, 443] width 369 height 141
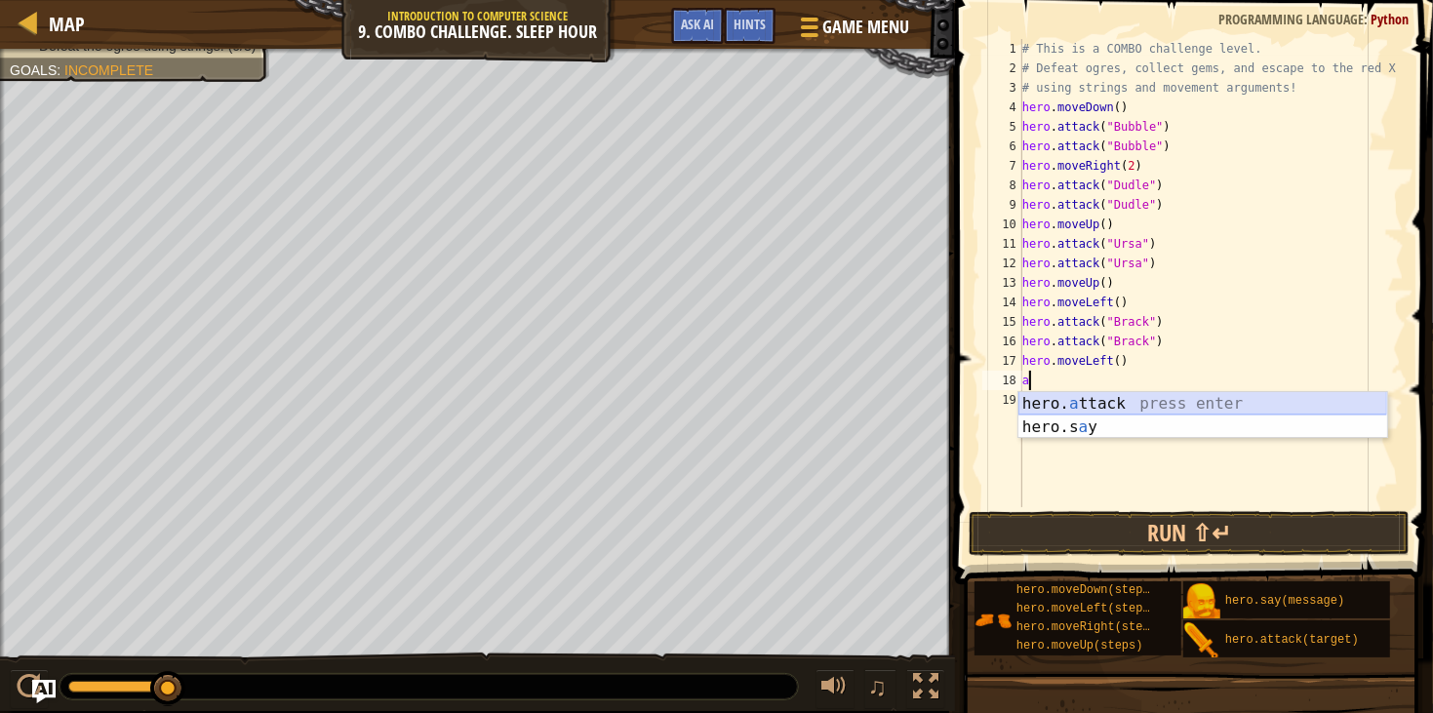
click at [1089, 398] on div "hero. a ttack press enter hero.s a y press enter" at bounding box center [1203, 439] width 369 height 94
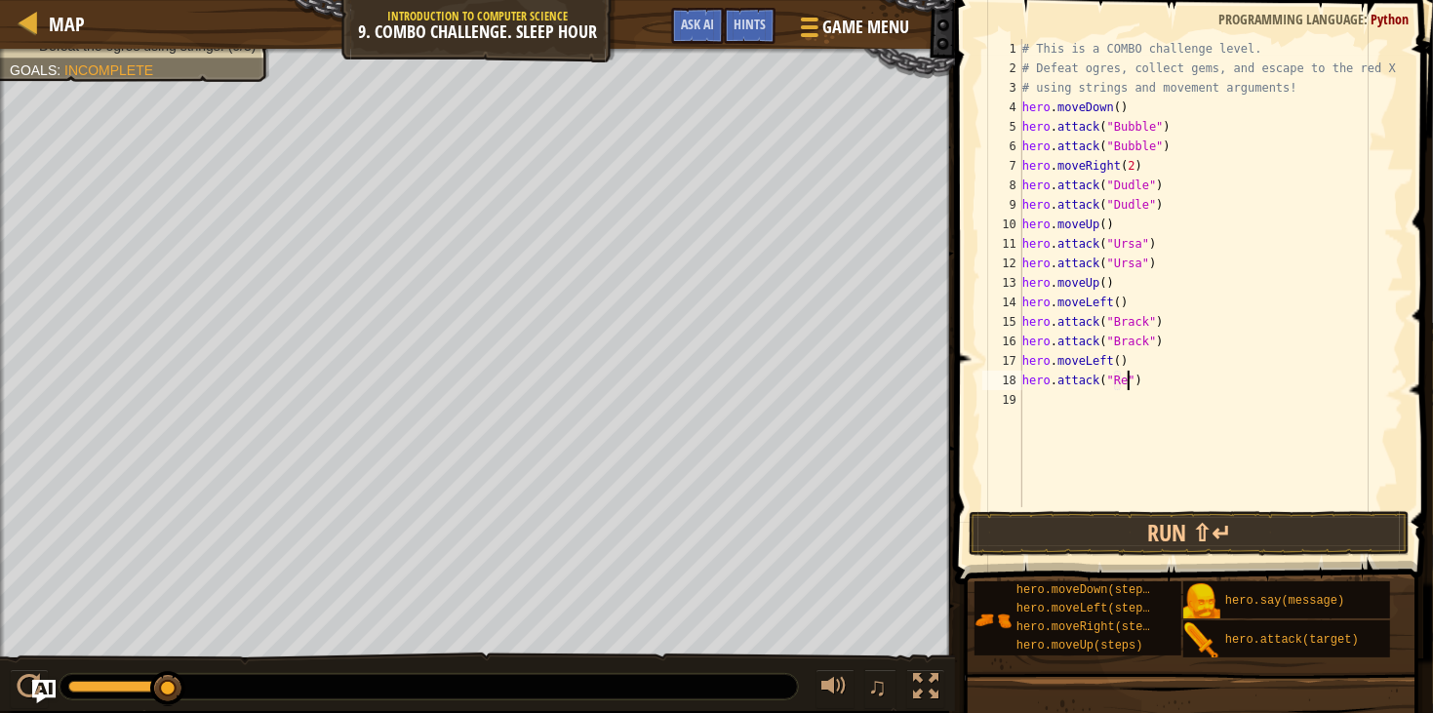
scroll to position [8, 9]
type textarea "hero.attack("Rexxar")"
drag, startPoint x: 1186, startPoint y: 387, endPoint x: 1024, endPoint y: 383, distance: 162.1
click at [1024, 383] on div "# This is a COMBO challenge level. # Defeat [PERSON_NAME], collect gems, and es…" at bounding box center [1212, 292] width 386 height 507
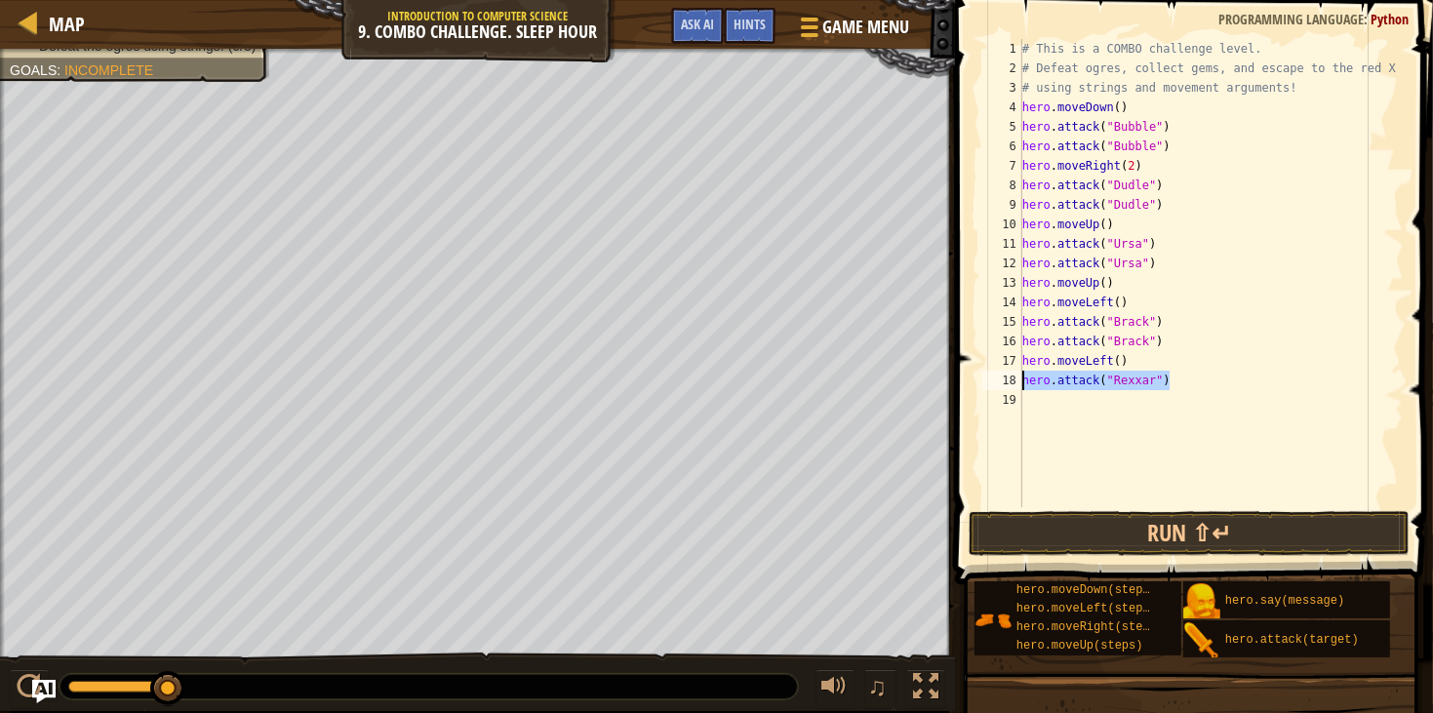
click at [1081, 428] on div "# This is a COMBO challenge level. # Defeat [PERSON_NAME], collect gems, and es…" at bounding box center [1212, 292] width 386 height 507
paste textarea "hero.attack("Rexxar")"
type textarea "hero.attack("Rexxar")"
click at [1049, 458] on div "# This is a COMBO challenge level. # Defeat [PERSON_NAME], collect gems, and es…" at bounding box center [1212, 292] width 386 height 507
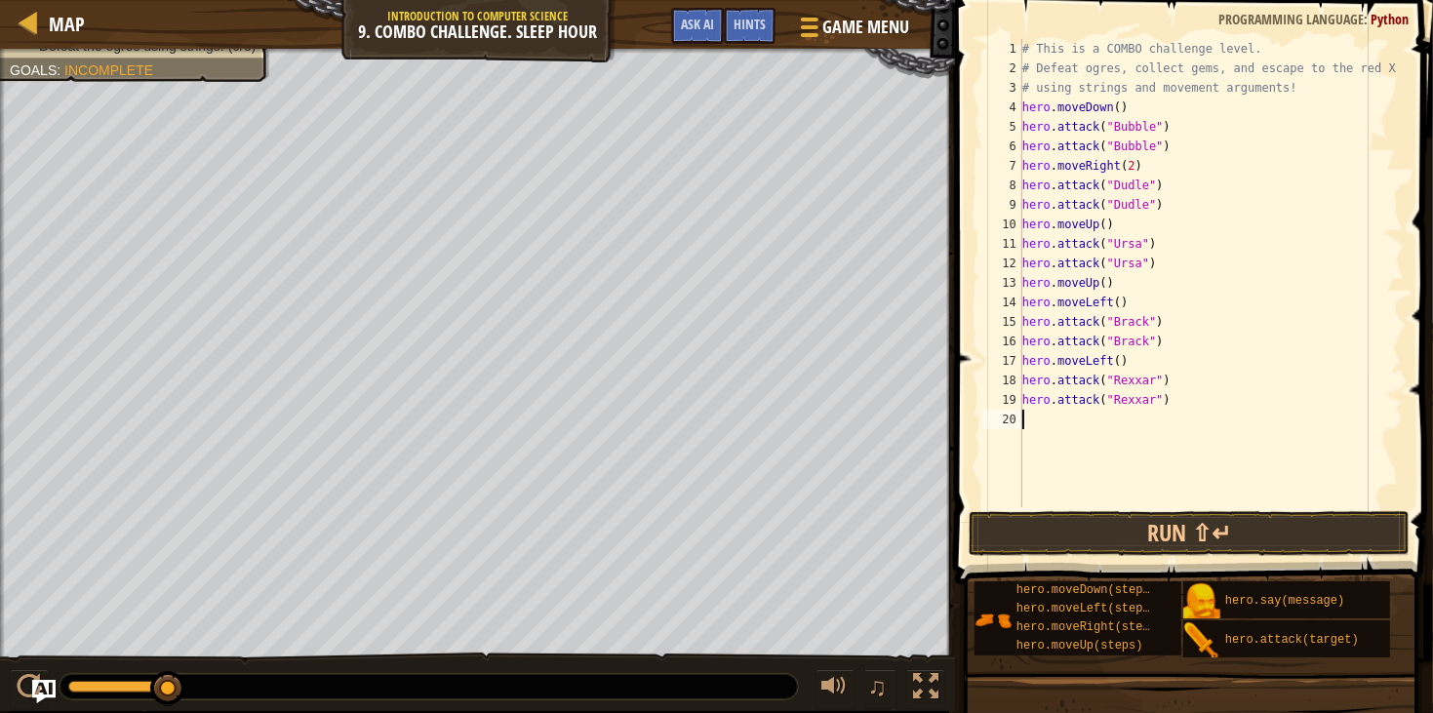
type textarea "m"
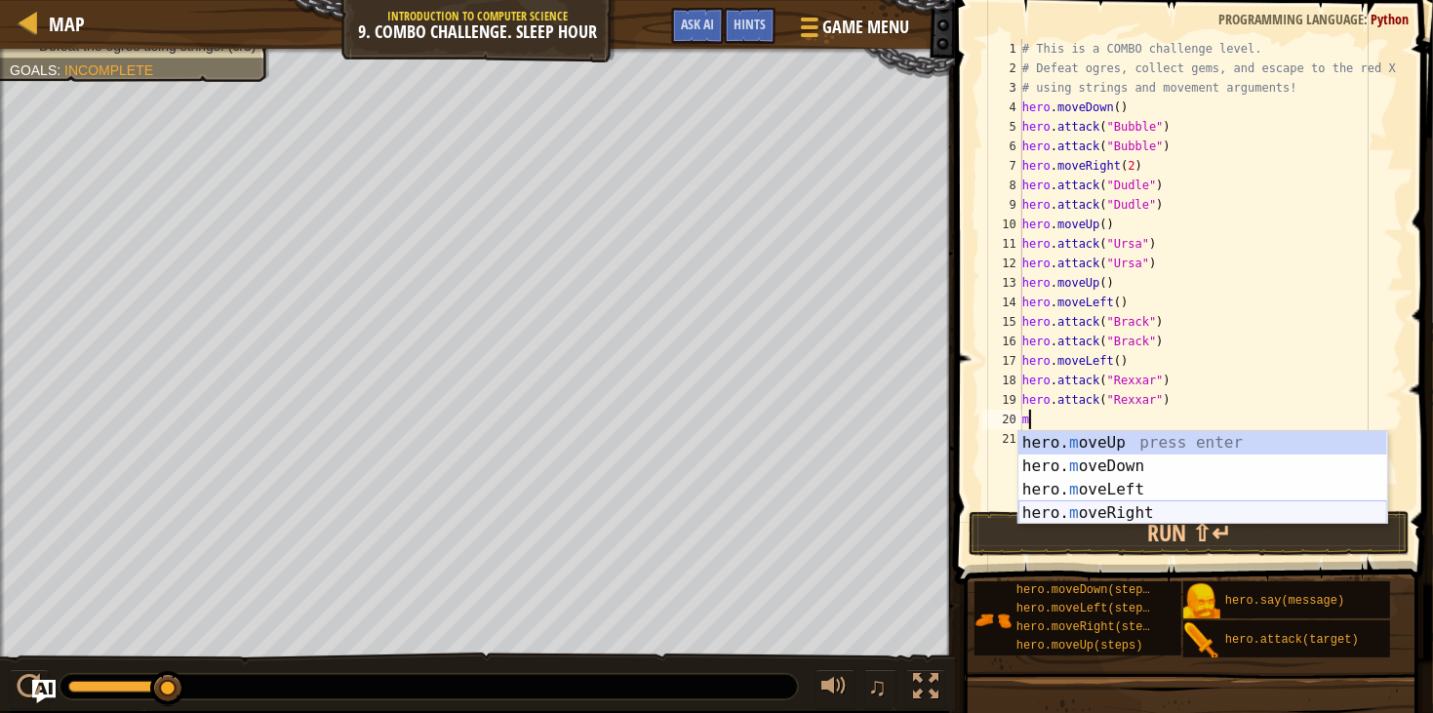
click at [1130, 511] on div "hero. m oveUp press enter hero. m oveDown press enter hero. m oveLeft press ent…" at bounding box center [1203, 501] width 369 height 141
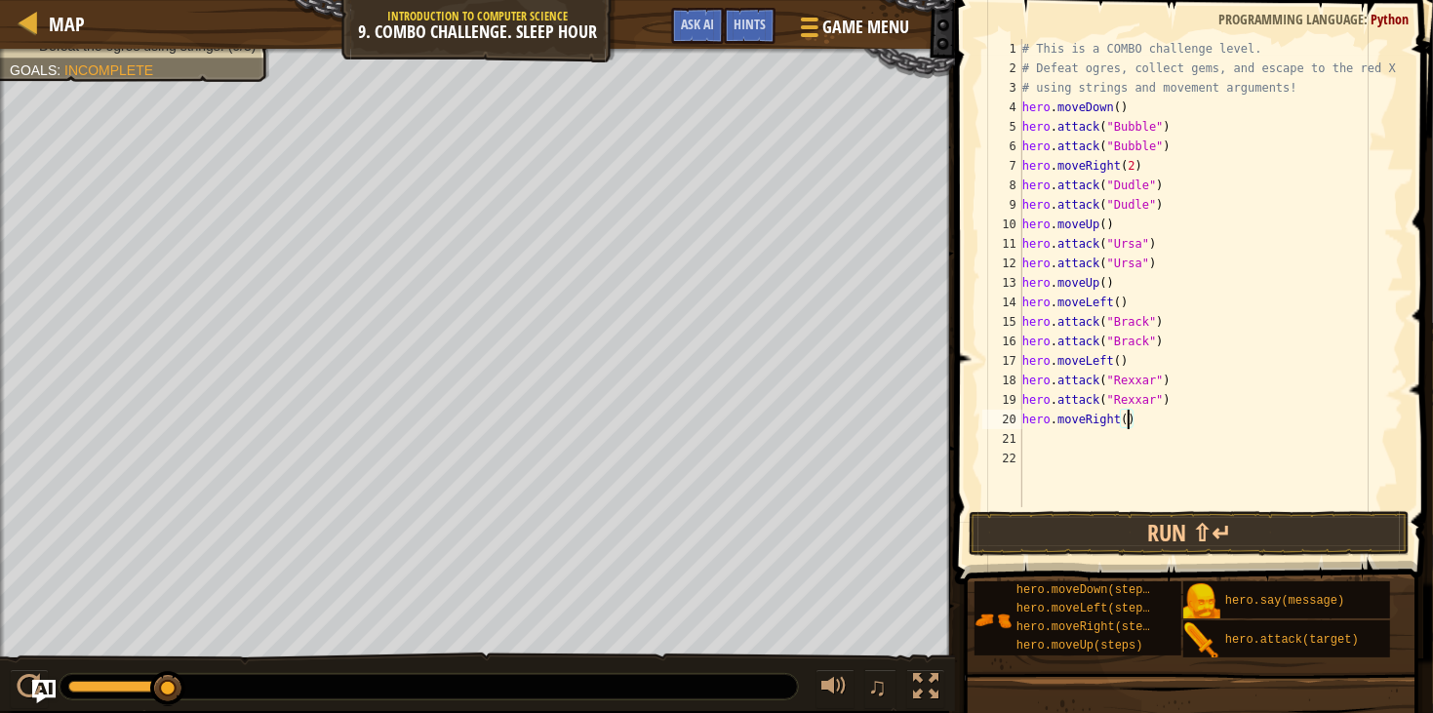
click at [1130, 420] on div "# This is a COMBO challenge level. # Defeat [PERSON_NAME], collect gems, and es…" at bounding box center [1212, 292] width 386 height 507
click at [1161, 536] on button "Run ⇧↵" at bounding box center [1189, 533] width 441 height 45
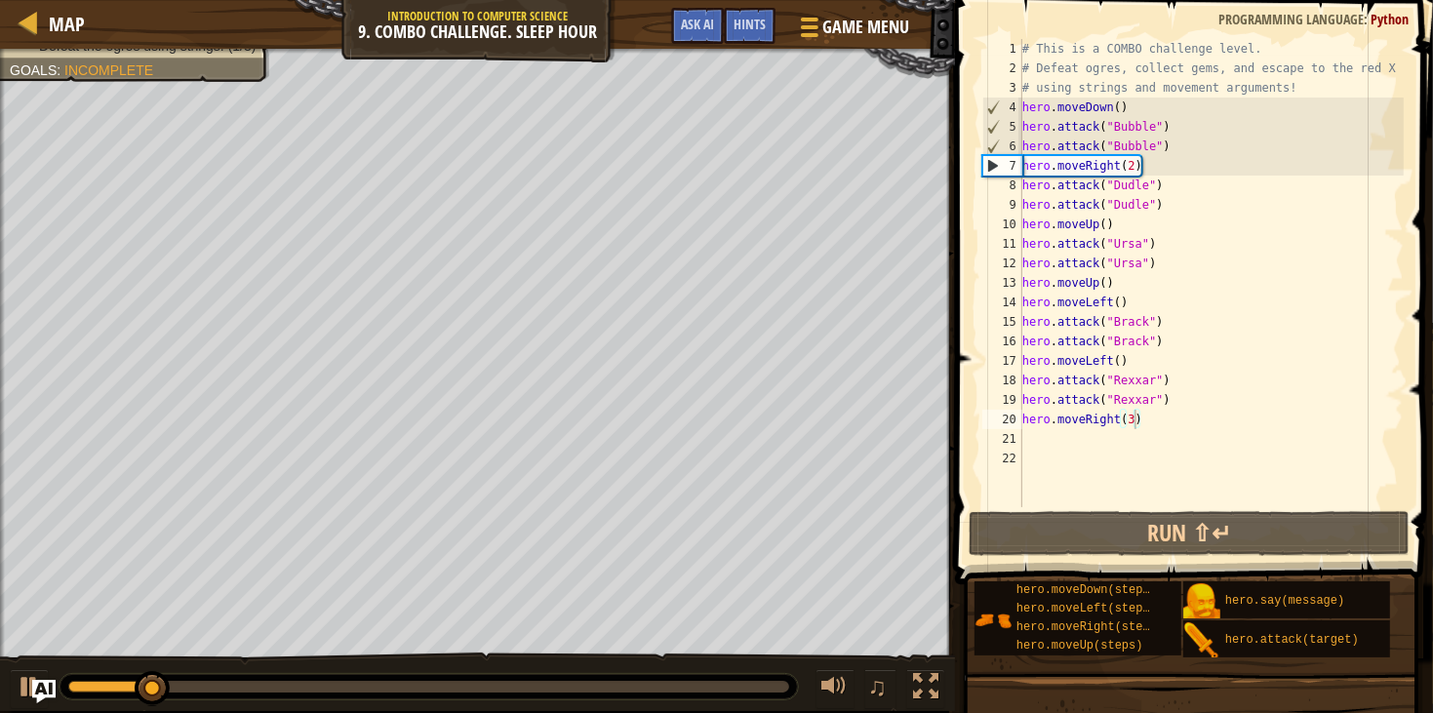
drag, startPoint x: 141, startPoint y: 666, endPoint x: 378, endPoint y: 681, distance: 237.6
click at [378, 681] on div "0:19.2 Now: 0:05.1 Max: 0:44.9 ♫" at bounding box center [477, 682] width 955 height 59
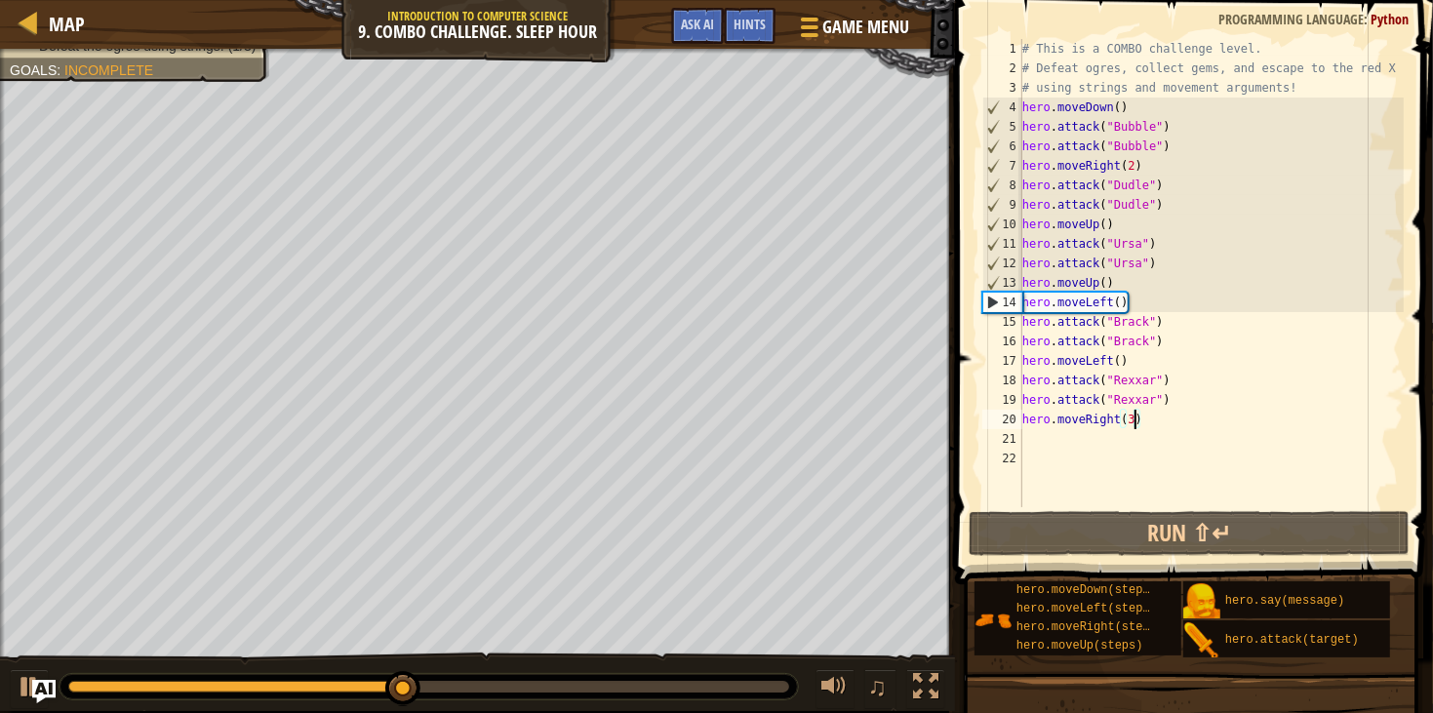
click at [1101, 282] on div "# This is a COMBO challenge level. # Defeat [PERSON_NAME], collect gems, and es…" at bounding box center [1212, 292] width 386 height 507
click at [1117, 282] on div "# This is a COMBO challenge level. # Defeat [PERSON_NAME], collect gems, and es…" at bounding box center [1212, 292] width 386 height 507
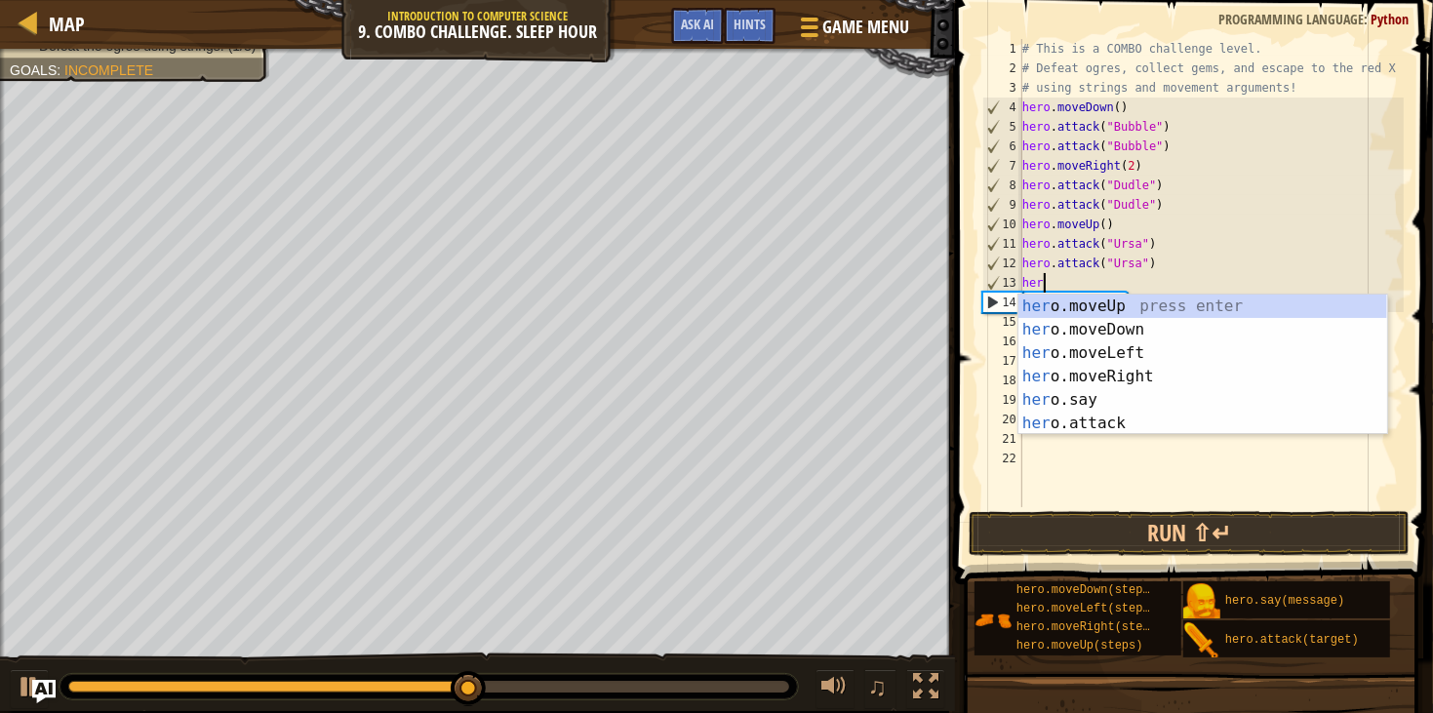
scroll to position [8, 0]
type textarea "h"
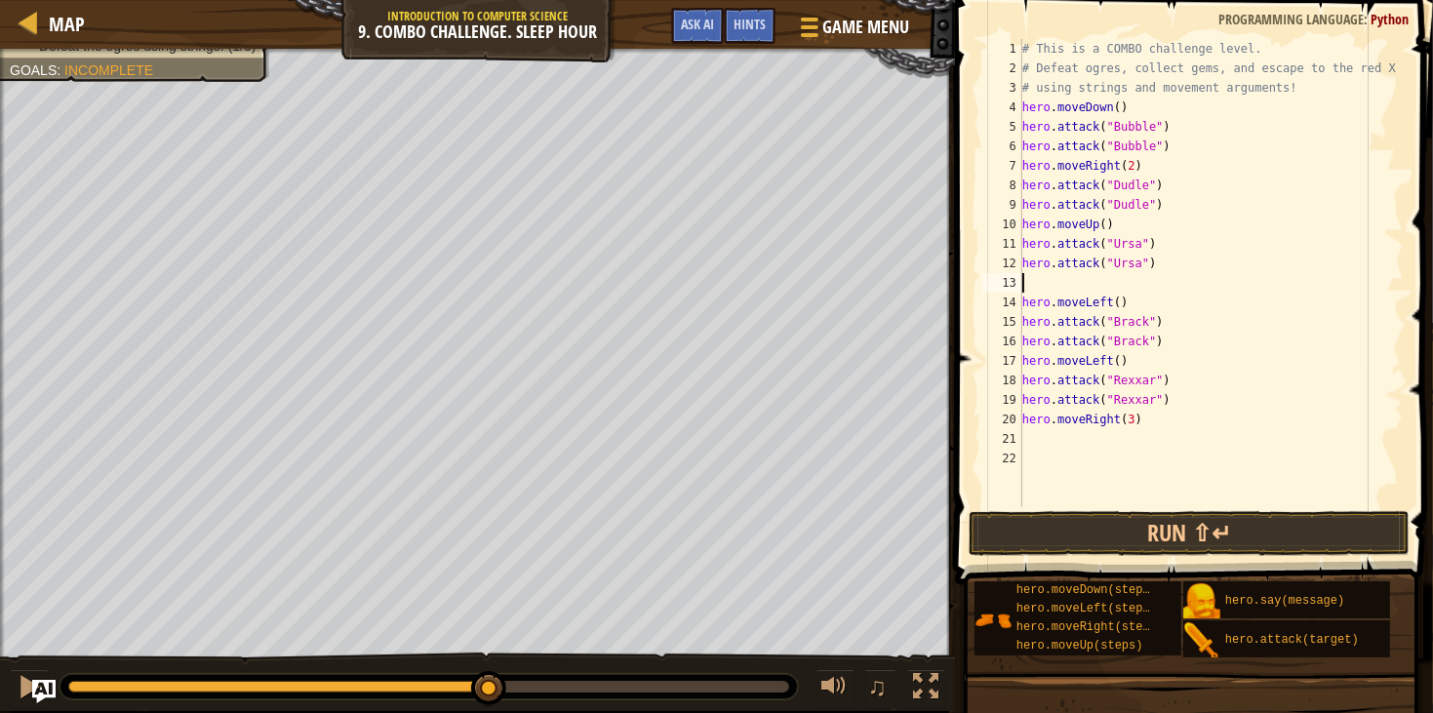
click at [1136, 302] on div "# This is a COMBO challenge level. # Defeat [PERSON_NAME], collect gems, and es…" at bounding box center [1212, 292] width 386 height 507
click at [1007, 279] on div "13" at bounding box center [1003, 283] width 40 height 20
type textarea "hero.moveLeft()"
click at [1134, 285] on div "# This is a COMBO challenge level. # Defeat [PERSON_NAME], collect gems, and es…" at bounding box center [1212, 292] width 386 height 507
type textarea "hero.moveLeft()"
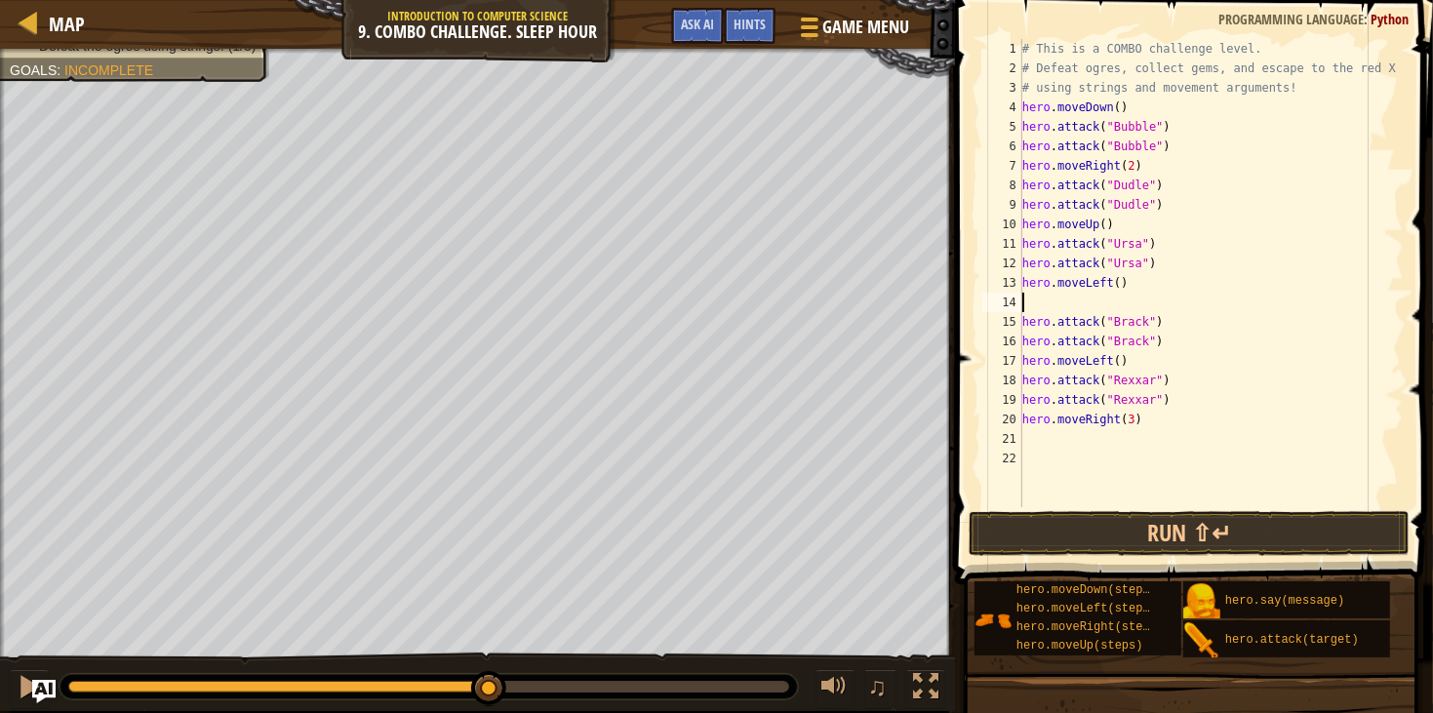
type textarea "m"
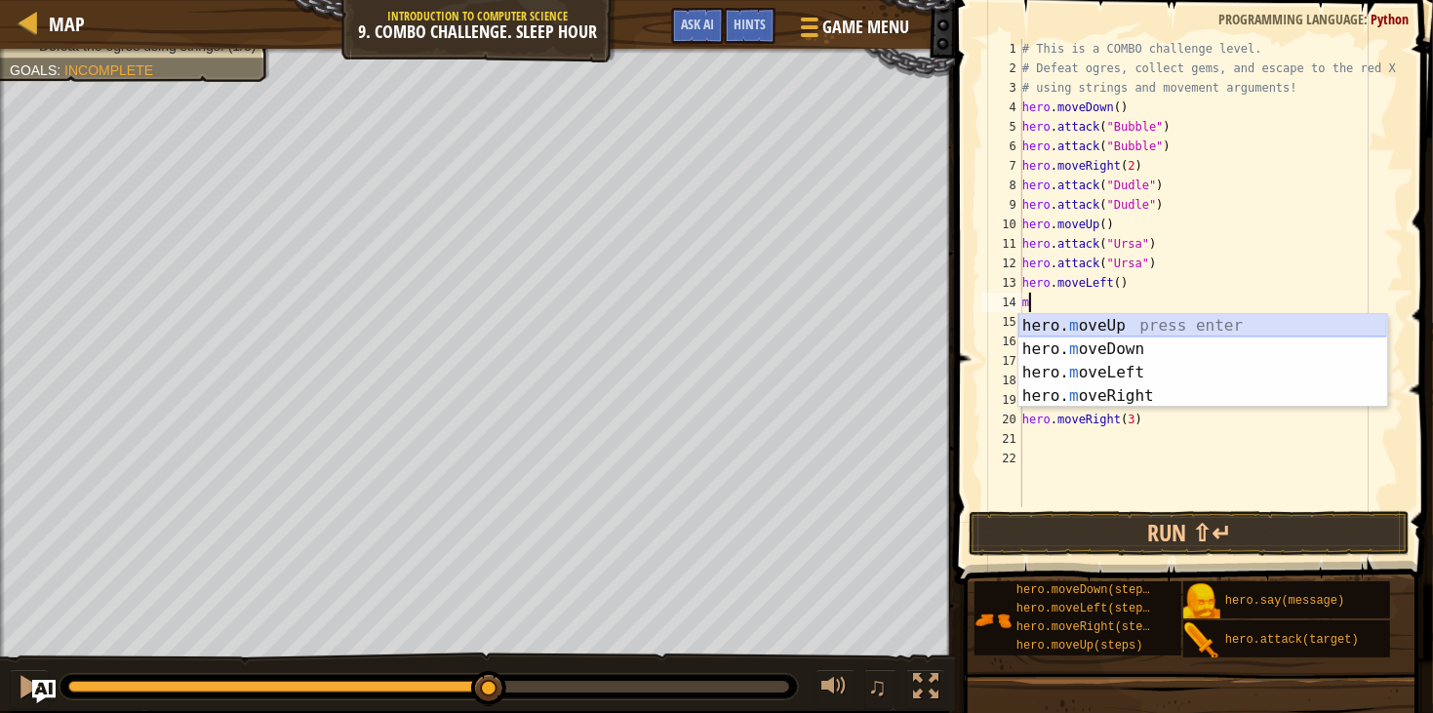
click at [1153, 324] on div "hero. m oveUp press enter hero. m oveDown press enter hero. m oveLeft press ent…" at bounding box center [1203, 384] width 369 height 141
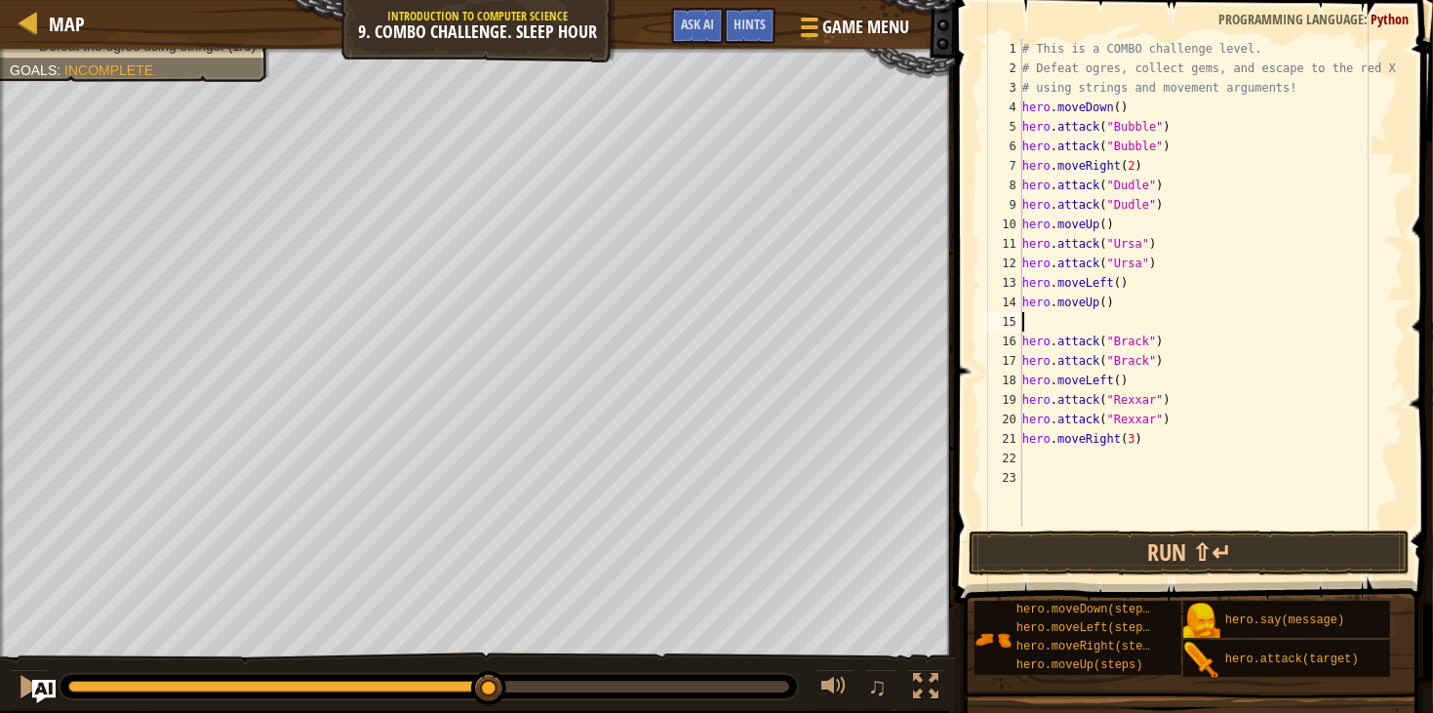
click at [1016, 327] on div "15" at bounding box center [1003, 322] width 40 height 20
type textarea "hero.attack("Brack")"
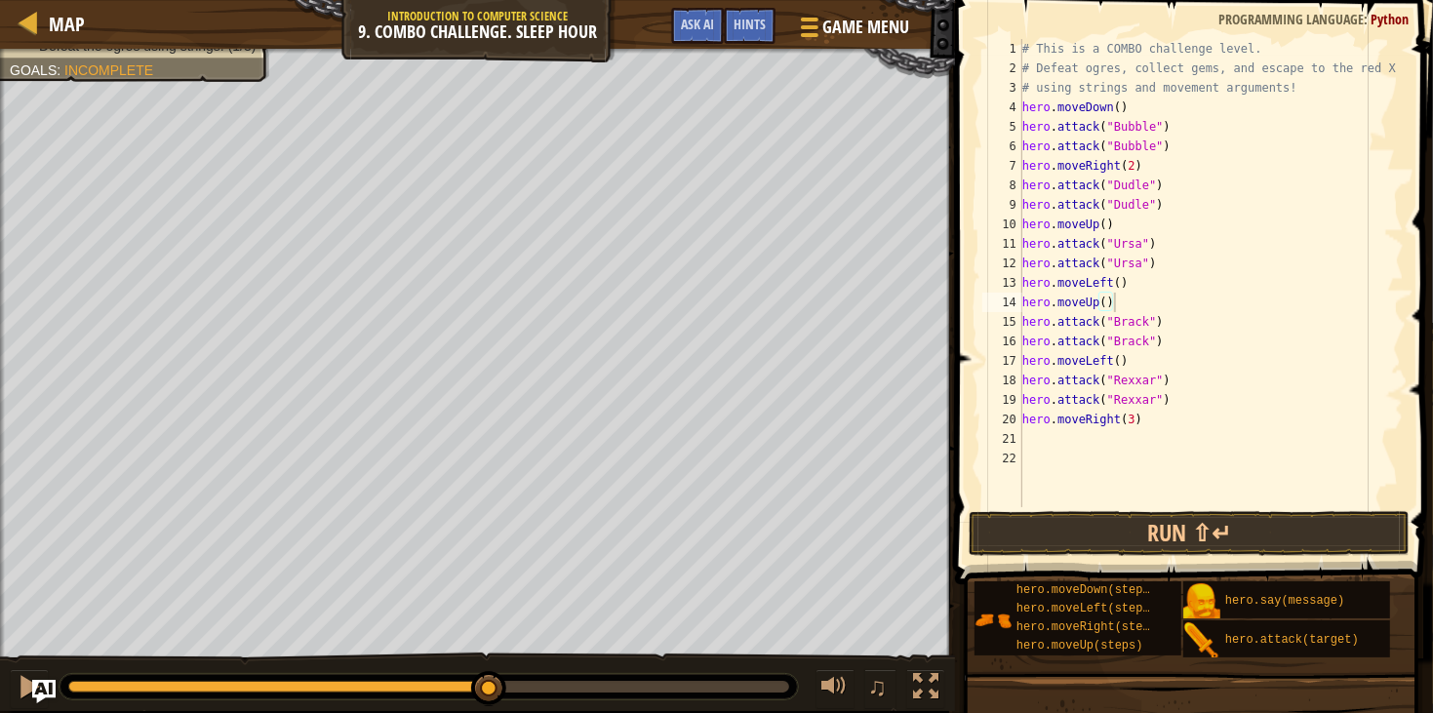
click at [1107, 556] on span at bounding box center [1196, 264] width 494 height 642
click at [1091, 544] on button "Run ⇧↵" at bounding box center [1189, 533] width 441 height 45
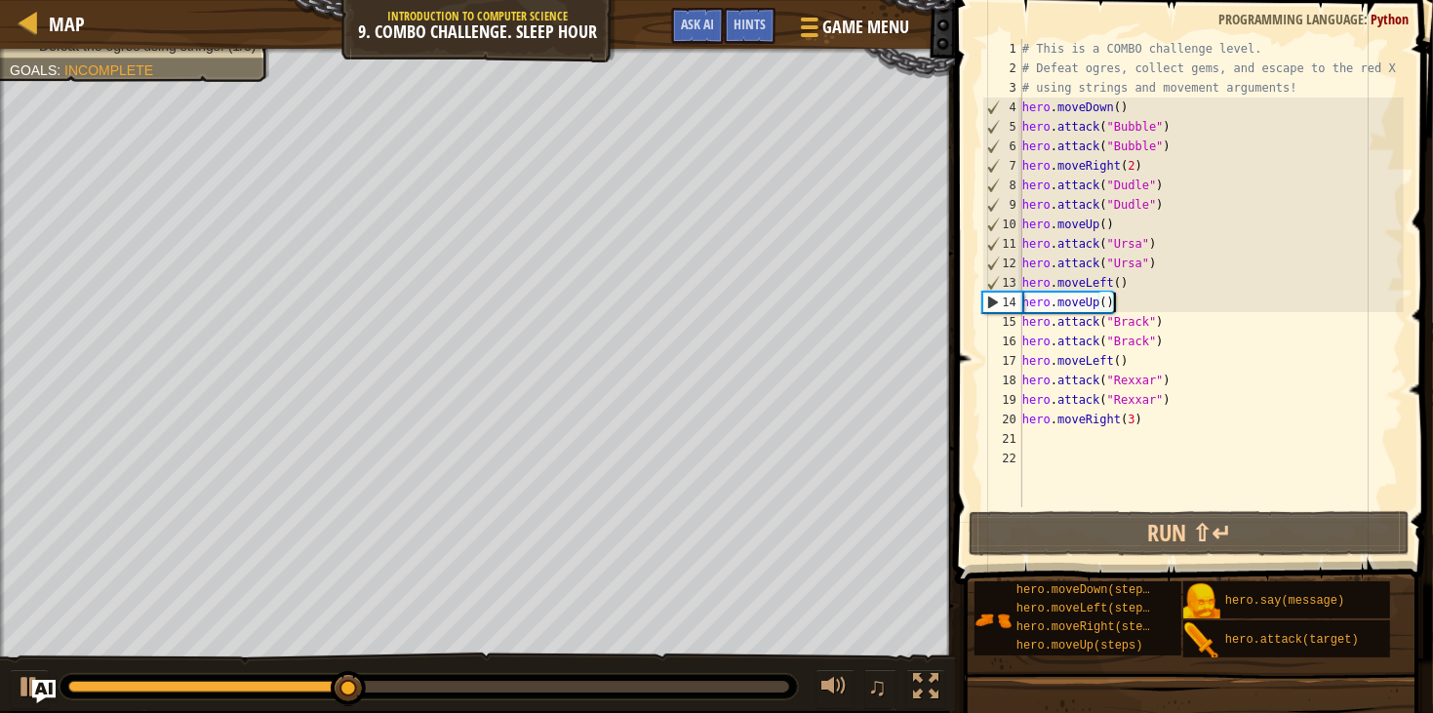
click at [1115, 279] on div "# This is a COMBO challenge level. # Defeat [PERSON_NAME], collect gems, and es…" at bounding box center [1211, 292] width 385 height 507
click at [1117, 281] on div "# This is a COMBO challenge level. # Defeat [PERSON_NAME], collect gems, and es…" at bounding box center [1211, 292] width 385 height 507
click at [1123, 281] on div "# This is a COMBO challenge level. # Defeat [PERSON_NAME], collect gems, and es…" at bounding box center [1211, 292] width 385 height 507
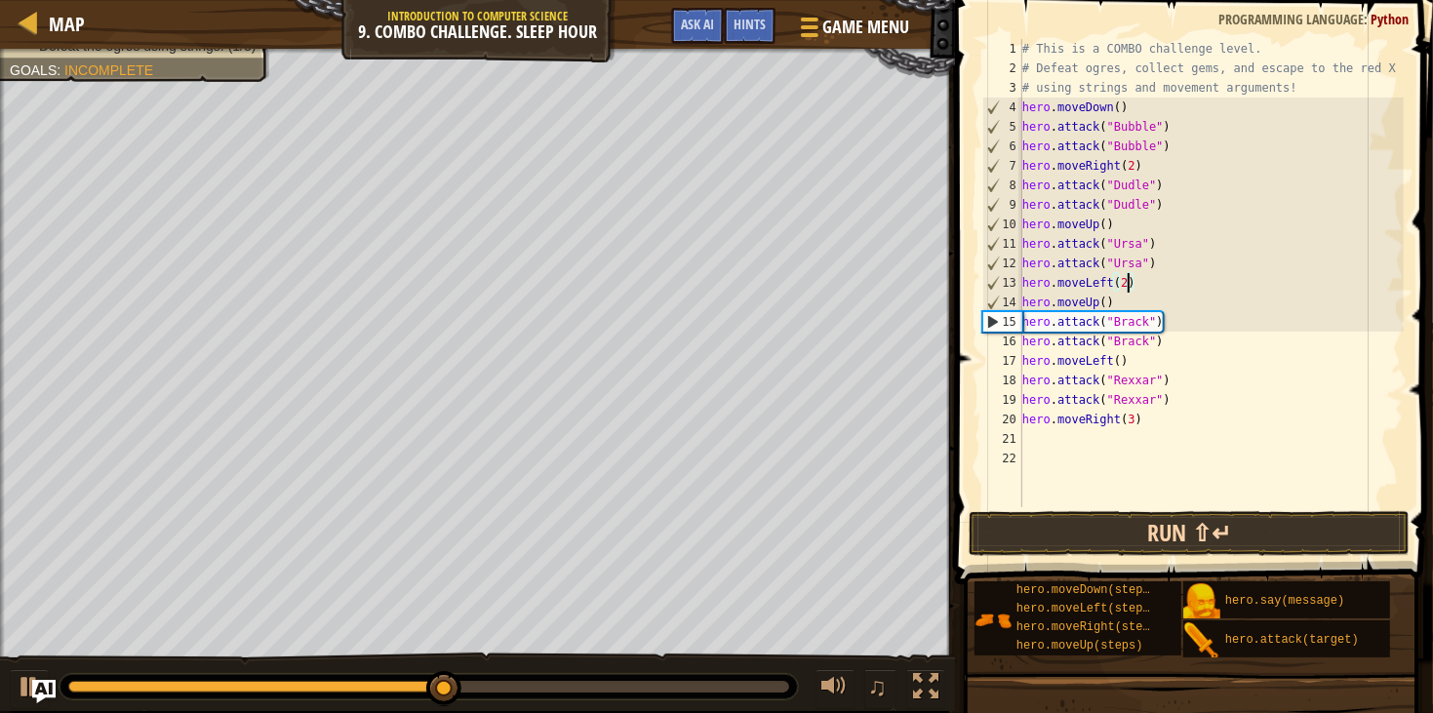
type textarea "hero.moveLeft(2)"
click at [1151, 528] on button "Run ⇧↵" at bounding box center [1189, 533] width 441 height 45
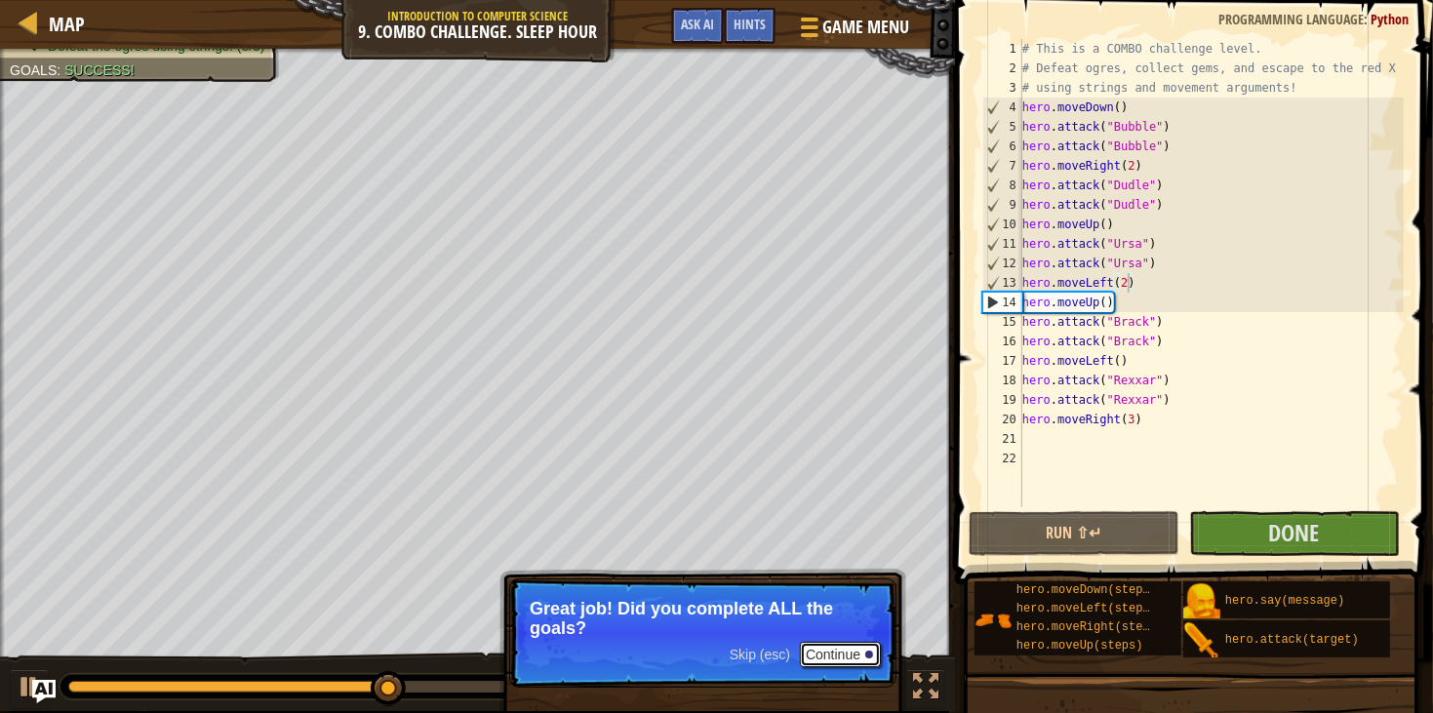
click at [825, 652] on button "Continue" at bounding box center [840, 654] width 81 height 25
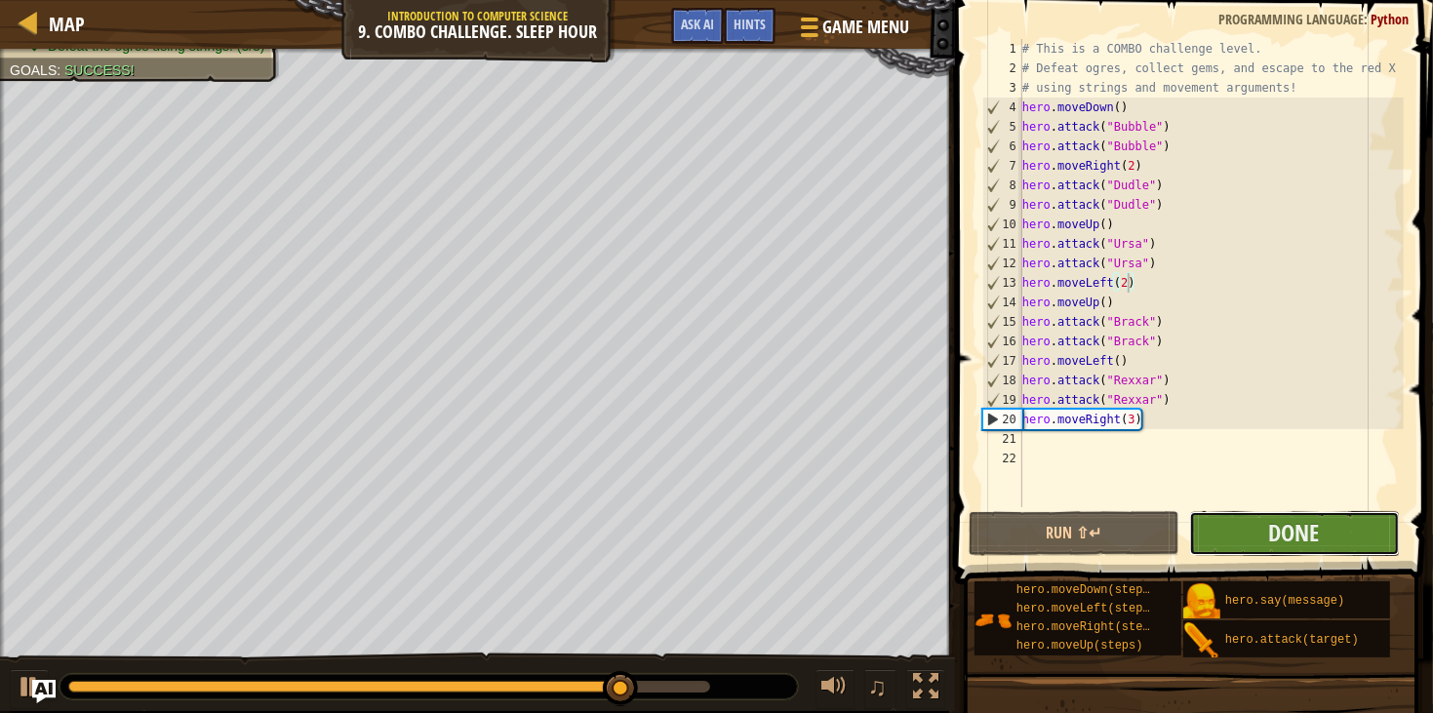
click at [1341, 519] on button "Done" at bounding box center [1295, 533] width 211 height 45
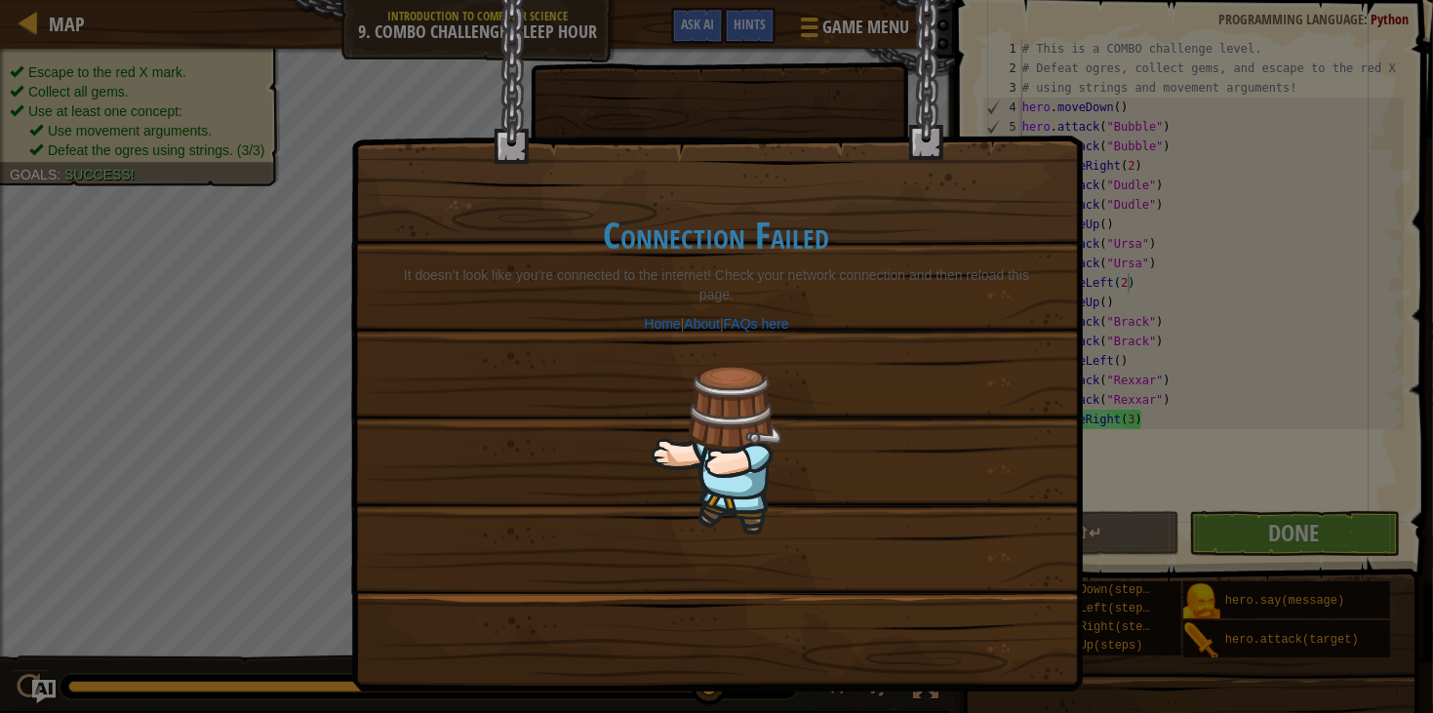
click at [751, 446] on img at bounding box center [717, 449] width 131 height 172
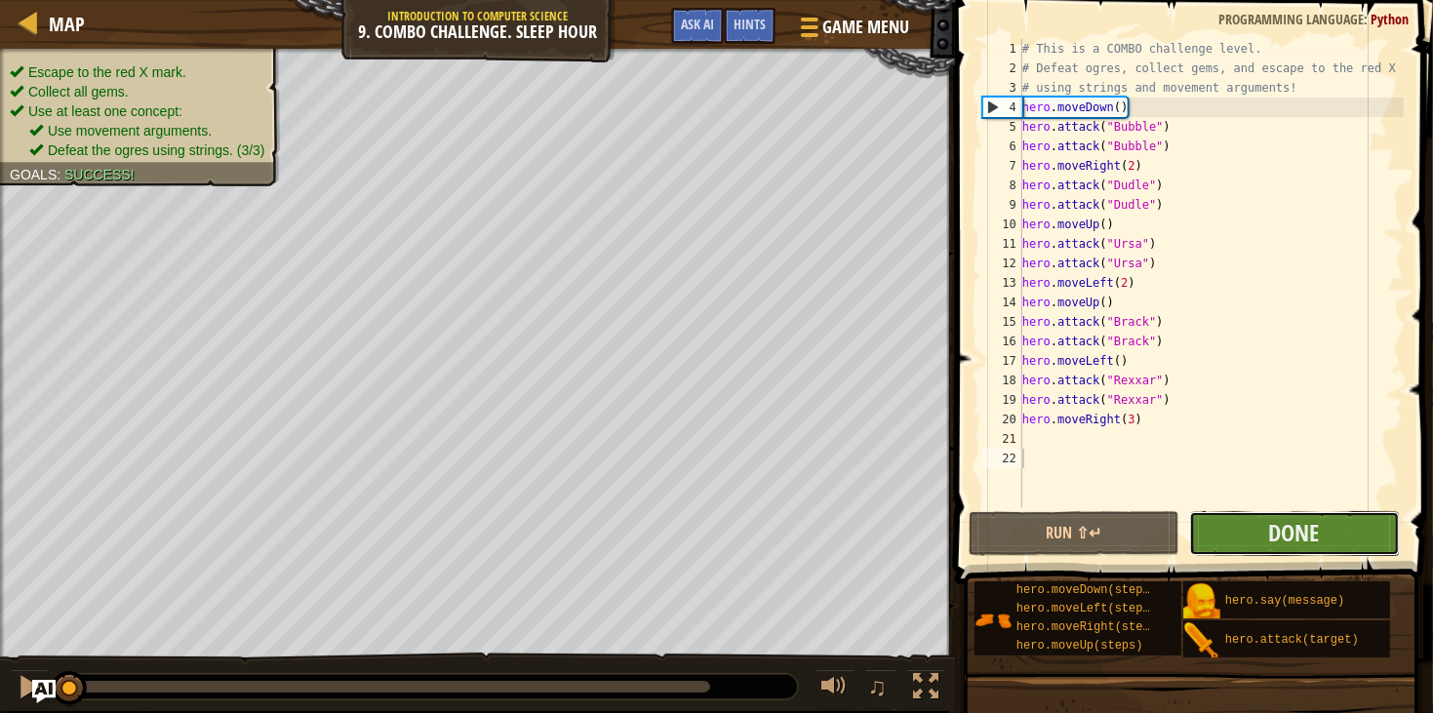
click at [1352, 518] on button "Done" at bounding box center [1295, 533] width 211 height 45
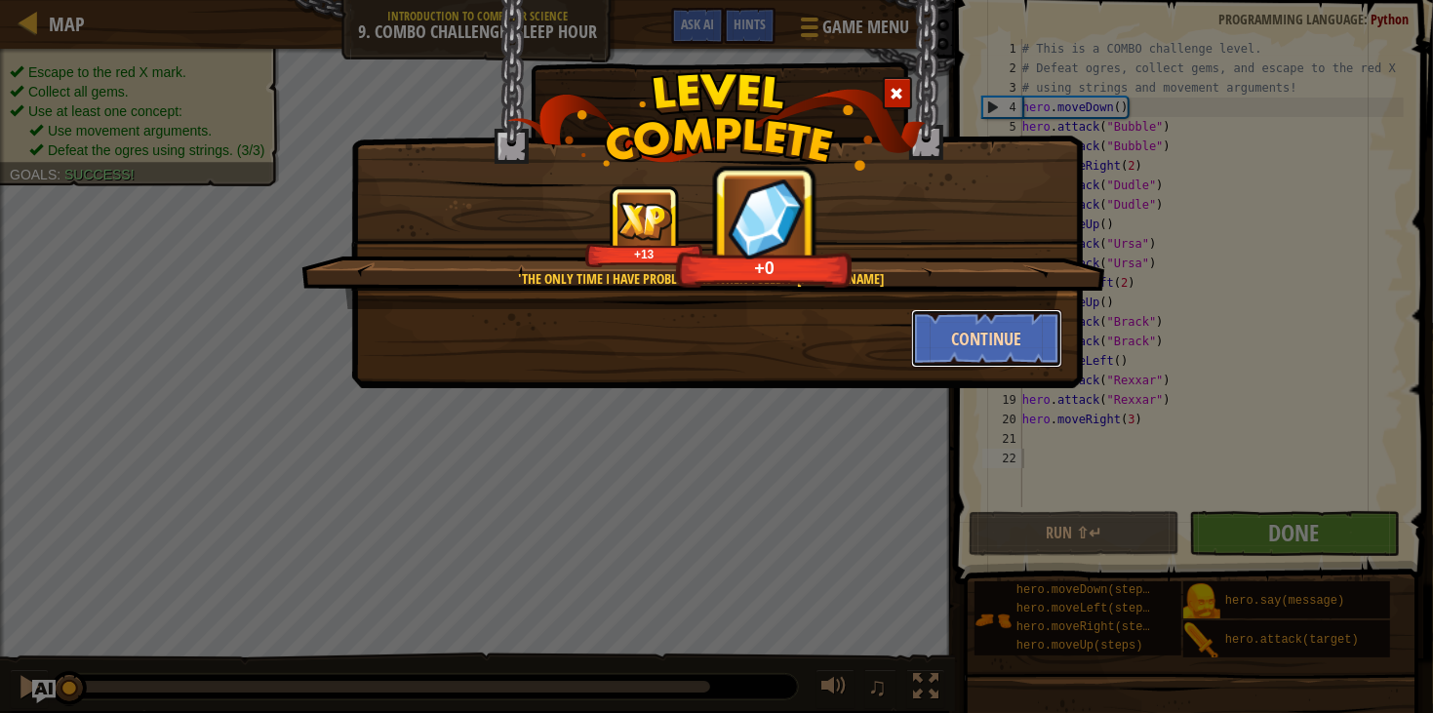
click at [930, 356] on button "Continue" at bounding box center [986, 338] width 151 height 59
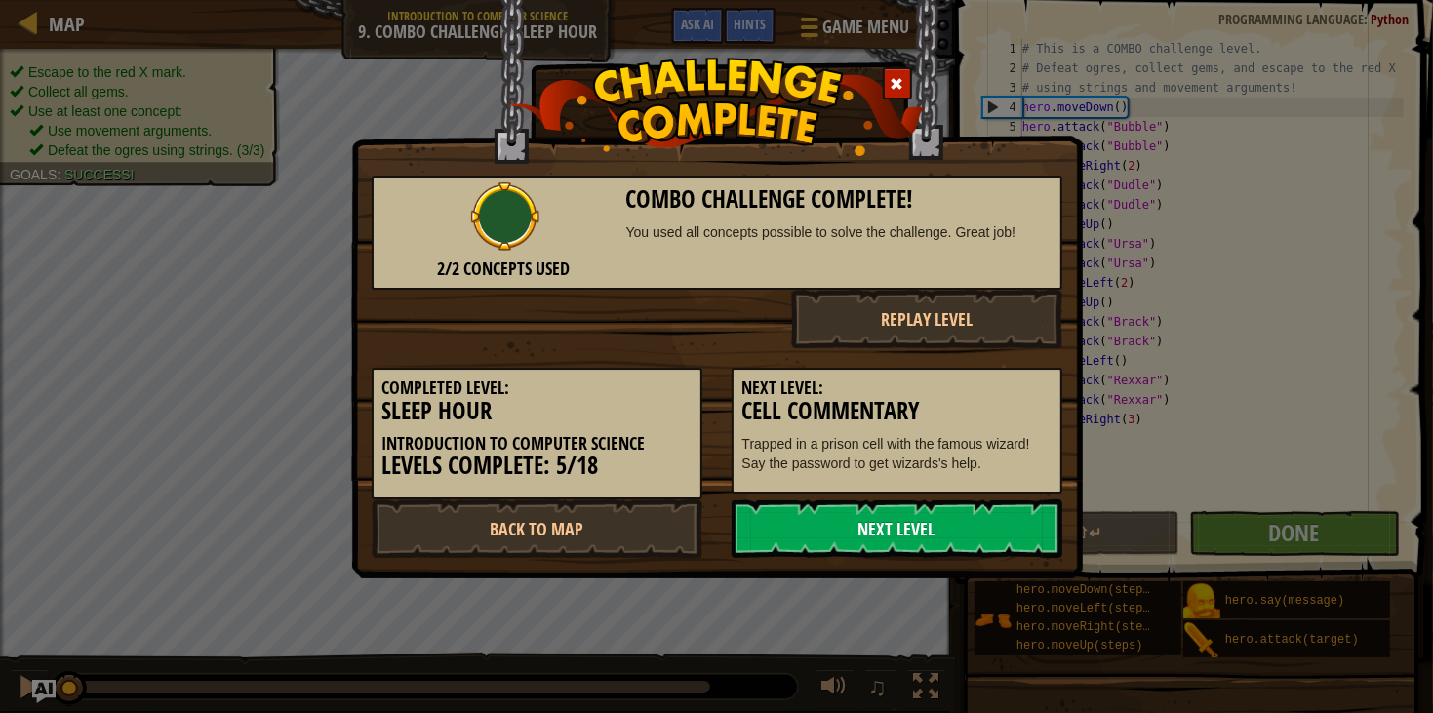
click at [1009, 535] on link "Next Level" at bounding box center [897, 529] width 331 height 59
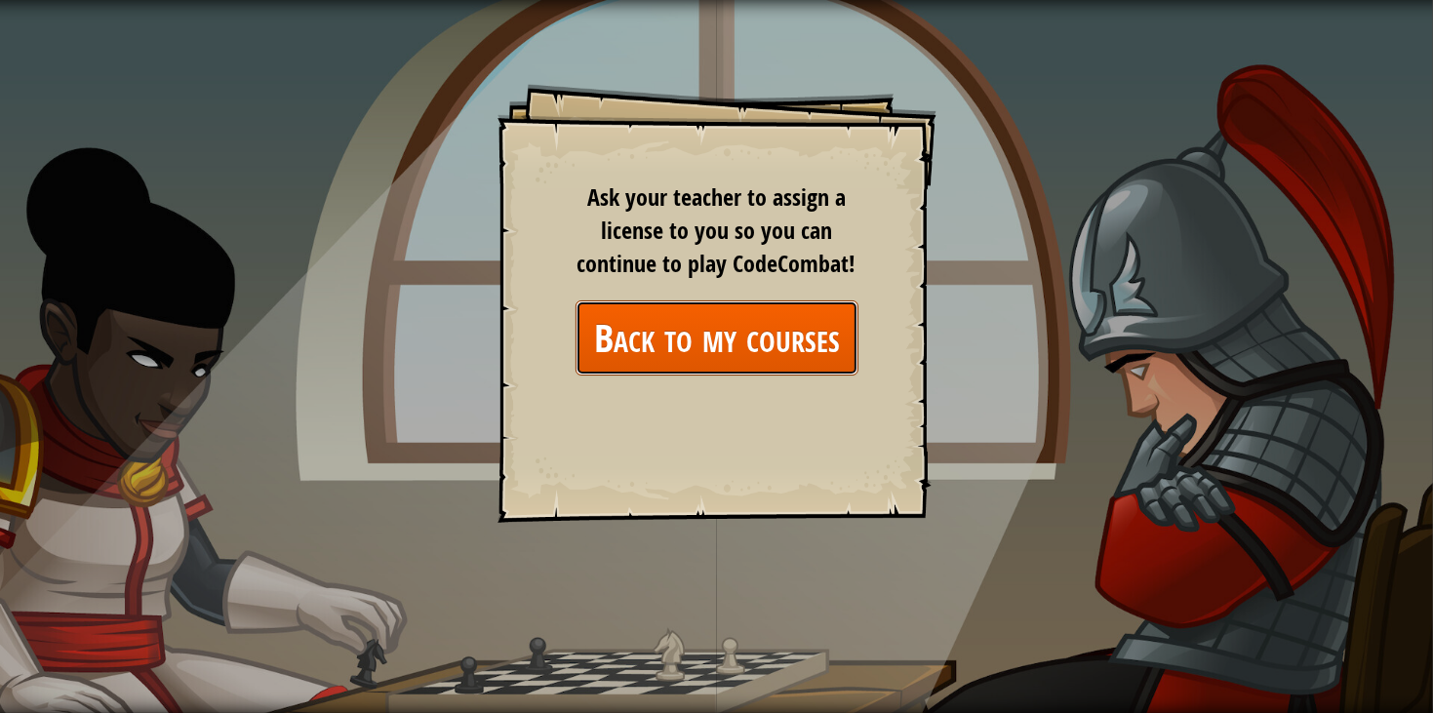
click at [699, 342] on link "Back to my courses" at bounding box center [717, 338] width 283 height 75
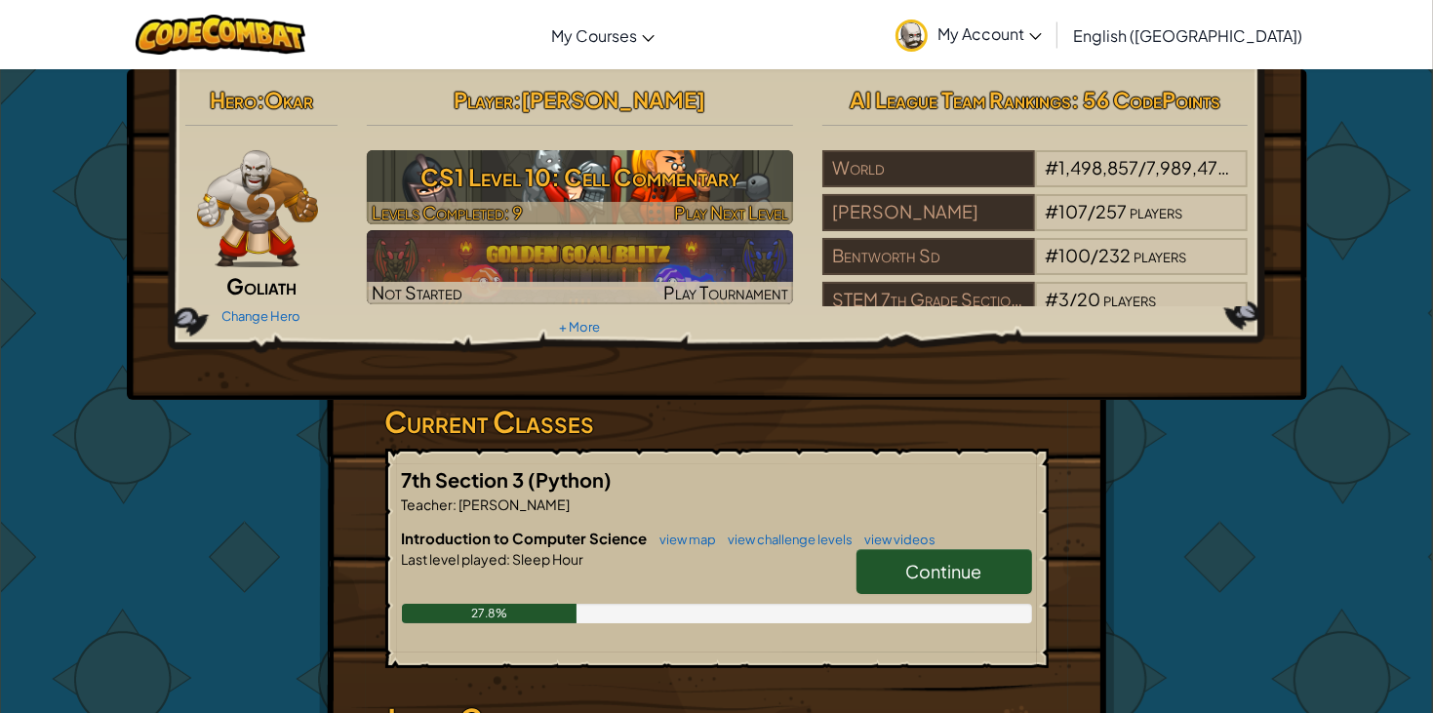
click at [644, 195] on h3 "CS1 Level 10: Cell Commentary" at bounding box center [580, 177] width 426 height 44
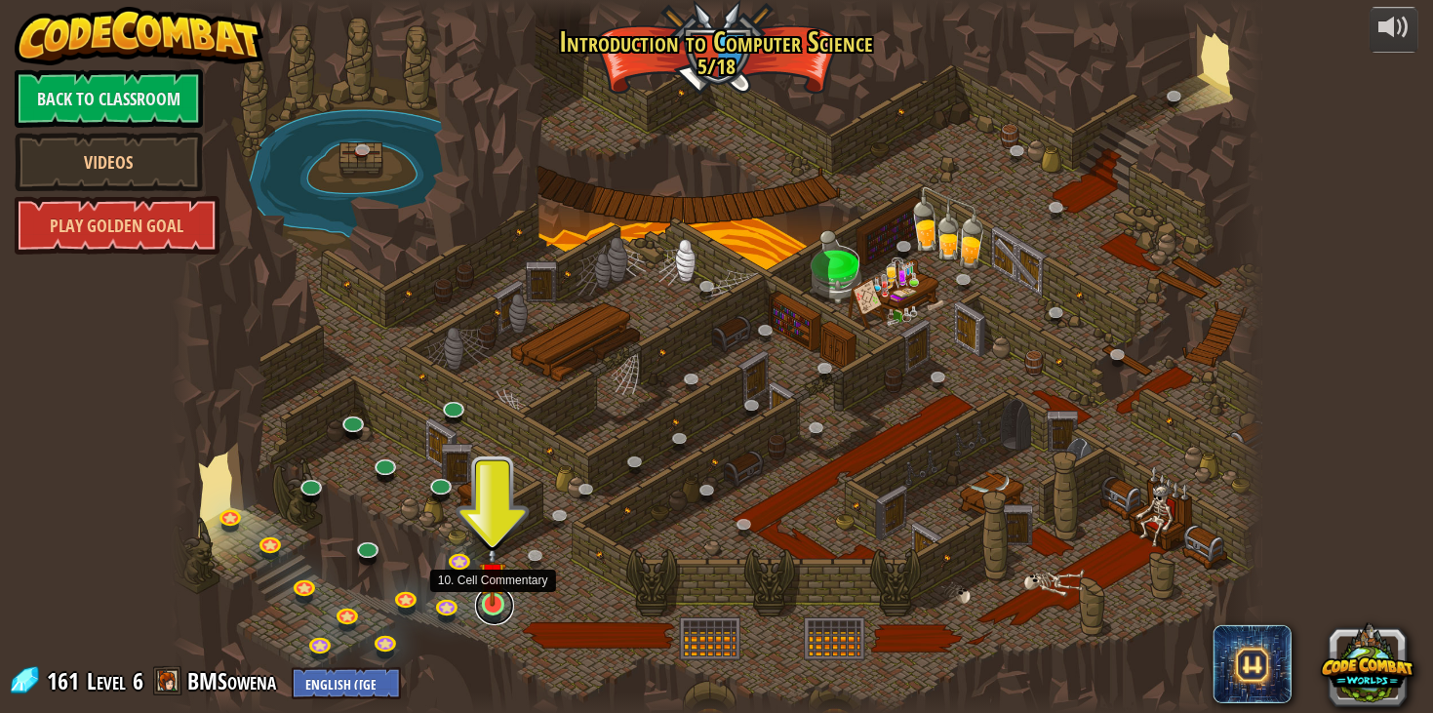
click at [497, 611] on link at bounding box center [494, 605] width 39 height 39
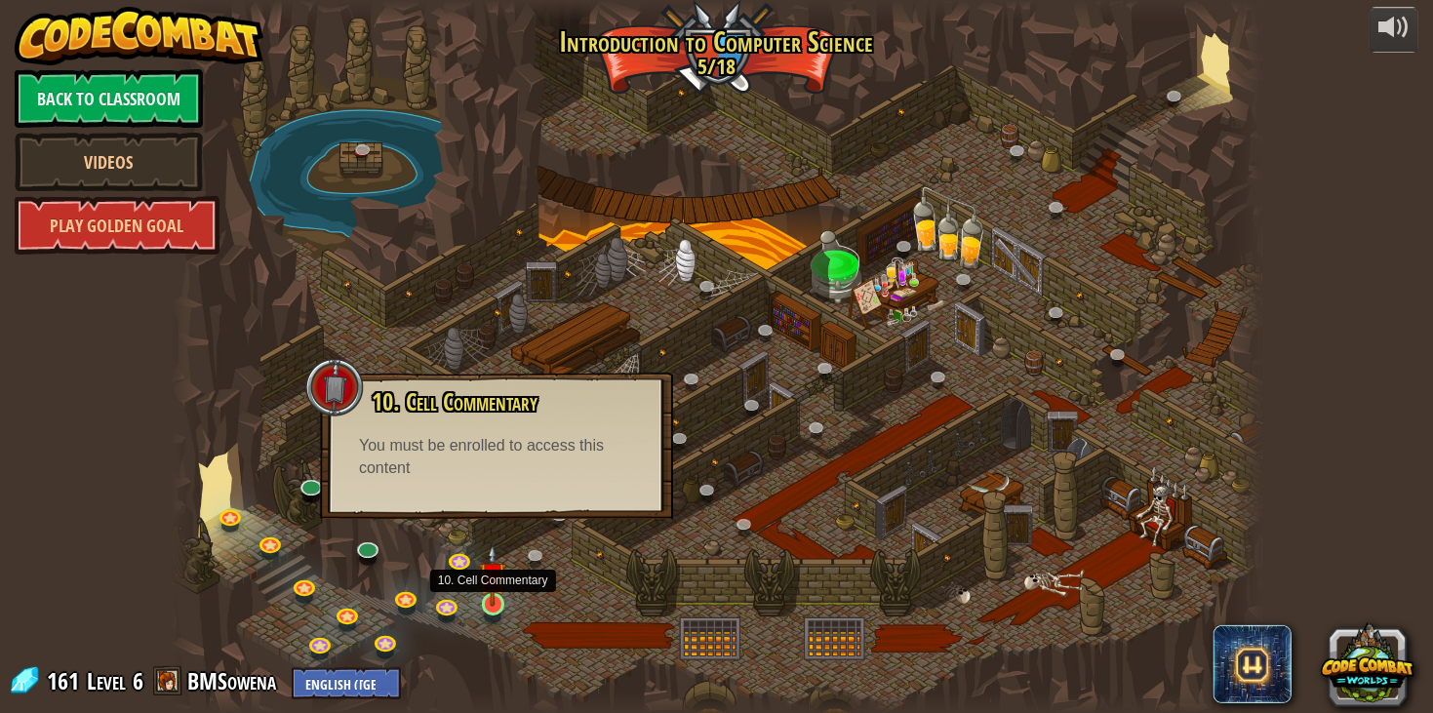
click at [488, 604] on img at bounding box center [492, 576] width 27 height 62
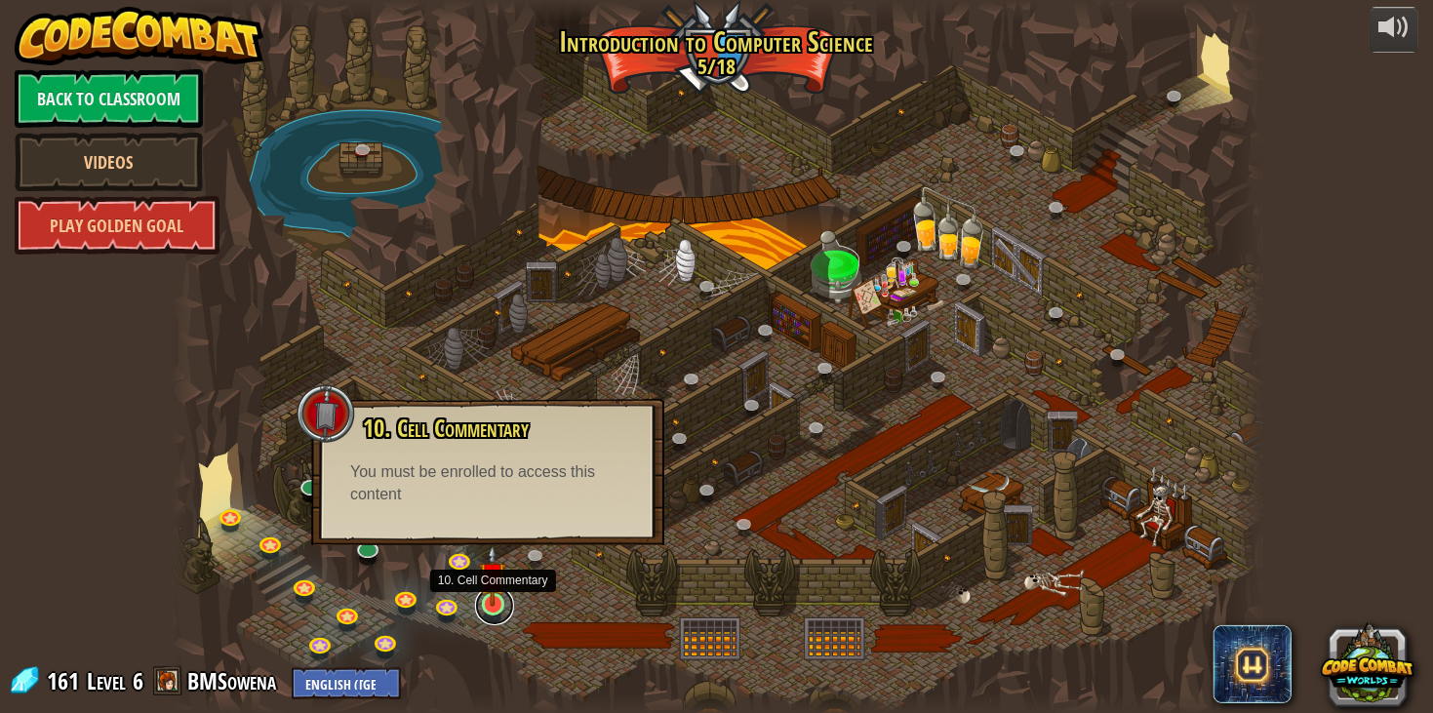
click at [496, 608] on link at bounding box center [494, 605] width 39 height 39
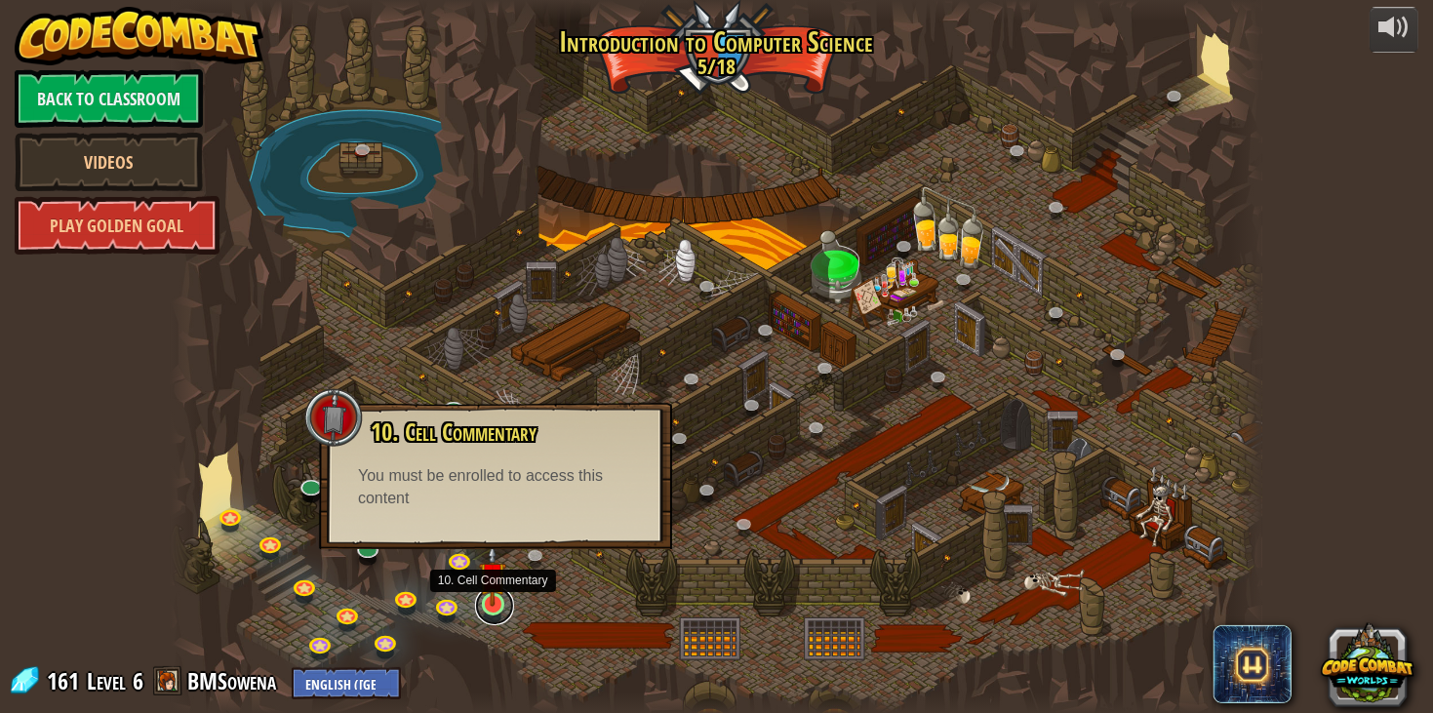
click at [496, 608] on link at bounding box center [494, 605] width 39 height 39
click at [495, 614] on link at bounding box center [494, 605] width 39 height 39
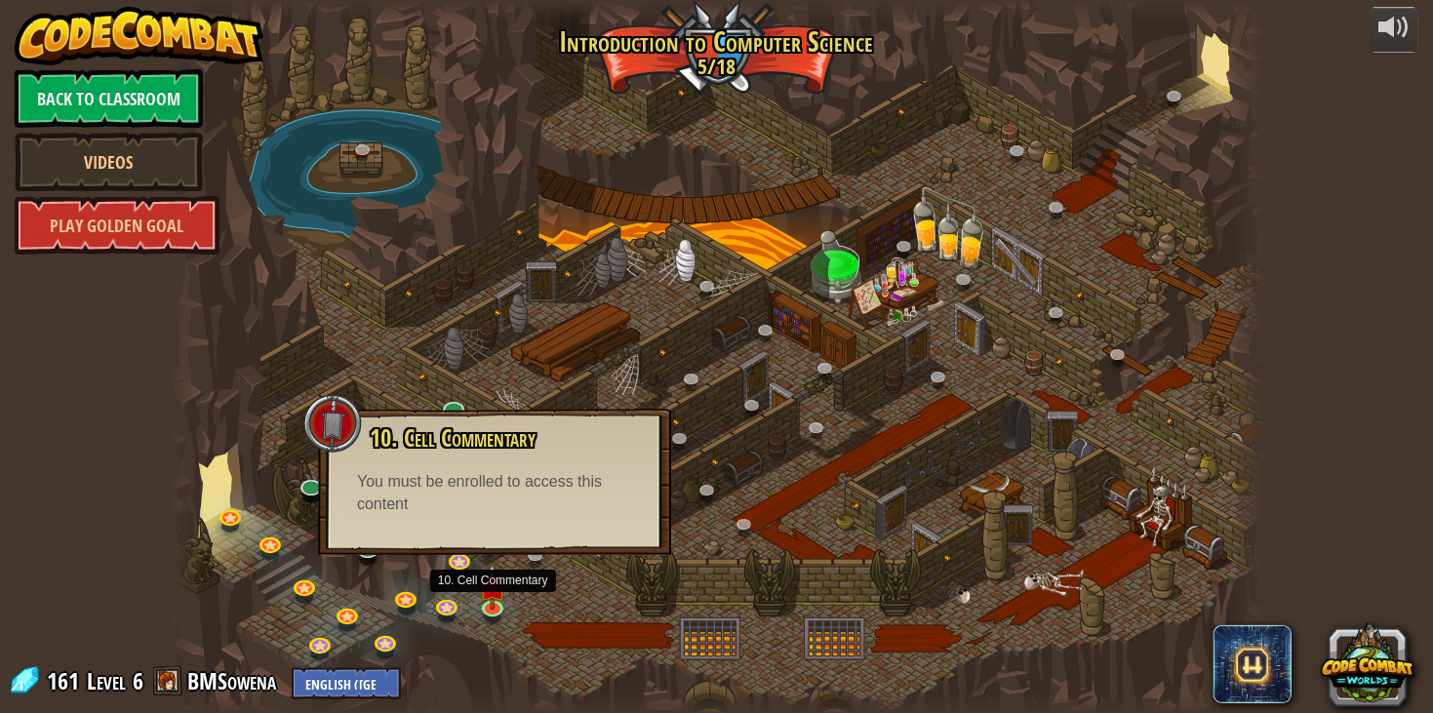
click at [713, 707] on div at bounding box center [717, 703] width 1093 height 21
click at [439, 247] on div at bounding box center [717, 357] width 1093 height 714
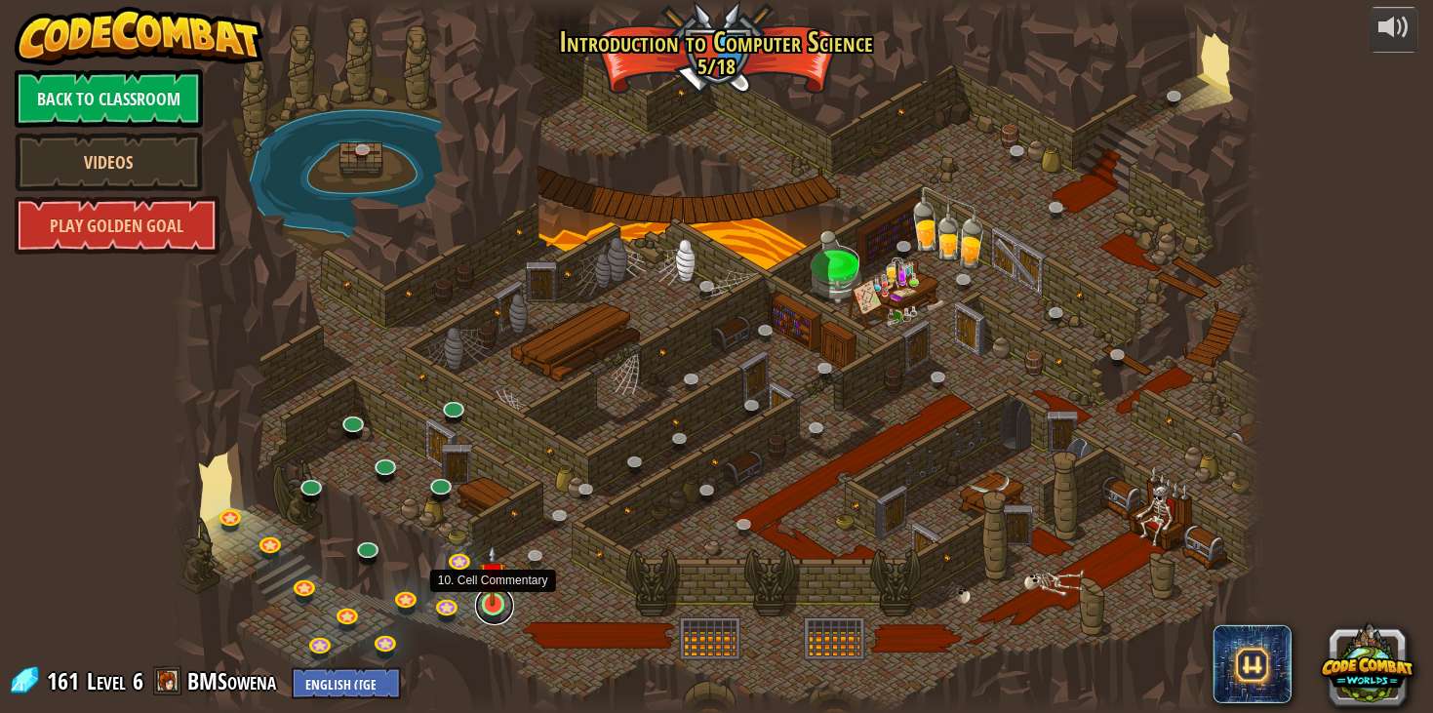
click at [485, 613] on link at bounding box center [494, 605] width 39 height 39
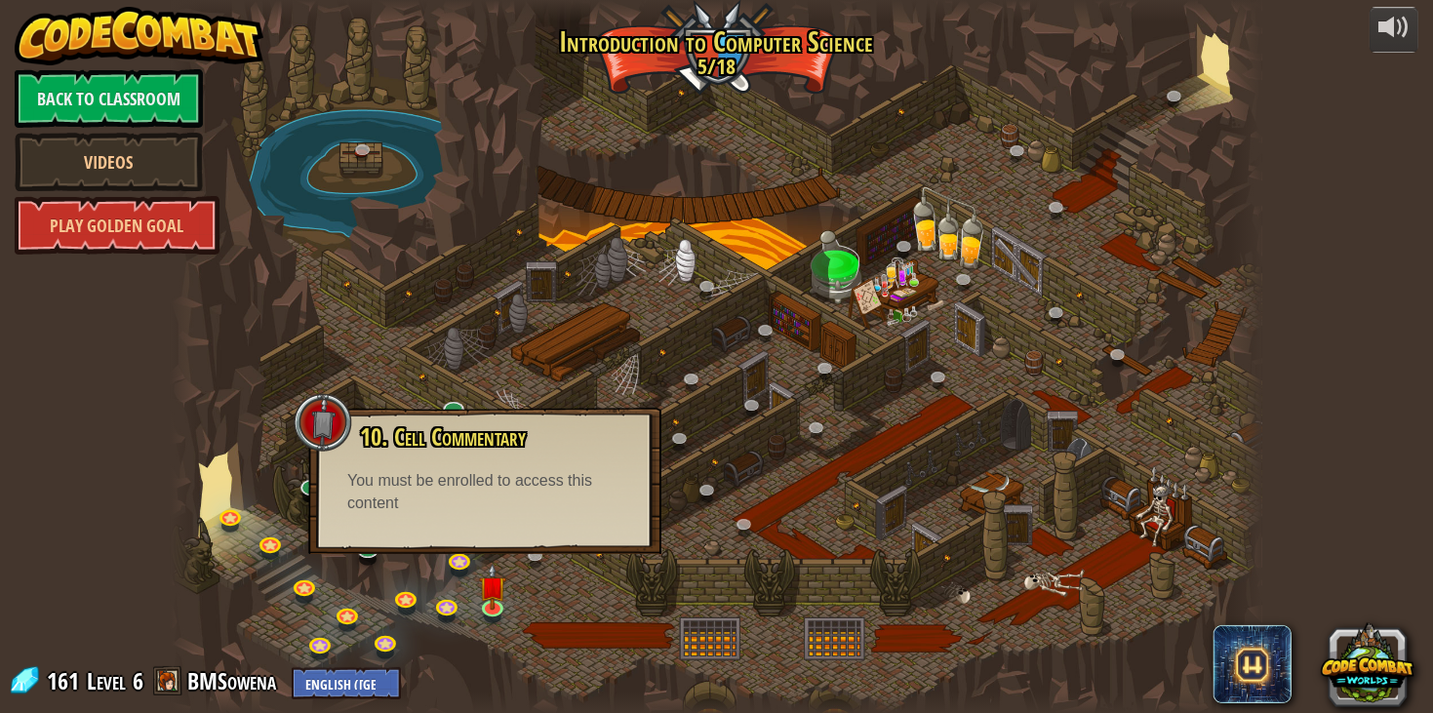
click at [592, 712] on div at bounding box center [717, 703] width 1093 height 21
click at [557, 482] on div "You must be enrolled to access this content" at bounding box center [484, 492] width 275 height 45
drag, startPoint x: 1117, startPoint y: 576, endPoint x: 732, endPoint y: 706, distance: 406.7
click at [732, 706] on div "25. Kithgard Gates (Locked) Escape the Kithgard dungeons, and don't let the gua…" at bounding box center [717, 357] width 1093 height 714
click at [500, 613] on link at bounding box center [494, 605] width 39 height 39
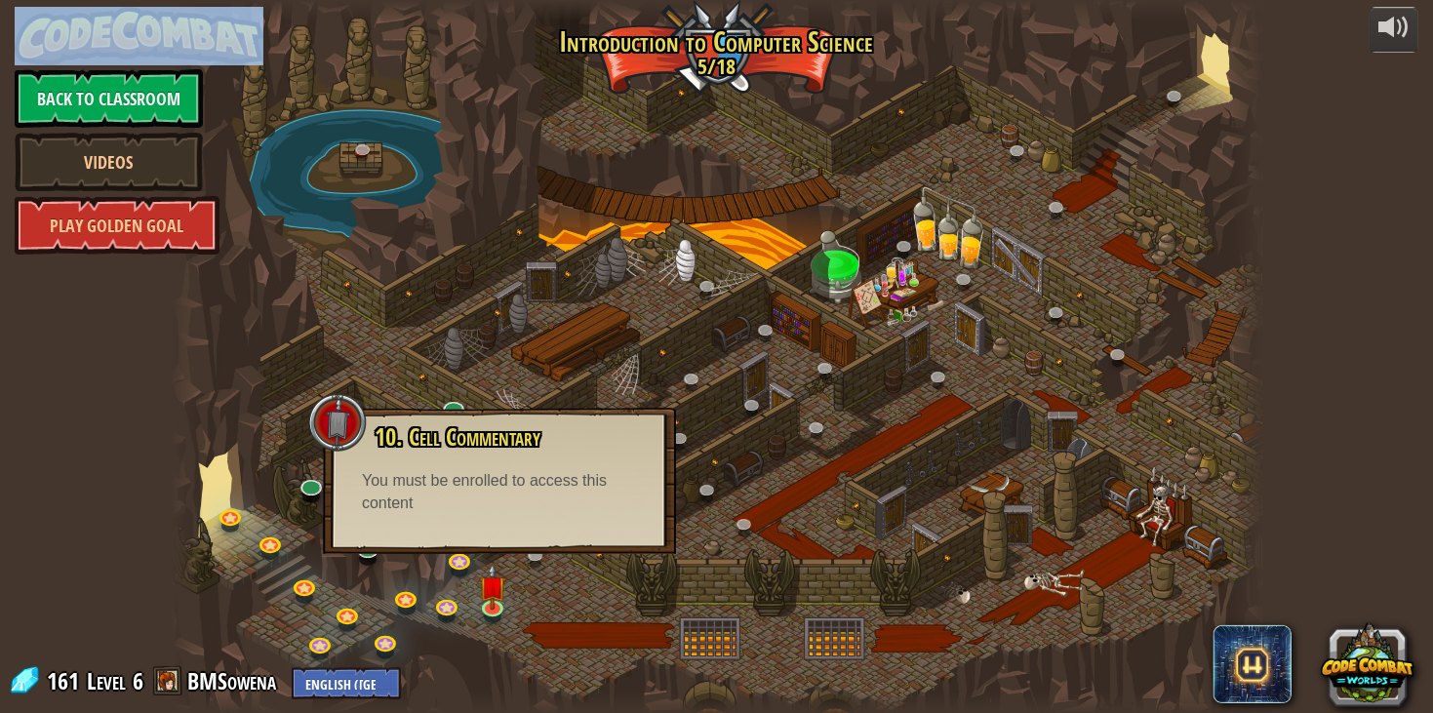
drag, startPoint x: 517, startPoint y: 712, endPoint x: 283, endPoint y: -118, distance: 862.8
click at [283, 0] on html "powered by Back to Classroom Videos Play Golden Goal 25. Kithgard Gates (Locked…" at bounding box center [716, 0] width 1433 height 0
click at [437, 654] on div at bounding box center [717, 357] width 1093 height 714
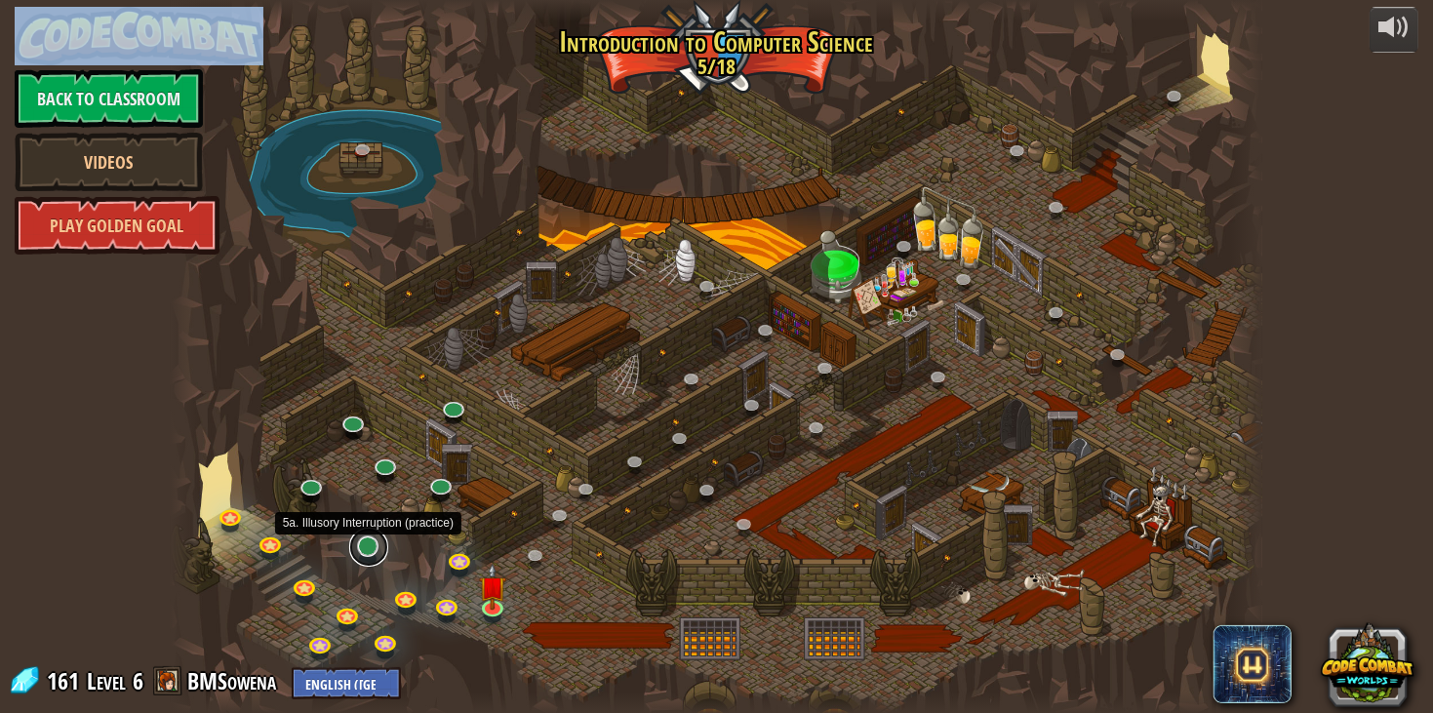
click at [366, 550] on link at bounding box center [368, 547] width 39 height 39
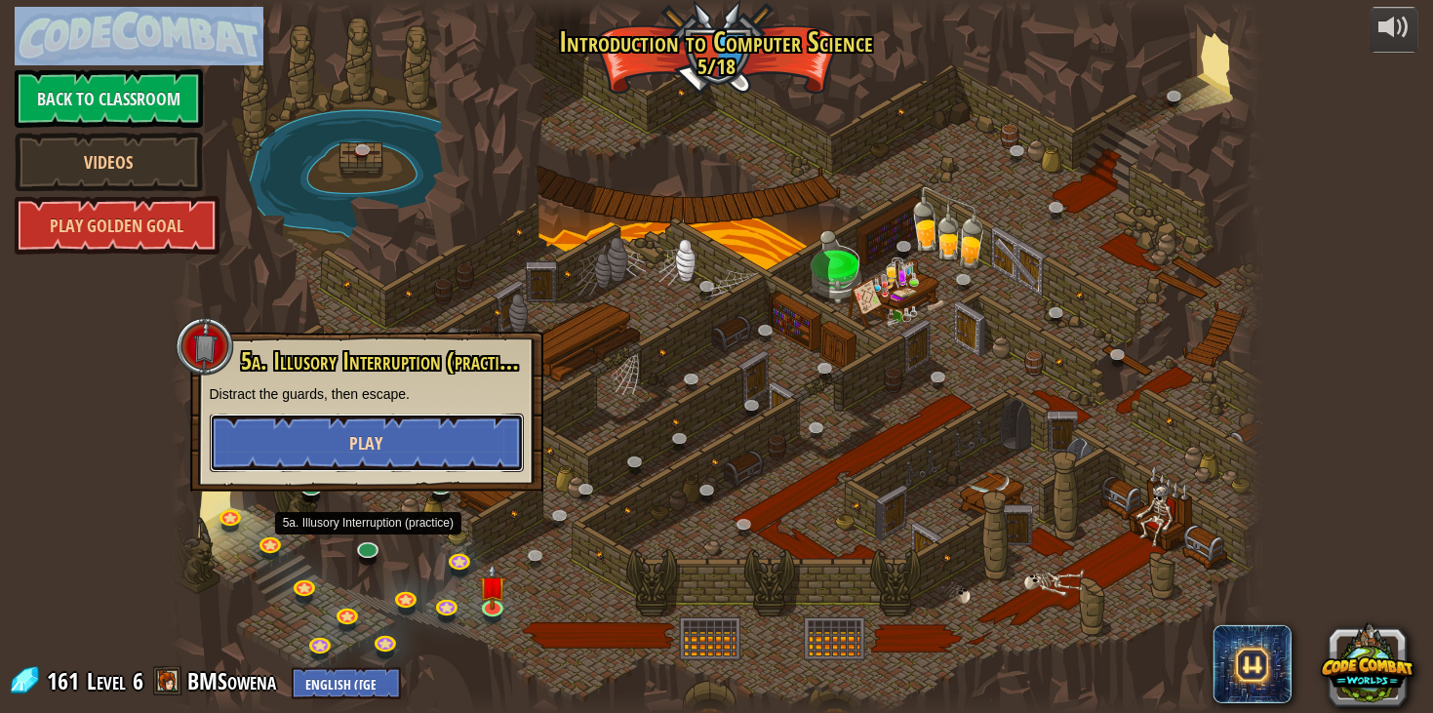
click at [263, 422] on button "Play" at bounding box center [367, 443] width 314 height 59
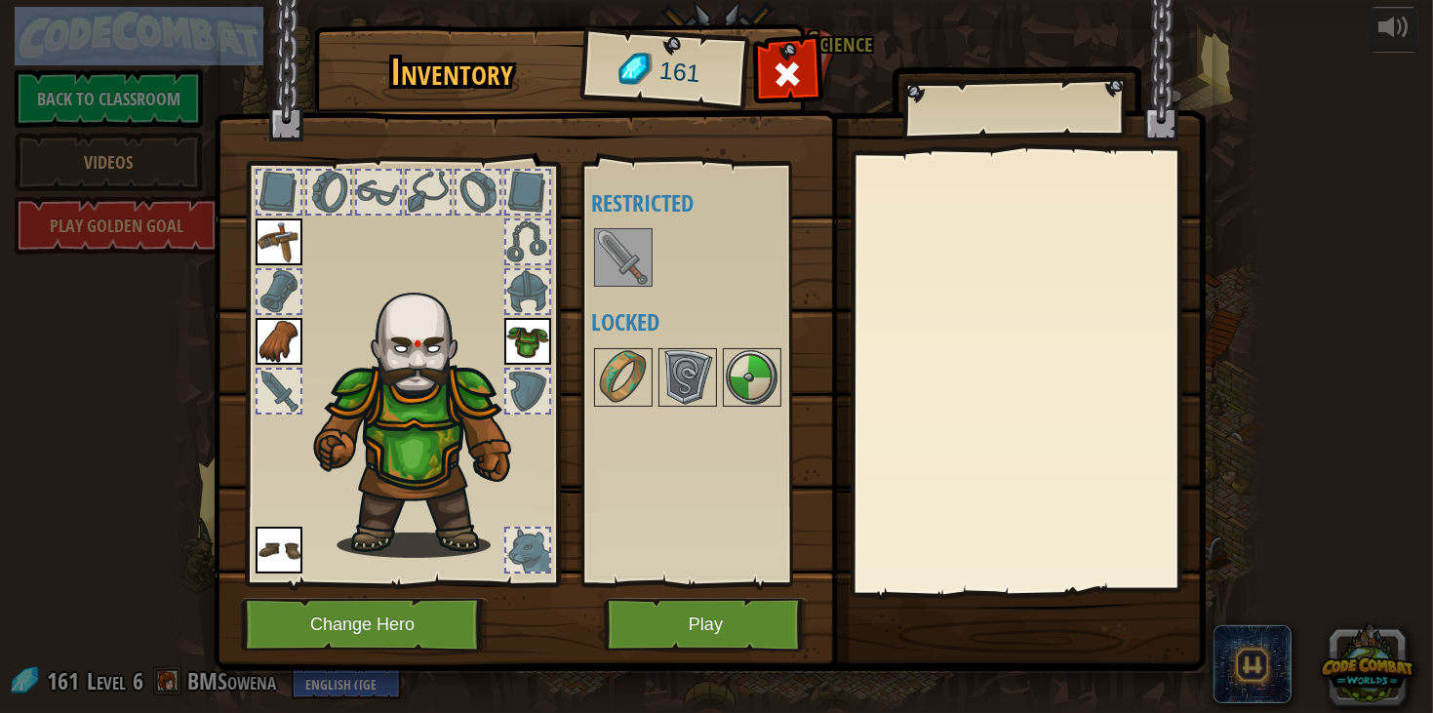
click at [632, 244] on img at bounding box center [623, 257] width 55 height 55
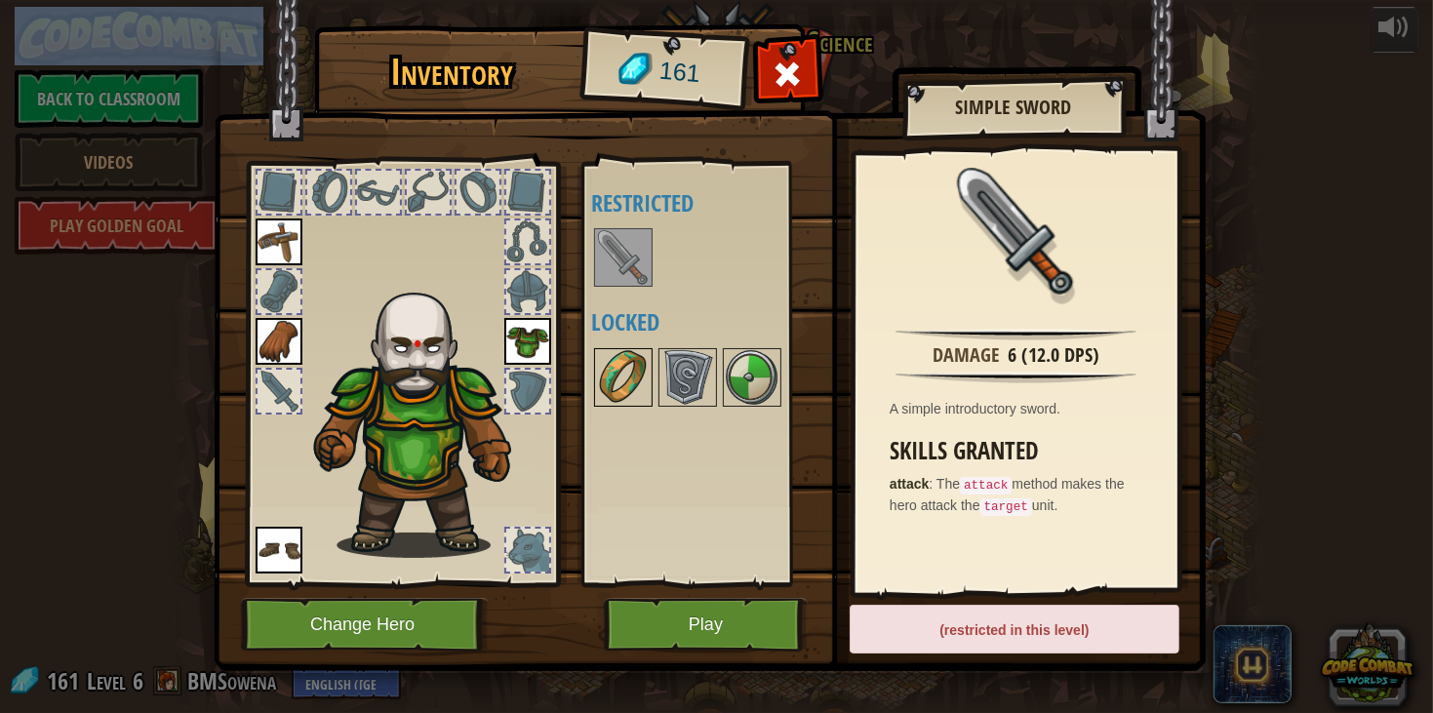
click at [624, 392] on img at bounding box center [623, 377] width 55 height 55
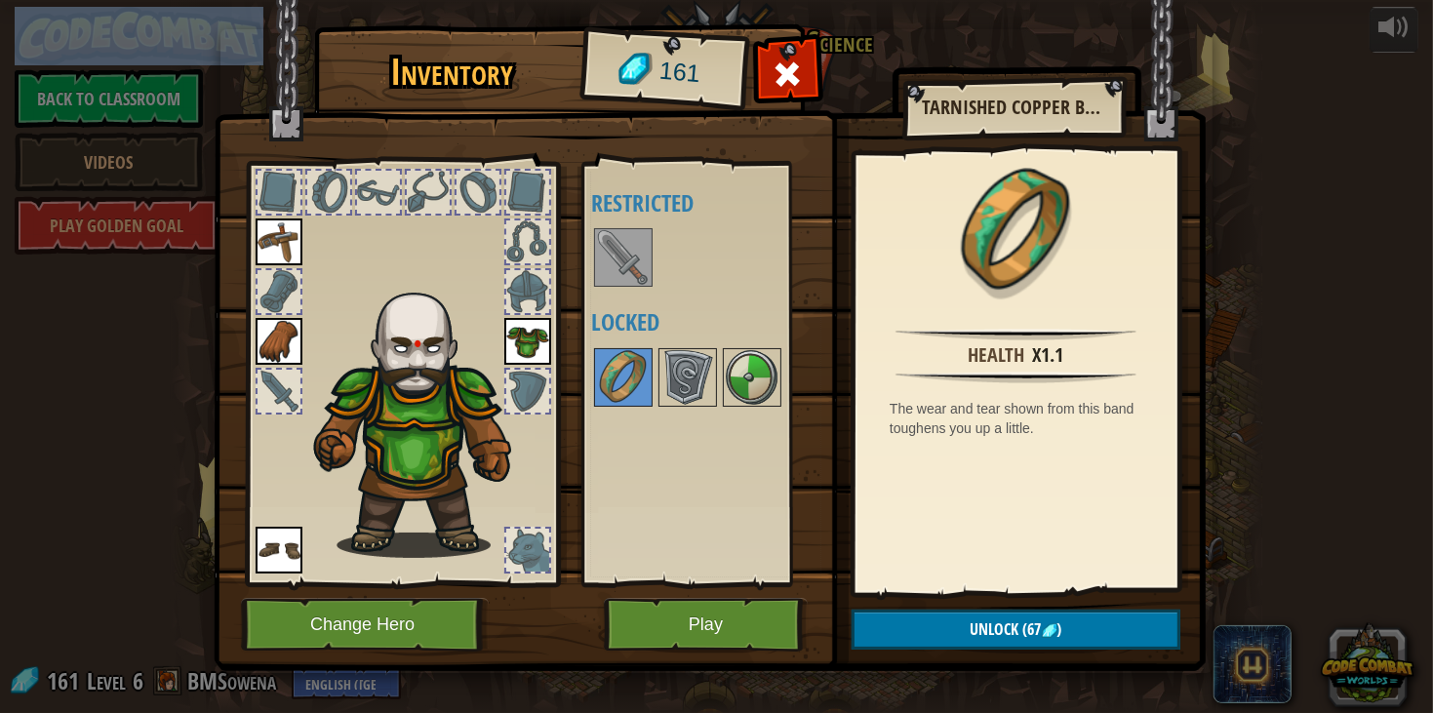
click at [708, 407] on div at bounding box center [706, 377] width 230 height 64
click at [699, 386] on img at bounding box center [688, 377] width 55 height 55
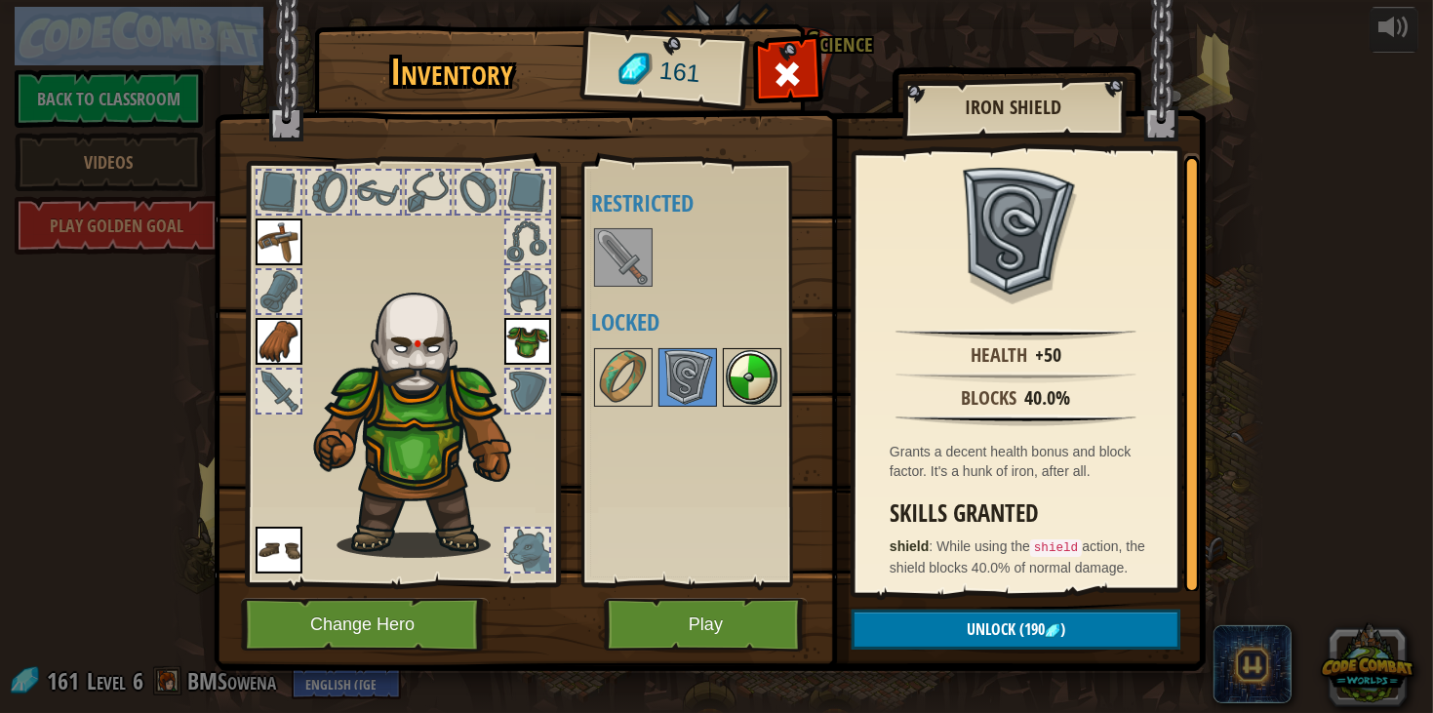
click at [736, 390] on img at bounding box center [752, 377] width 55 height 55
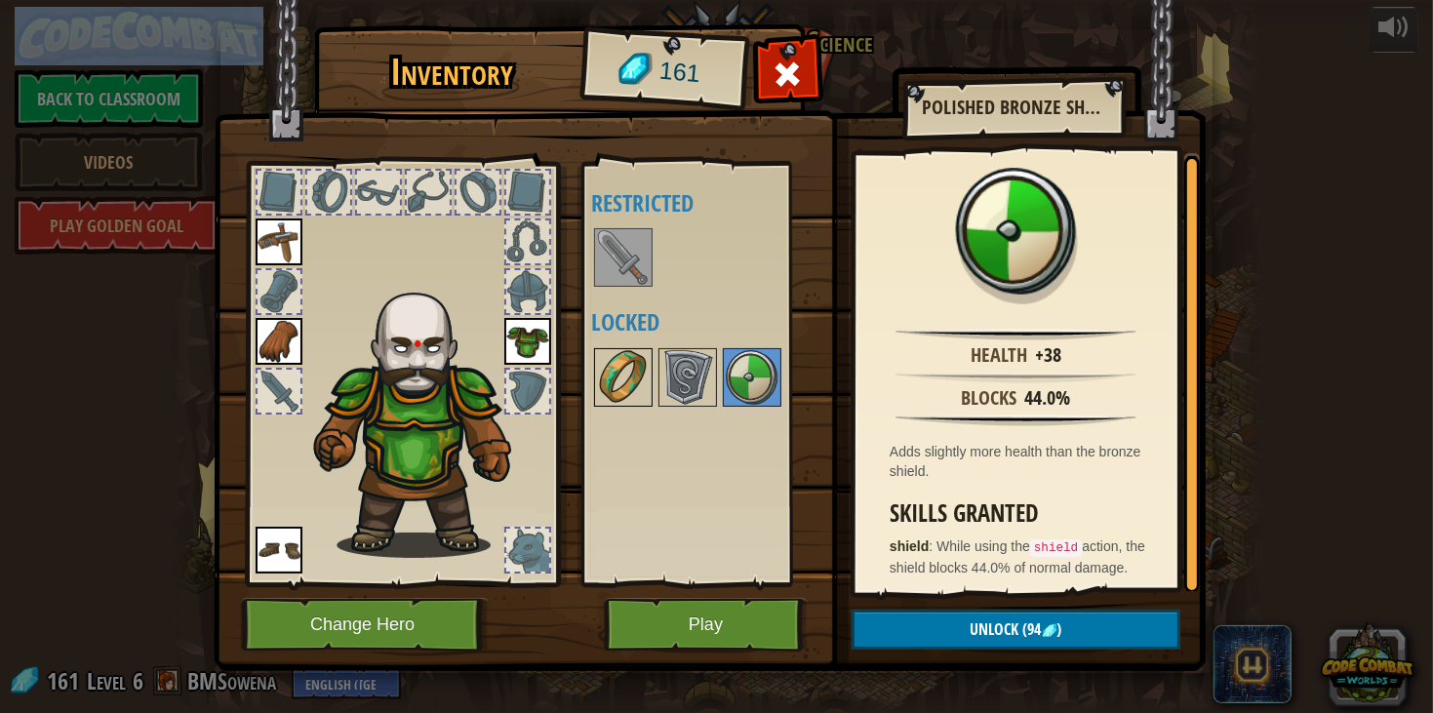
click at [605, 393] on img at bounding box center [623, 377] width 55 height 55
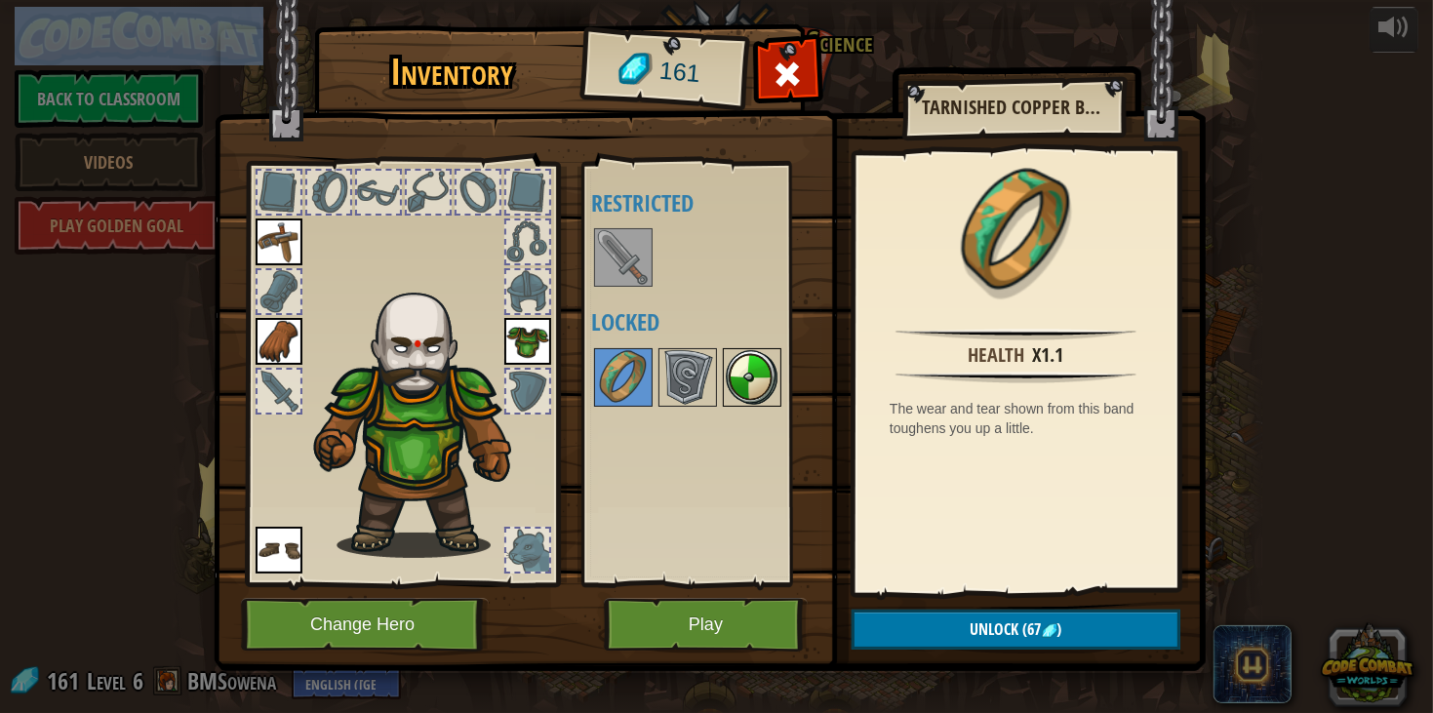
click at [731, 384] on img at bounding box center [752, 377] width 55 height 55
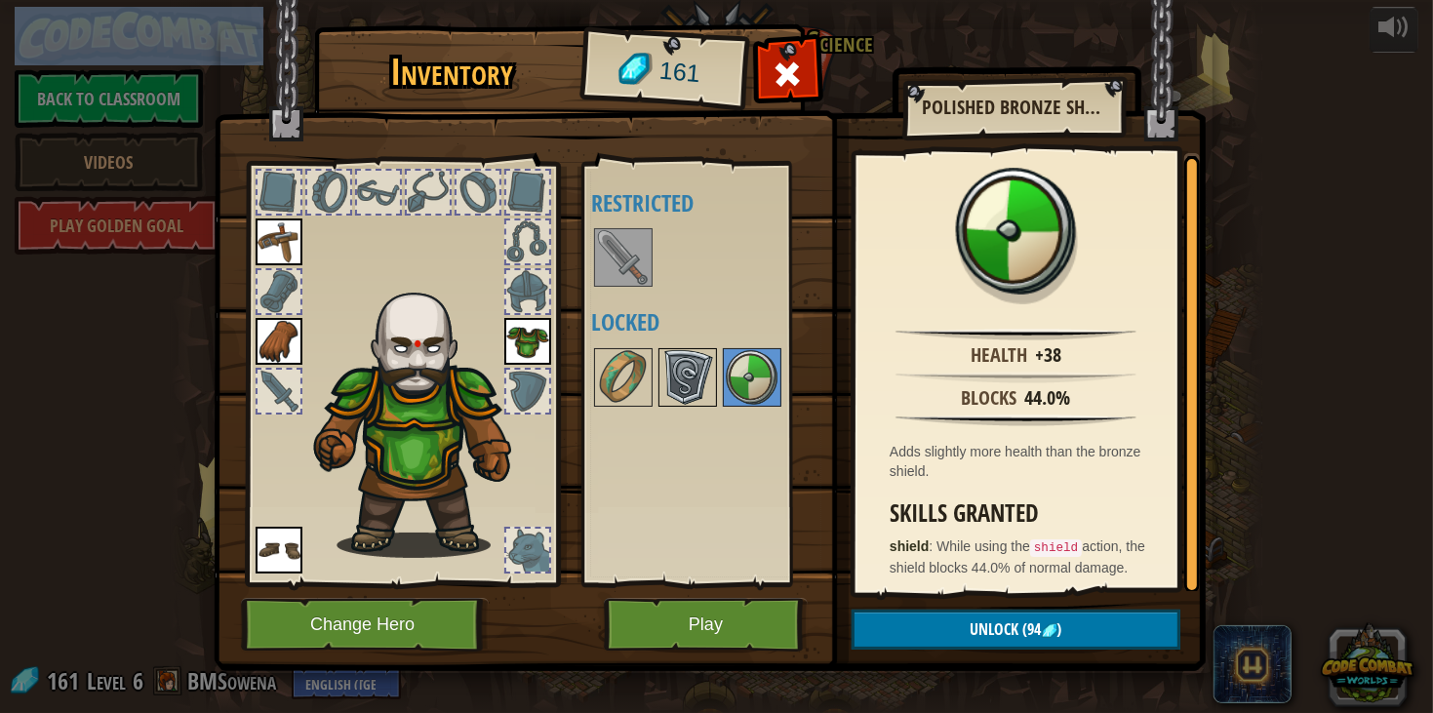
click at [698, 385] on img at bounding box center [688, 377] width 55 height 55
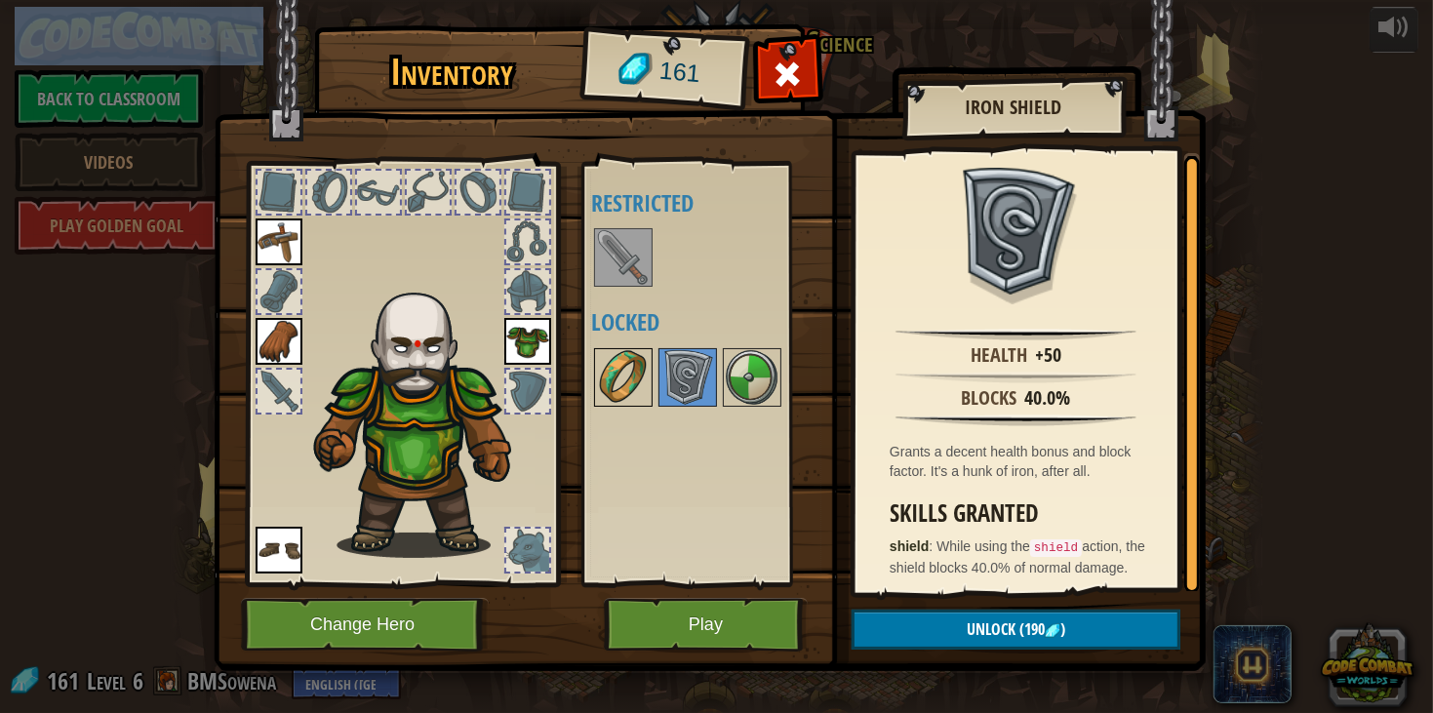
click at [629, 377] on img at bounding box center [623, 377] width 55 height 55
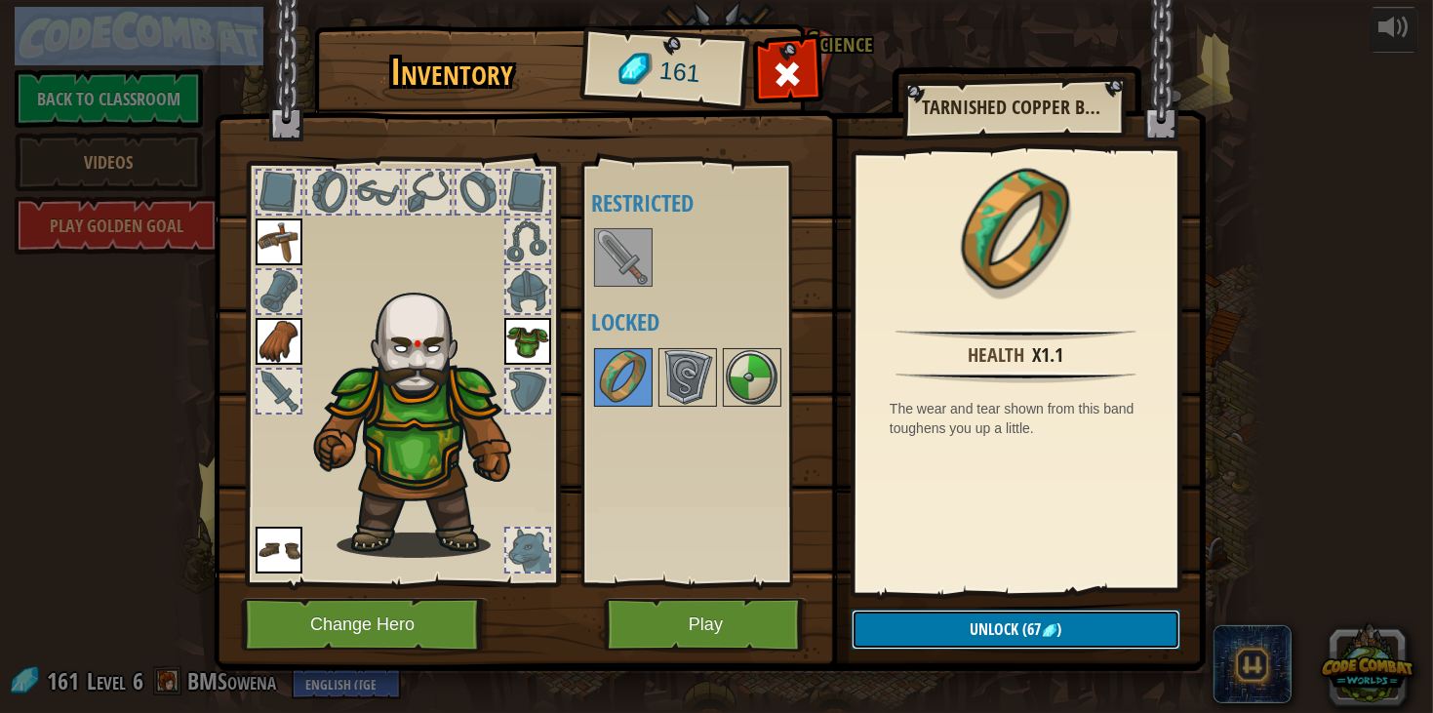
click at [984, 631] on span "Unlock" at bounding box center [995, 629] width 49 height 21
click at [970, 632] on button "Confirm" at bounding box center [1016, 630] width 329 height 40
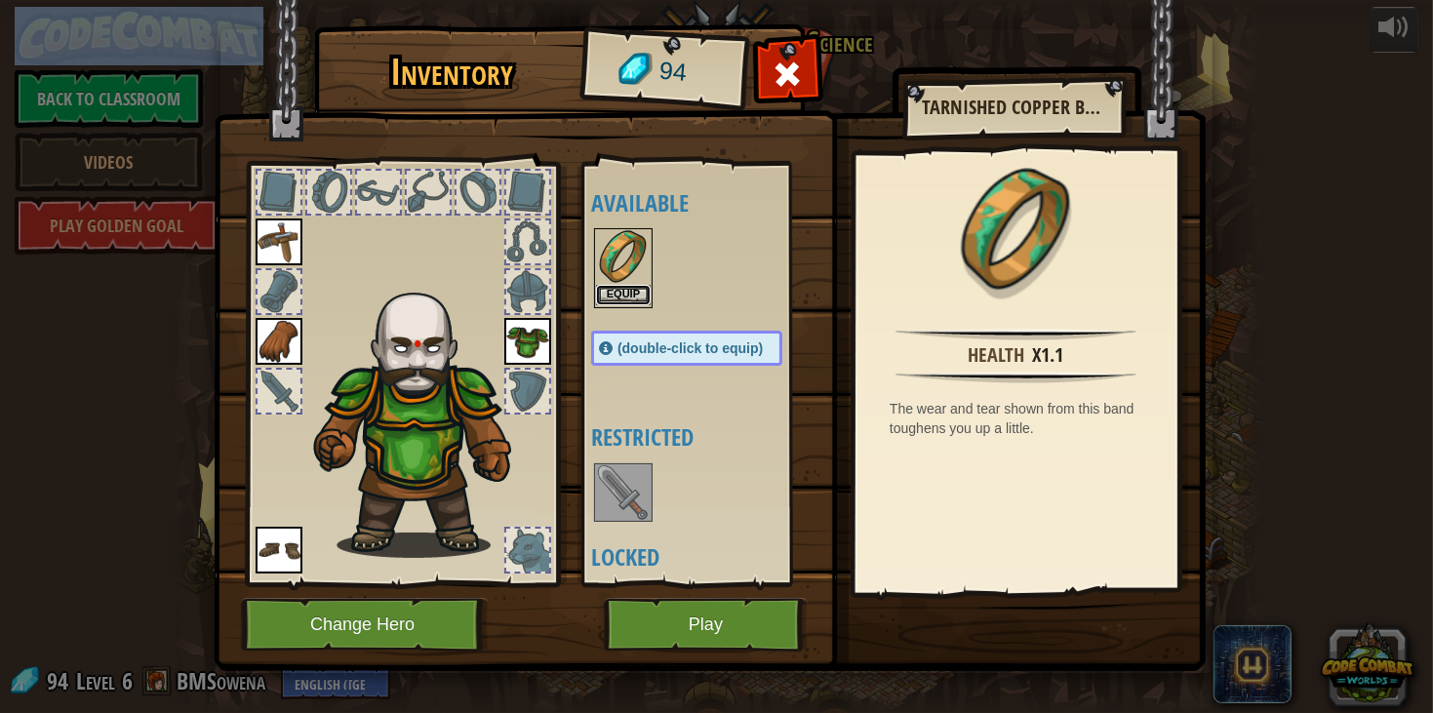
click at [631, 299] on button "Equip" at bounding box center [623, 295] width 55 height 20
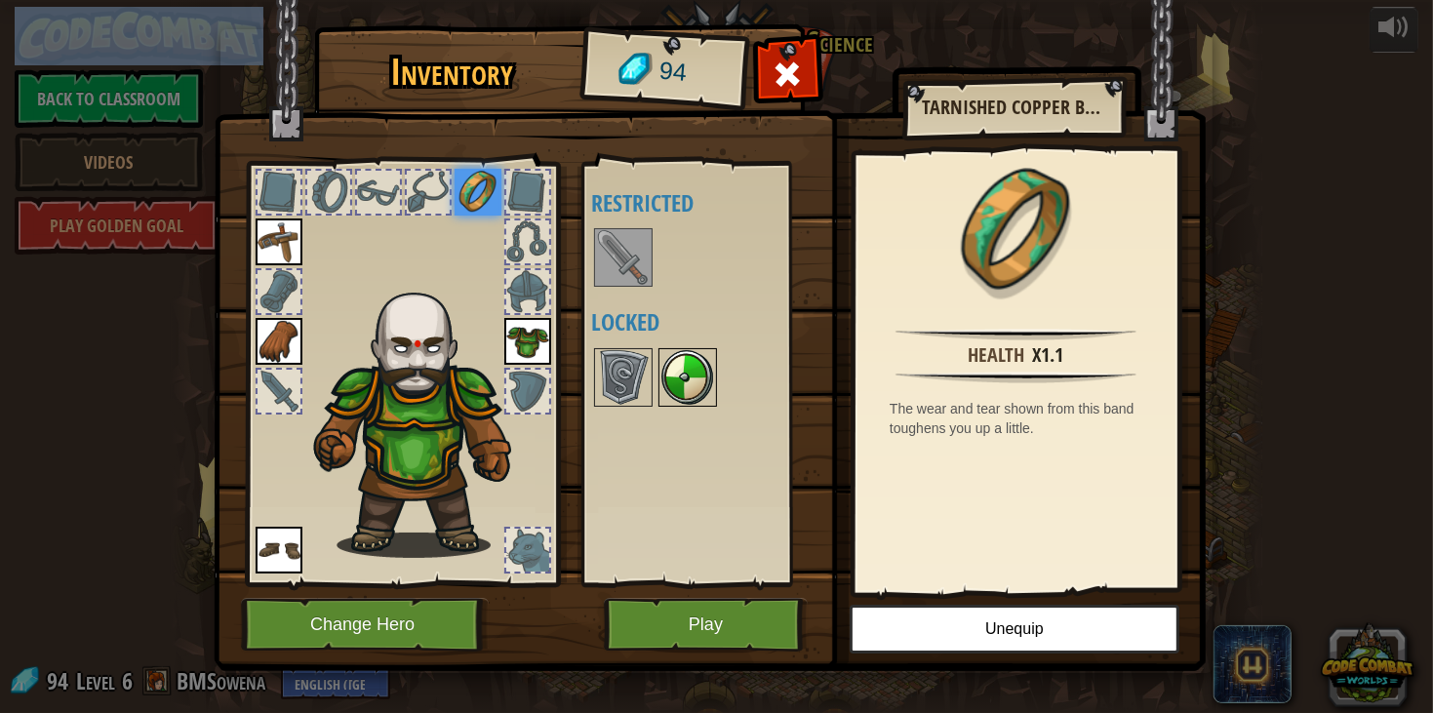
click at [681, 375] on img at bounding box center [688, 377] width 55 height 55
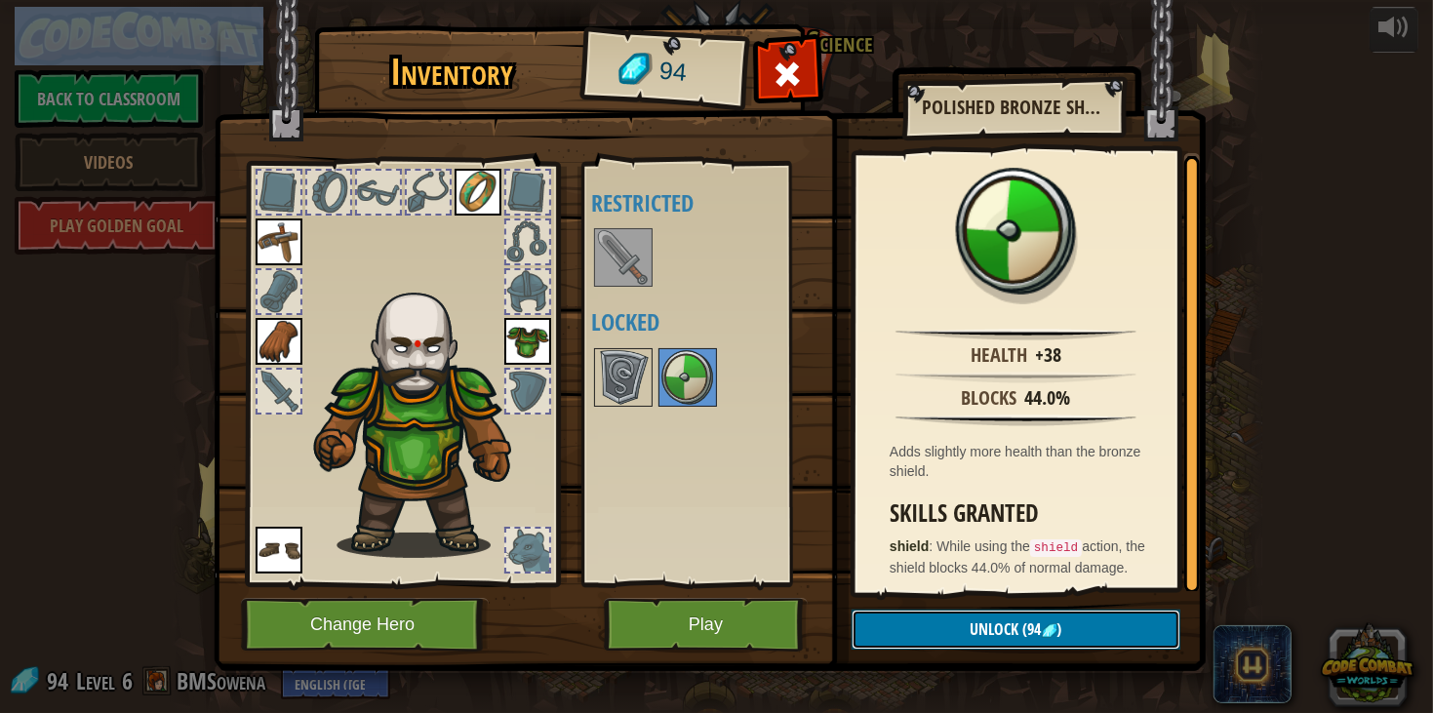
click at [946, 628] on button "Unlock (94 )" at bounding box center [1016, 630] width 329 height 40
click at [949, 624] on button "Confirm" at bounding box center [1016, 630] width 329 height 40
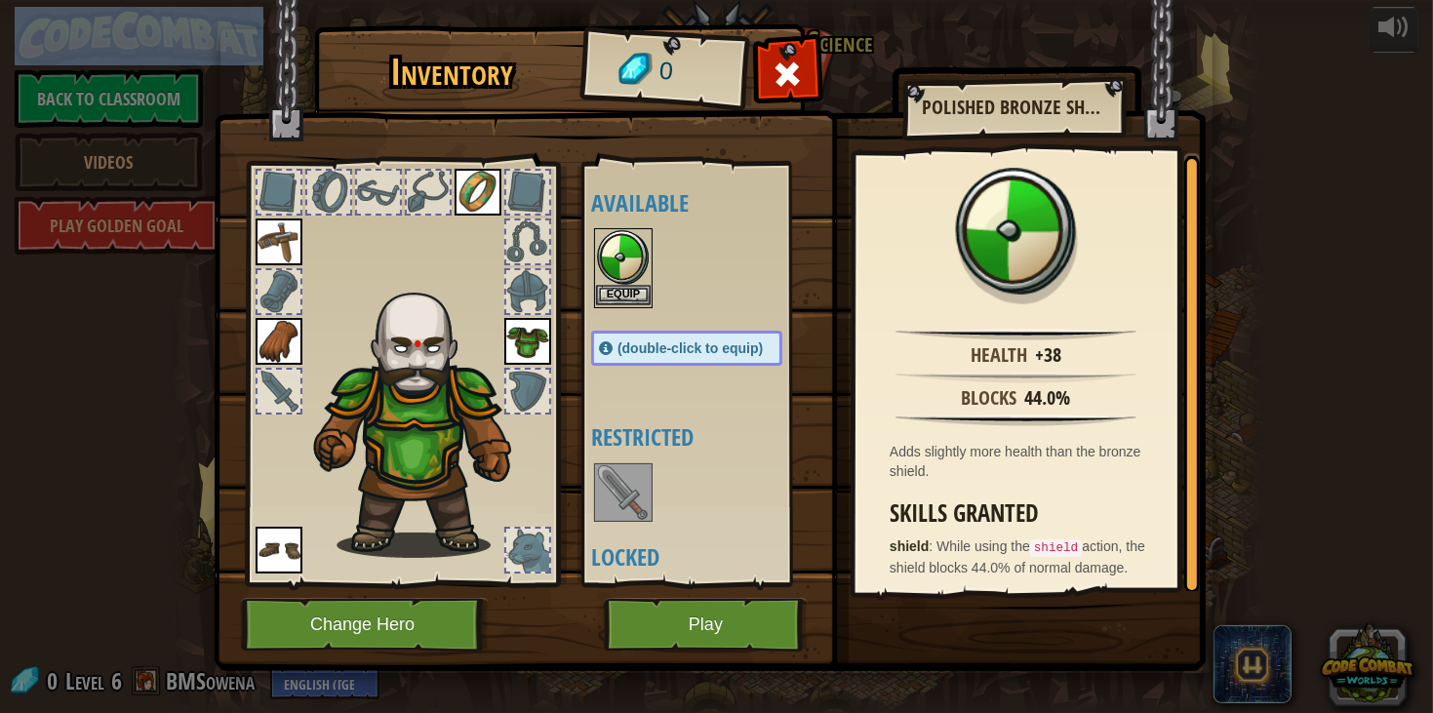
click at [621, 272] on img at bounding box center [623, 257] width 55 height 55
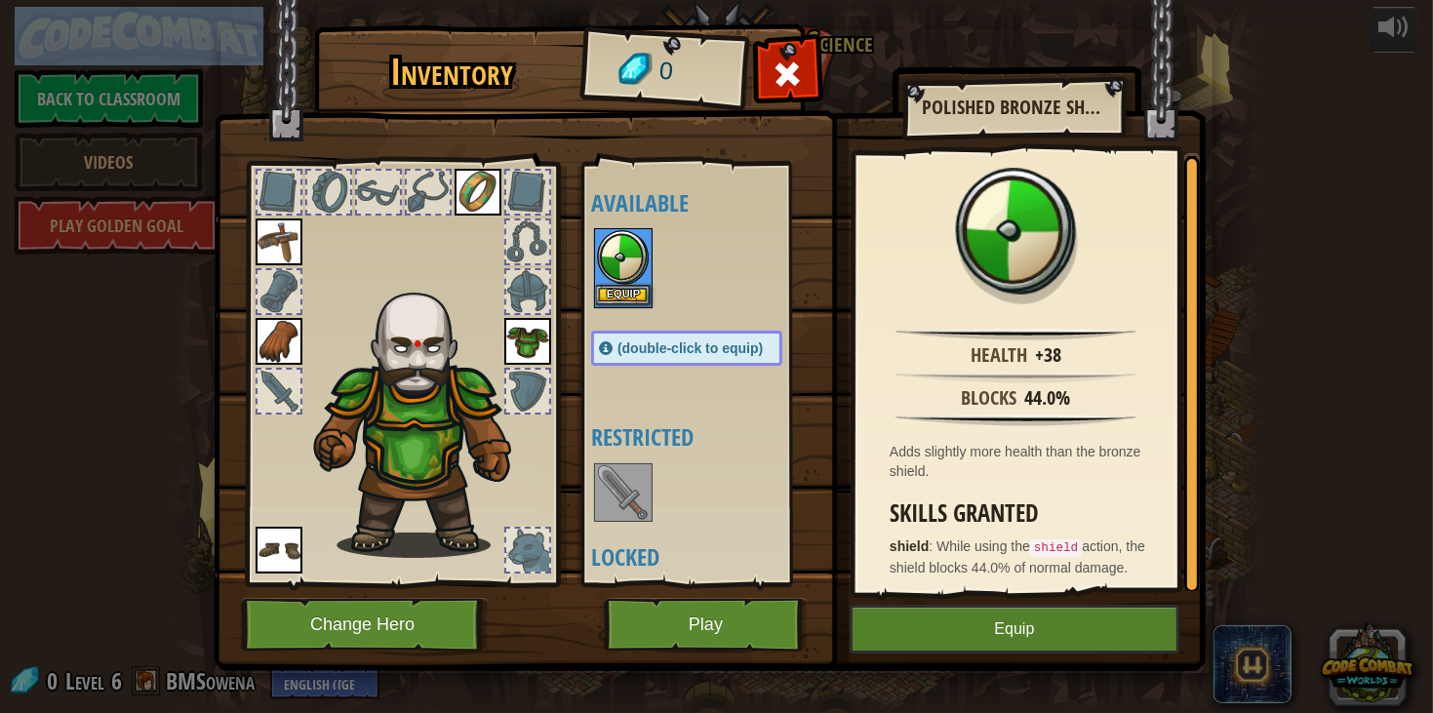
click at [621, 272] on img at bounding box center [623, 257] width 55 height 55
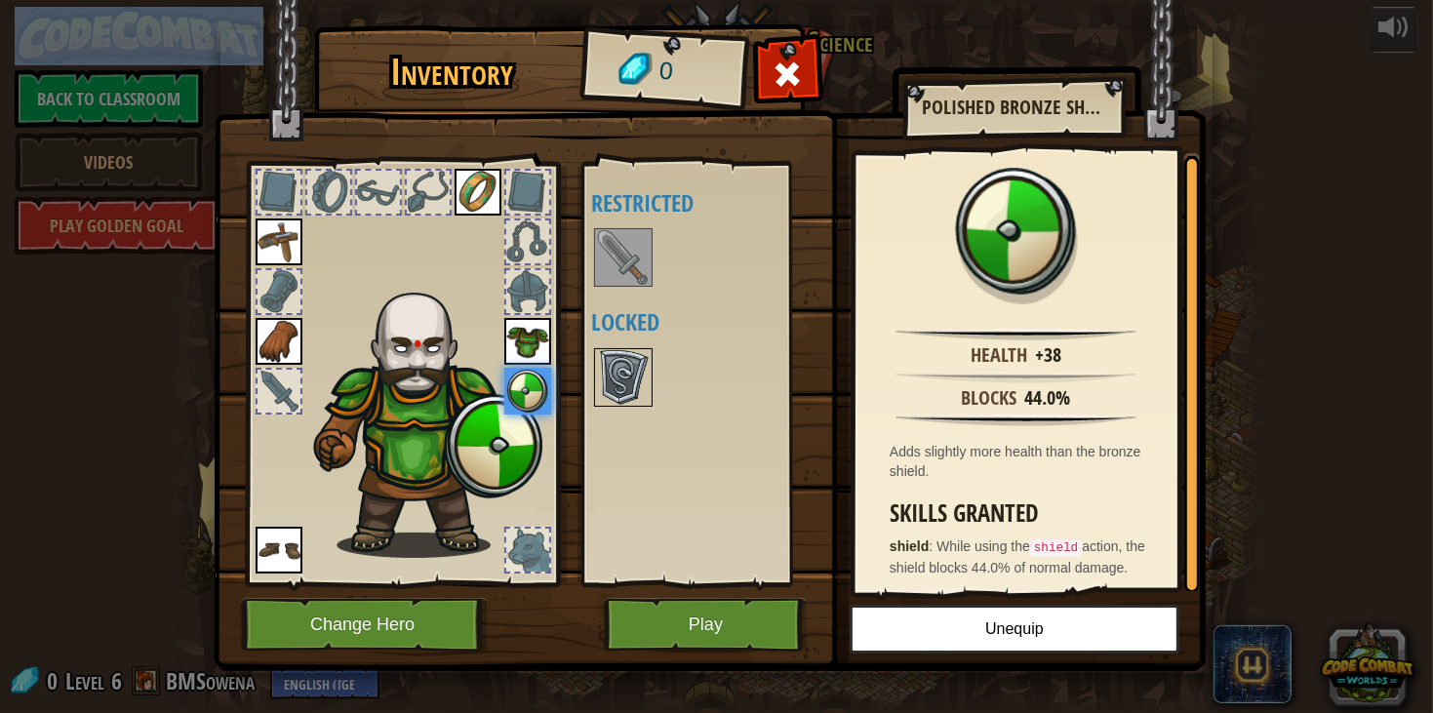
click at [627, 374] on img at bounding box center [623, 377] width 55 height 55
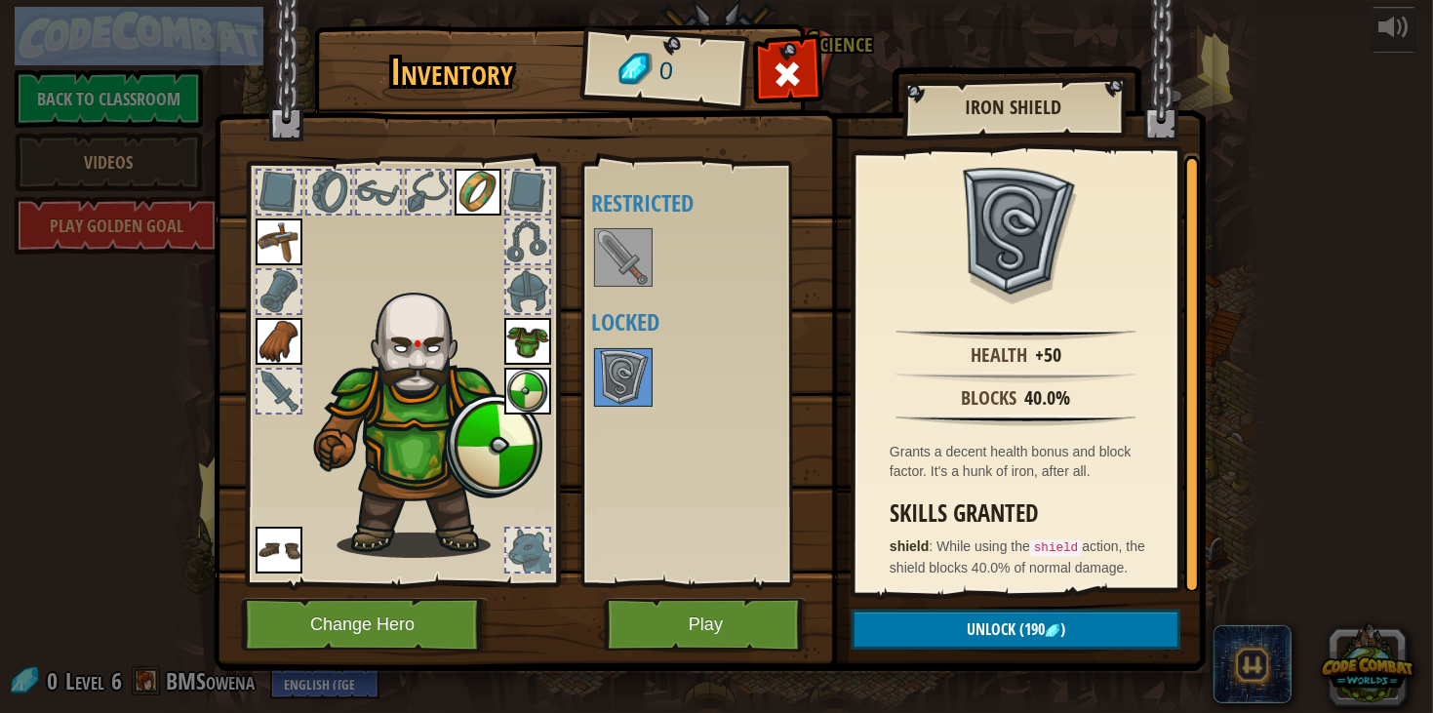
click at [526, 384] on img at bounding box center [528, 391] width 47 height 47
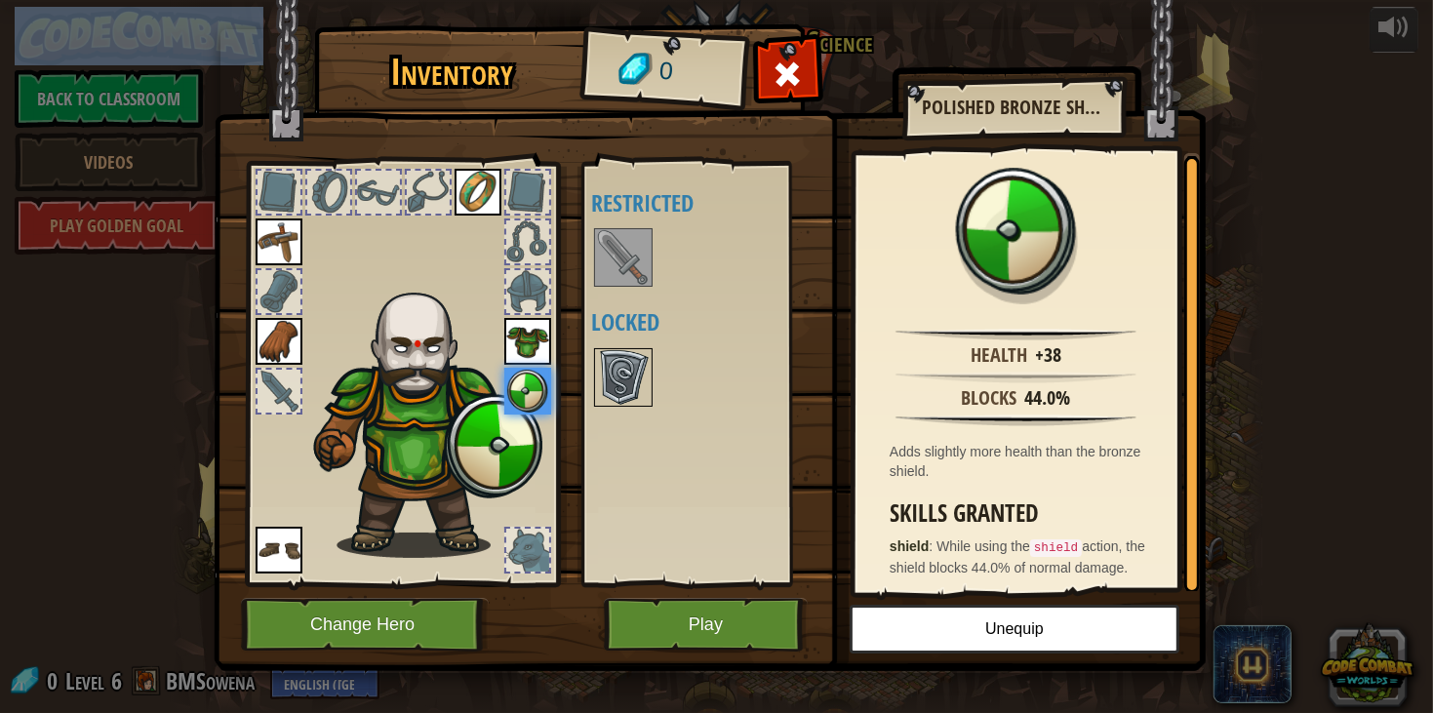
click at [637, 368] on img at bounding box center [623, 377] width 55 height 55
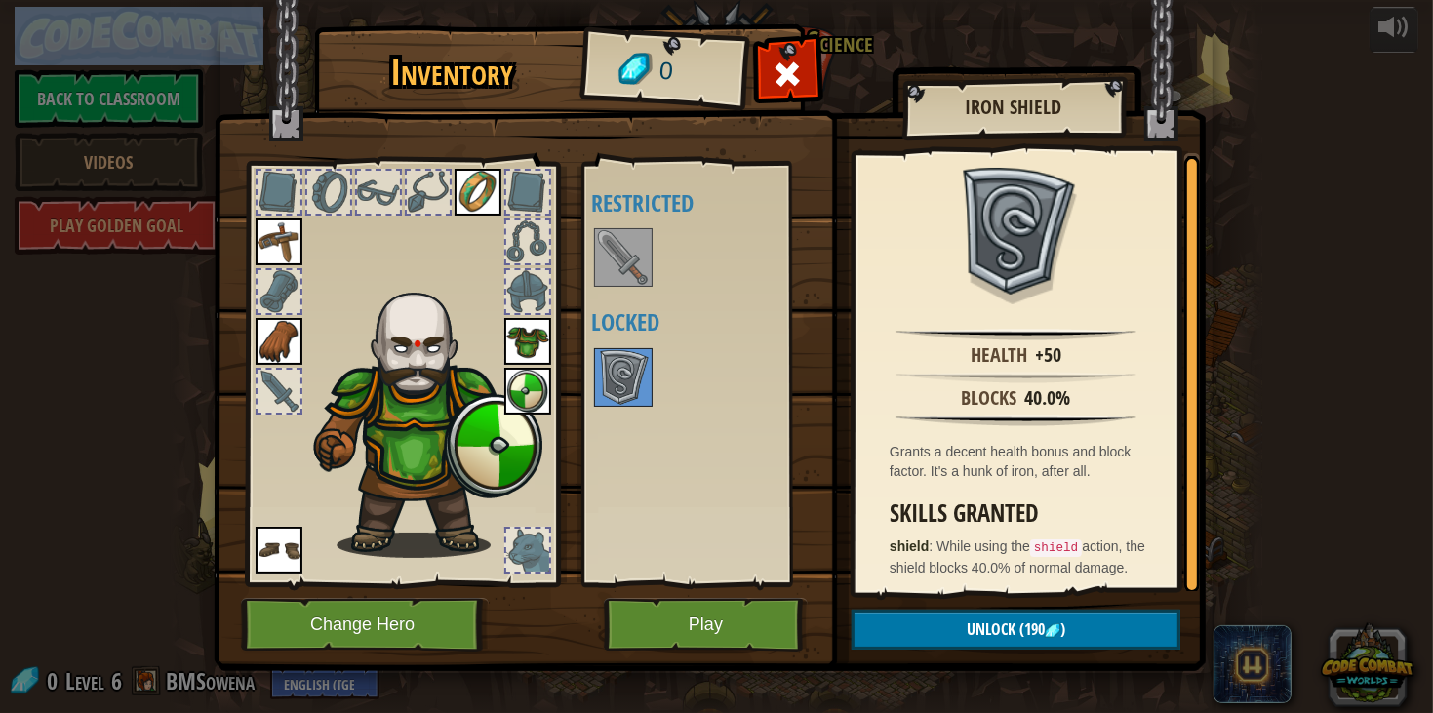
click at [532, 404] on img at bounding box center [528, 391] width 47 height 47
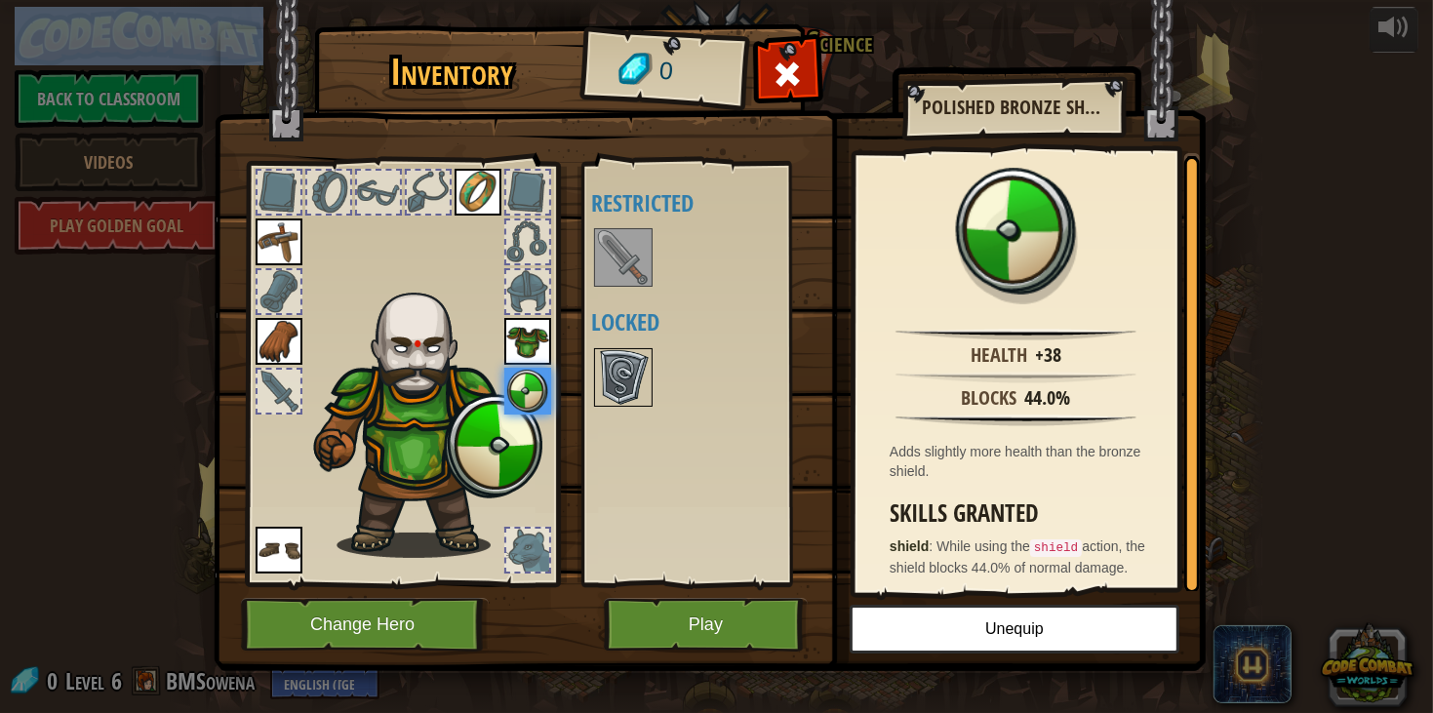
click at [638, 392] on img at bounding box center [623, 377] width 55 height 55
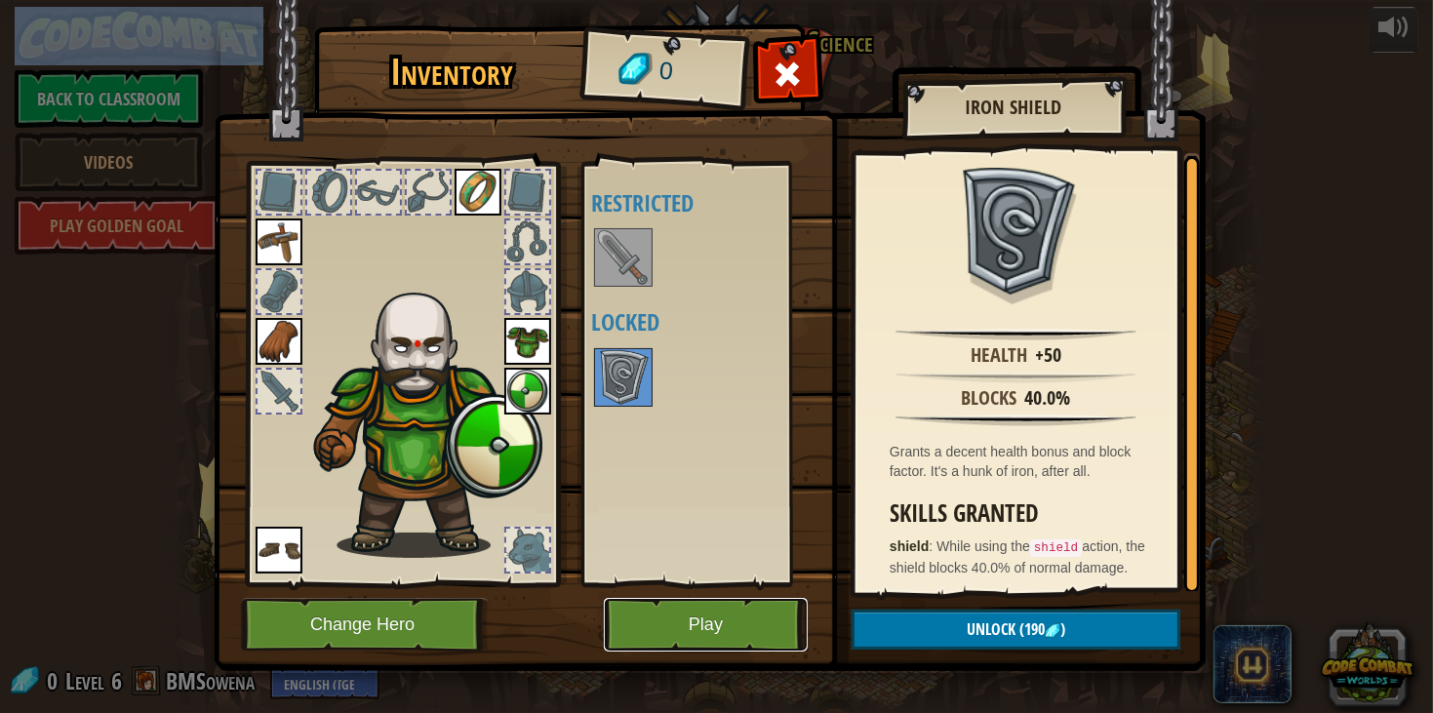
click at [686, 627] on button "Play" at bounding box center [706, 625] width 204 height 54
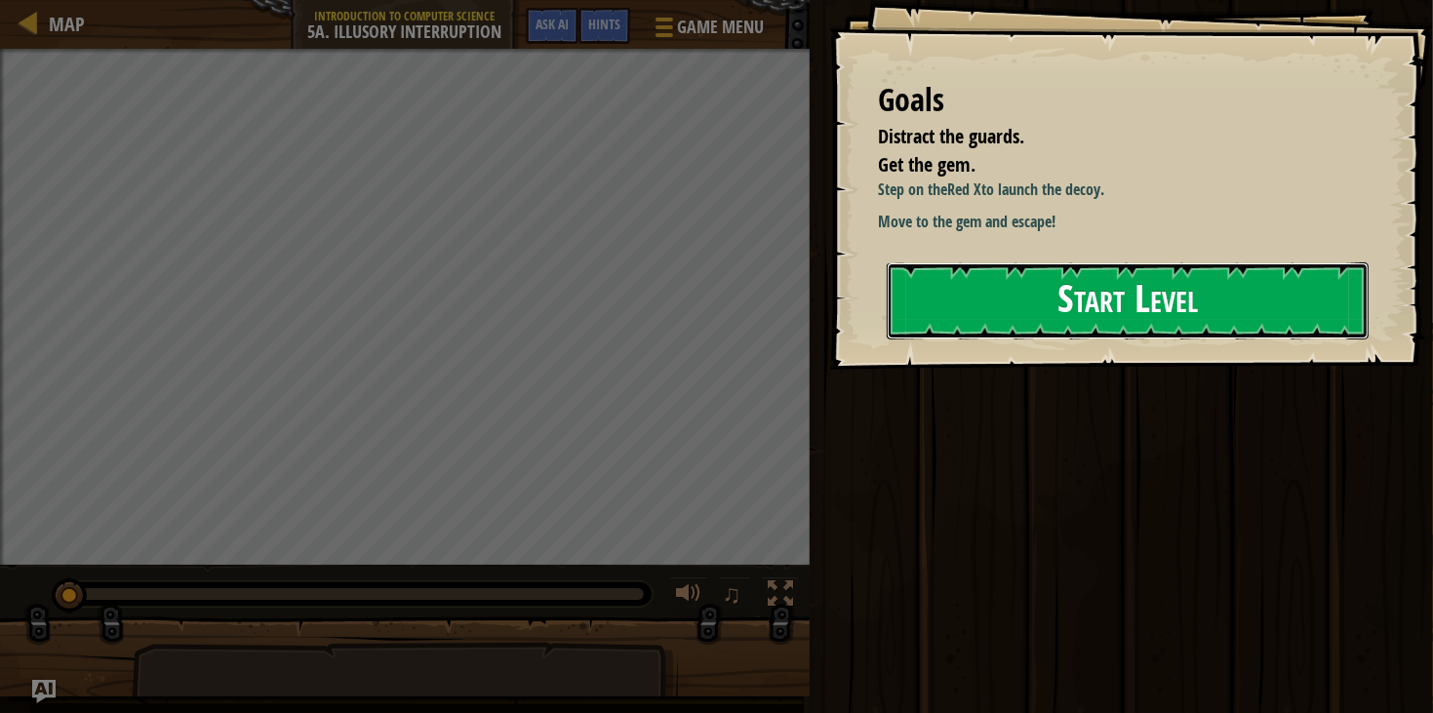
click at [1222, 306] on button "Start Level" at bounding box center [1128, 300] width 482 height 77
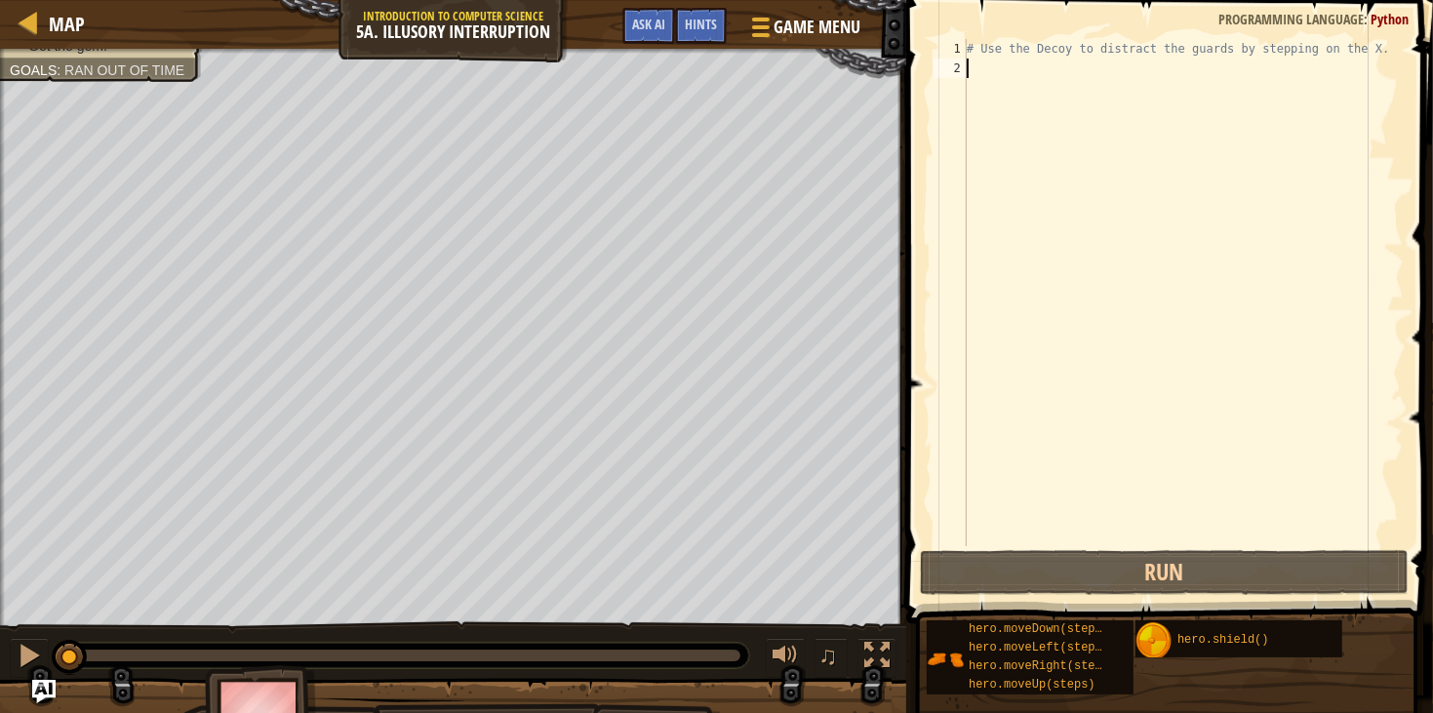
type textarea "m"
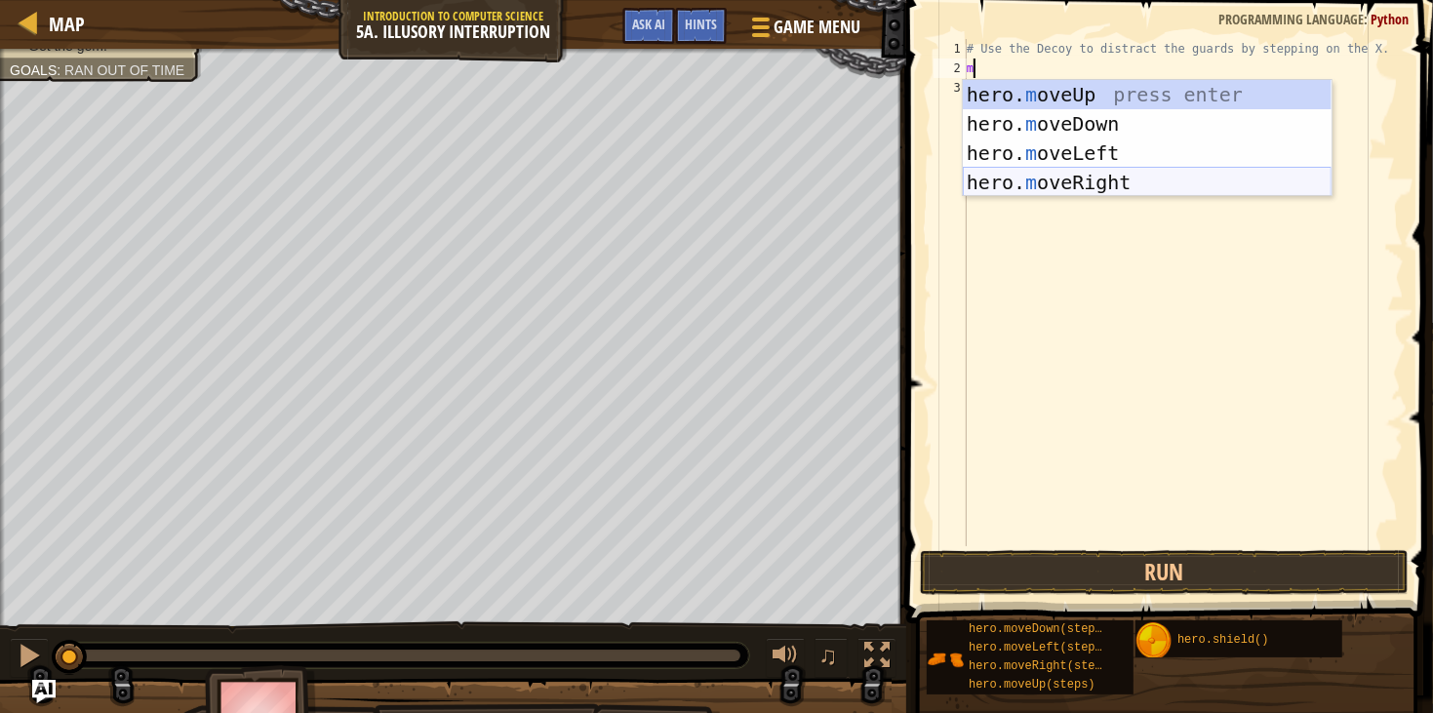
click at [1010, 176] on div "hero. m oveUp press enter hero. m oveDown press enter hero. m oveLeft press ent…" at bounding box center [1147, 168] width 369 height 176
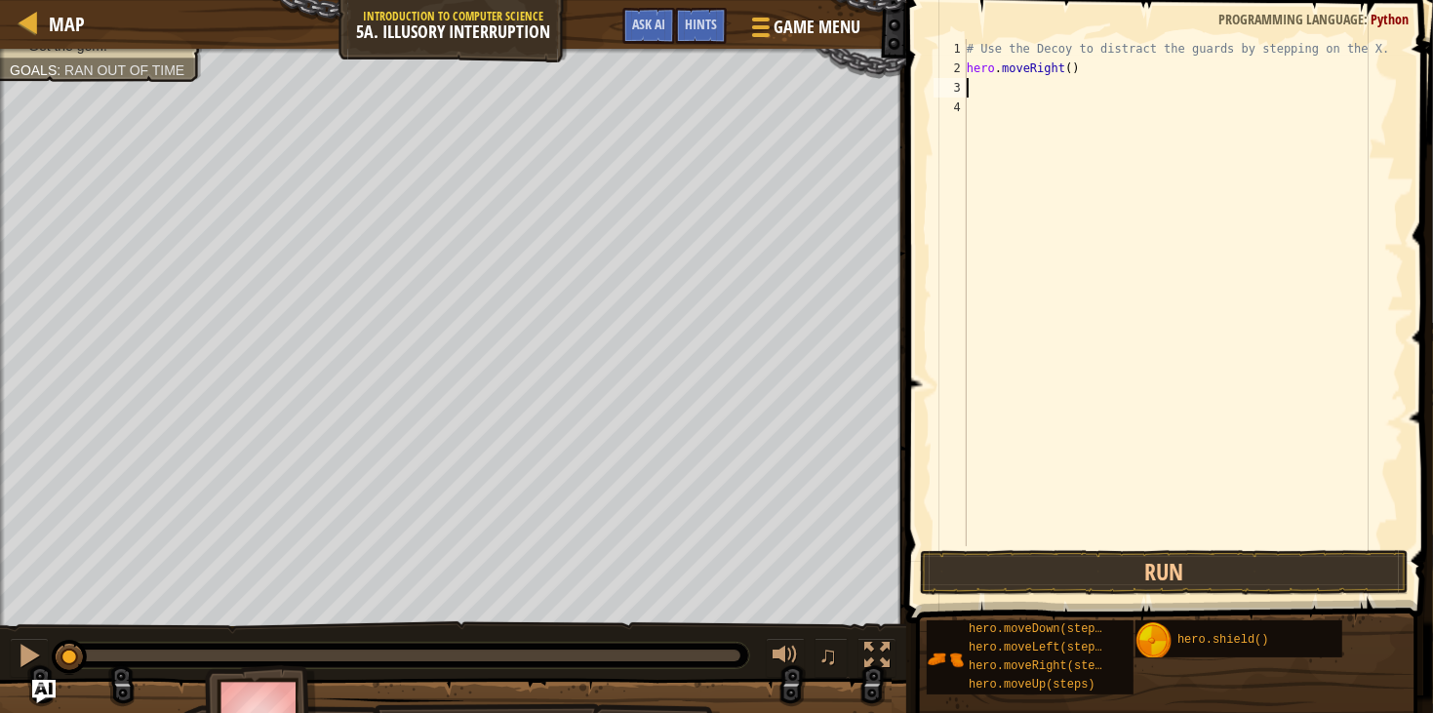
type textarea "m"
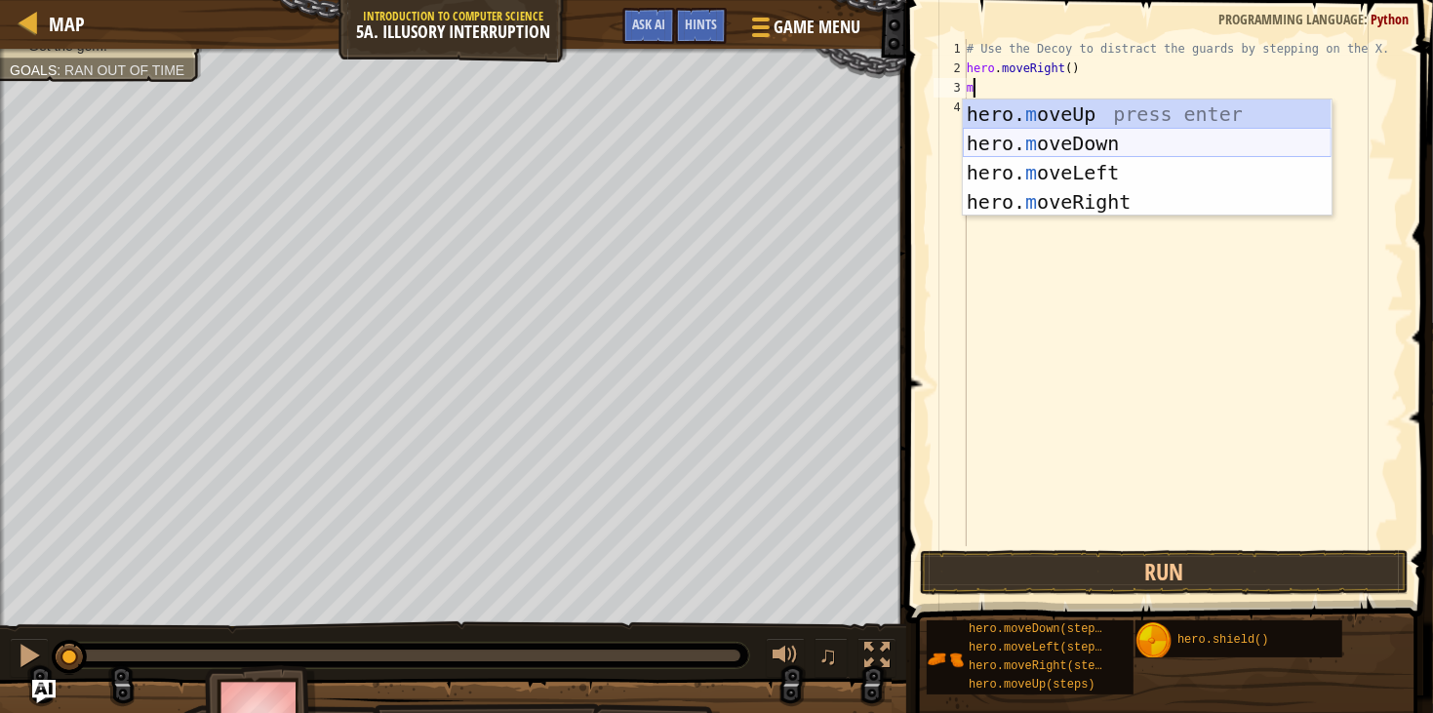
click at [1094, 144] on div "hero. m oveUp press enter hero. m oveDown press enter hero. m oveLeft press ent…" at bounding box center [1147, 188] width 369 height 176
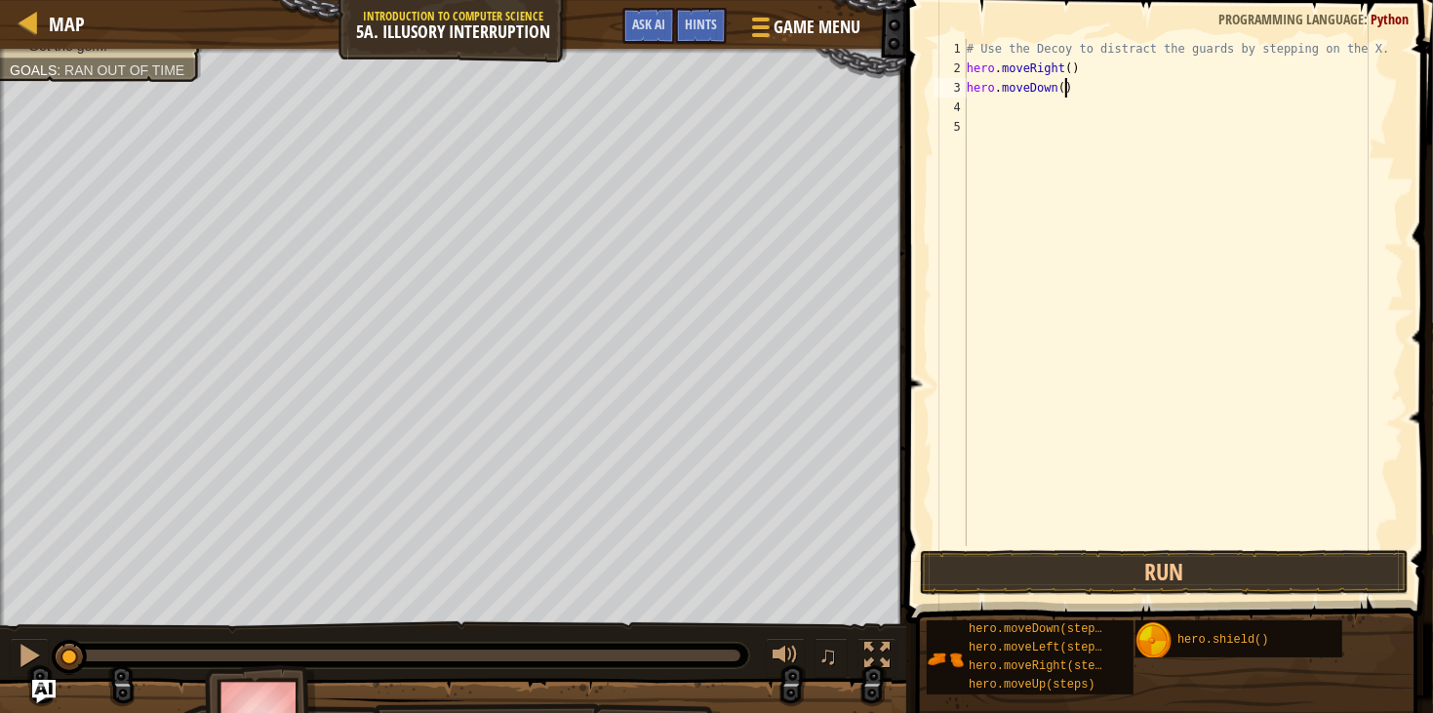
click at [1063, 91] on div "# Use the Decoy to distract the guards by stepping on the X. hero . moveRight (…" at bounding box center [1183, 312] width 441 height 546
type textarea "hero.moveDown(2)"
click at [993, 576] on button "Run" at bounding box center [1164, 572] width 489 height 45
